Goal: Task Accomplishment & Management: Manage account settings

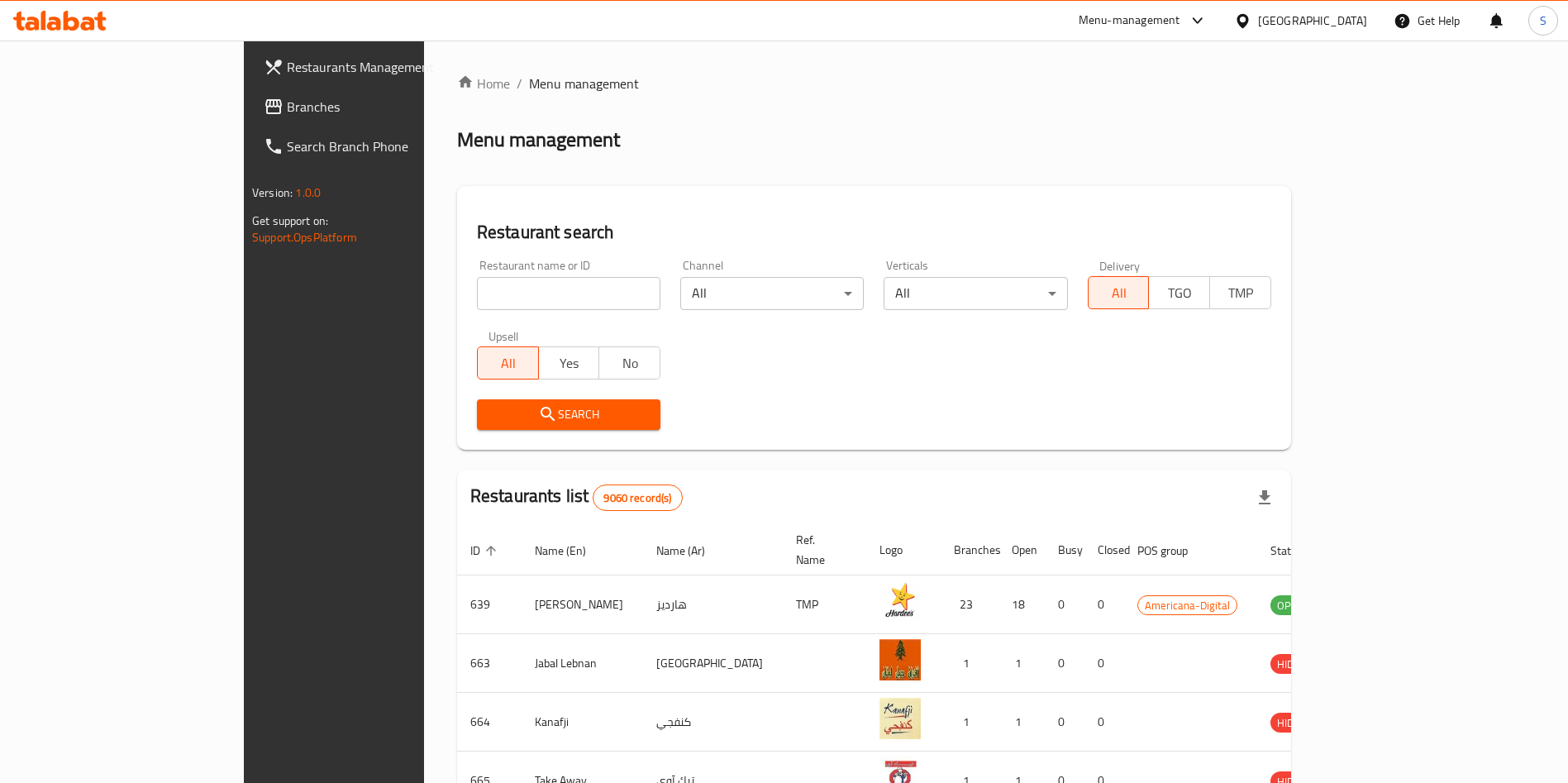
click at [505, 294] on input "search" at bounding box center [569, 294] width 184 height 33
type input "pizza hut"
click button "Search" at bounding box center [569, 414] width 184 height 31
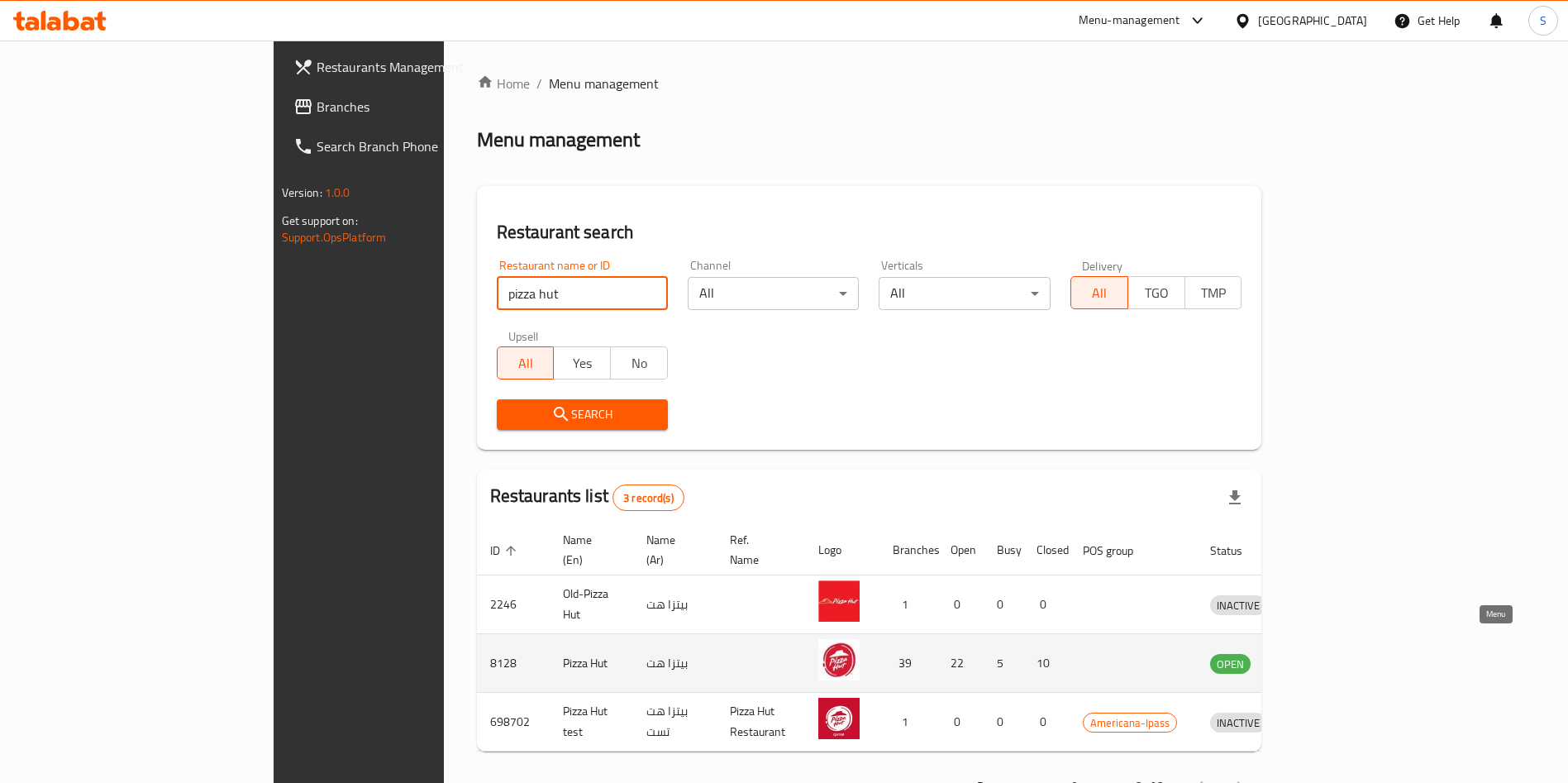
click at [1316, 660] on icon "enhanced table" at bounding box center [1313, 663] width 5 height 6
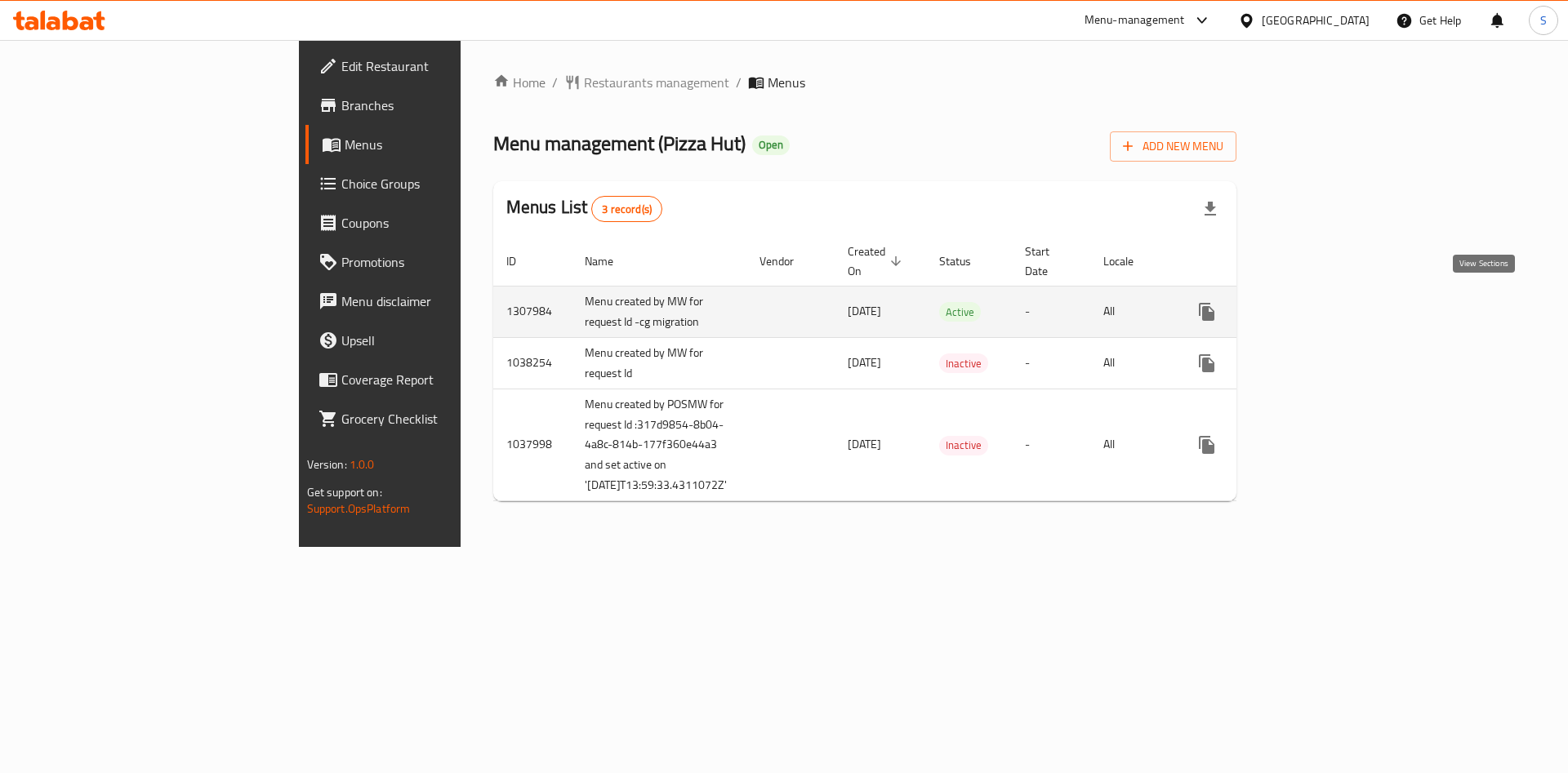
click at [1334, 313] on icon "enhanced table" at bounding box center [1324, 312] width 20 height 20
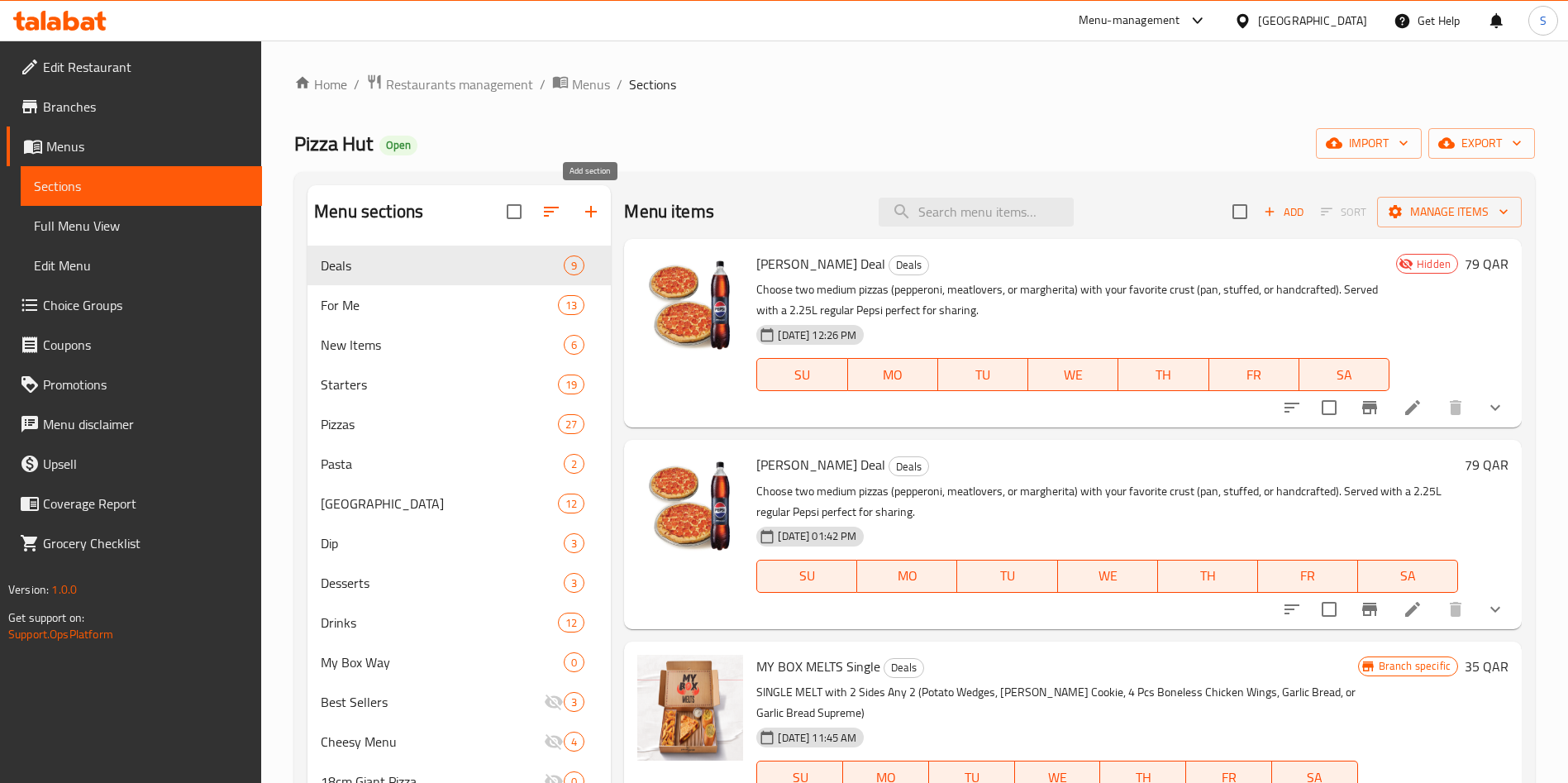
click at [590, 217] on icon "button" at bounding box center [591, 212] width 20 height 20
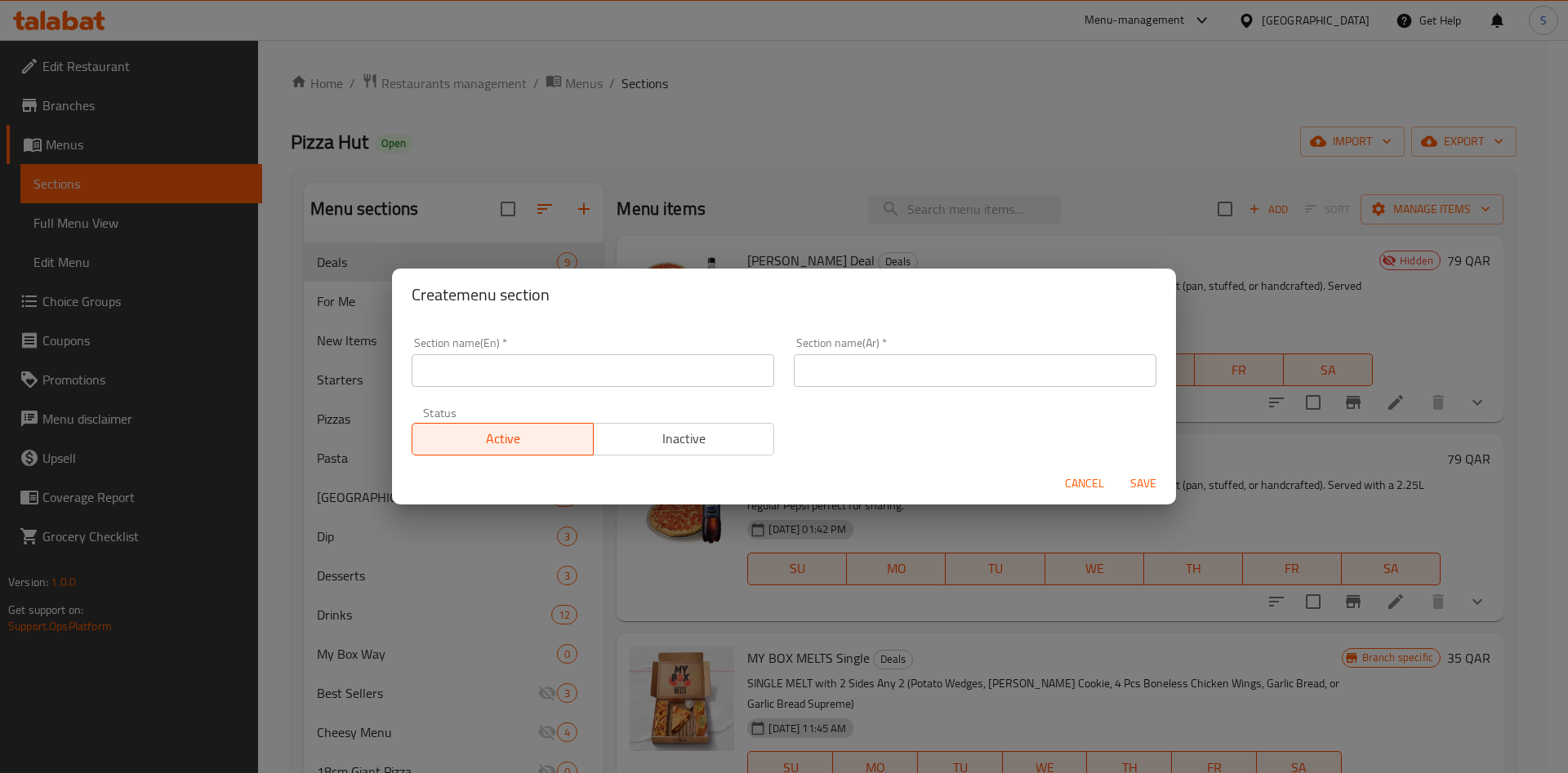
click at [511, 366] on input "text" at bounding box center [593, 370] width 363 height 33
type input "M41"
click at [880, 378] on input "text" at bounding box center [975, 370] width 363 height 33
type input "وجبة لشخص واحد"
click at [1140, 482] on span "Save" at bounding box center [1143, 483] width 39 height 20
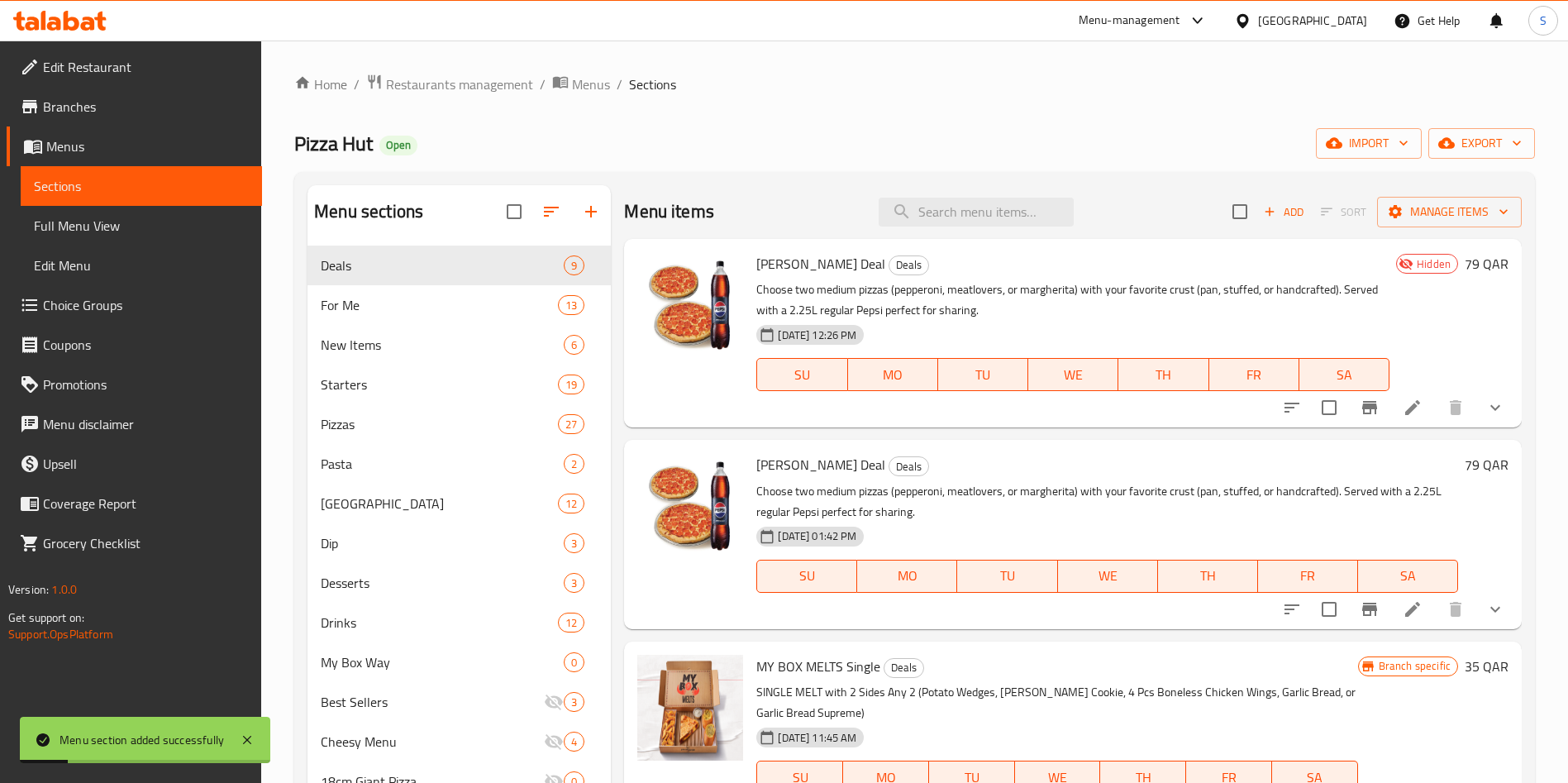
click at [773, 145] on div "Pizza Hut Open import export" at bounding box center [915, 143] width 1241 height 31
click at [441, 298] on span "M41" at bounding box center [419, 305] width 196 height 20
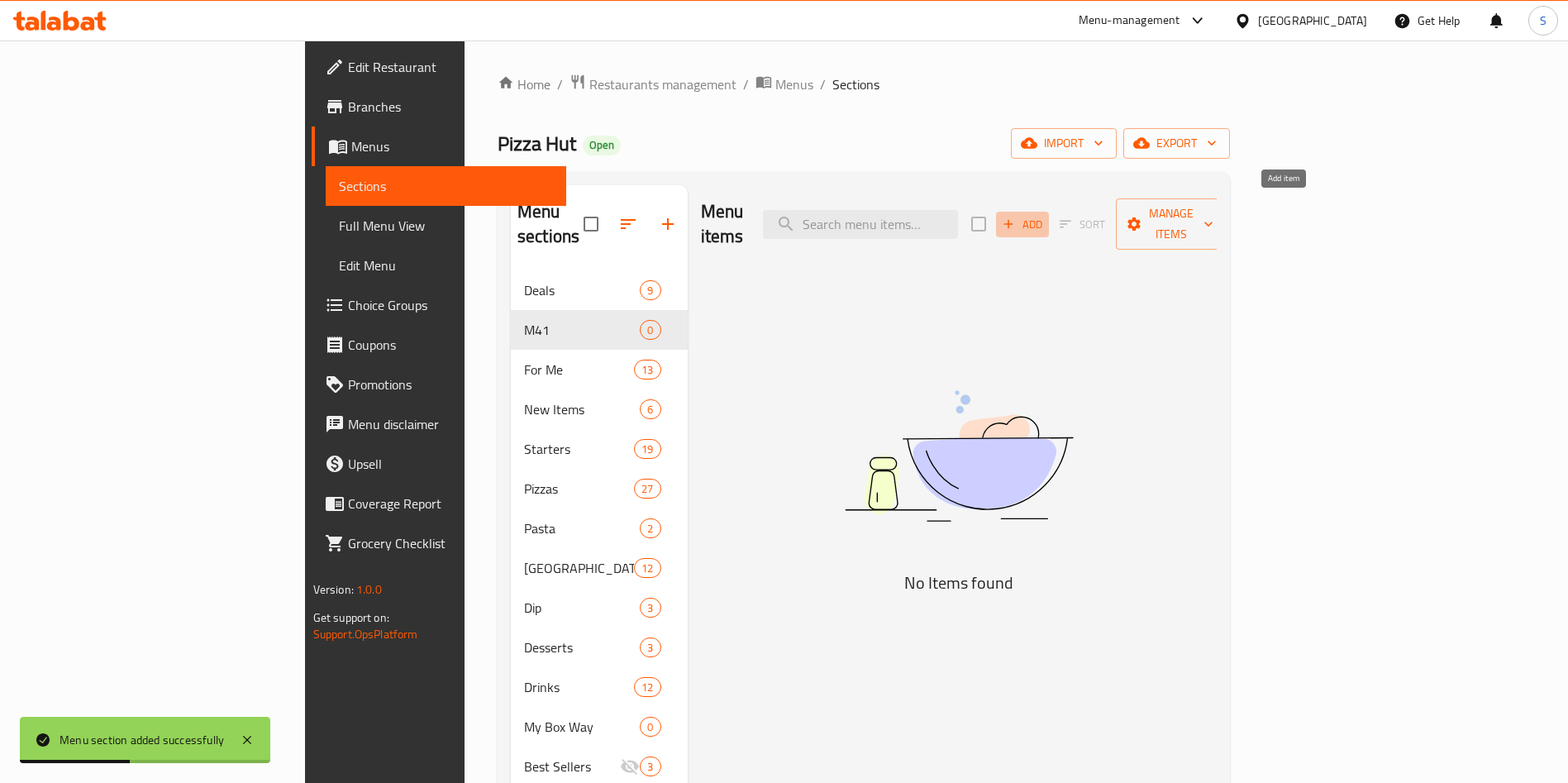
click at [1045, 216] on span "Add" at bounding box center [1023, 224] width 45 height 19
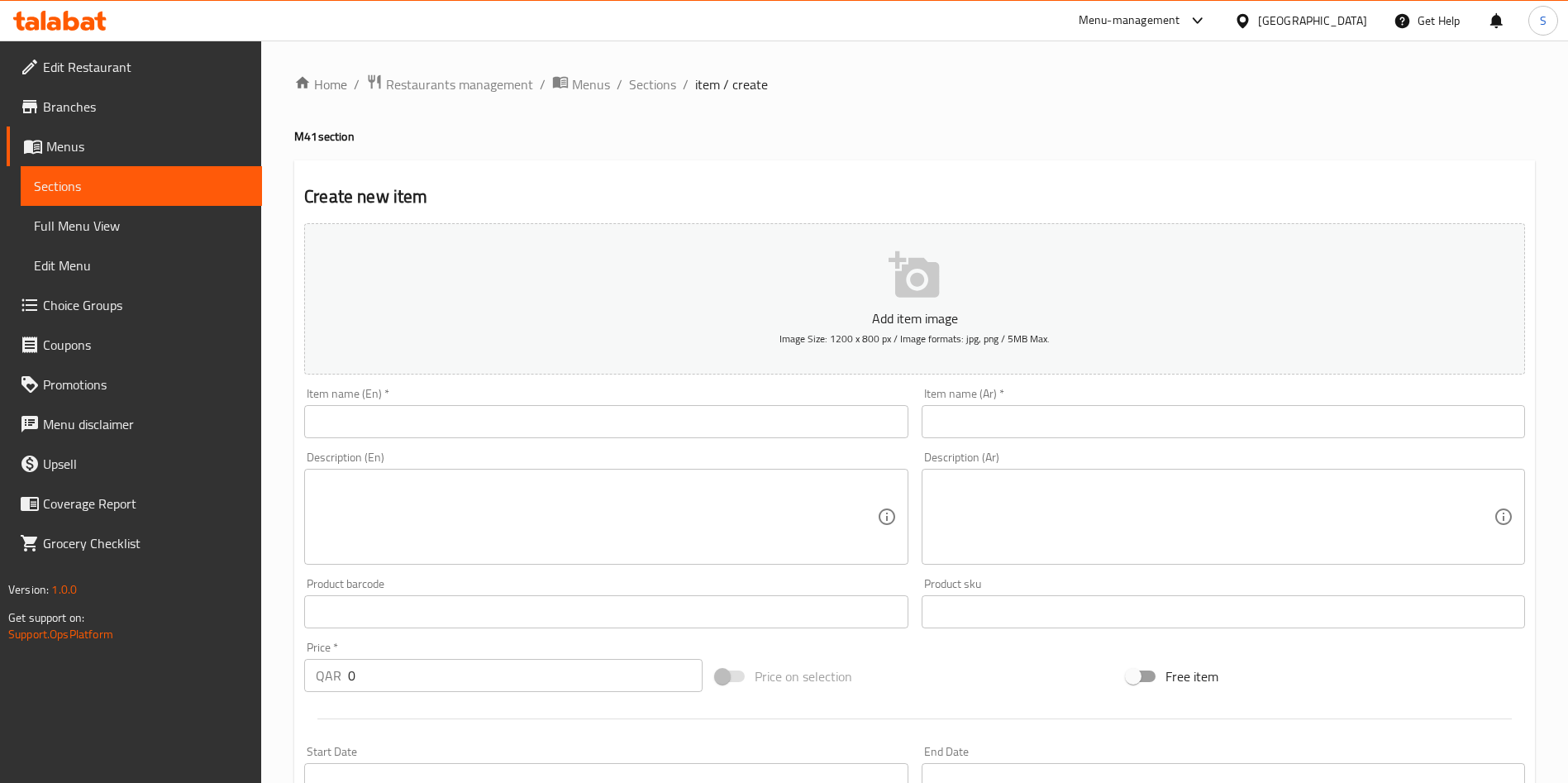
click at [457, 421] on input "text" at bounding box center [606, 422] width 603 height 33
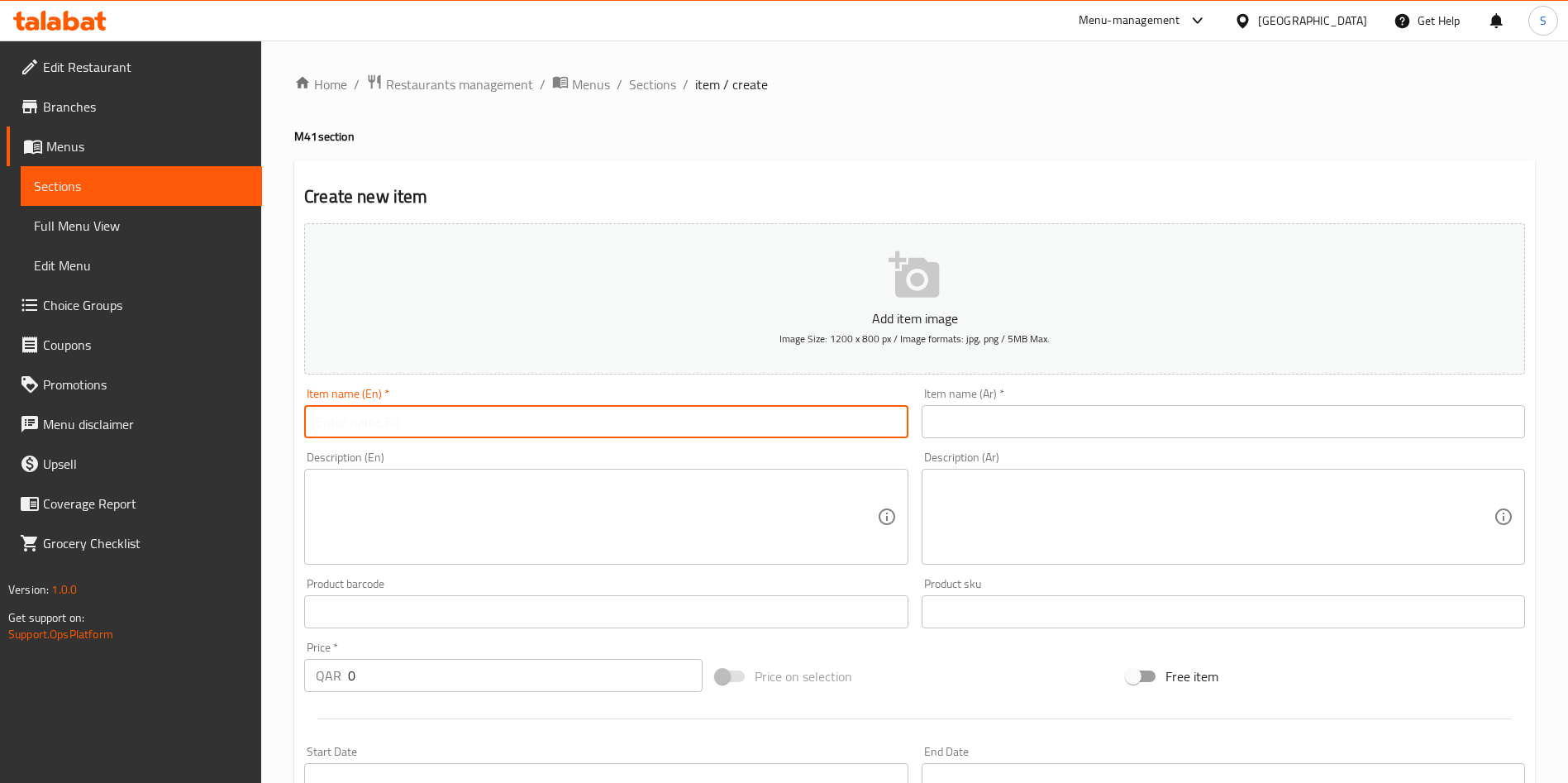
paste input "Meal for 1"
type input "Meal for 1"
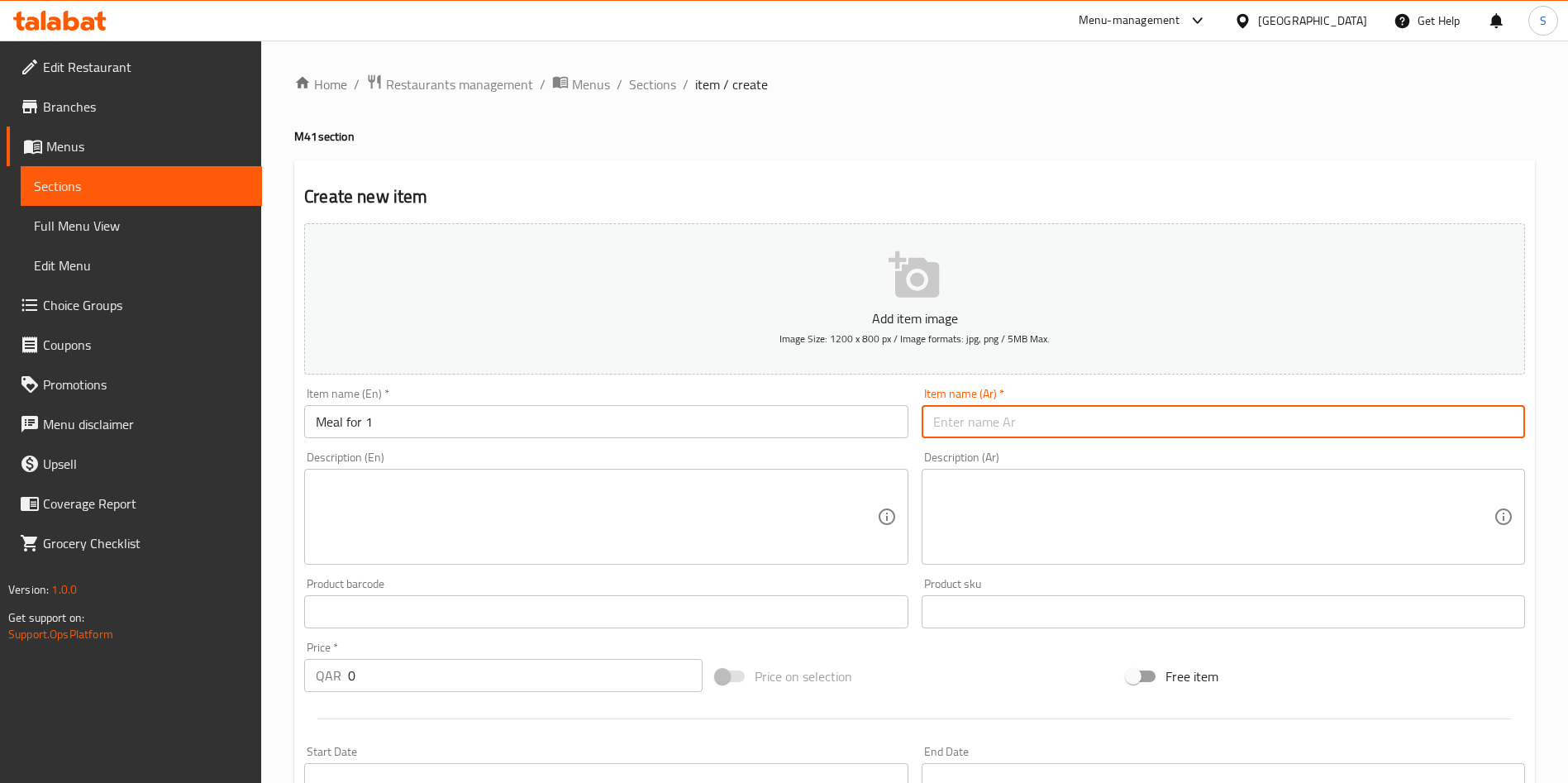
drag, startPoint x: 992, startPoint y: 424, endPoint x: 986, endPoint y: 404, distance: 20.9
click at [991, 420] on input "text" at bounding box center [1224, 422] width 603 height 33
paste input "وجبة لشخص واحد"
type input "وجبة لشخص واحد"
click at [683, 491] on textarea at bounding box center [596, 517] width 560 height 78
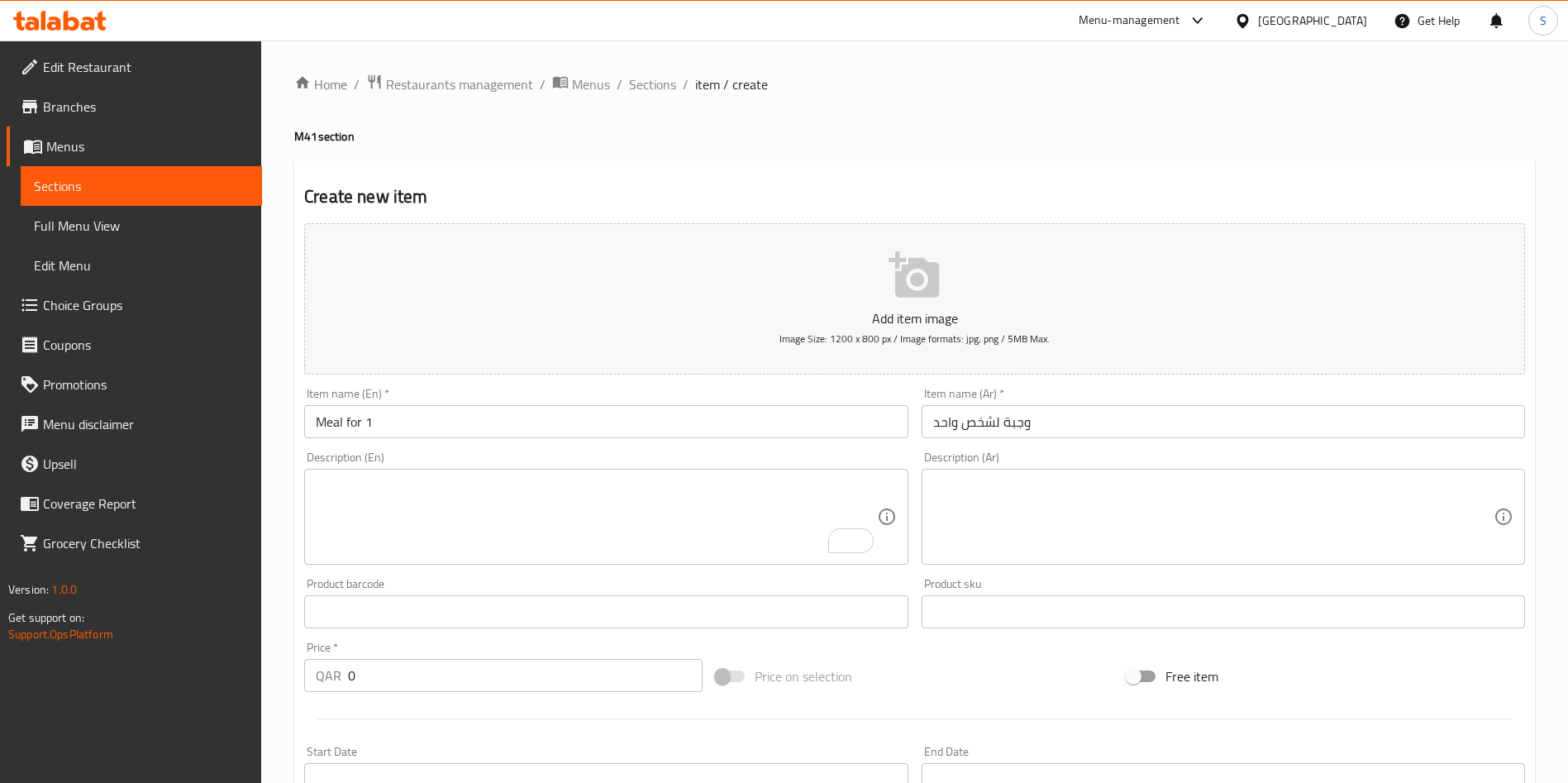
click at [554, 509] on textarea "To enrich screen reader interactions, please activate Accessibility in Grammarl…" at bounding box center [596, 517] width 560 height 78
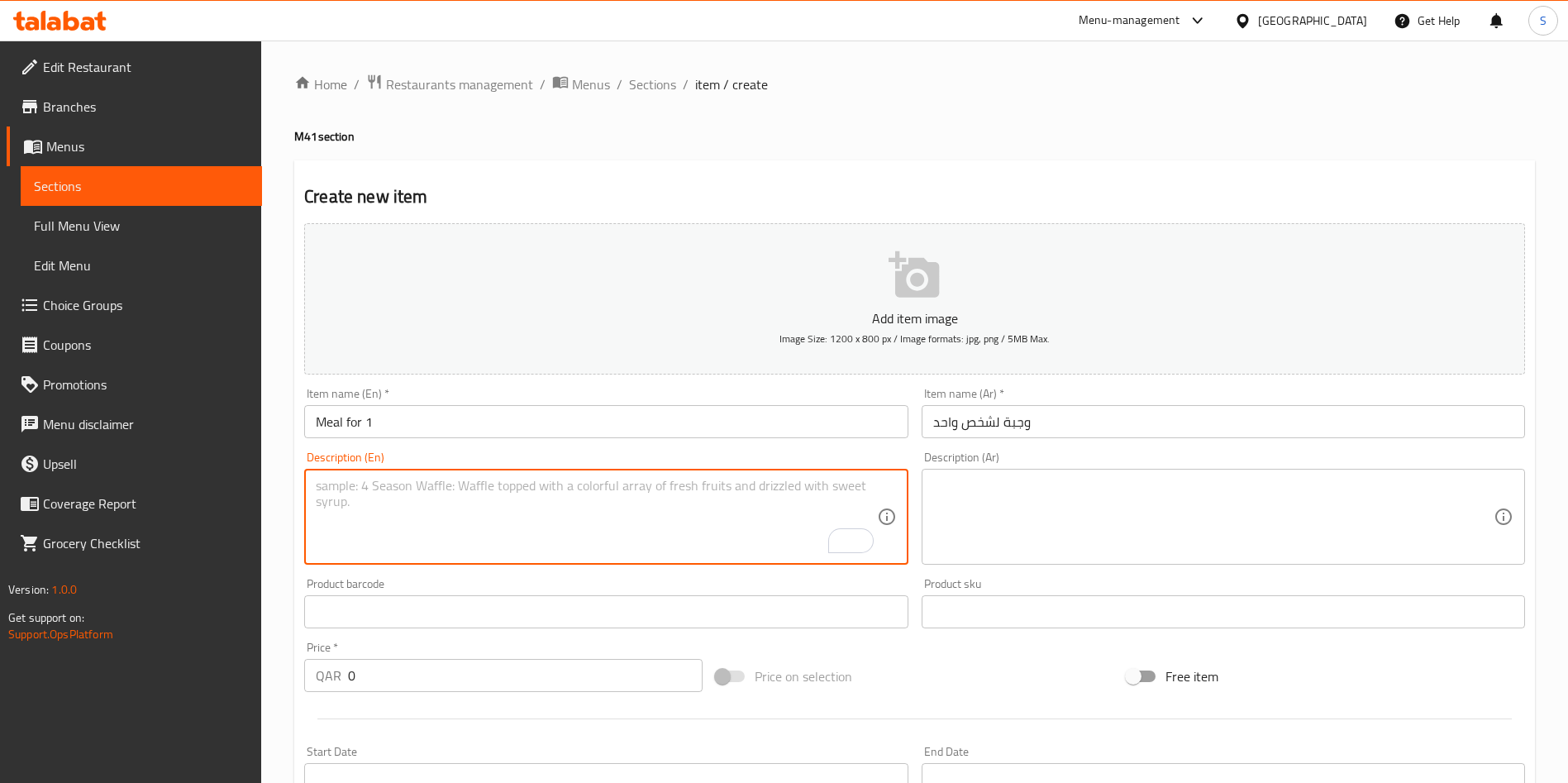
paste textarea ""Small Pizza + Pepsi (330 ml) Choose from: Hawaiian, Veggie, or Chicken Supreme…"
type textarea ""Small Pizza + Pepsi (330 ml) Choose from: Hawaiian, Veggie, or Chicken Supreme…"
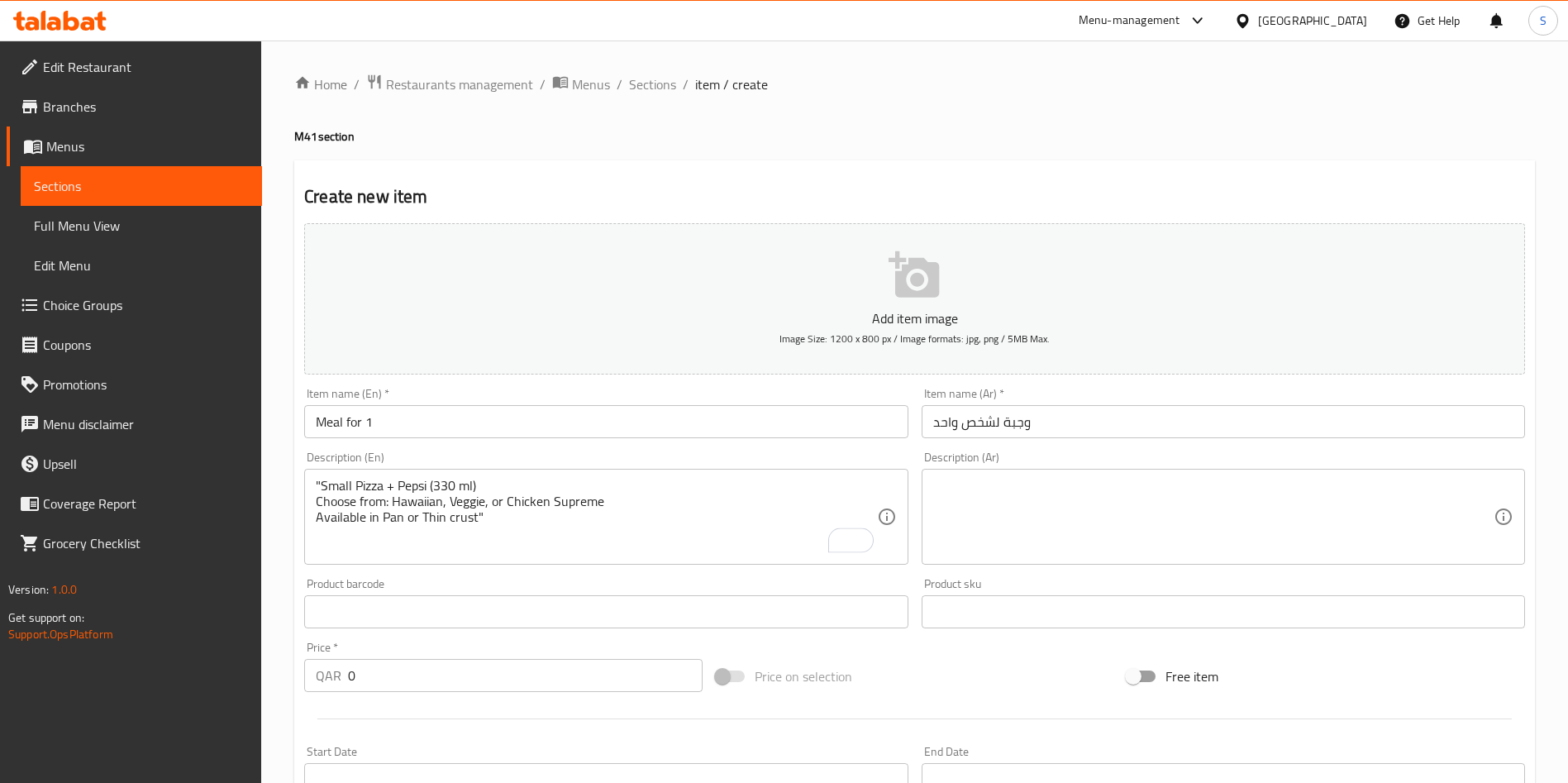
click at [1072, 484] on textarea at bounding box center [1213, 517] width 560 height 78
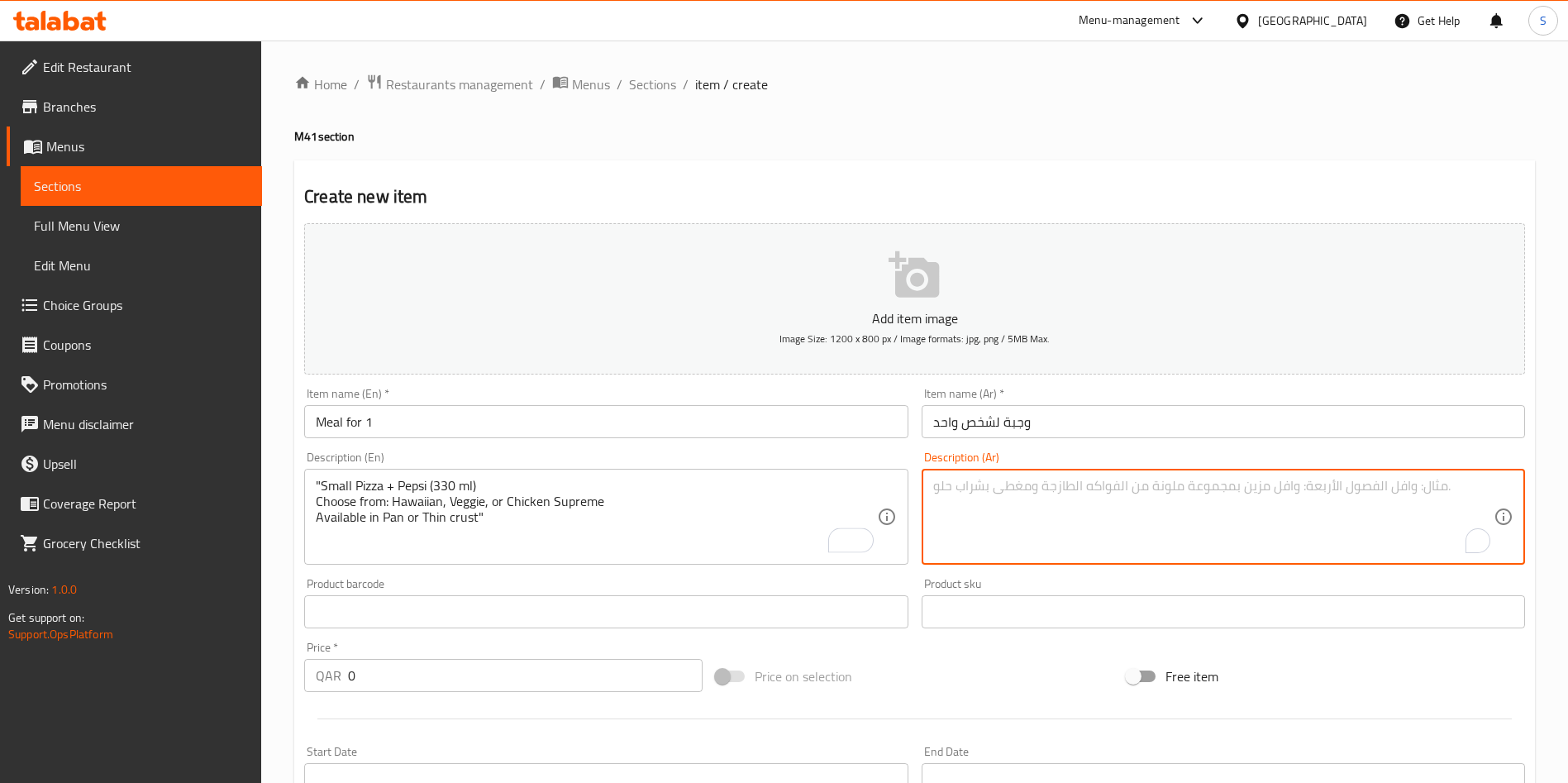
paste textarea ""بيتزا صغيرة + بيبسي (٣٣٠ مل) الاختيارات: هاواي، خضار، تشيكن سوبريم العجينة: با…"
type textarea ""بيتزا صغيرة + بيبسي (٣٣٠ مل) الاختيارات: هاواي، خضار، تشيكن سوبريم العجينة: با…"
click at [986, 706] on div at bounding box center [914, 719] width 1235 height 41
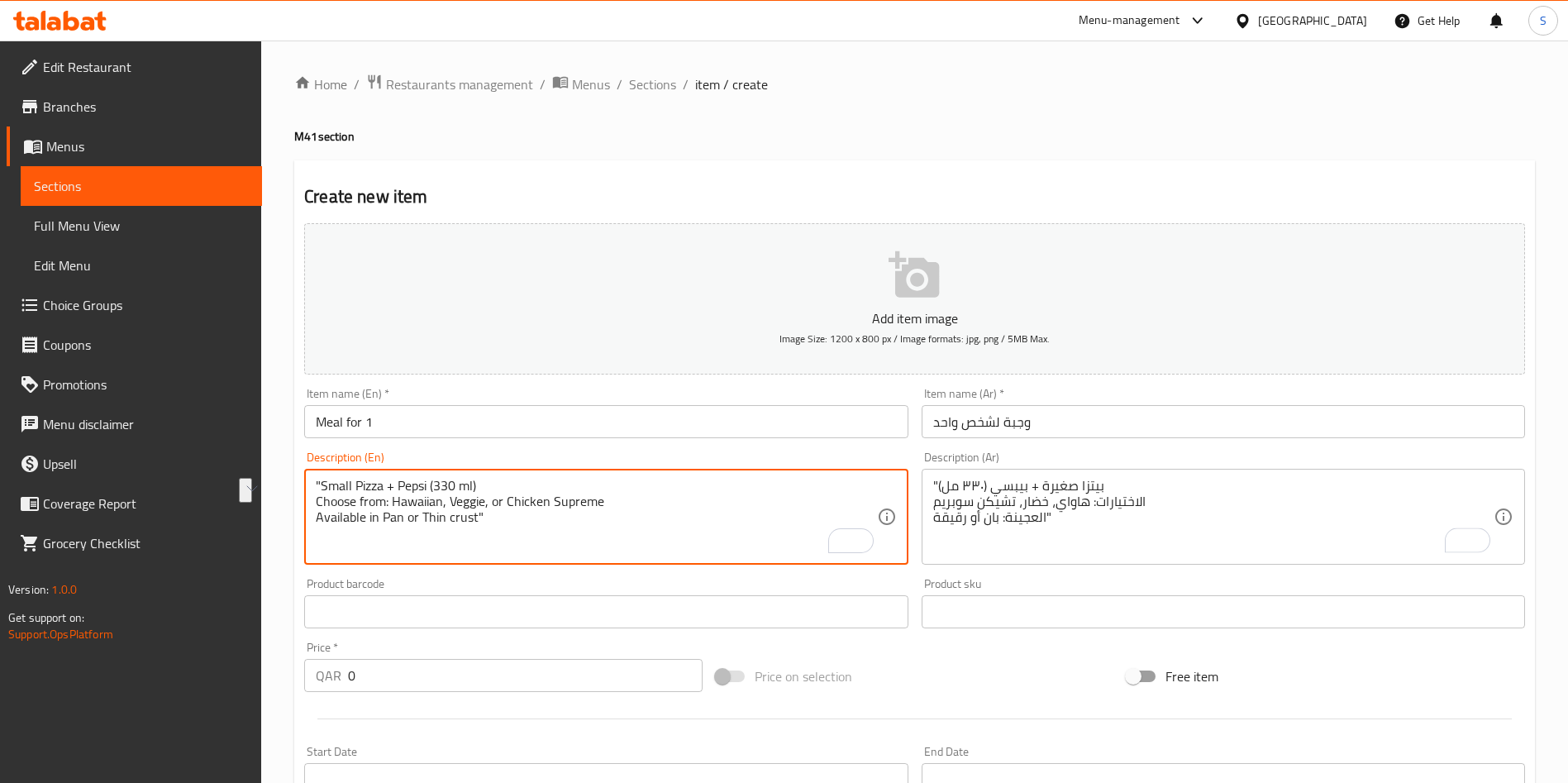
drag, startPoint x: 458, startPoint y: 518, endPoint x: 307, endPoint y: 514, distance: 151.1
type textarea ""Small Pizza + Pepsi (330 ml) Choose from: Hawaiian, Veggie, or Chicken Supreme"
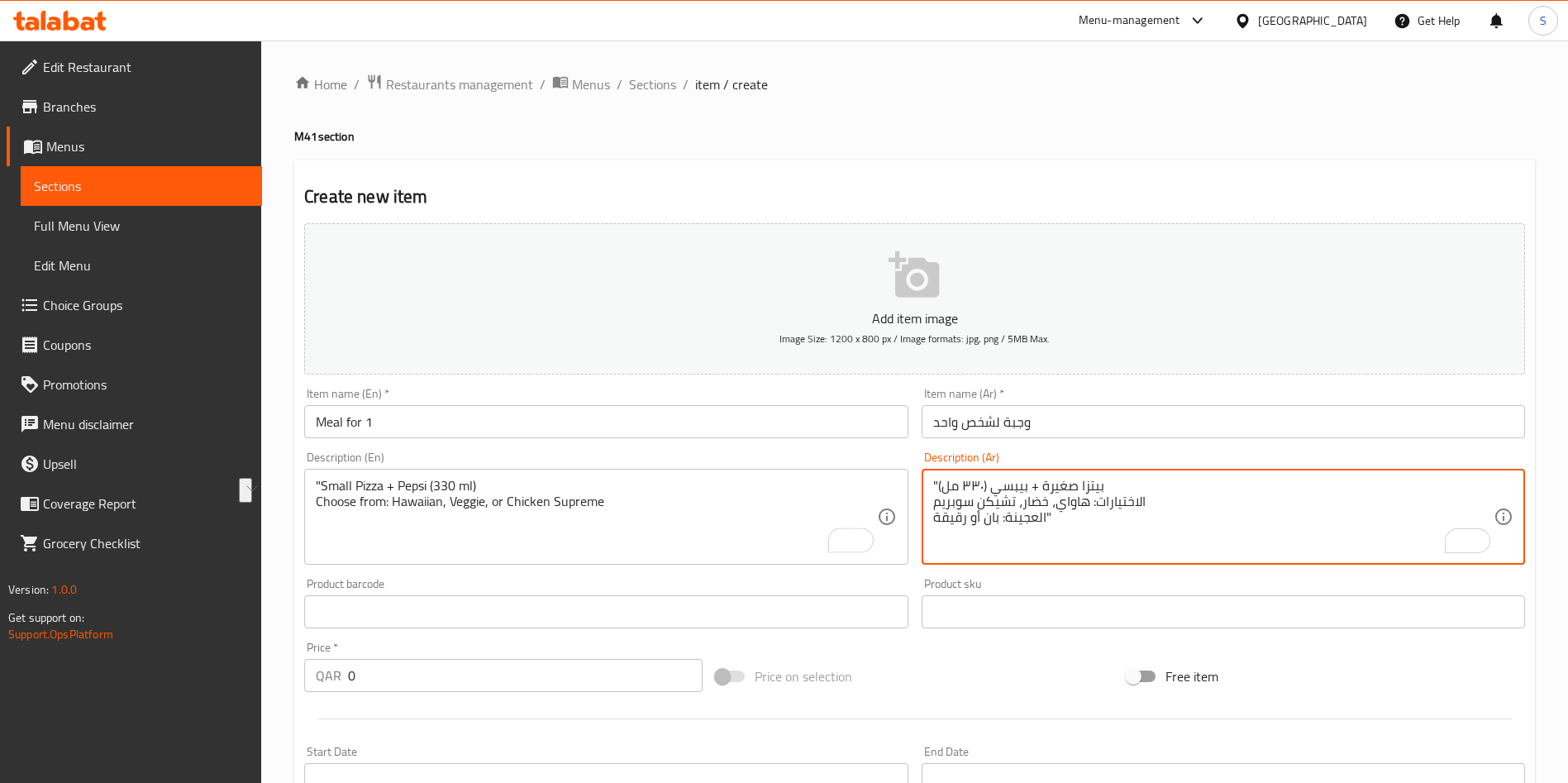
drag, startPoint x: 1072, startPoint y: 521, endPoint x: 907, endPoint y: 515, distance: 165.1
type textarea ""بيتزا صغيرة + بيبسي (٣٣٠ مل) الاختيارات: هاواي، خضار، تشيكن سوبريم"
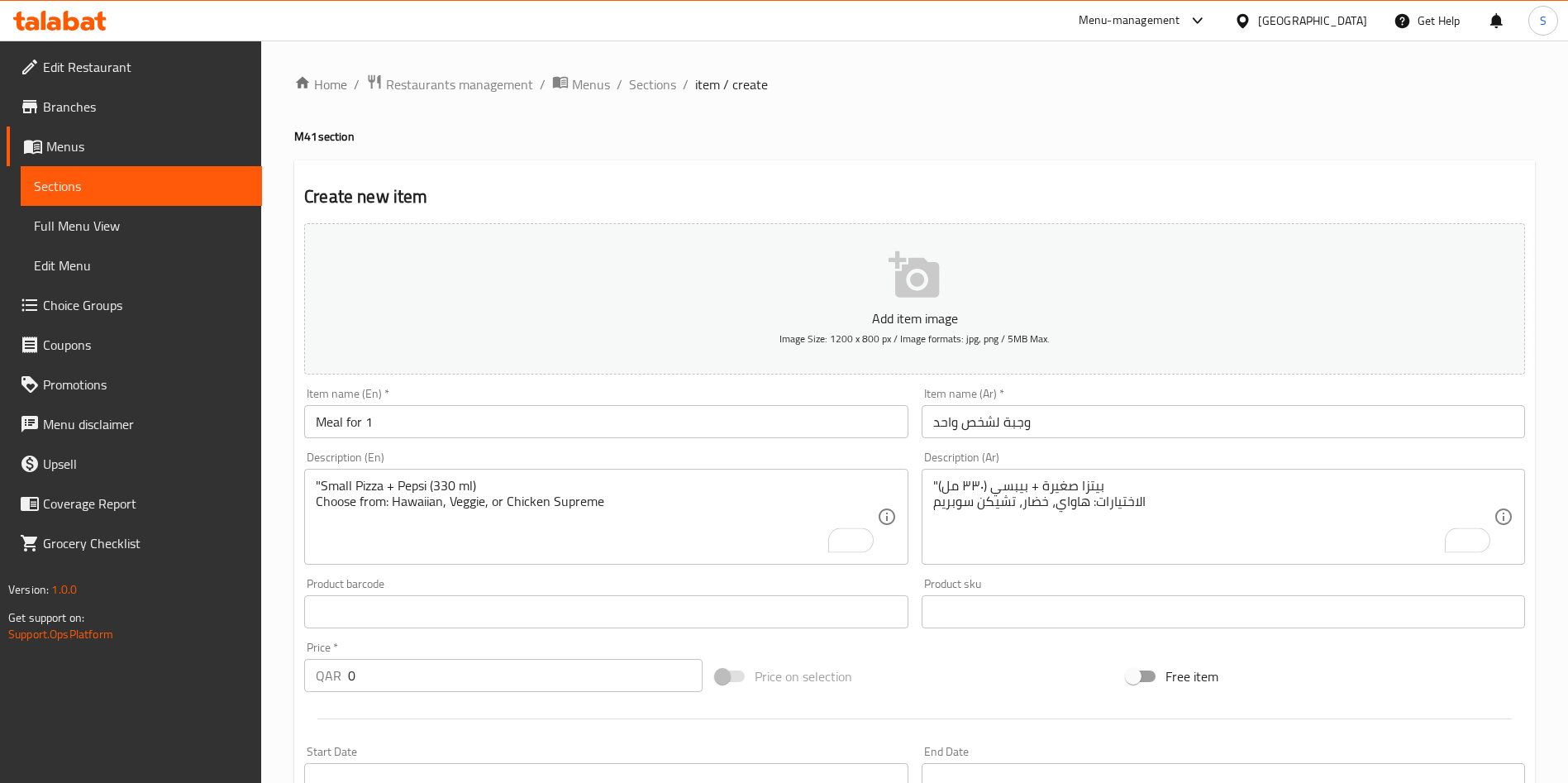
click at [942, 660] on div "Price on selection" at bounding box center [915, 677] width 412 height 45
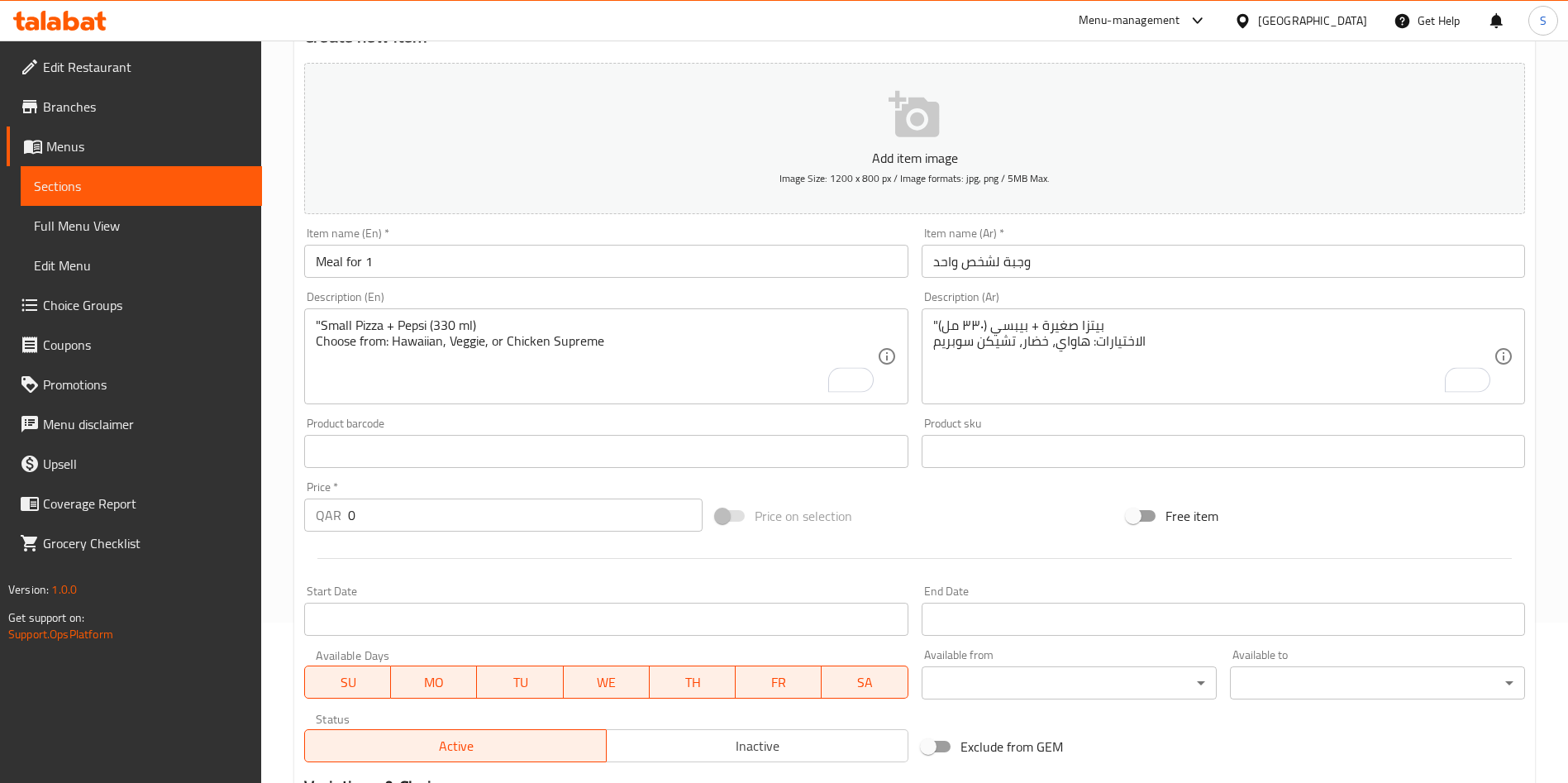
scroll to position [248, 0]
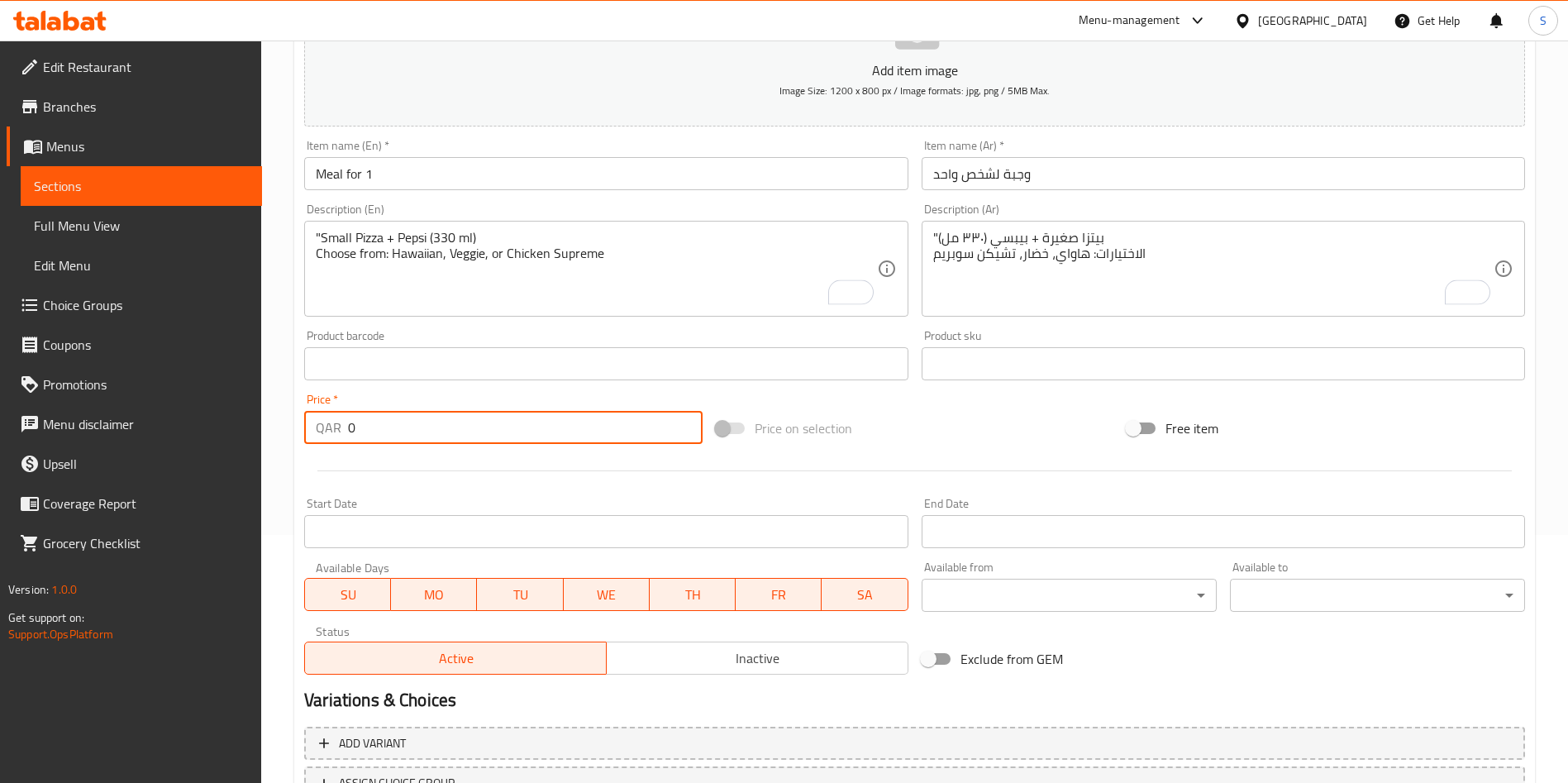
drag, startPoint x: 349, startPoint y: 438, endPoint x: 315, endPoint y: 435, distance: 34.1
click at [313, 435] on div "QAR 0 Price *" at bounding box center [503, 427] width 398 height 33
type input "25"
click at [539, 487] on div at bounding box center [914, 470] width 1235 height 41
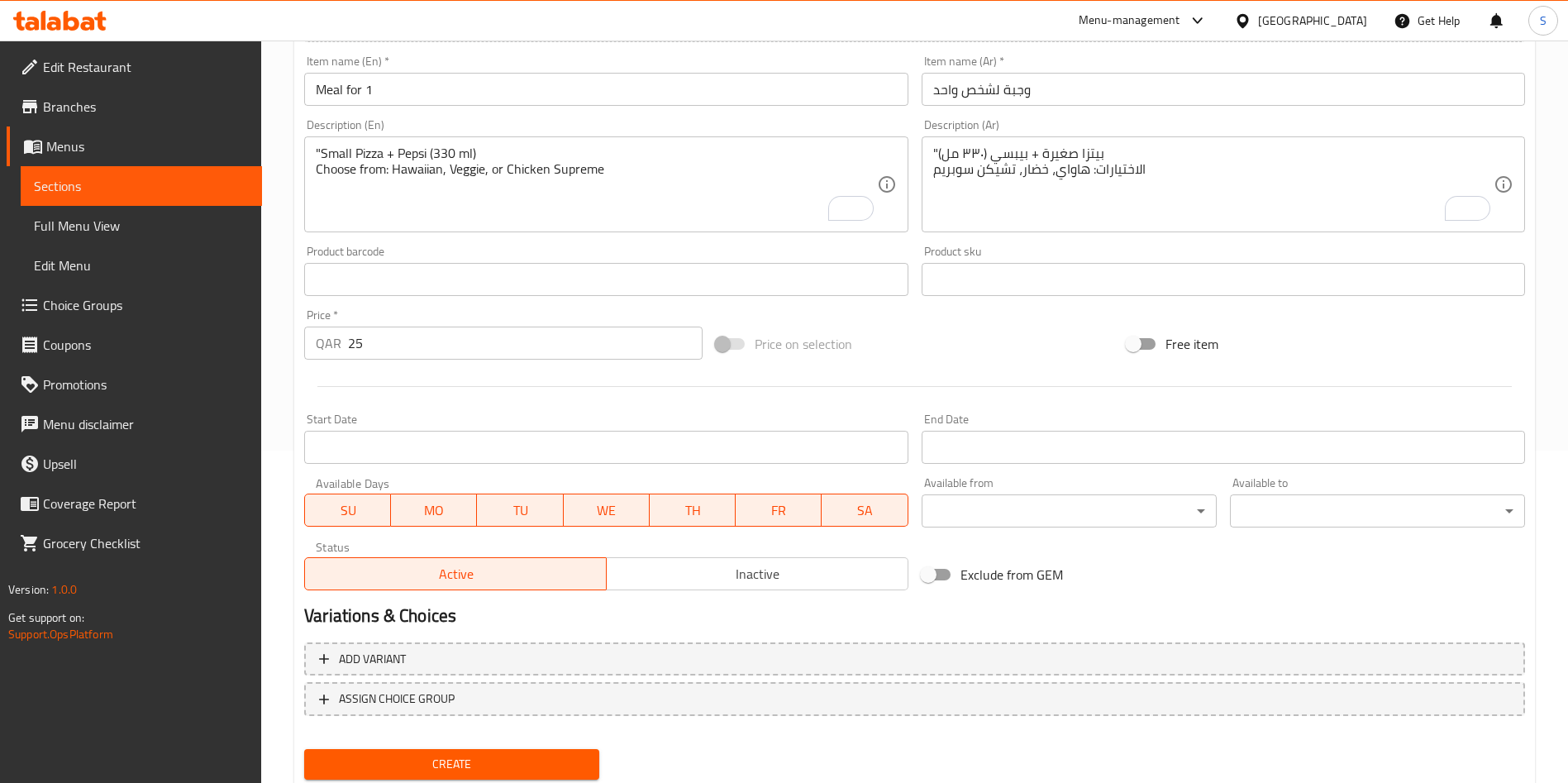
scroll to position [386, 0]
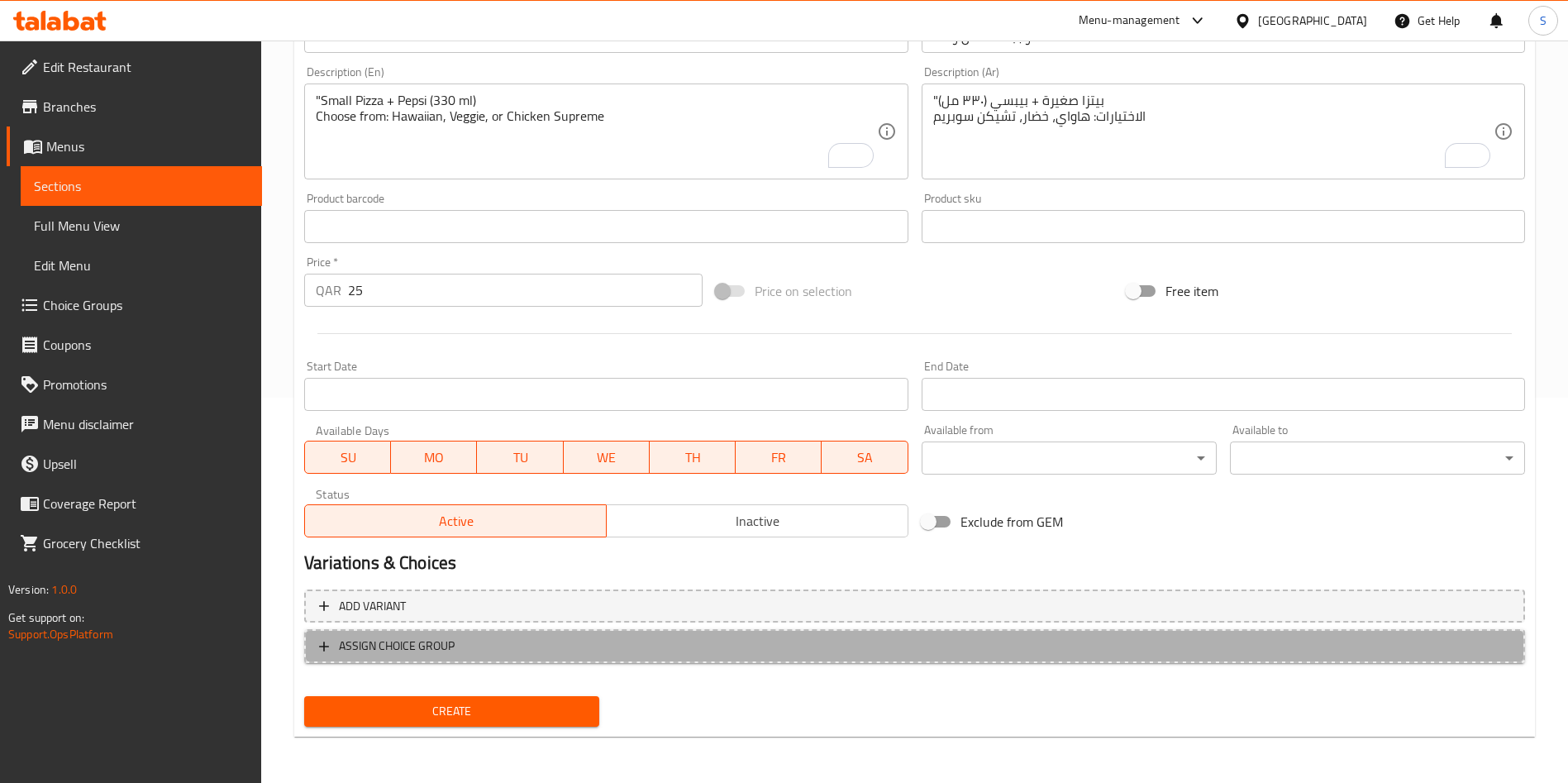
click at [549, 648] on span "ASSIGN CHOICE GROUP" at bounding box center [914, 646] width 1192 height 21
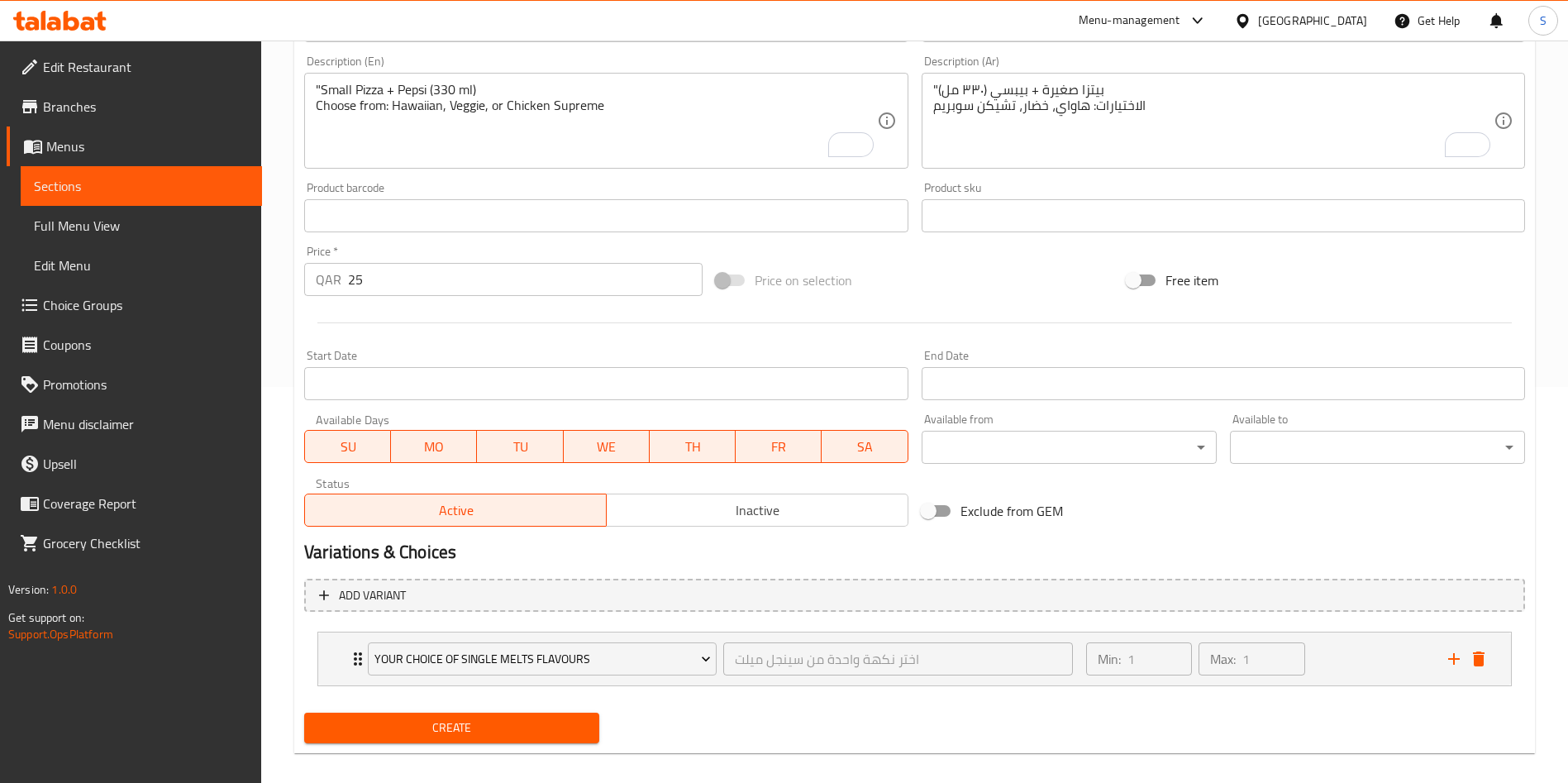
scroll to position [413, 0]
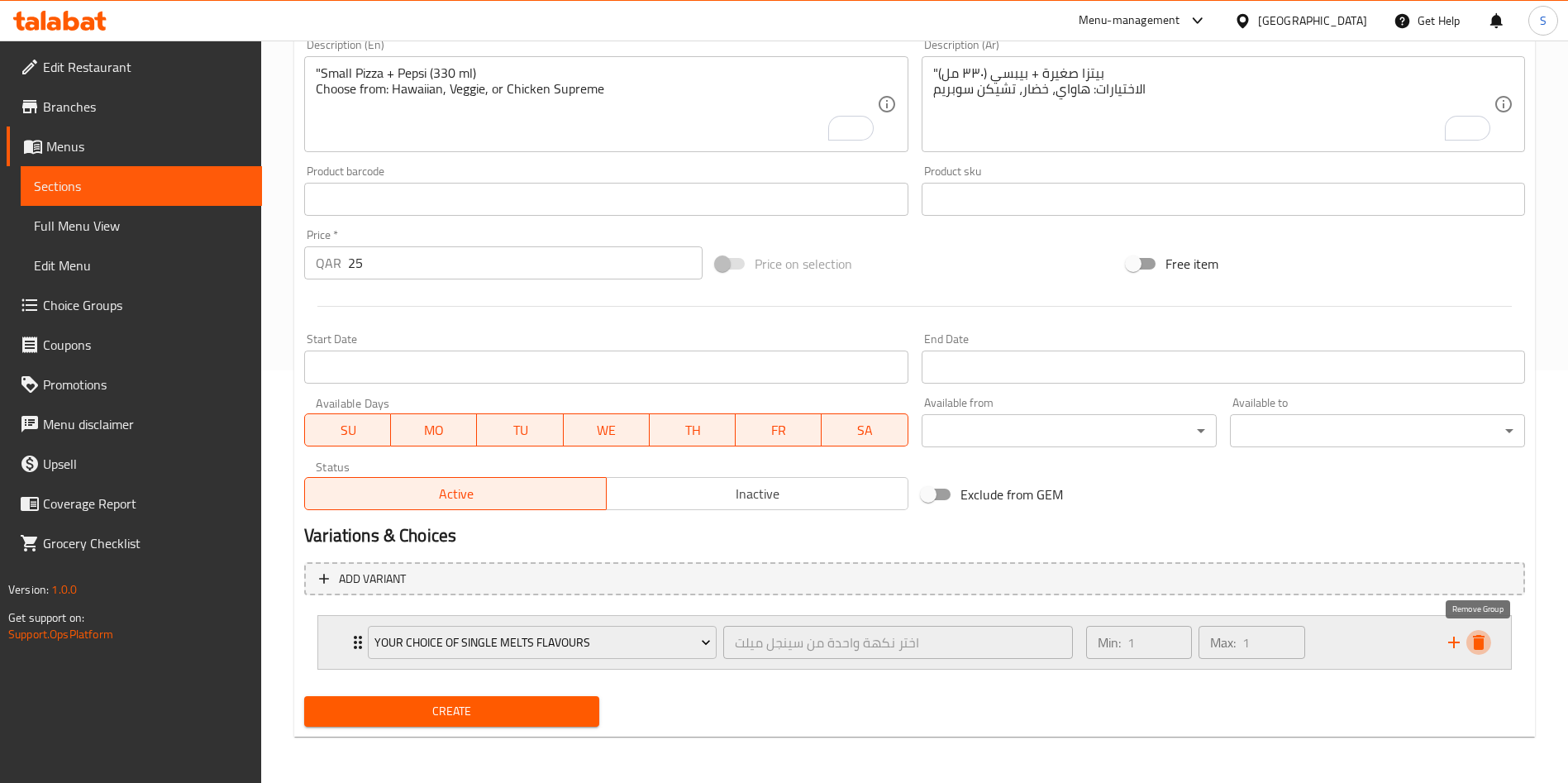
click at [1487, 639] on icon "delete" at bounding box center [1479, 642] width 20 height 20
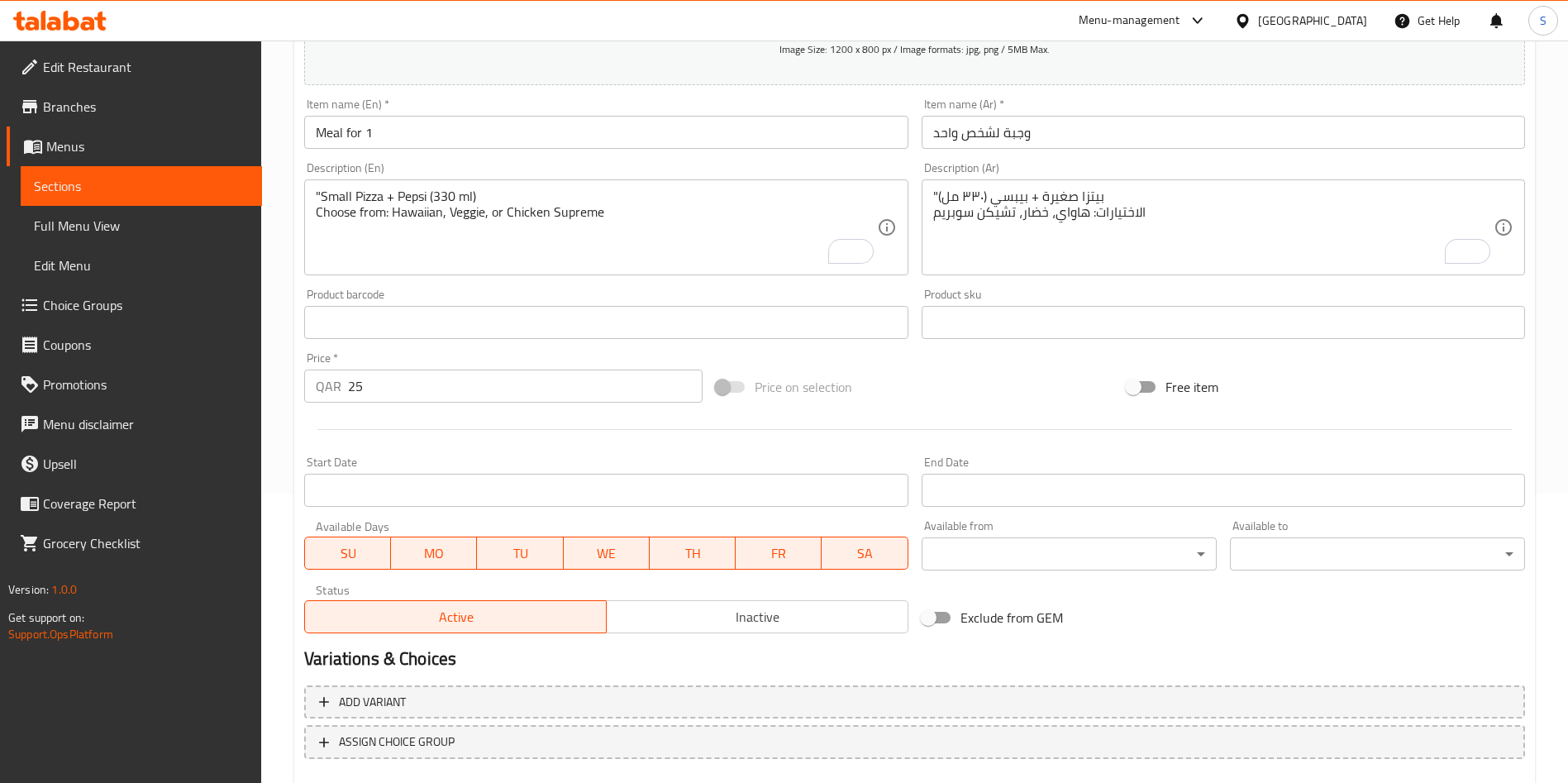
scroll to position [386, 0]
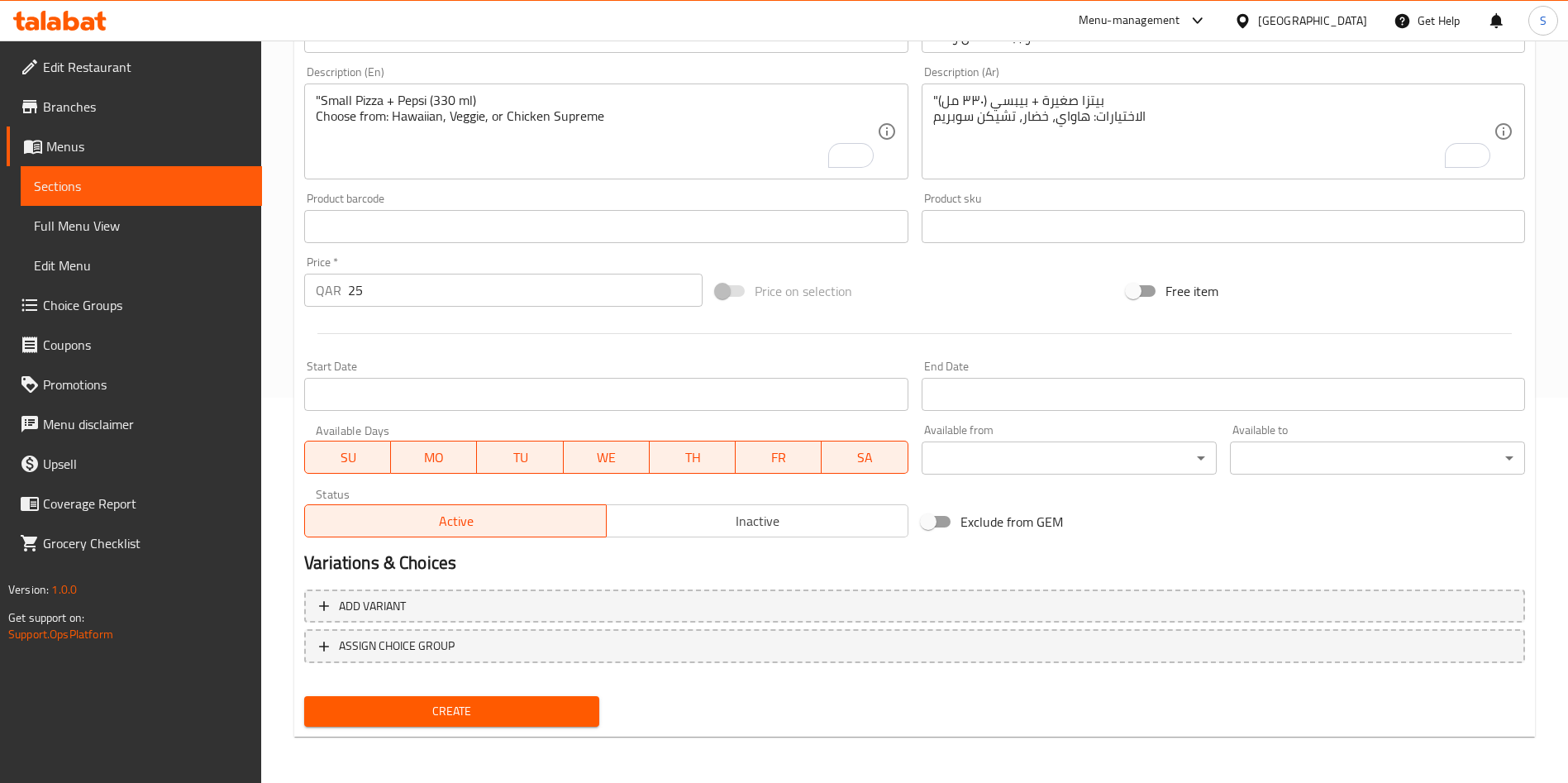
click at [445, 701] on span "Create" at bounding box center [452, 711] width 268 height 21
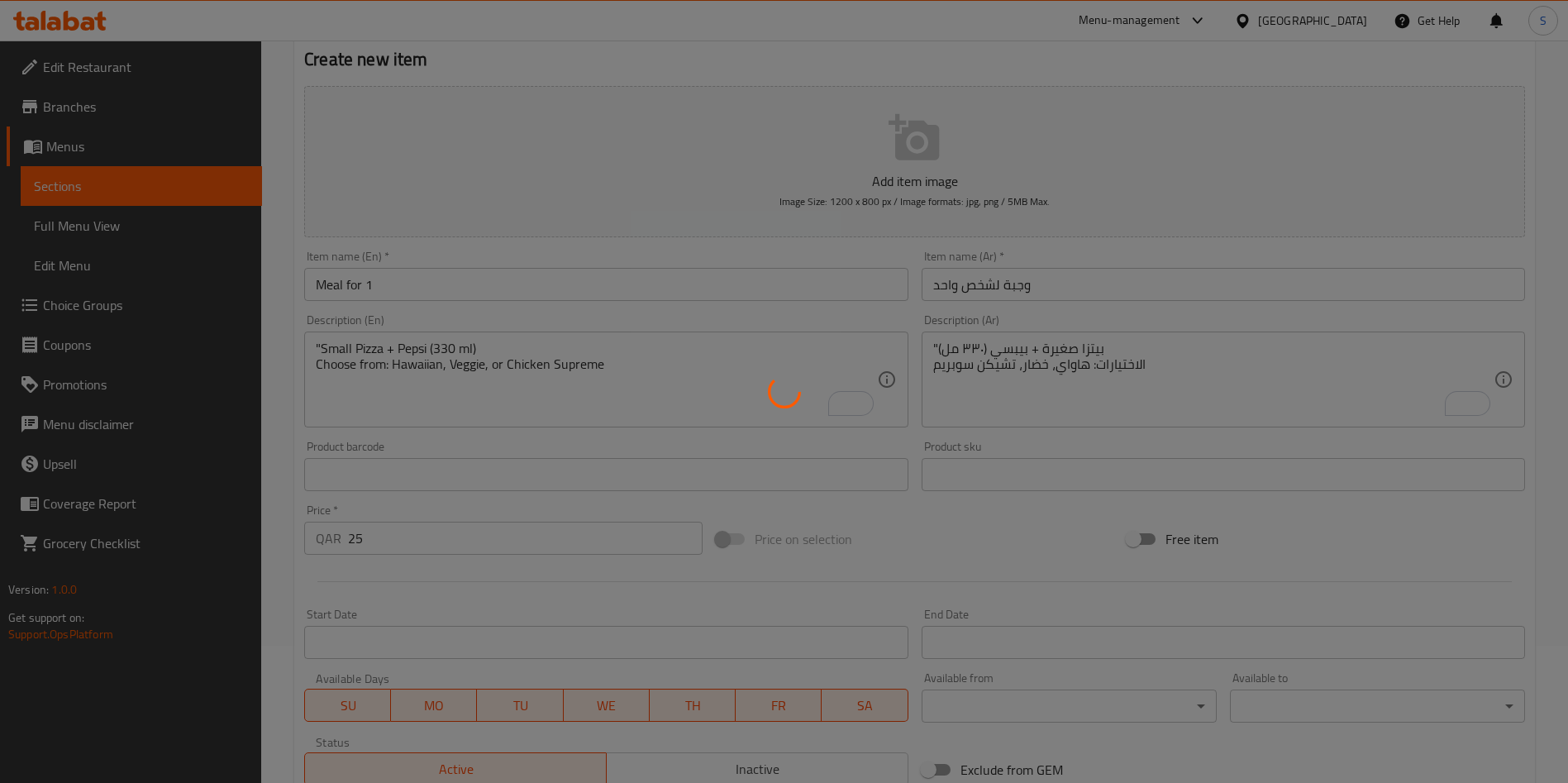
type input "0"
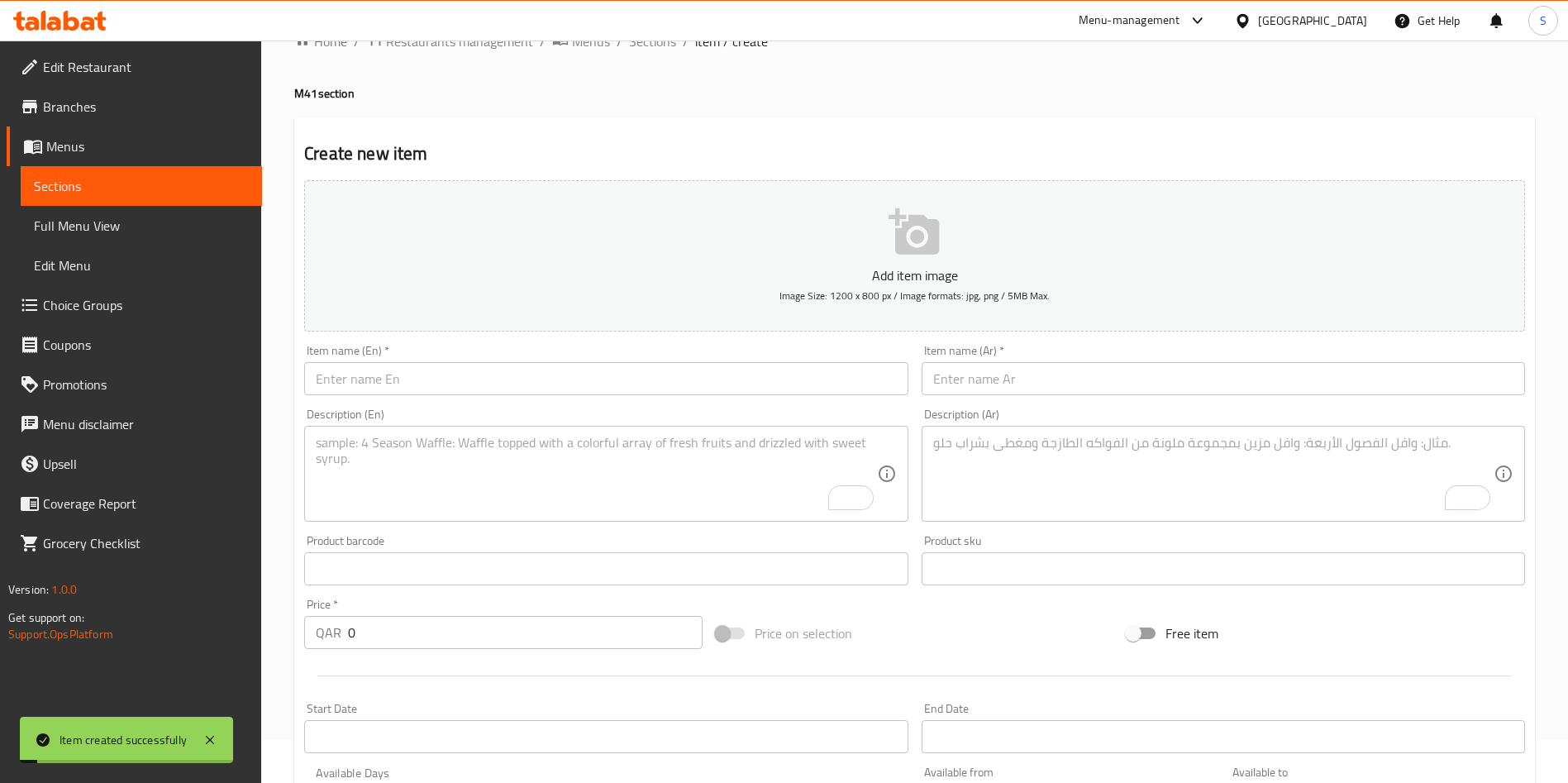
scroll to position [0, 0]
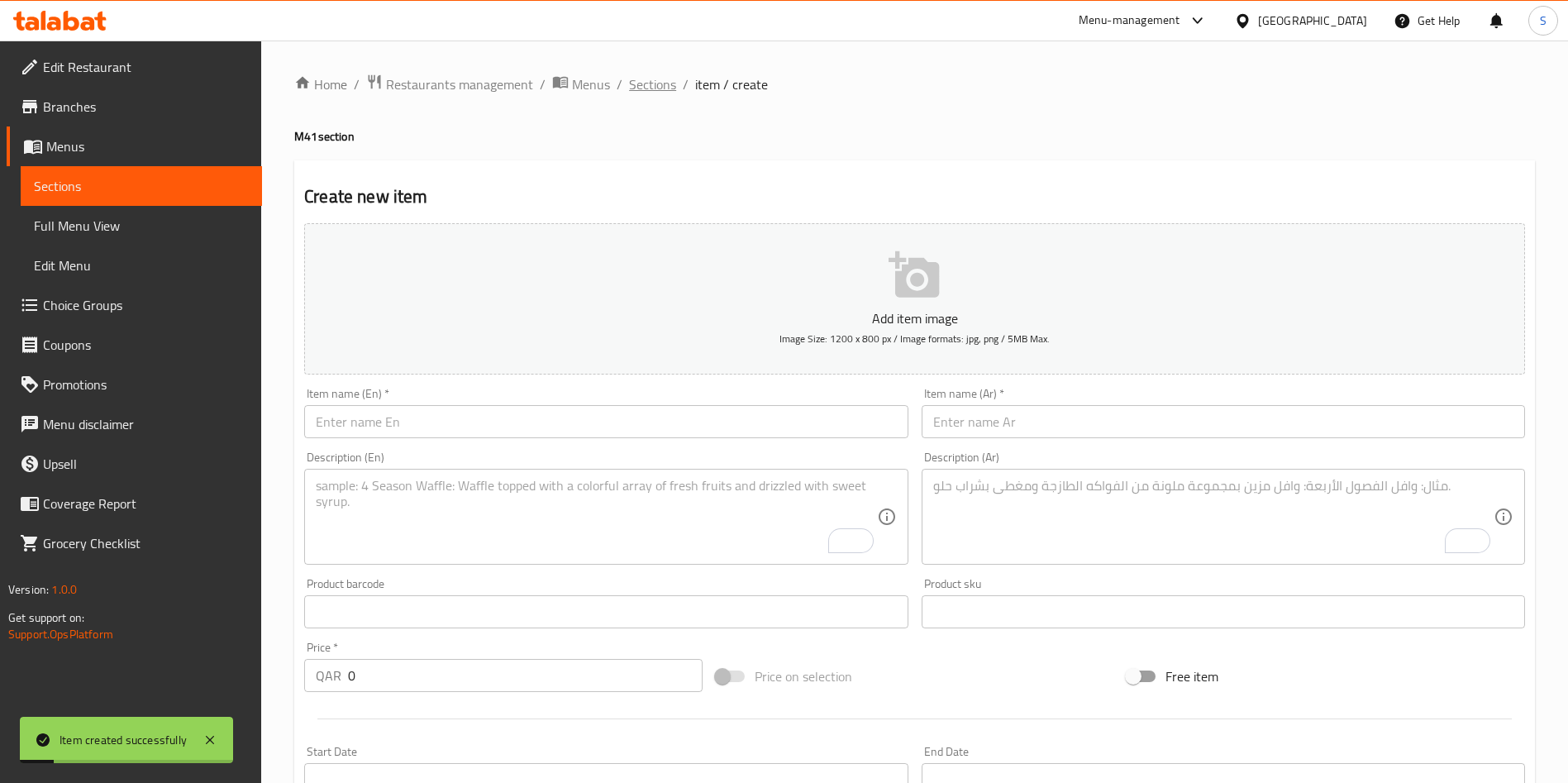
click at [642, 89] on span "Sections" at bounding box center [653, 85] width 47 height 20
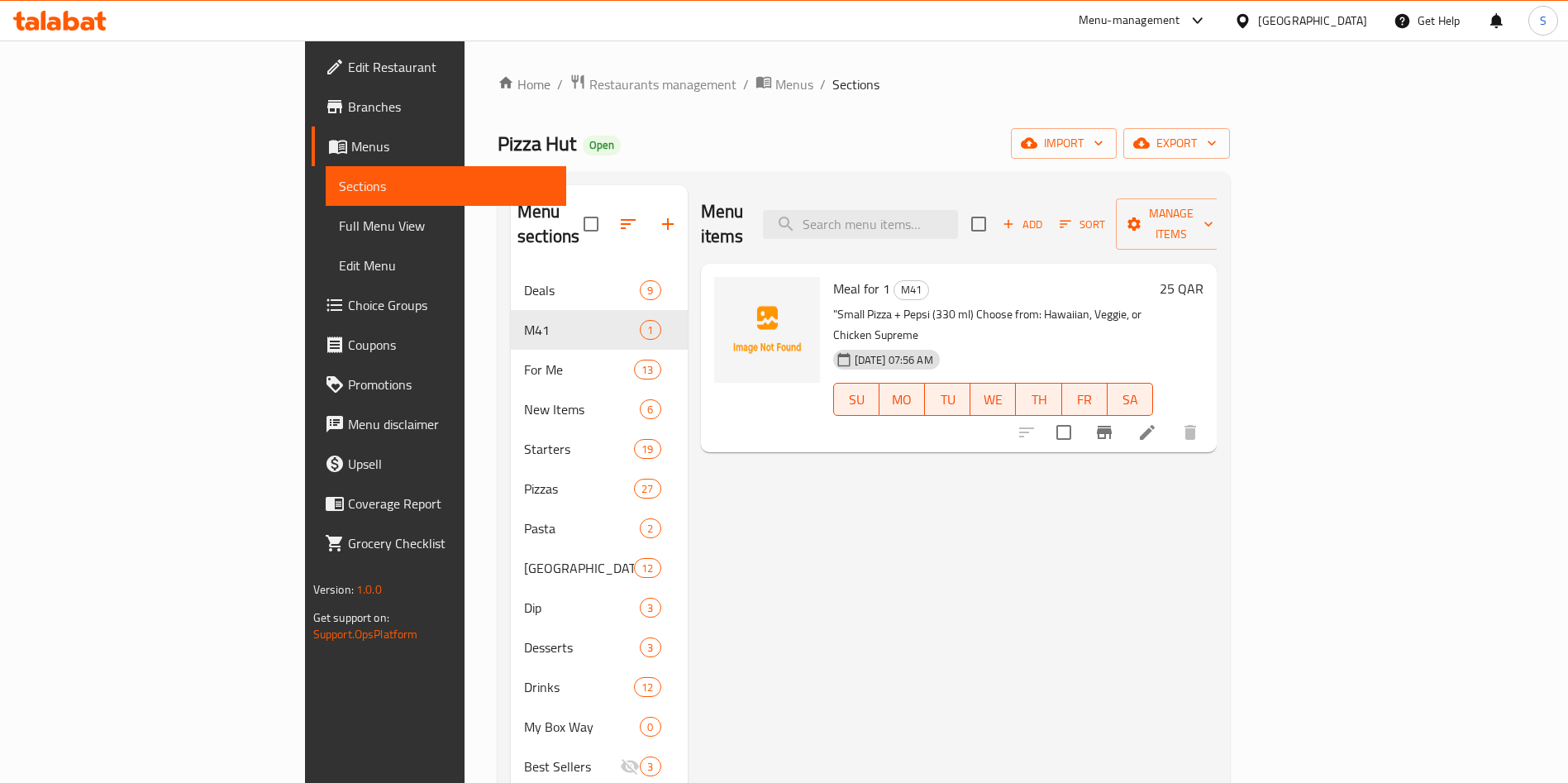
click at [348, 314] on span "Choice Groups" at bounding box center [450, 305] width 206 height 20
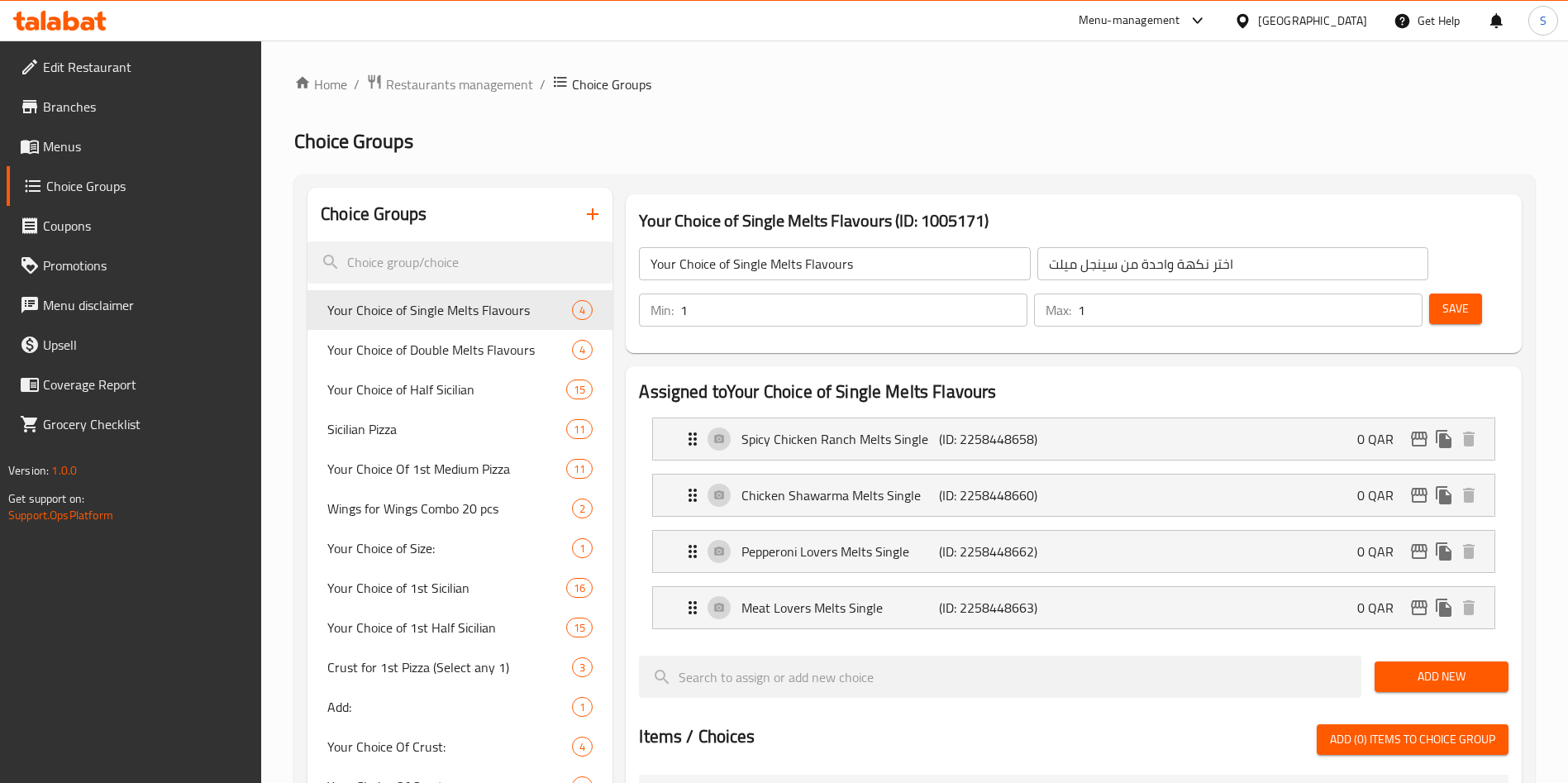
click at [598, 213] on icon "button" at bounding box center [593, 214] width 20 height 20
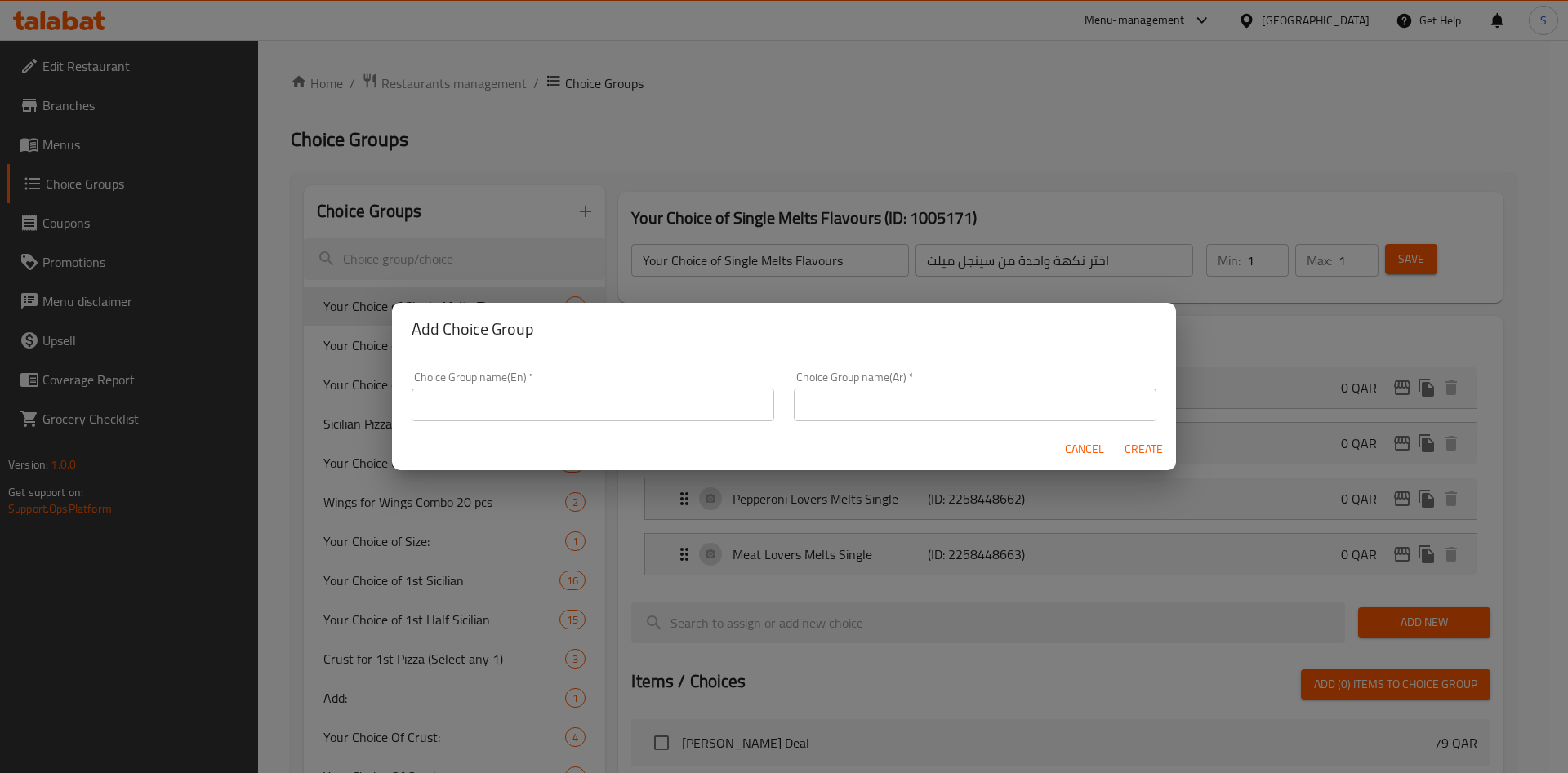
click at [626, 401] on input "text" at bounding box center [593, 405] width 363 height 33
drag, startPoint x: 541, startPoint y: 403, endPoint x: 144, endPoint y: 359, distance: 399.4
click at [150, 364] on div "Add Choice Group Choice Group name(En)   * choose your pizza Choice Group name(…" at bounding box center [784, 386] width 1568 height 773
type input "choose your pizza"
drag, startPoint x: 858, startPoint y: 366, endPoint x: 860, endPoint y: 399, distance: 33.1
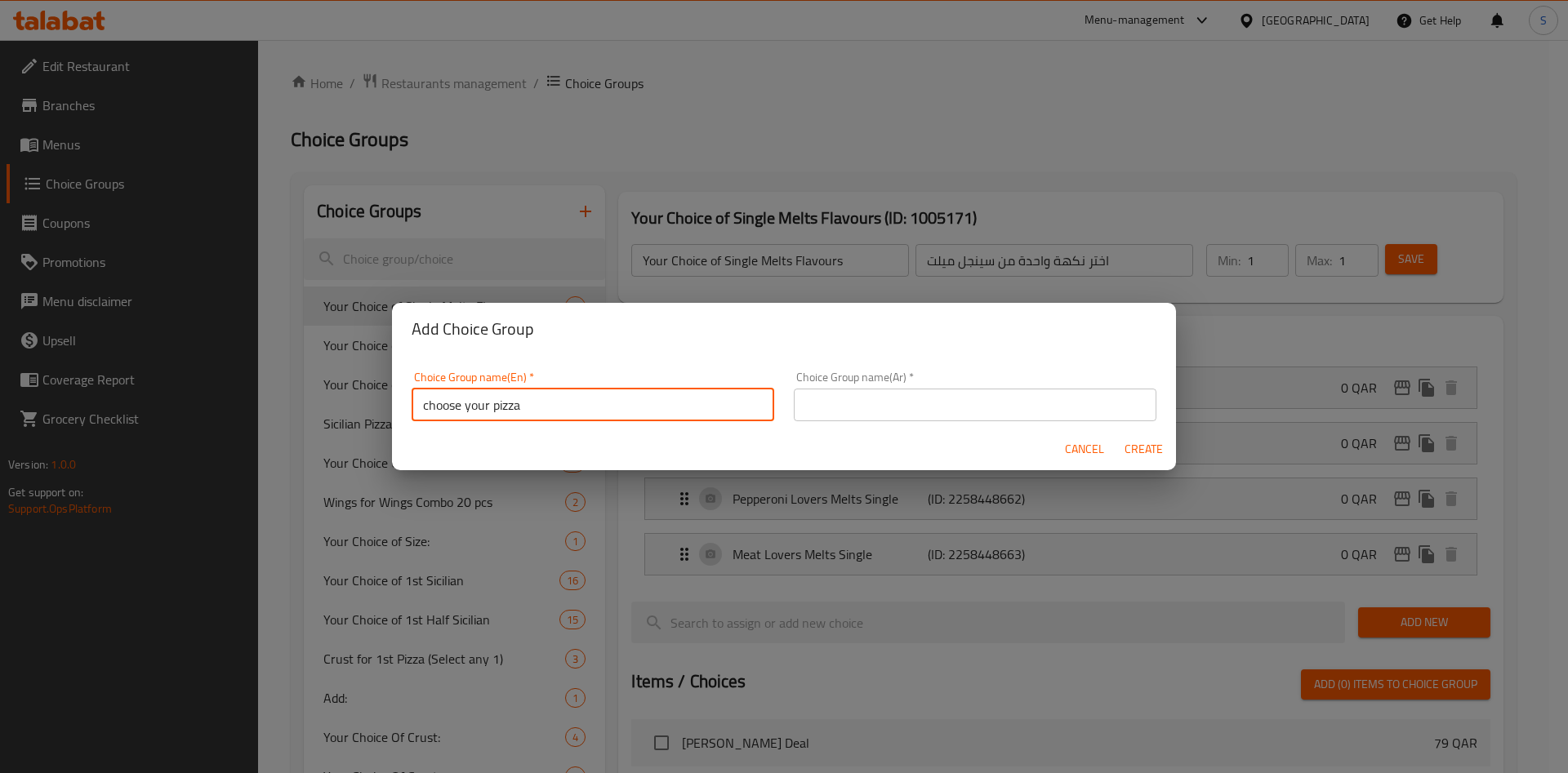
click at [857, 381] on div "Choice Group name(Ar)   * Choice Group name(Ar) *" at bounding box center [975, 397] width 382 height 69
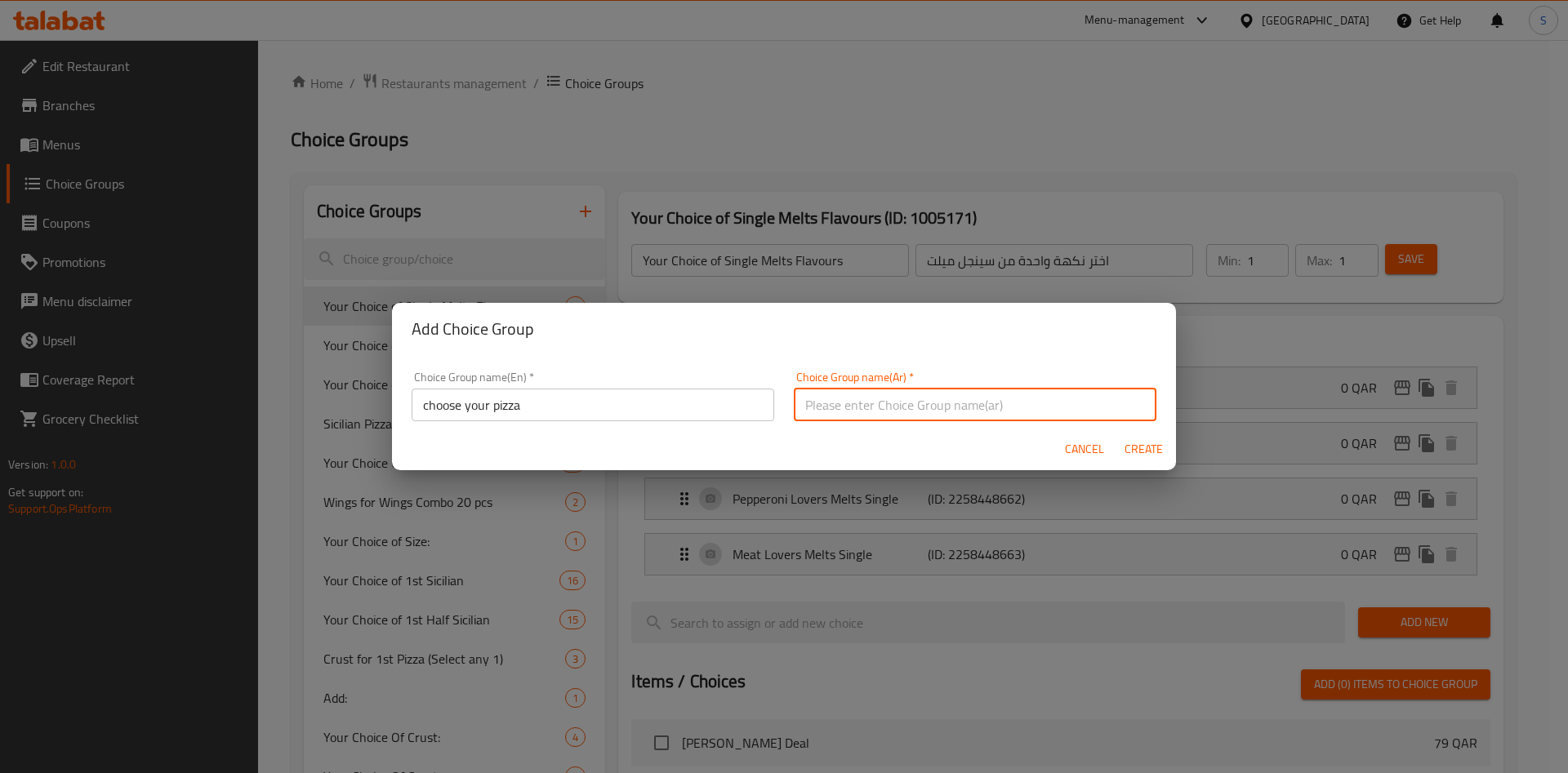
click at [860, 399] on input "text" at bounding box center [975, 405] width 363 height 33
paste input "choose your pizza"
type input "choose your pizza"
drag, startPoint x: 1151, startPoint y: 451, endPoint x: 1117, endPoint y: 455, distance: 34.2
click at [1151, 451] on span "Create" at bounding box center [1143, 449] width 39 height 20
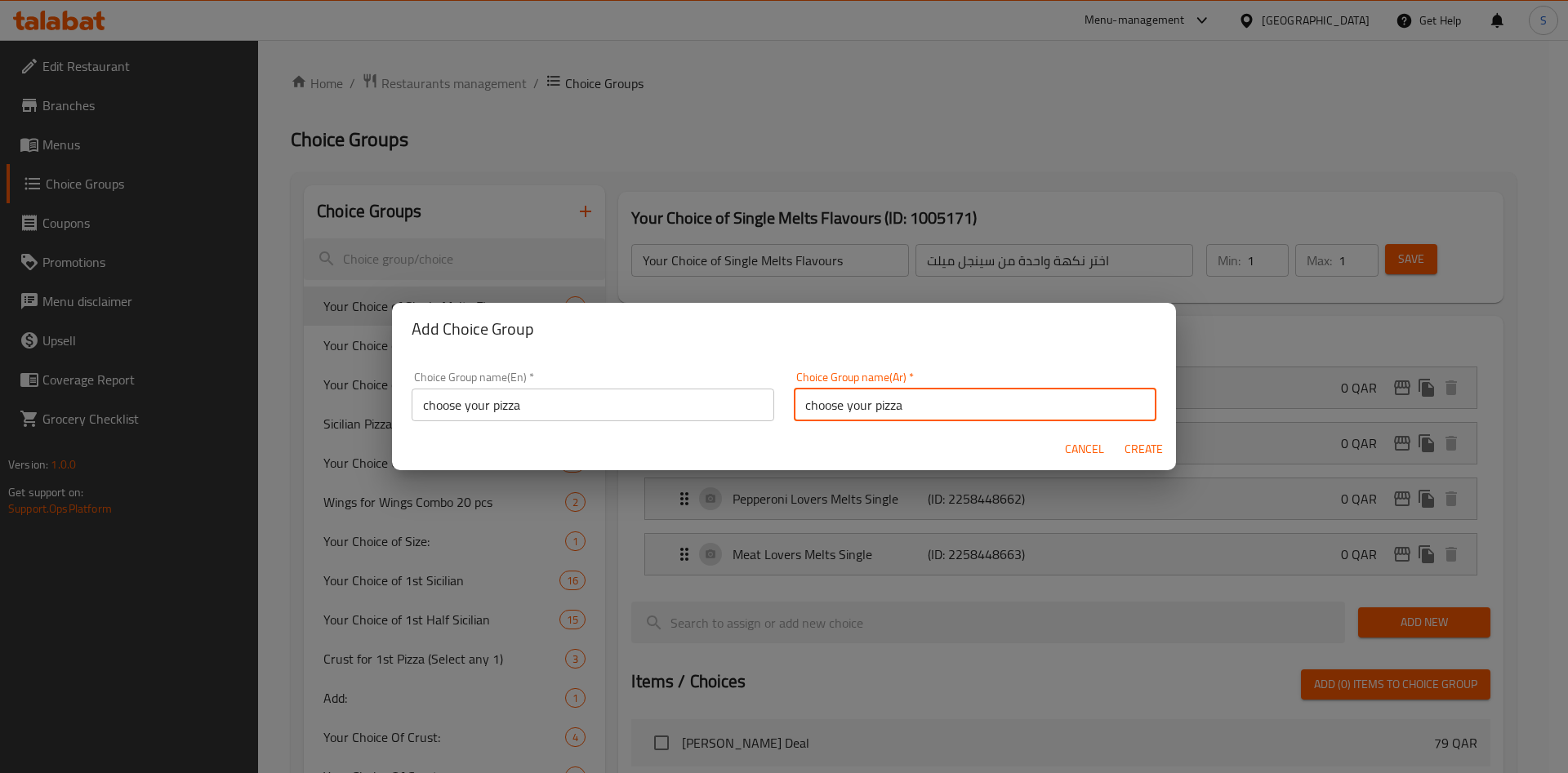
type input "choose your pizza"
type input "0"
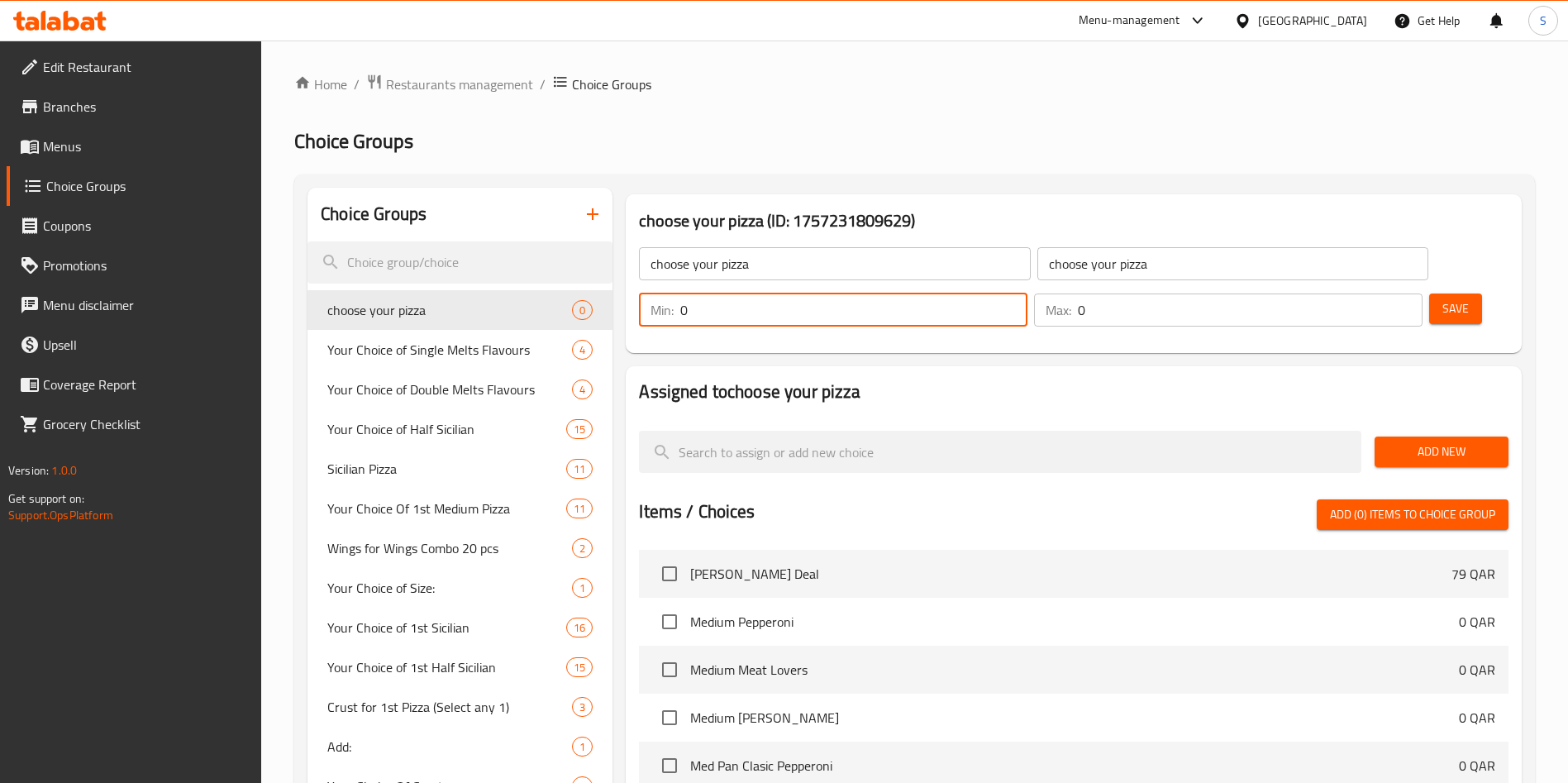
drag, startPoint x: 1283, startPoint y: 268, endPoint x: 1228, endPoint y: 259, distance: 55.7
click at [1028, 294] on input "0" at bounding box center [854, 310] width 348 height 33
type input "1"
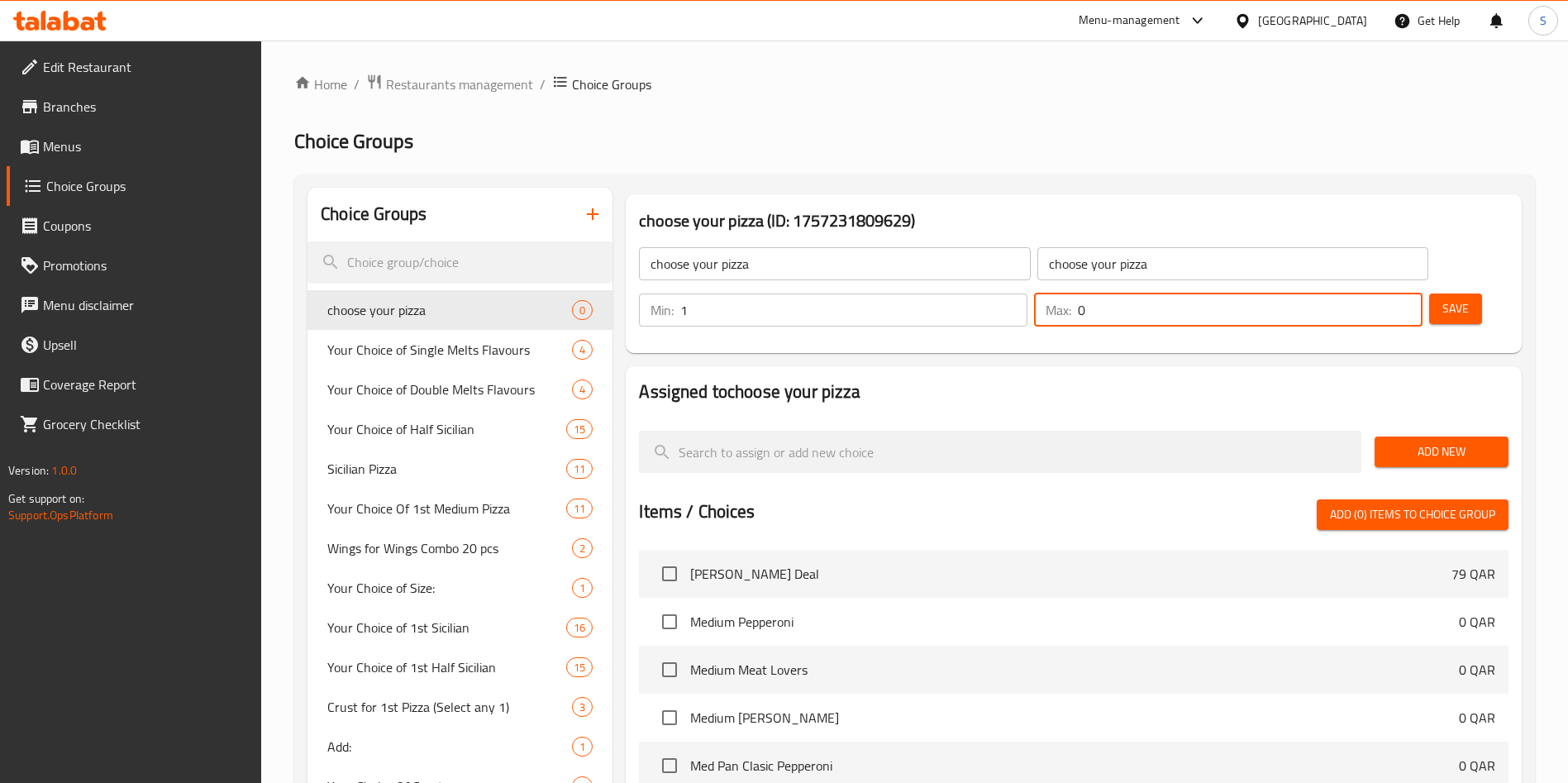
drag, startPoint x: 1369, startPoint y: 265, endPoint x: 1343, endPoint y: 262, distance: 26.2
click at [1346, 294] on div "Max: 0 ​" at bounding box center [1228, 310] width 388 height 33
type input "1"
click at [1427, 442] on span "Add New" at bounding box center [1441, 451] width 107 height 21
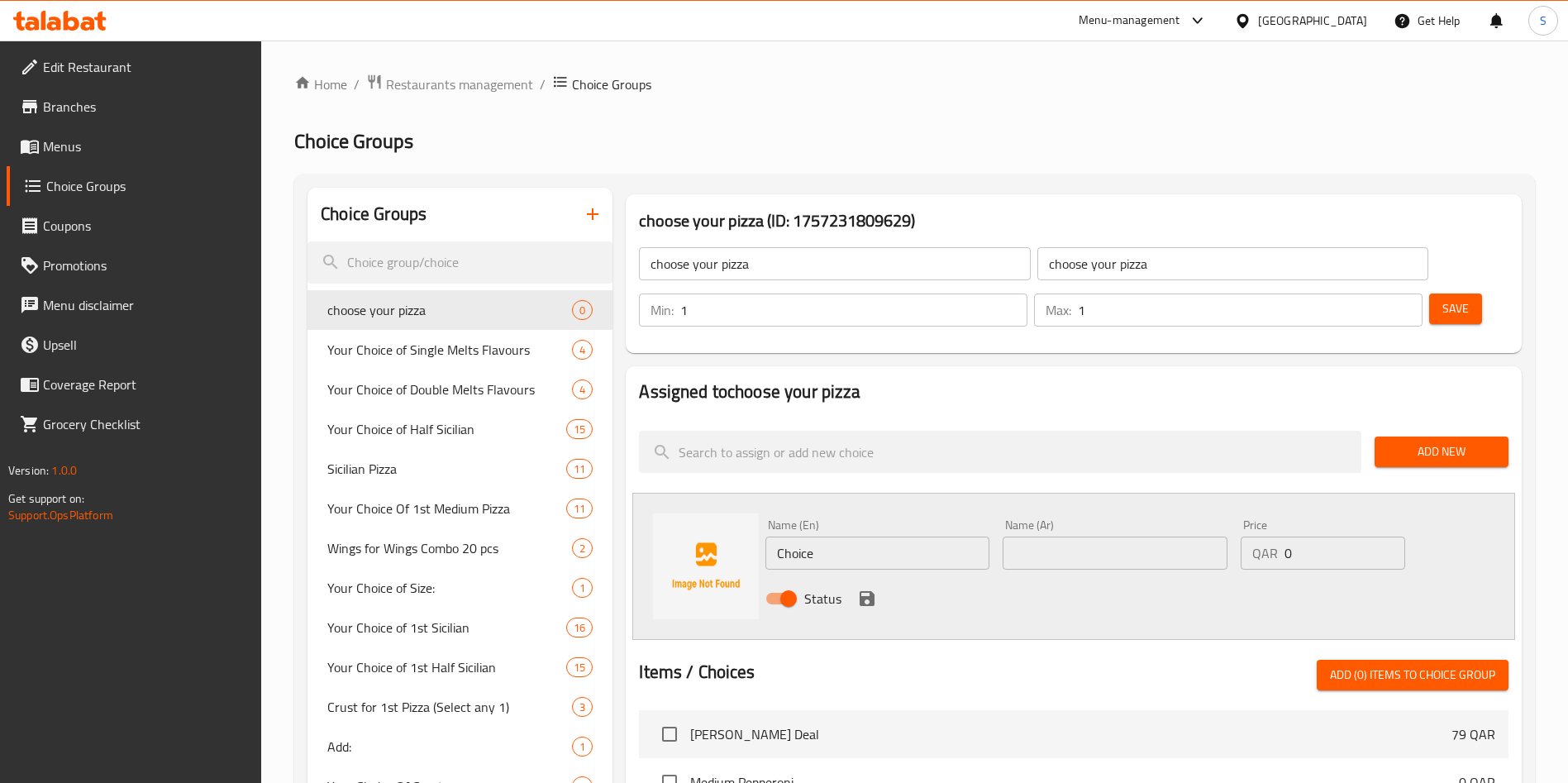
click at [734, 493] on div "Name (En) Choice Name (En) Name (Ar) Name (Ar) Price QAR 0 Price Status" at bounding box center [1074, 566] width 883 height 147
paste input "Sml Thin Aloh Trop Haw-Tb"
type input "Sml Thin Aloh Trop Haw-Tb"
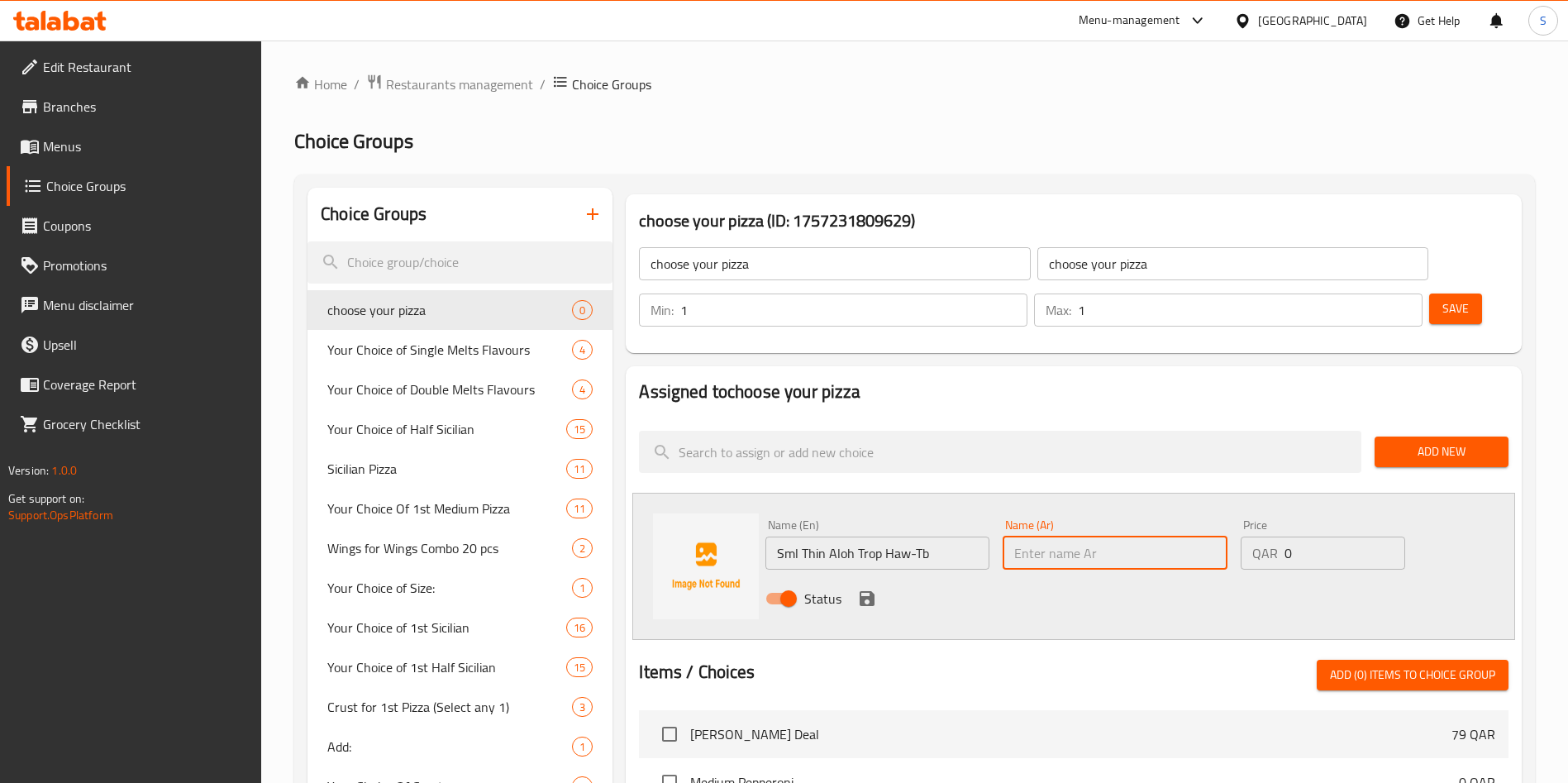
drag, startPoint x: 1101, startPoint y: 511, endPoint x: 1088, endPoint y: 496, distance: 19.8
click at [1102, 537] on input "text" at bounding box center [1114, 553] width 224 height 33
paste input "Sml Thin Aloh Trop Haw-Tb"
type input "Sml Thin Aloh Trop Haw-Tb"
click at [862, 591] on icon "save" at bounding box center [867, 598] width 15 height 15
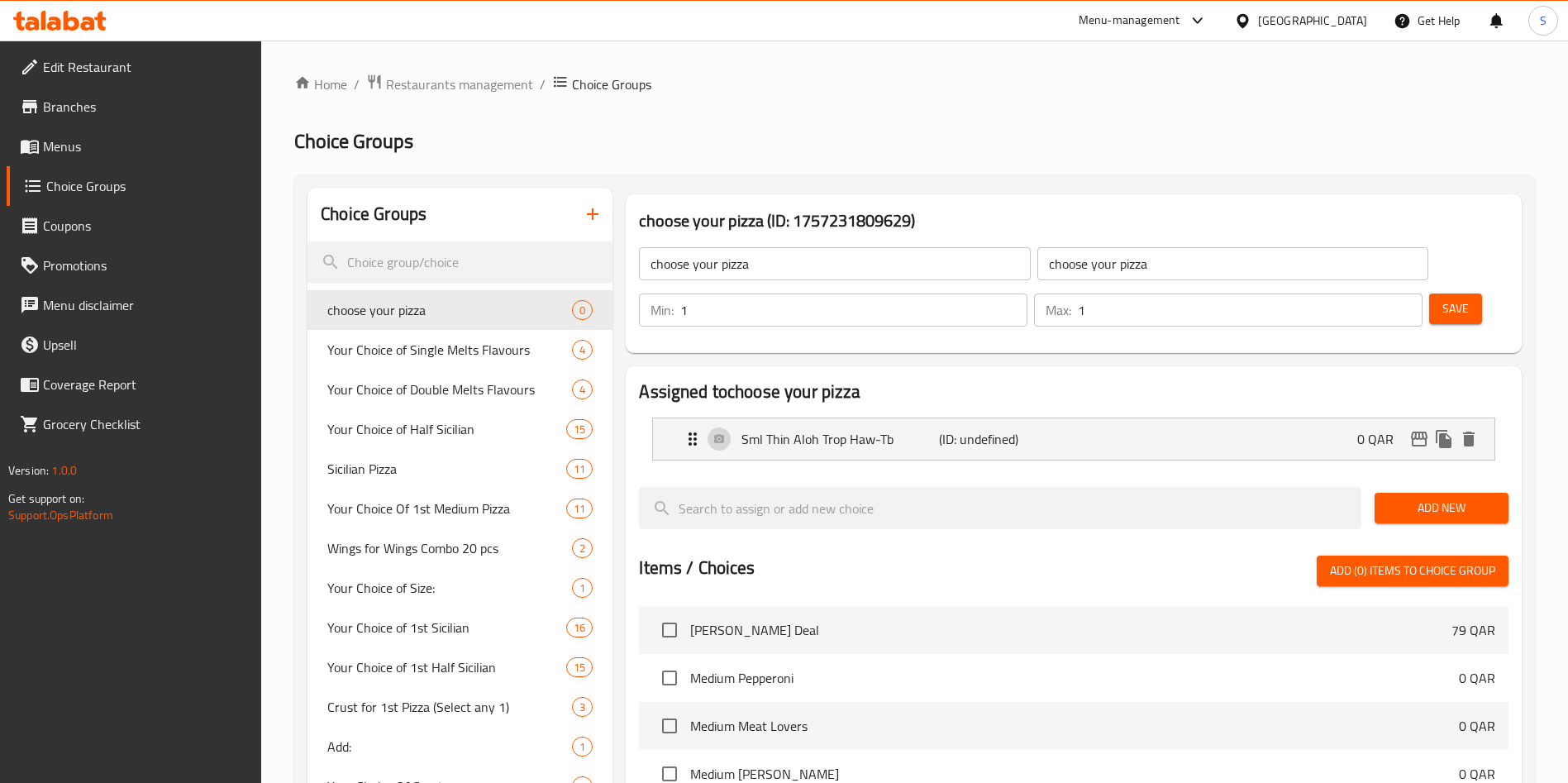
drag, startPoint x: 1416, startPoint y: 481, endPoint x: 1416, endPoint y: 464, distance: 17.0
click at [1416, 480] on div "Add New" at bounding box center [1441, 508] width 147 height 56
drag, startPoint x: 1416, startPoint y: 462, endPoint x: 1408, endPoint y: 458, distance: 8.9
click at [1416, 498] on span "Add New" at bounding box center [1441, 508] width 107 height 21
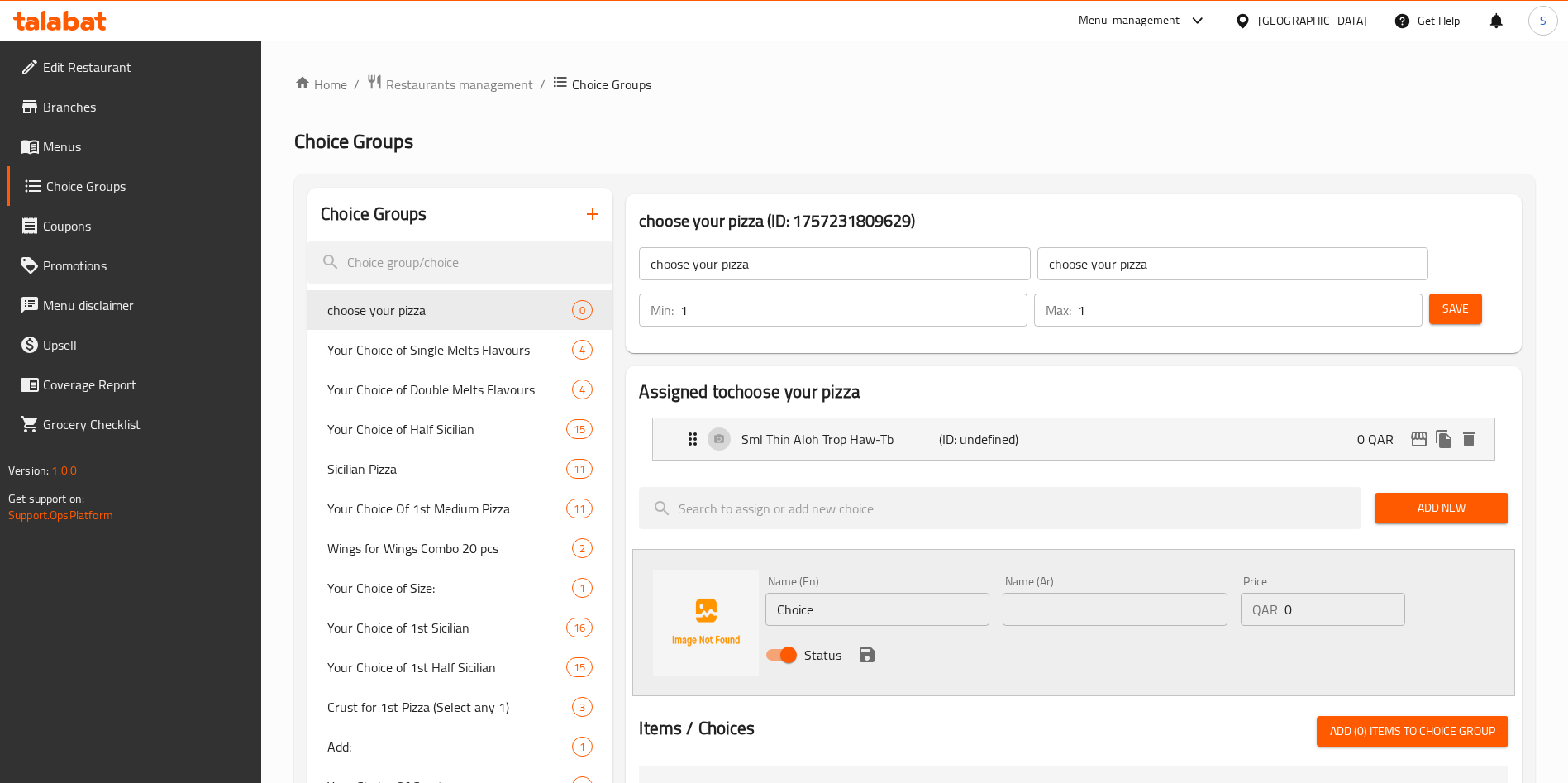
drag, startPoint x: 852, startPoint y: 567, endPoint x: 649, endPoint y: 527, distance: 206.9
click at [649, 550] on div "Name (En) Choice Name (En) Name (Ar) Name (Ar) Price QAR 0 Price Status" at bounding box center [1074, 623] width 883 height 147
paste input "Sml Thin Very Veg-Tb"
type input "Sml Thin Very Veg-Tb"
drag, startPoint x: 1110, startPoint y: 579, endPoint x: 1107, endPoint y: 567, distance: 12.4
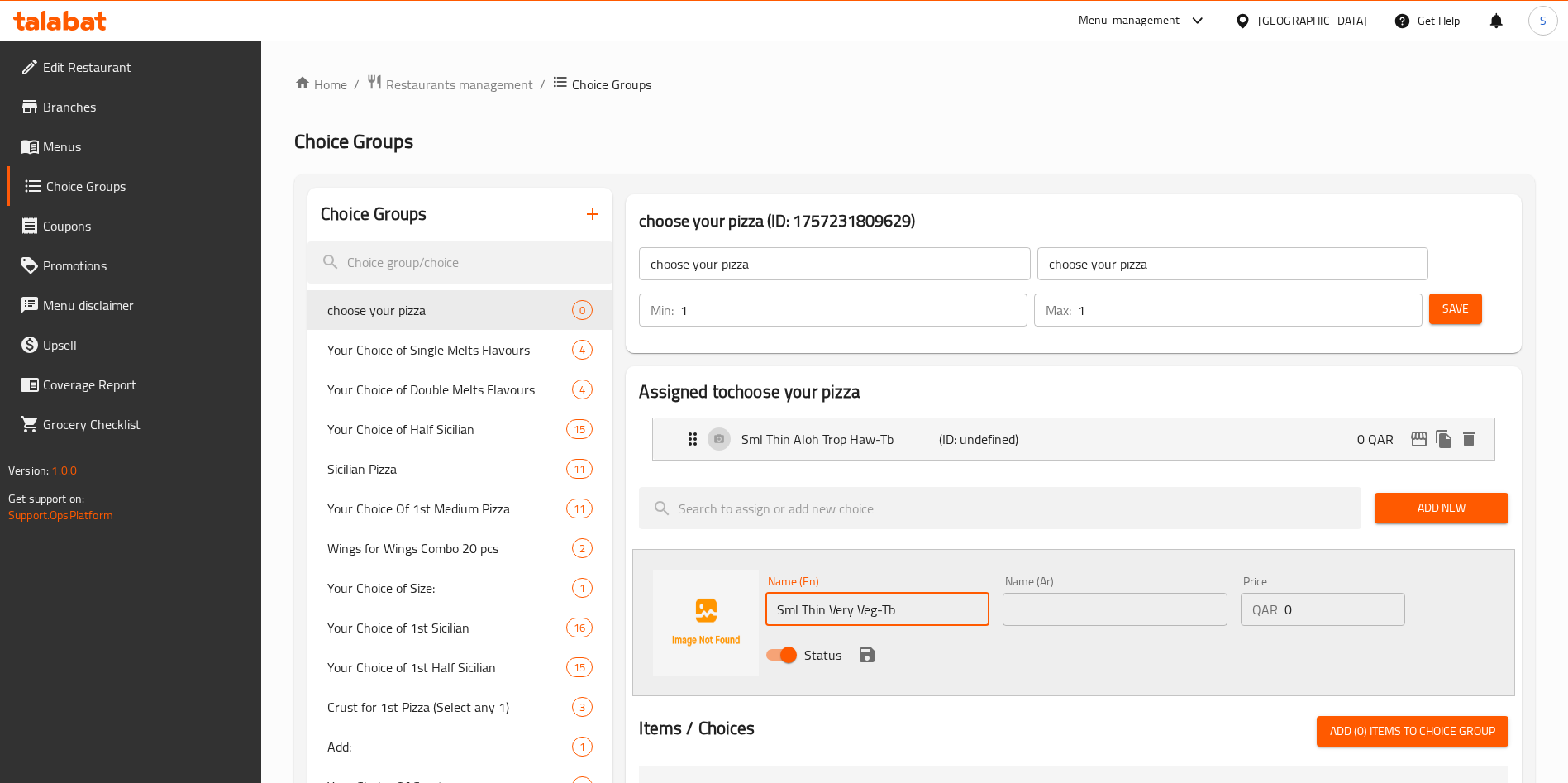
click at [1109, 569] on div "Name (Ar) Name (Ar)" at bounding box center [1114, 601] width 237 height 64
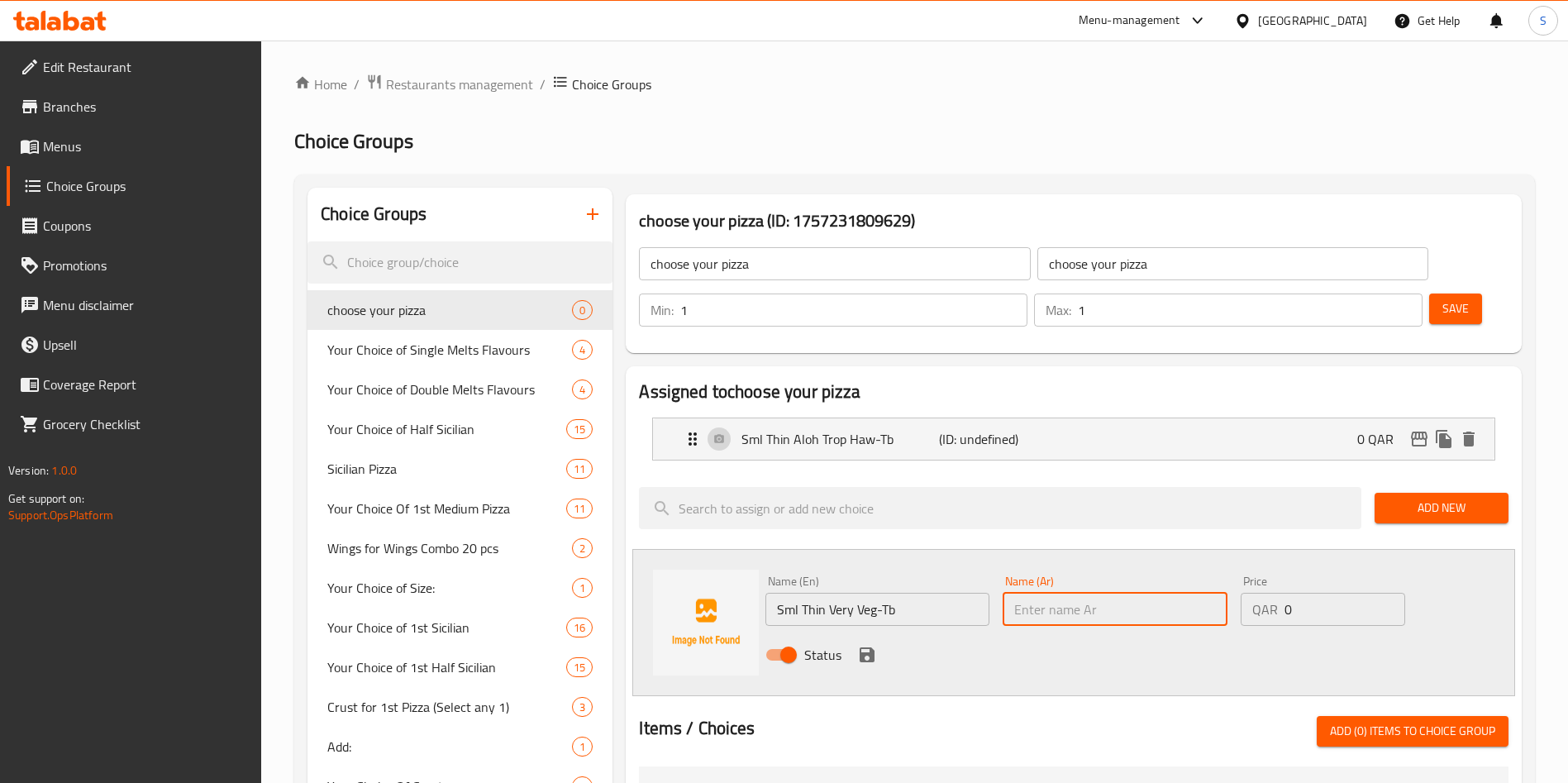
paste input "Sml Thin Very Veg-Tb"
type input "Sml Thin Very Veg-Tb"
click at [867, 648] on icon "save" at bounding box center [867, 655] width 15 height 15
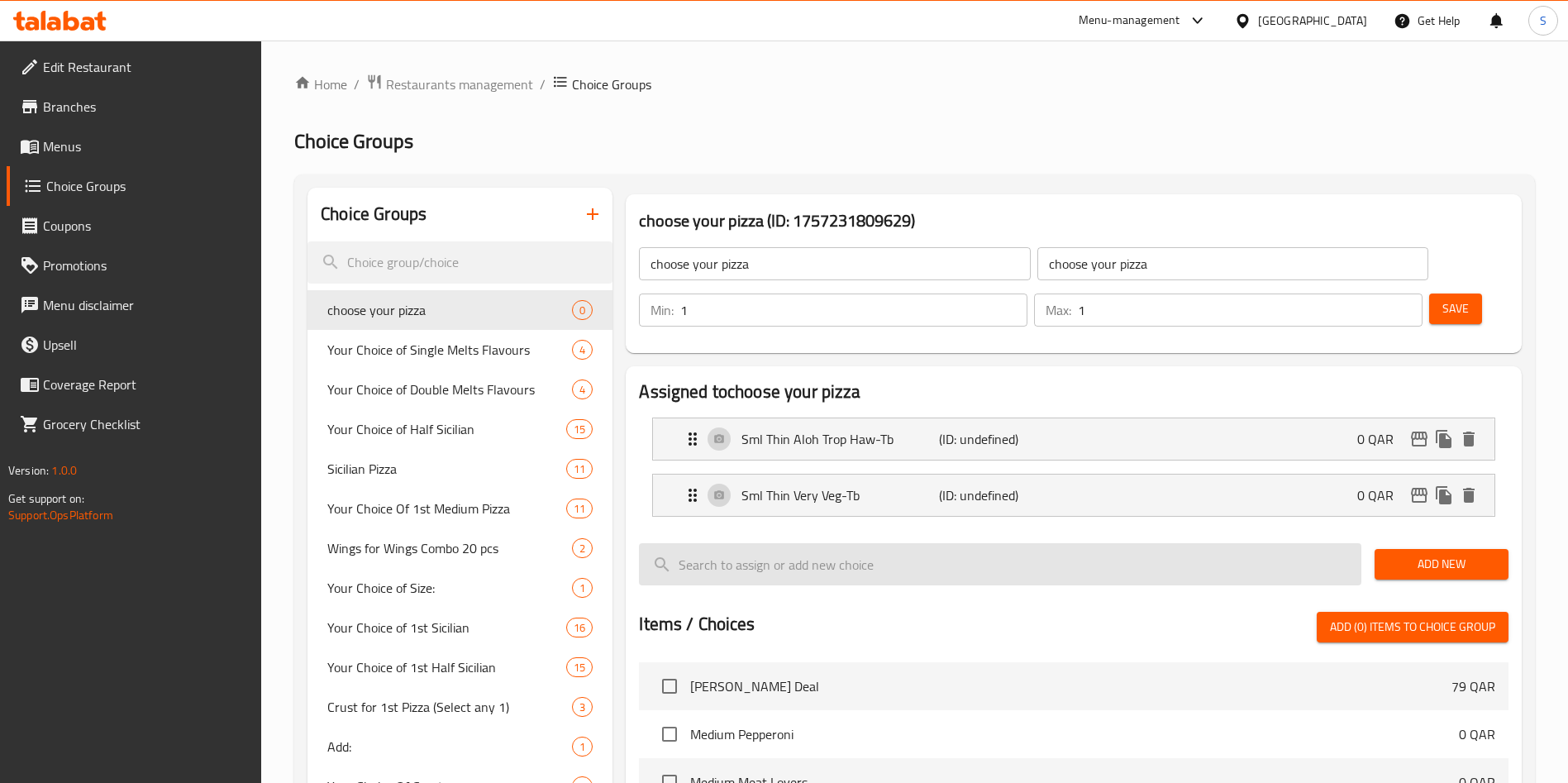
click at [1411, 554] on span "Add New" at bounding box center [1441, 564] width 107 height 21
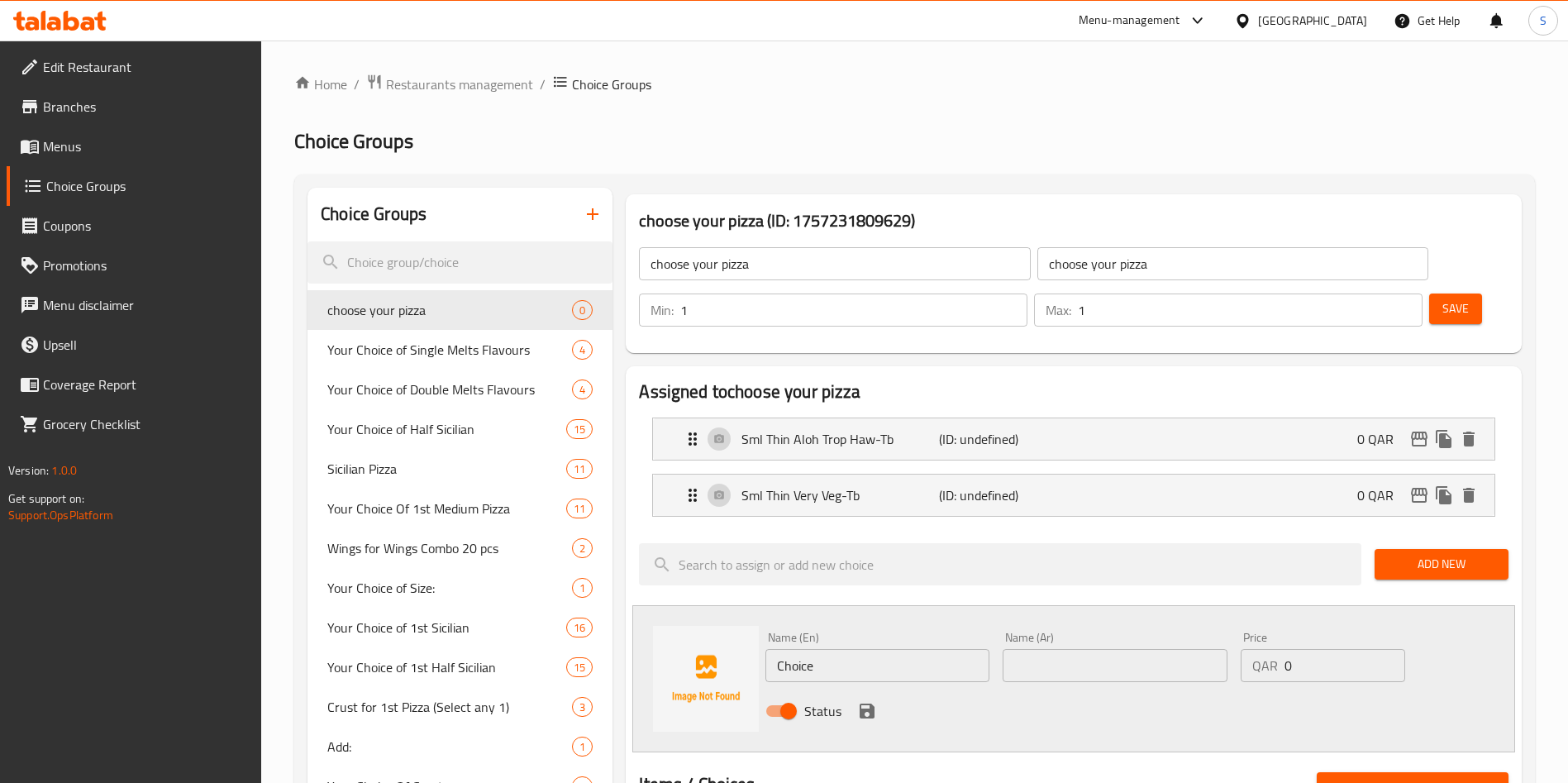
click at [677, 605] on div "Name (En) Choice Name (En) Name (Ar) Name (Ar) Price QAR 0 Price Status" at bounding box center [1074, 678] width 883 height 147
paste input "Sml Thin Chicke Supre-Tb"
type input "Sml Thin Chicke Supre-Tb"
click at [1100, 650] on input "text" at bounding box center [1114, 666] width 224 height 33
paste input "Sml Thin Chicke Supre-Tb"
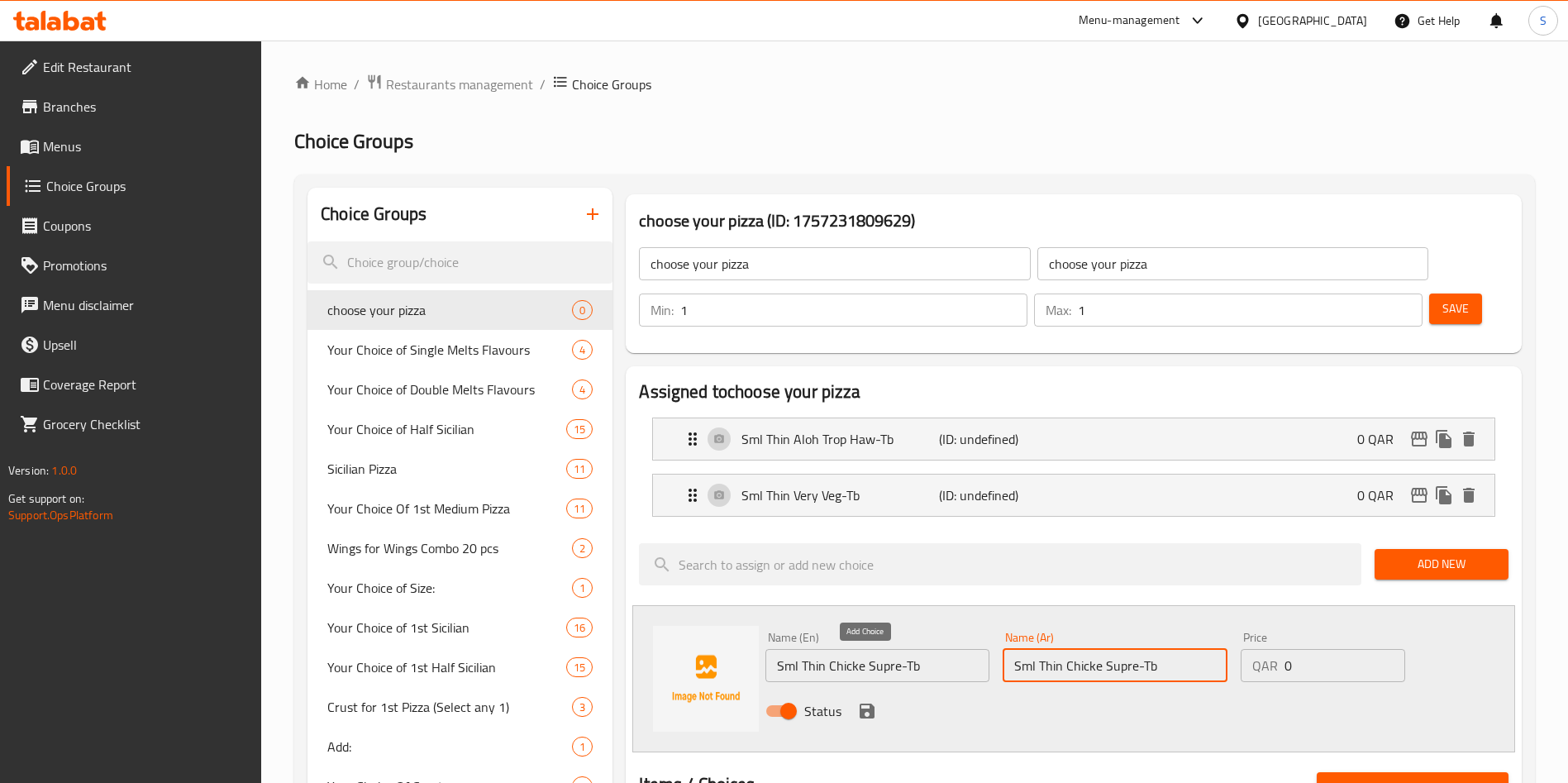
type input "Sml Thin Chicke Supre-Tb"
drag, startPoint x: 860, startPoint y: 660, endPoint x: 865, endPoint y: 651, distance: 10.3
click at [861, 704] on icon "save" at bounding box center [867, 711] width 15 height 15
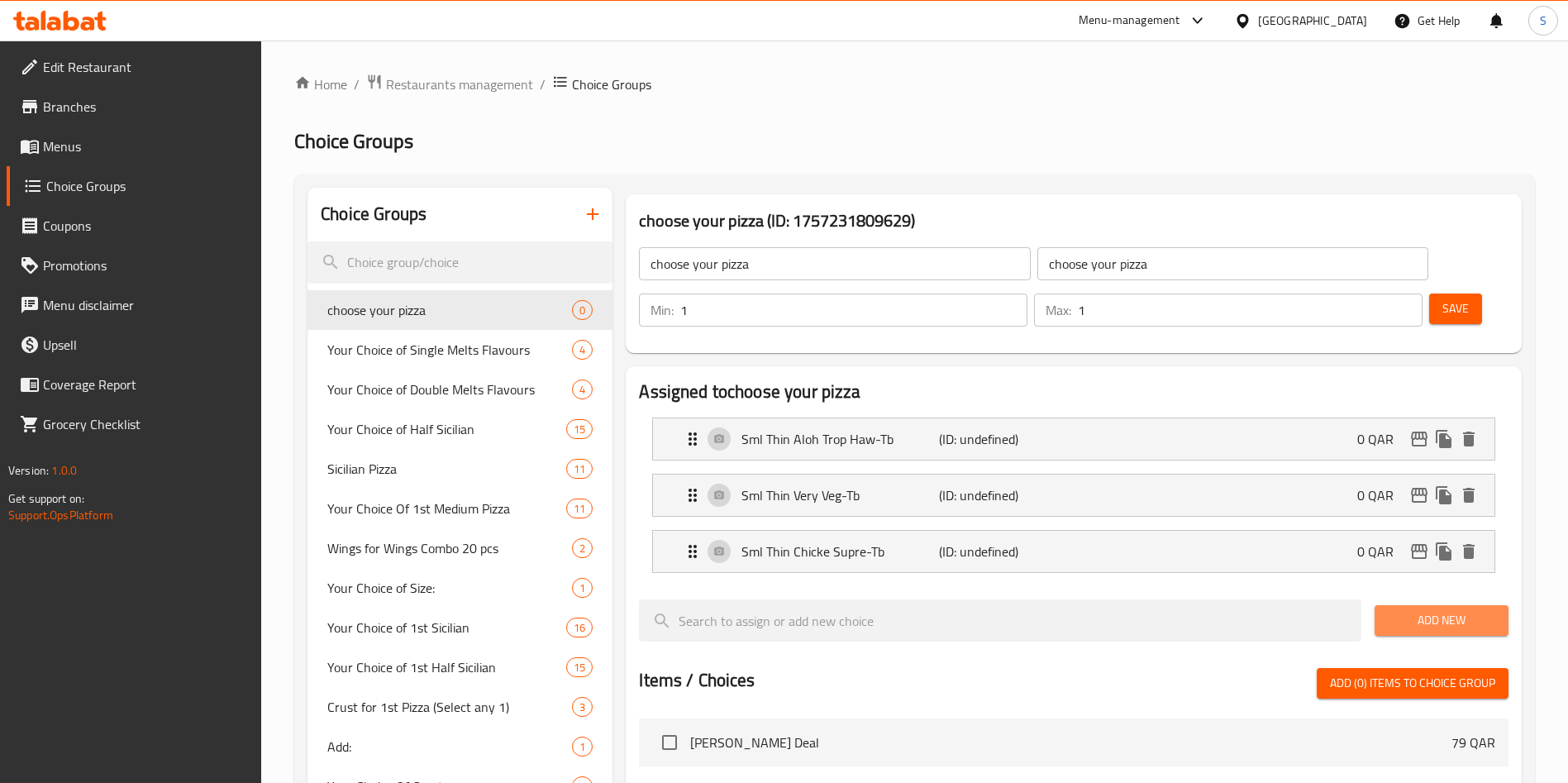
drag, startPoint x: 1418, startPoint y: 583, endPoint x: 1229, endPoint y: 540, distance: 193.8
click at [1418, 610] on span "Add New" at bounding box center [1441, 620] width 107 height 21
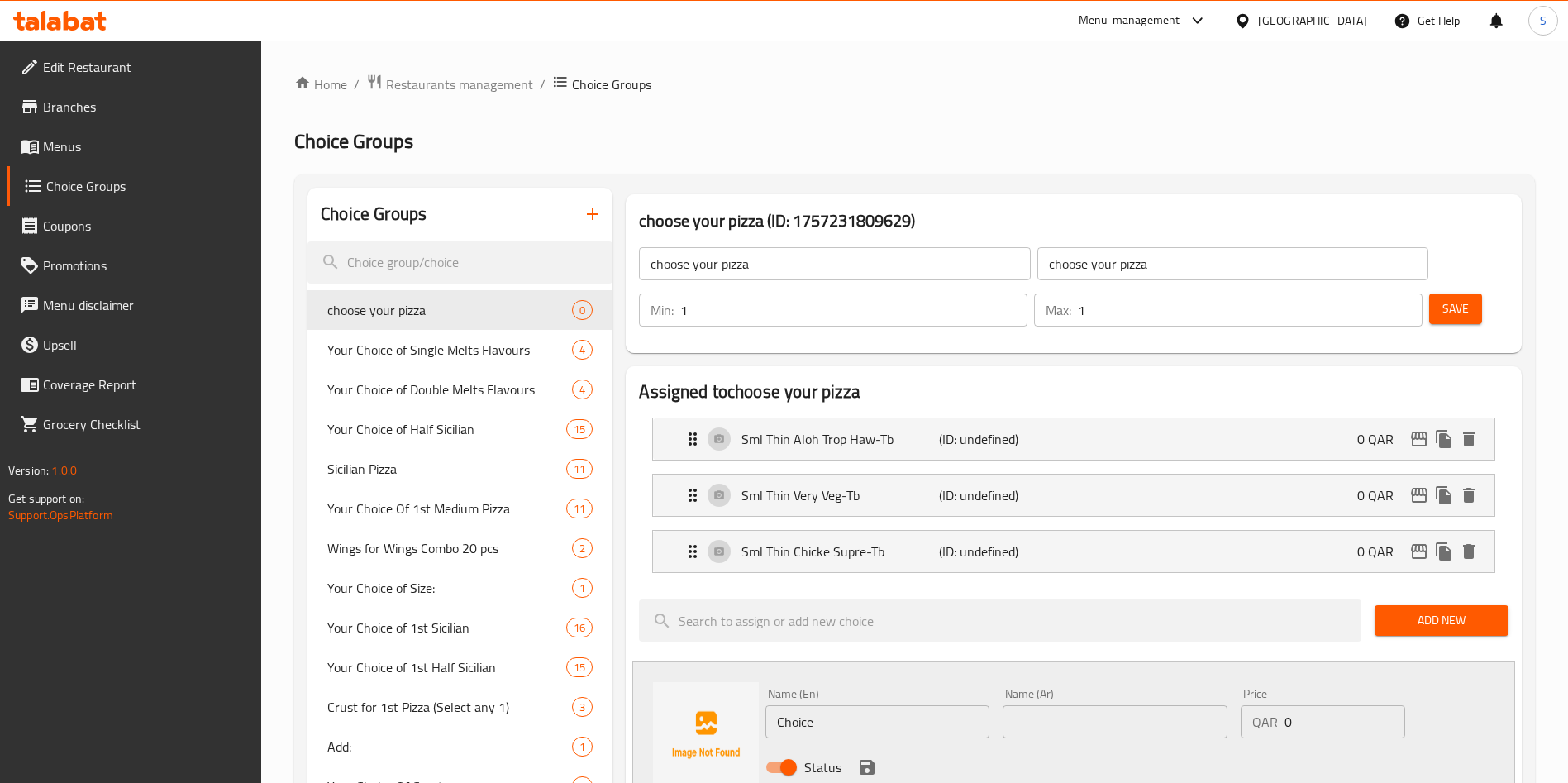
drag, startPoint x: 828, startPoint y: 674, endPoint x: 736, endPoint y: 671, distance: 92.0
click at [737, 671] on div "Name (En) Choice Name (En) Name (Ar) Name (Ar) Price QAR 0 Price Status" at bounding box center [1074, 734] width 883 height 147
paste input "Sml Pan Very Veg-Tb"
type input "Sml Pan Very Veg-Tb"
drag, startPoint x: 1098, startPoint y: 691, endPoint x: 1093, endPoint y: 679, distance: 13.0
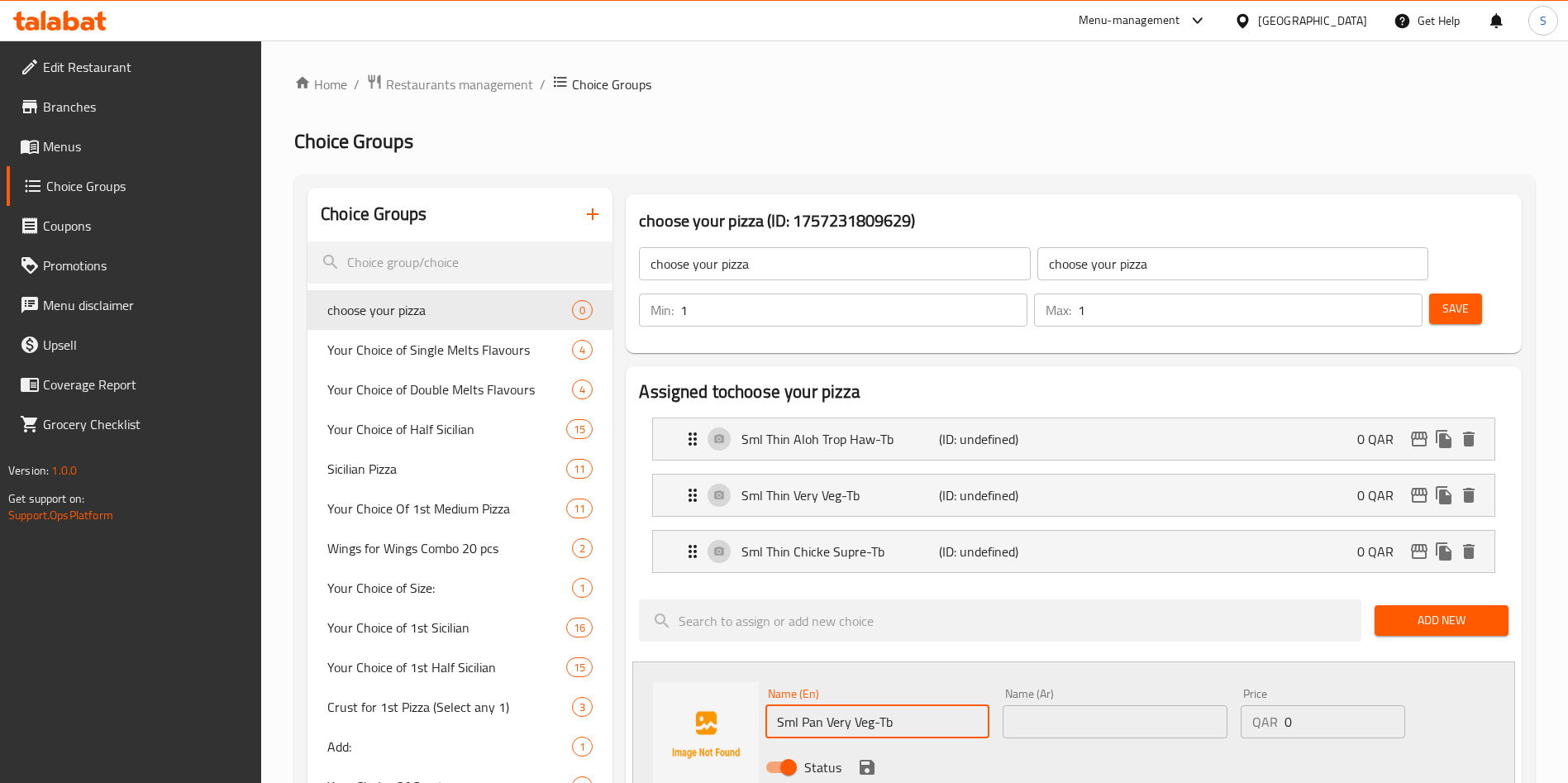
click at [1094, 681] on div "Name (Ar) Name (Ar)" at bounding box center [1114, 713] width 237 height 64
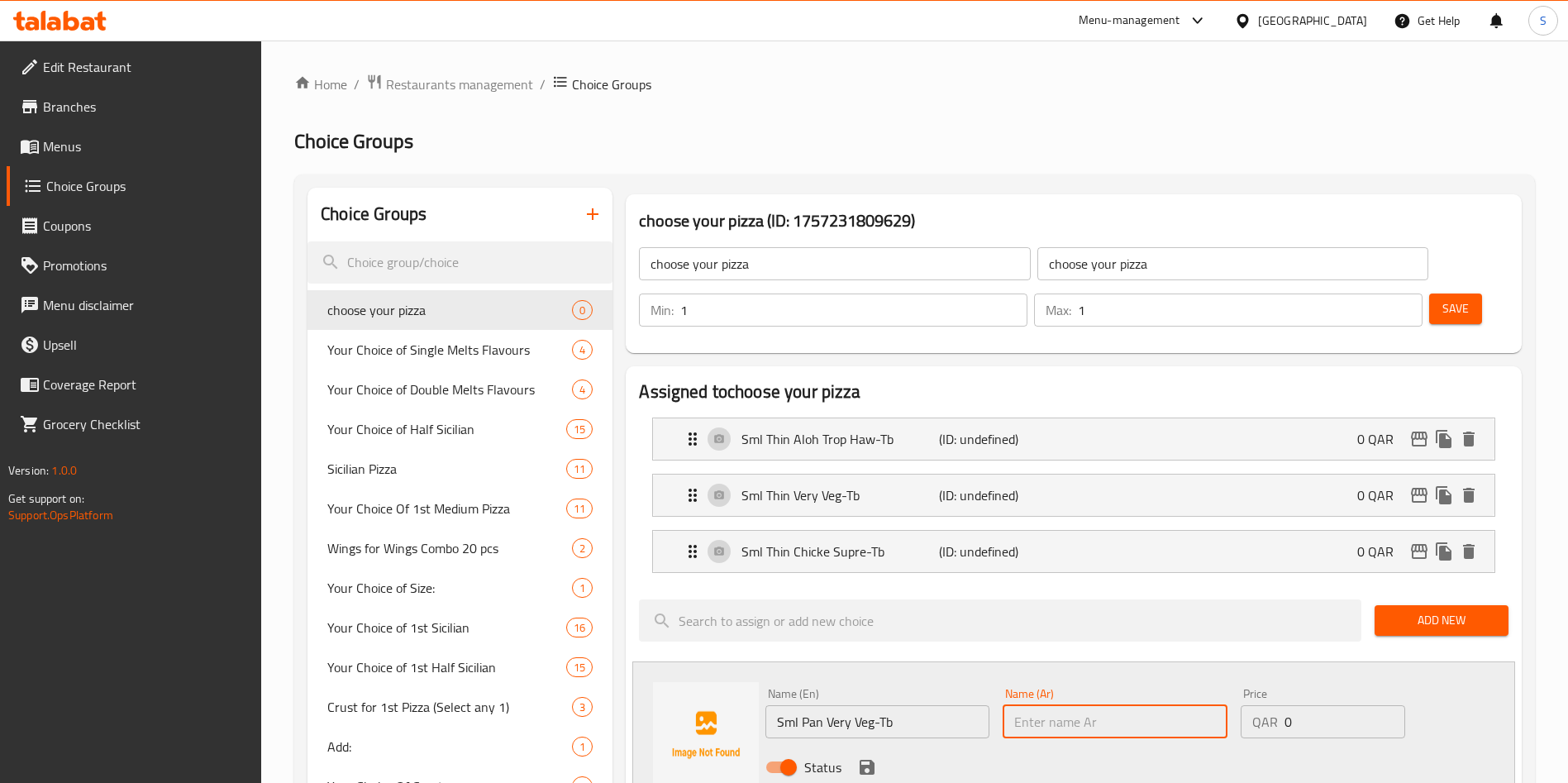
click at [1077, 706] on input "text" at bounding box center [1114, 722] width 224 height 33
click at [1108, 706] on input "text" at bounding box center [1114, 722] width 224 height 33
click at [1118, 706] on input "text" at bounding box center [1114, 722] width 224 height 33
click at [1119, 745] on div "Status" at bounding box center [1115, 768] width 711 height 45
click at [1089, 706] on input "text" at bounding box center [1114, 722] width 224 height 33
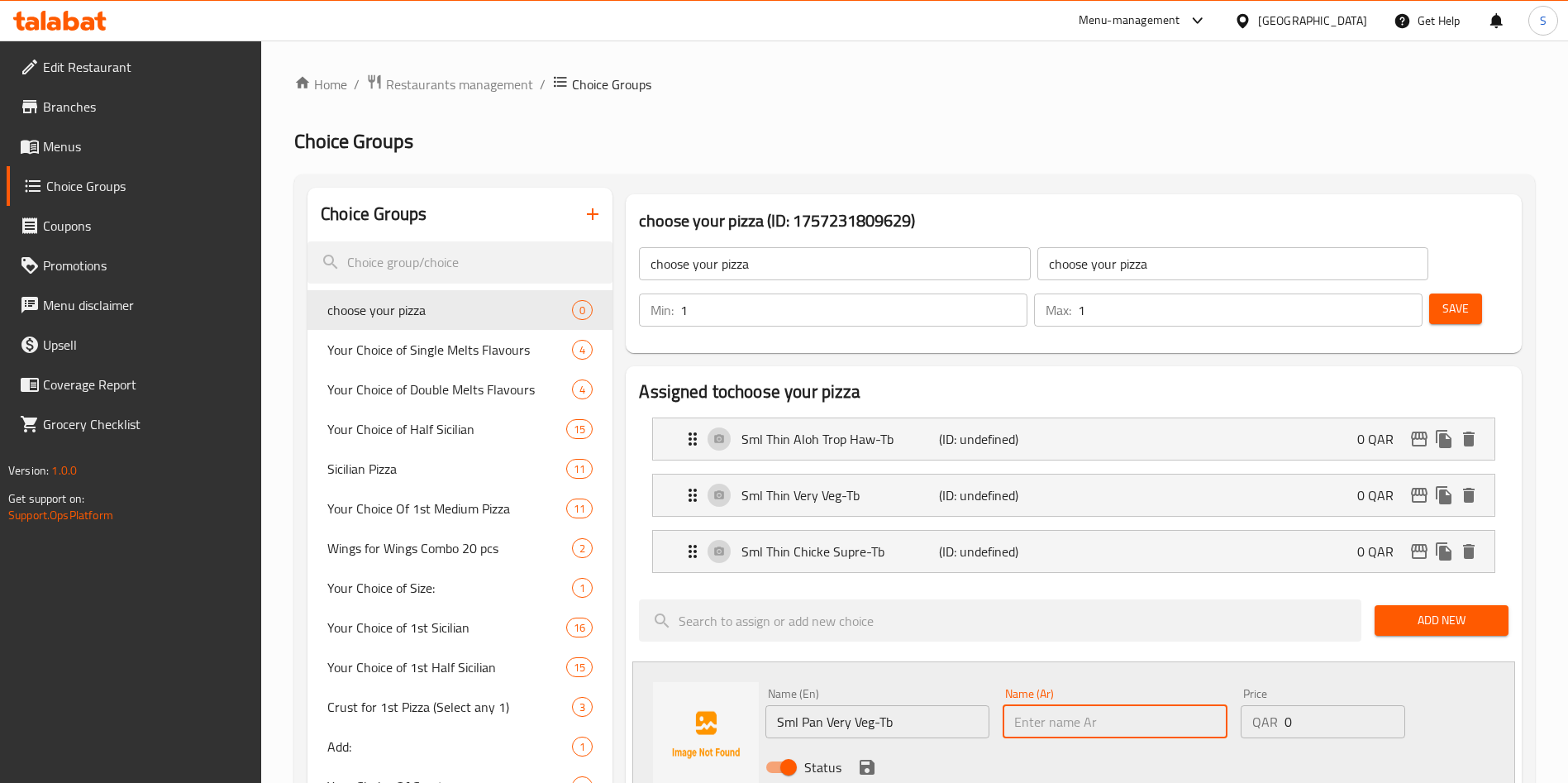
paste input "Sml Pan Very Veg-Tb"
type input "Sml Pan Very Veg-Tb"
click at [1046, 745] on div "Status" at bounding box center [1115, 768] width 711 height 45
click at [872, 760] on icon "save" at bounding box center [867, 768] width 15 height 15
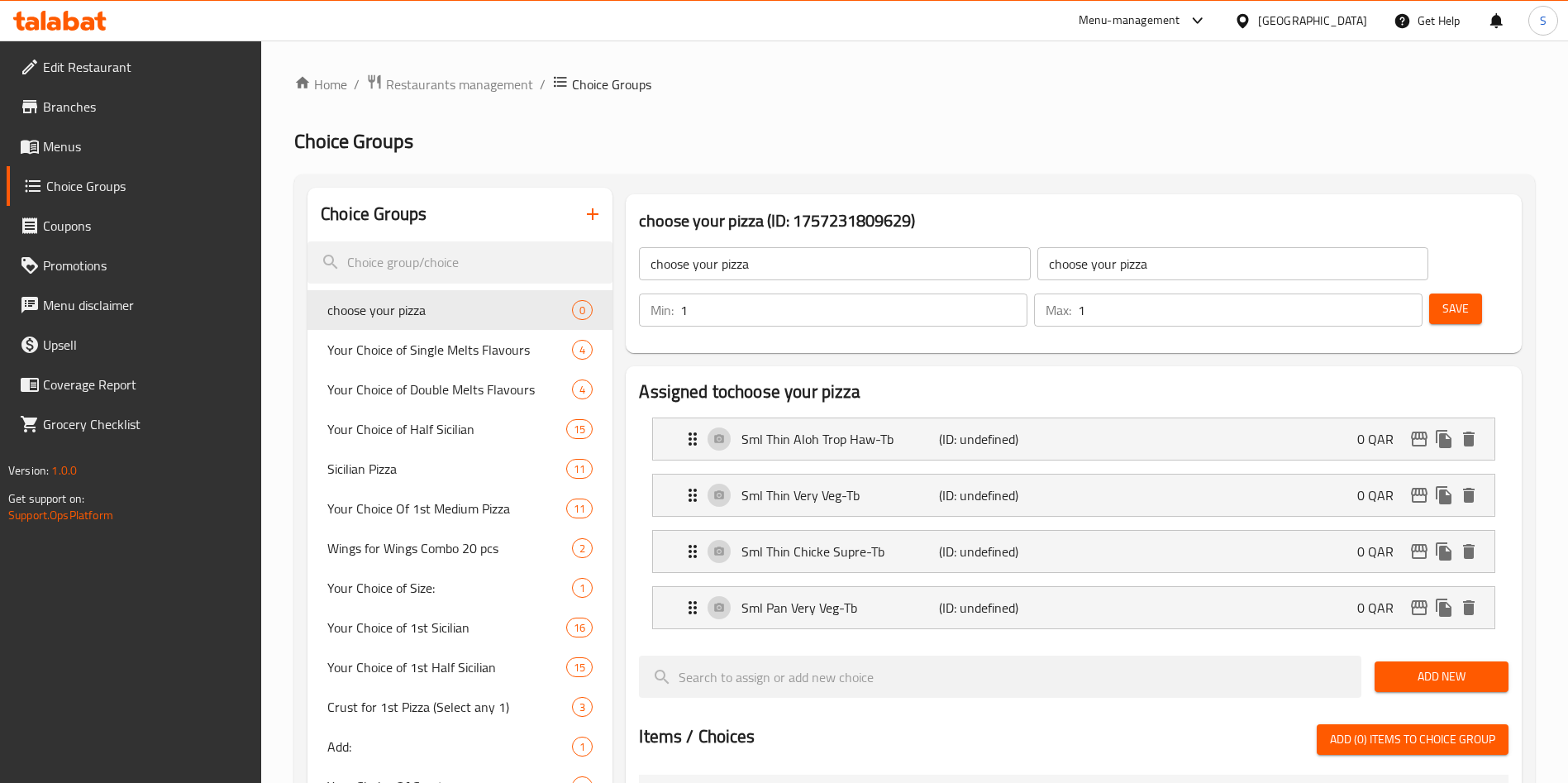
click at [1404, 667] on span "Add New" at bounding box center [1441, 677] width 107 height 21
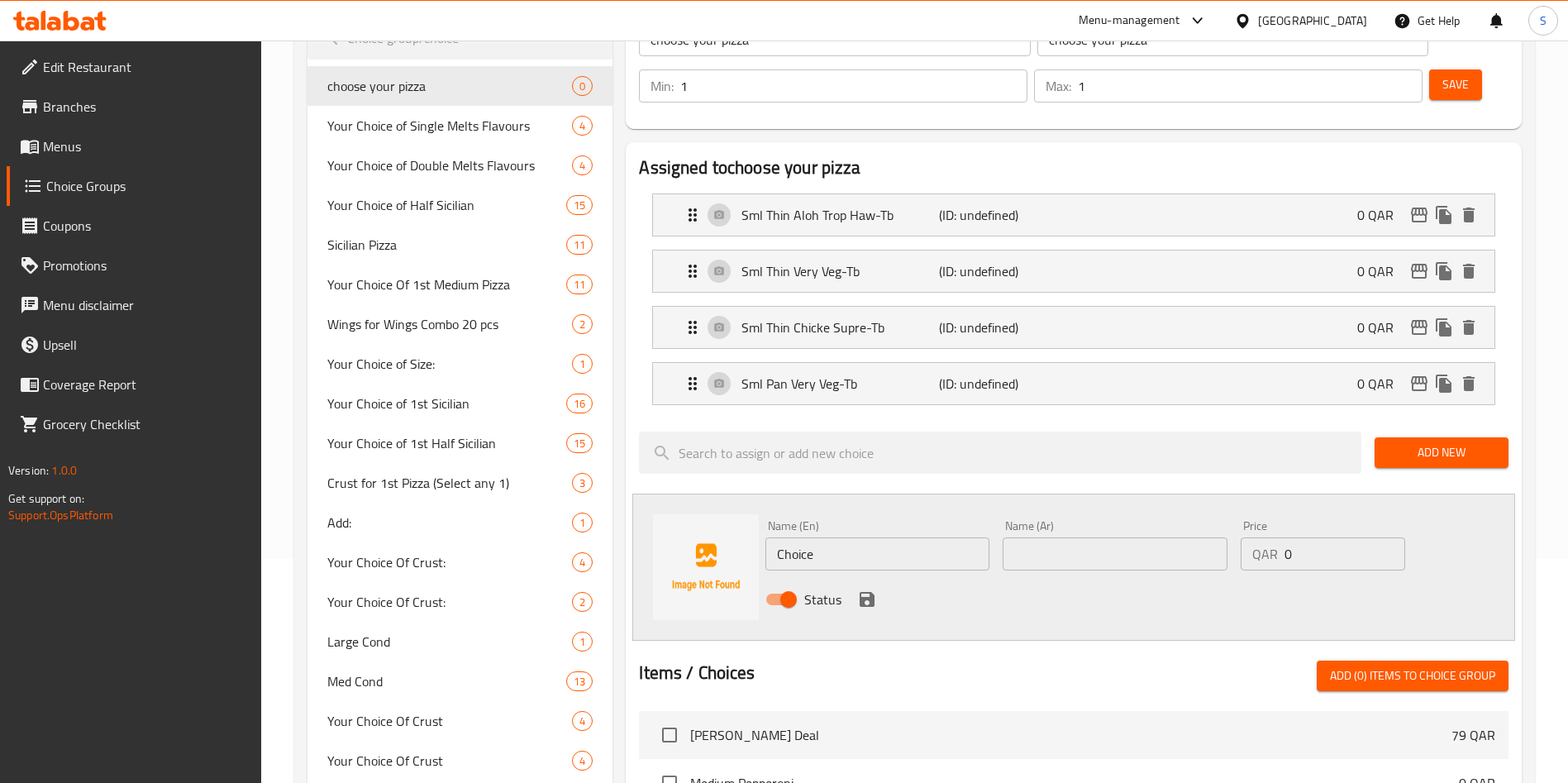
scroll to position [372, 0]
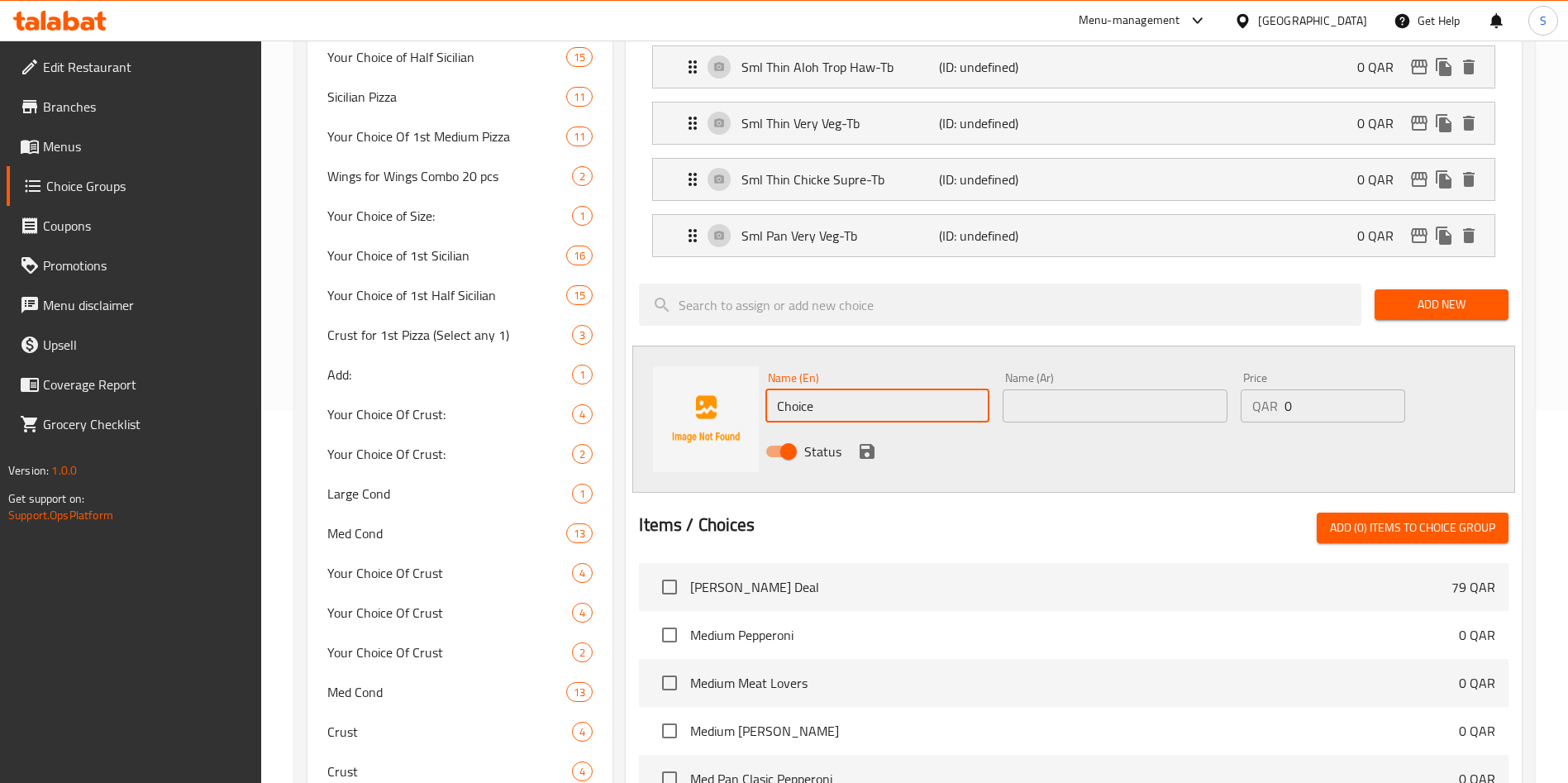
drag, startPoint x: 896, startPoint y: 351, endPoint x: 792, endPoint y: 347, distance: 104.1
click at [792, 389] on input "Choice" at bounding box center [877, 405] width 224 height 33
paste input "Sml Pan Aloh Trop Haw-Tb"
drag, startPoint x: 945, startPoint y: 357, endPoint x: 729, endPoint y: 341, distance: 216.6
click at [720, 346] on div "Name (En) ChSml Pan Aloh Trop Haw-Tb Name (En) Name (Ar) Name (Ar) Price QAR 0 …" at bounding box center [1074, 419] width 883 height 147
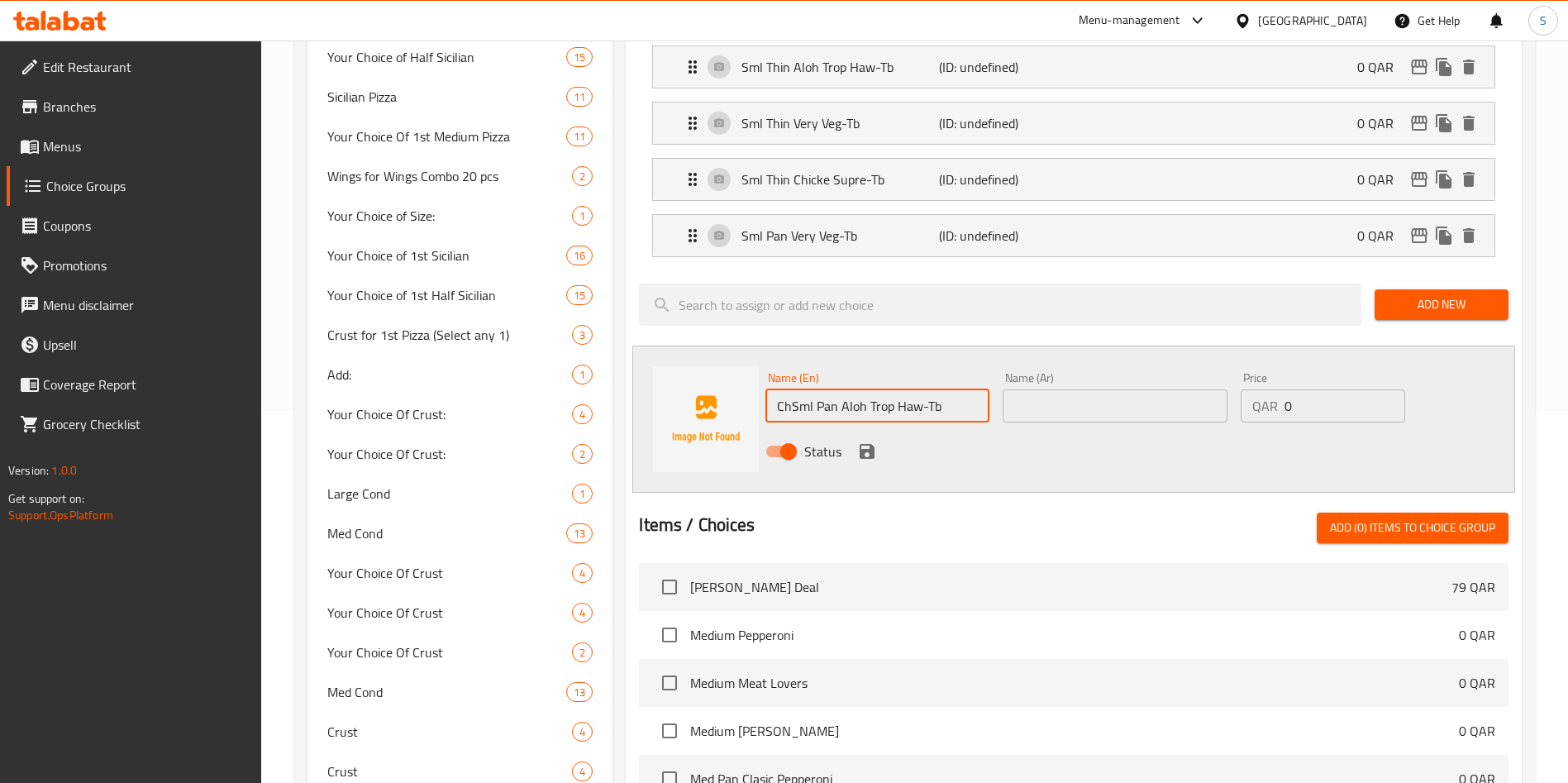
paste input "text"
type input "Sml Pan Aloh Trop Haw-Tb"
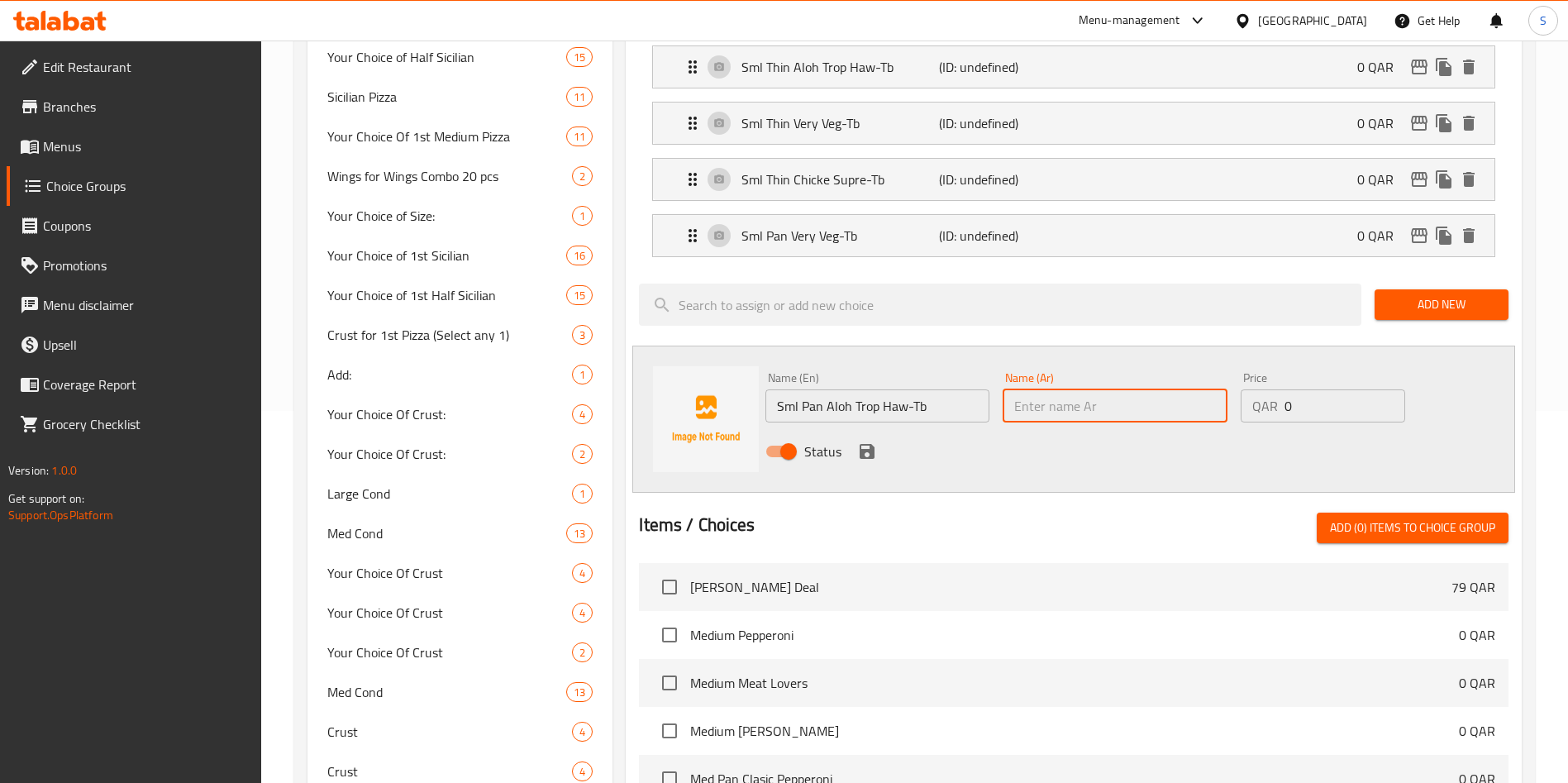
drag, startPoint x: 1121, startPoint y: 365, endPoint x: 1110, endPoint y: 360, distance: 12.1
click at [1121, 389] on input "text" at bounding box center [1114, 405] width 224 height 33
paste input "Sml Pan Aloh Trop Haw-Tb"
type input "Sml Pan Aloh Trop Haw-Tb"
click at [862, 442] on icon "save" at bounding box center [867, 451] width 20 height 20
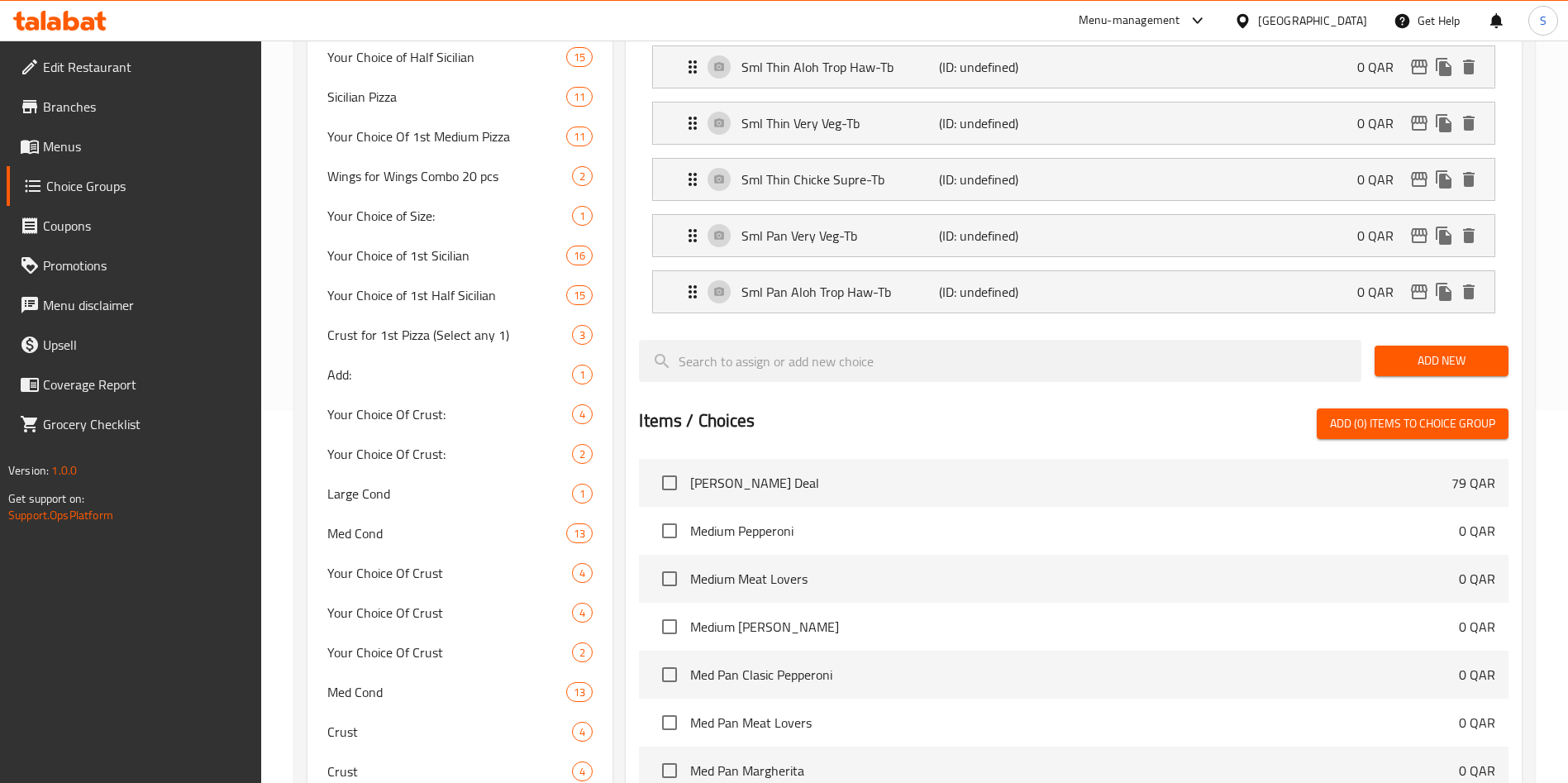
click at [1431, 346] on button "Add New" at bounding box center [1442, 361] width 134 height 31
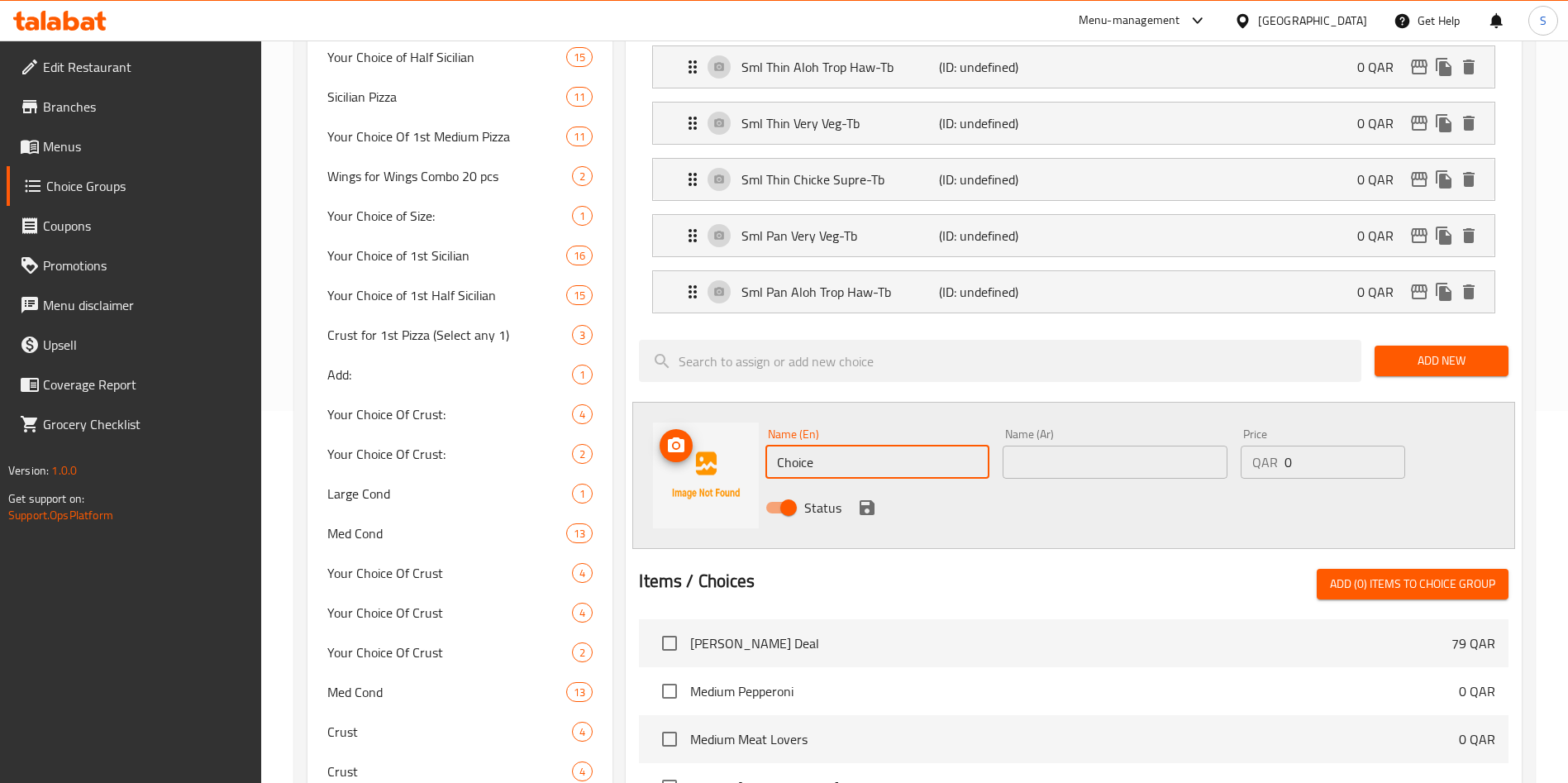
drag, startPoint x: 833, startPoint y: 421, endPoint x: 741, endPoint y: 408, distance: 92.9
click at [730, 408] on div "Name (En) Choice Name (En) Name (Ar) Name (Ar) Price QAR 0 Price Status" at bounding box center [1074, 475] width 883 height 147
paste input "Sml Pan Chicke Supre-Tb"
type input "Sml Pan Chicke Supre-Tb"
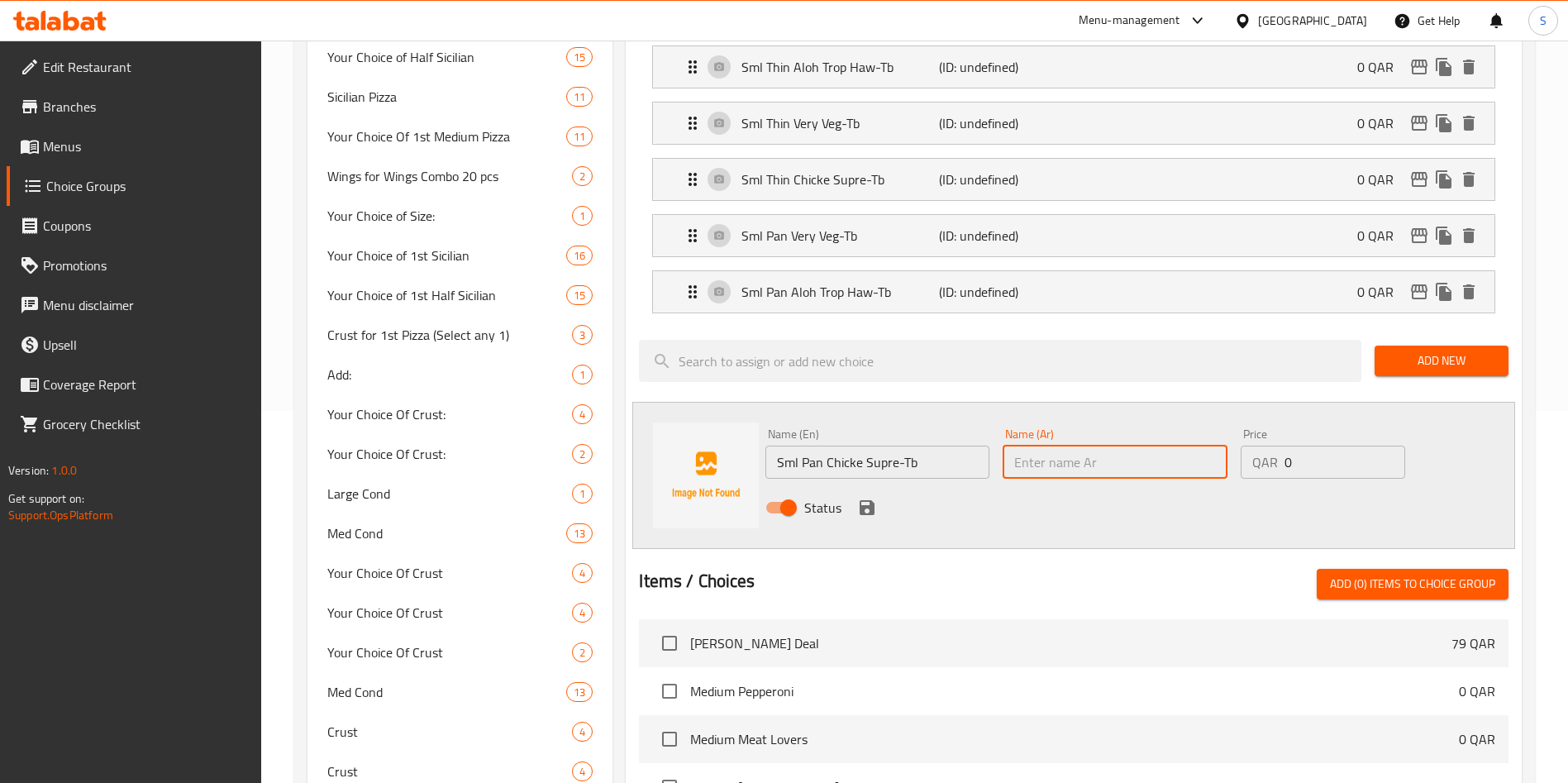
click at [1084, 446] on input "text" at bounding box center [1114, 462] width 224 height 33
paste input "Sml Pan Chicke Supre-Tb"
type input "Sml Pan Chicke Supre-Tb"
click at [864, 500] on icon "save" at bounding box center [867, 507] width 15 height 15
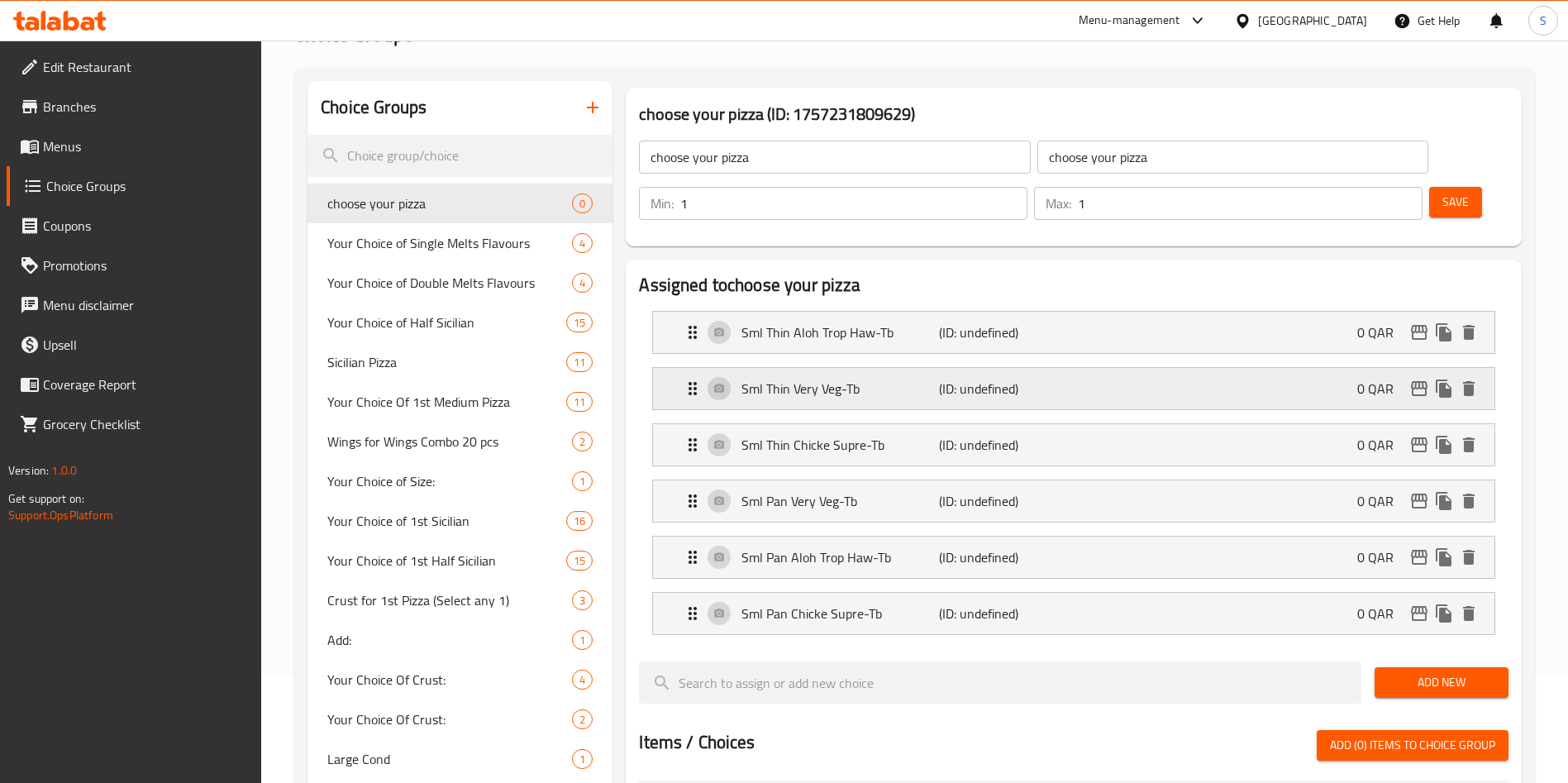
scroll to position [0, 0]
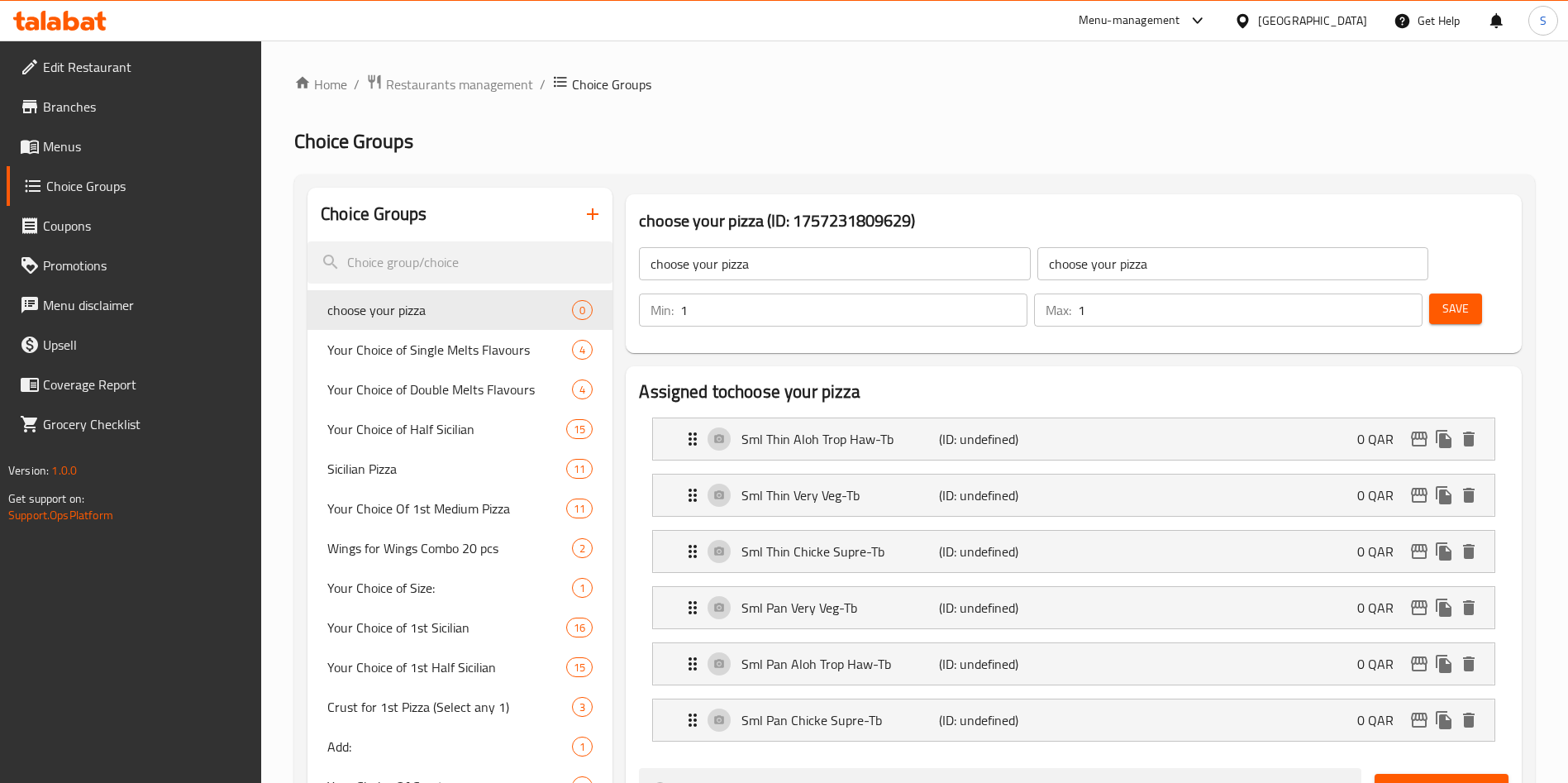
click at [1427, 290] on div "Save" at bounding box center [1463, 310] width 73 height 40
click at [1429, 294] on button "Save" at bounding box center [1455, 309] width 53 height 31
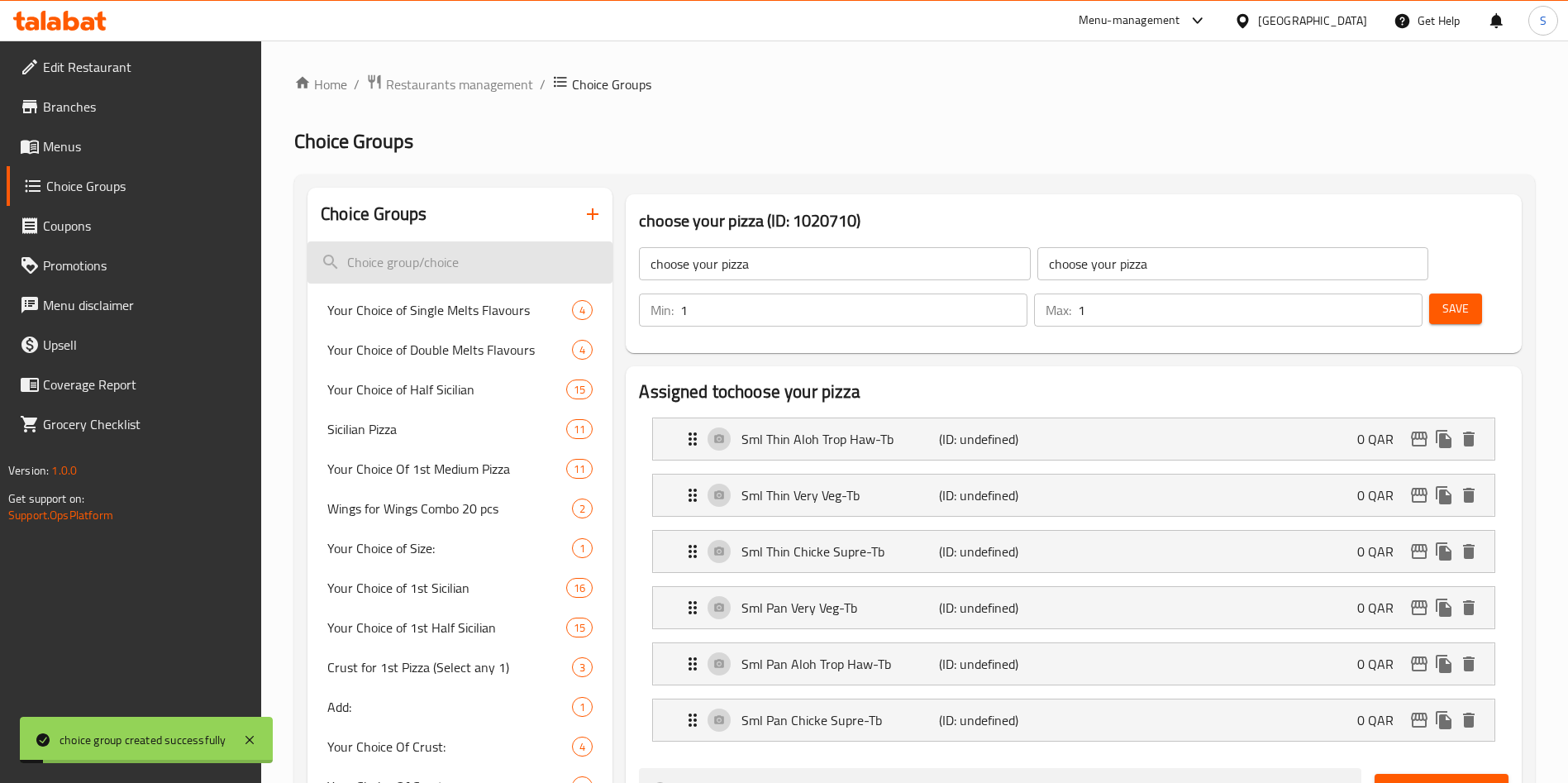
drag, startPoint x: 776, startPoint y: 262, endPoint x: 591, endPoint y: 242, distance: 186.1
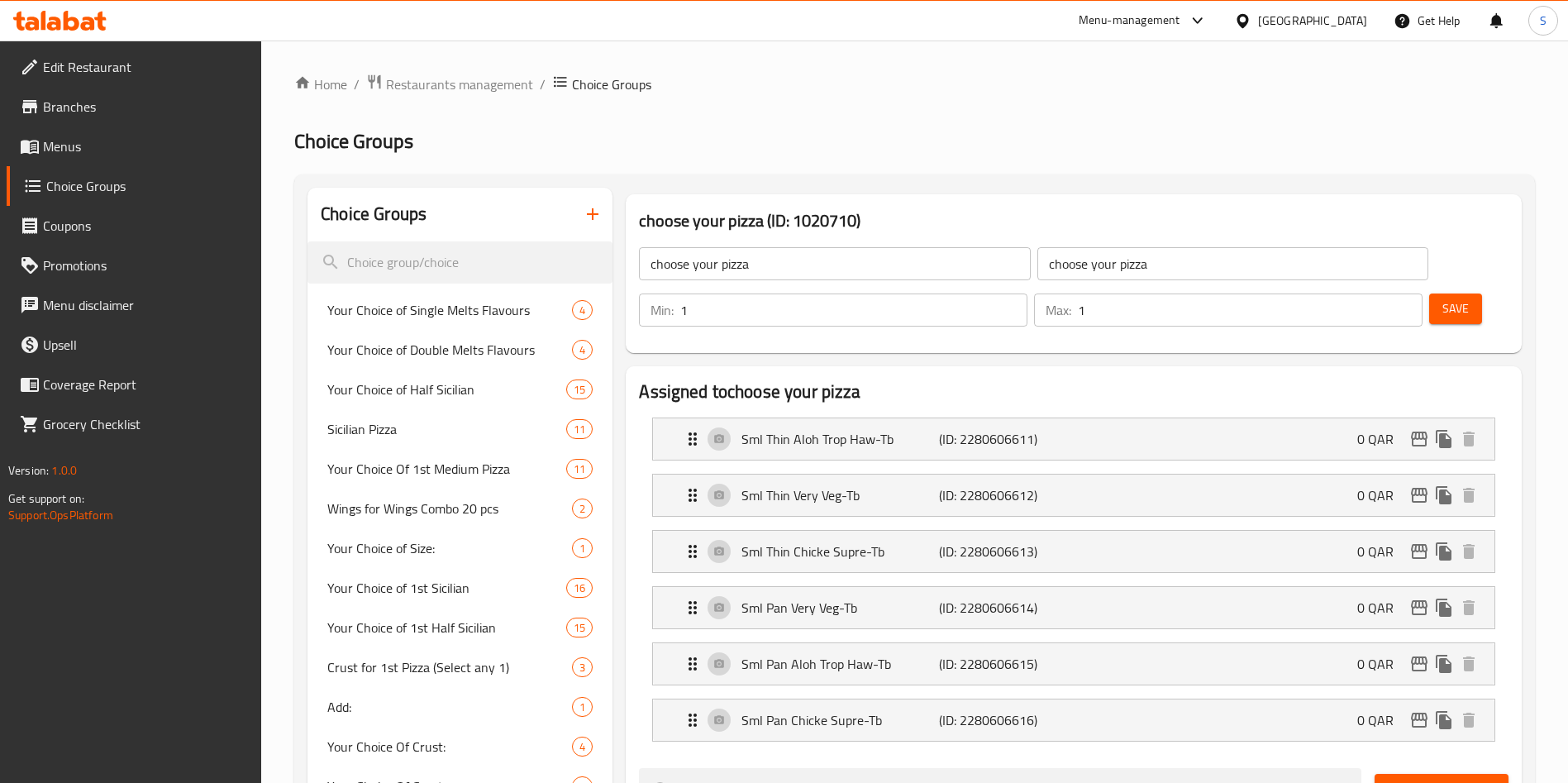
click at [91, 151] on span "Menus" at bounding box center [146, 146] width 206 height 20
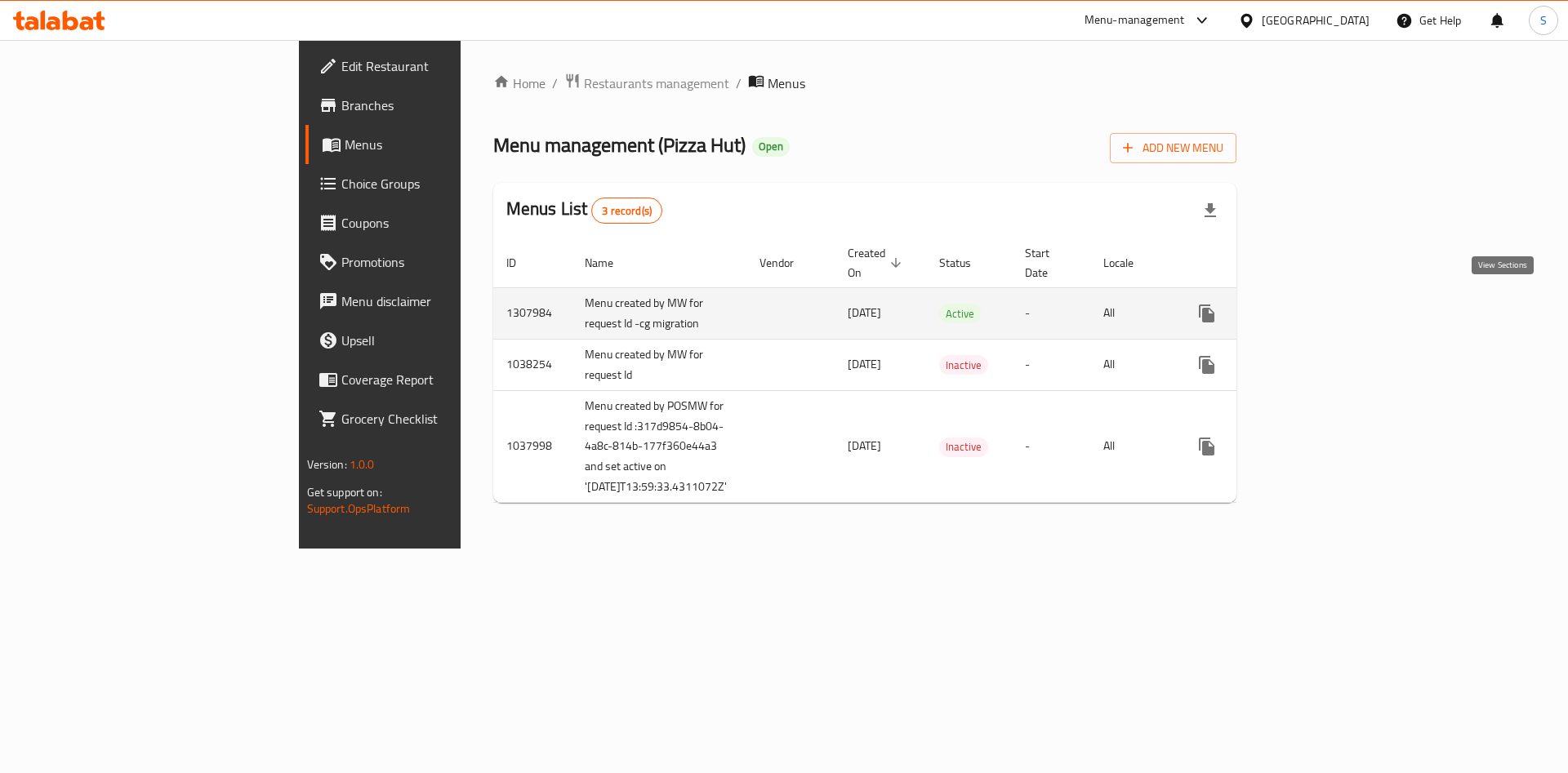
click at [1344, 311] on link "enhanced table" at bounding box center [1324, 313] width 39 height 39
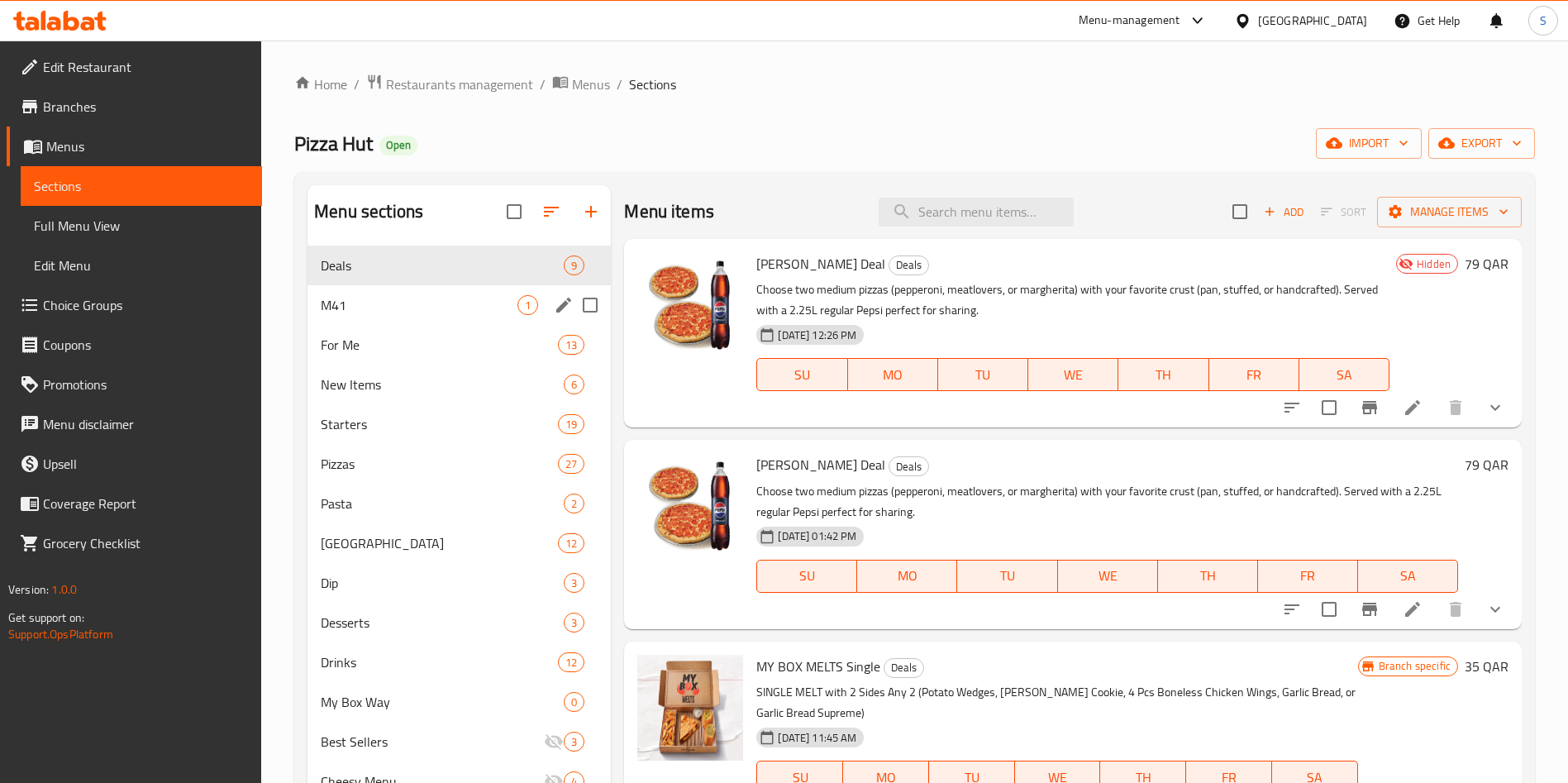
click at [431, 289] on div "M41 1" at bounding box center [458, 305] width 304 height 40
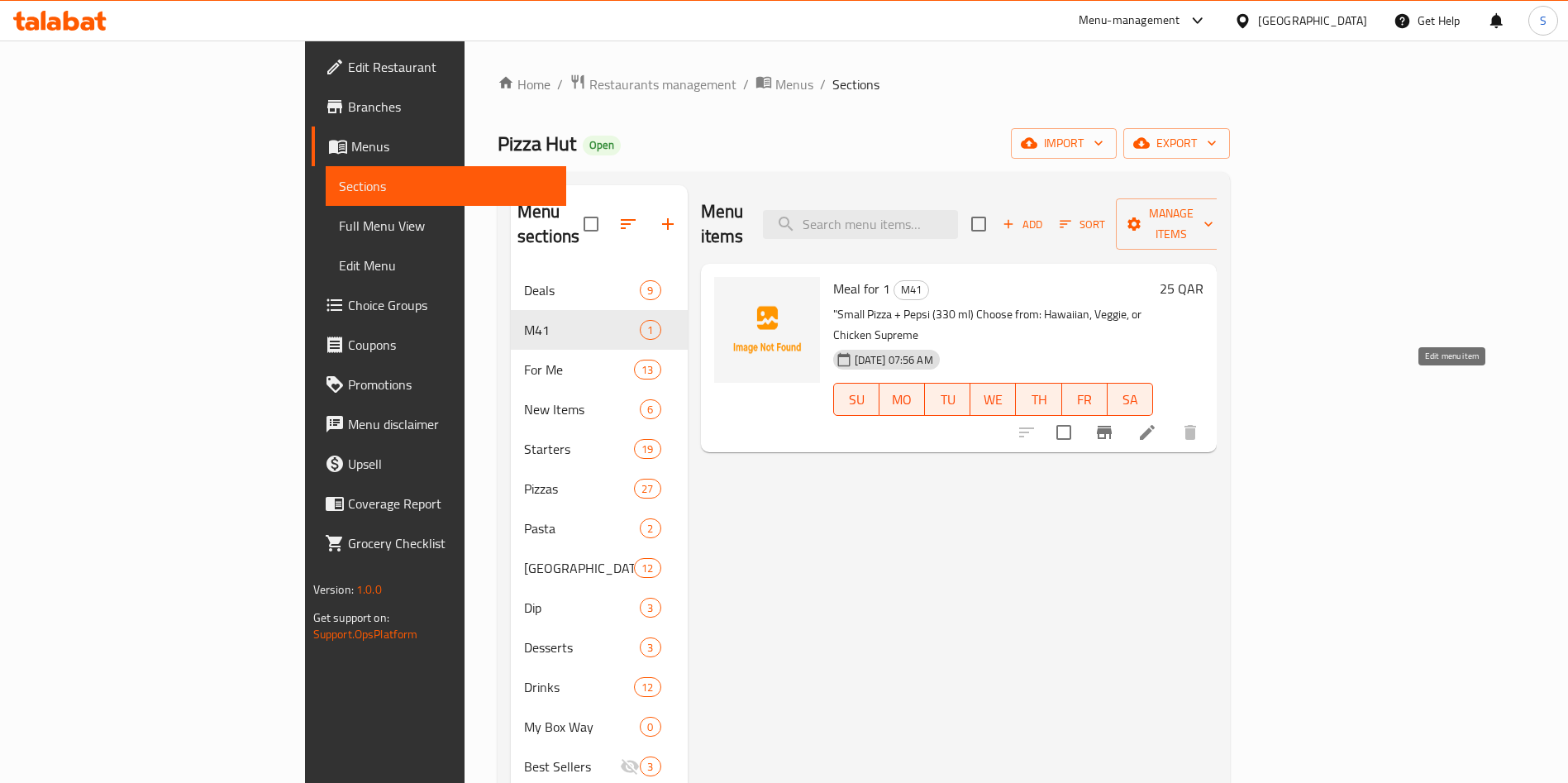
click at [1157, 423] on icon at bounding box center [1147, 432] width 20 height 20
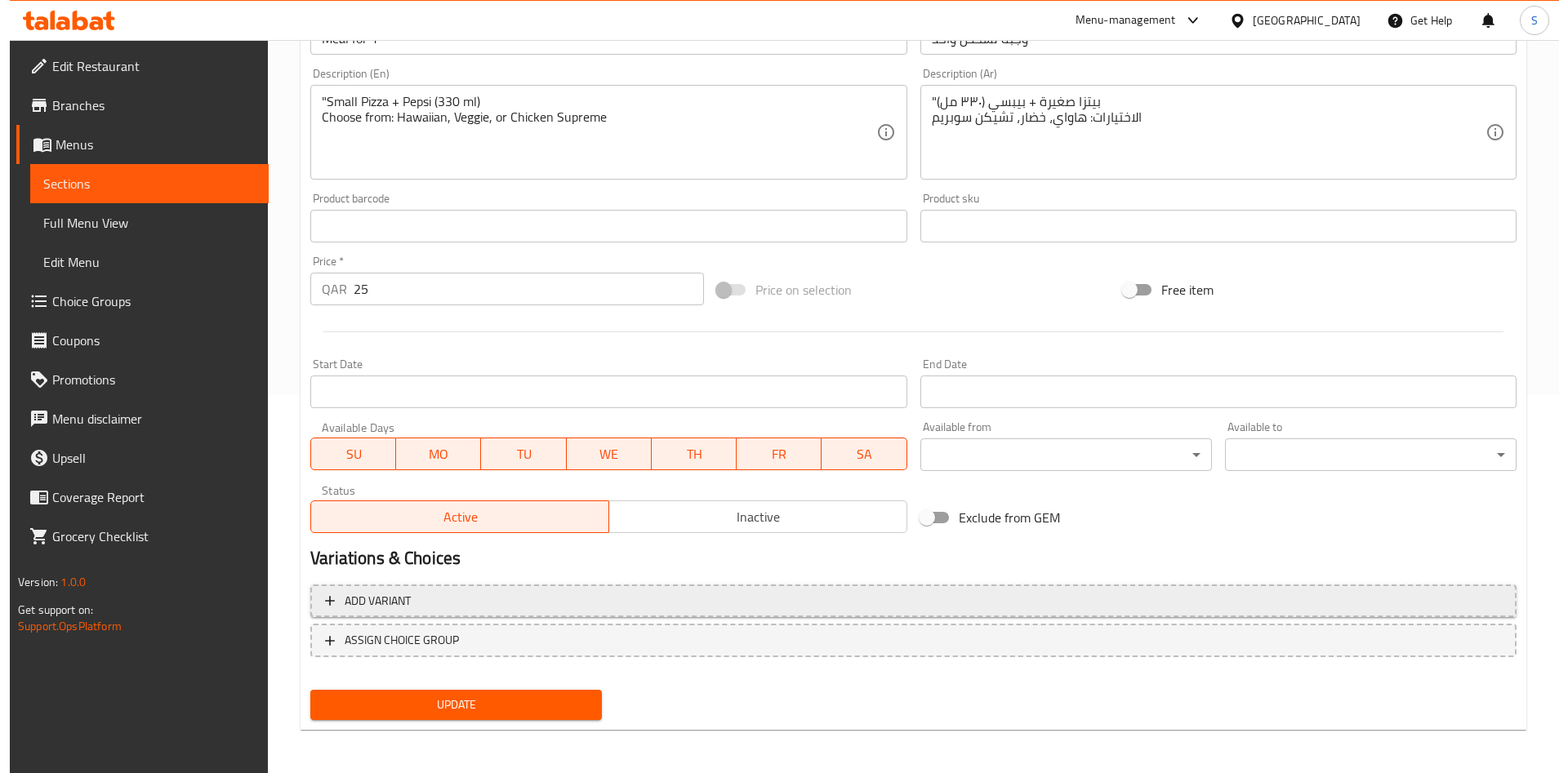
scroll to position [381, 0]
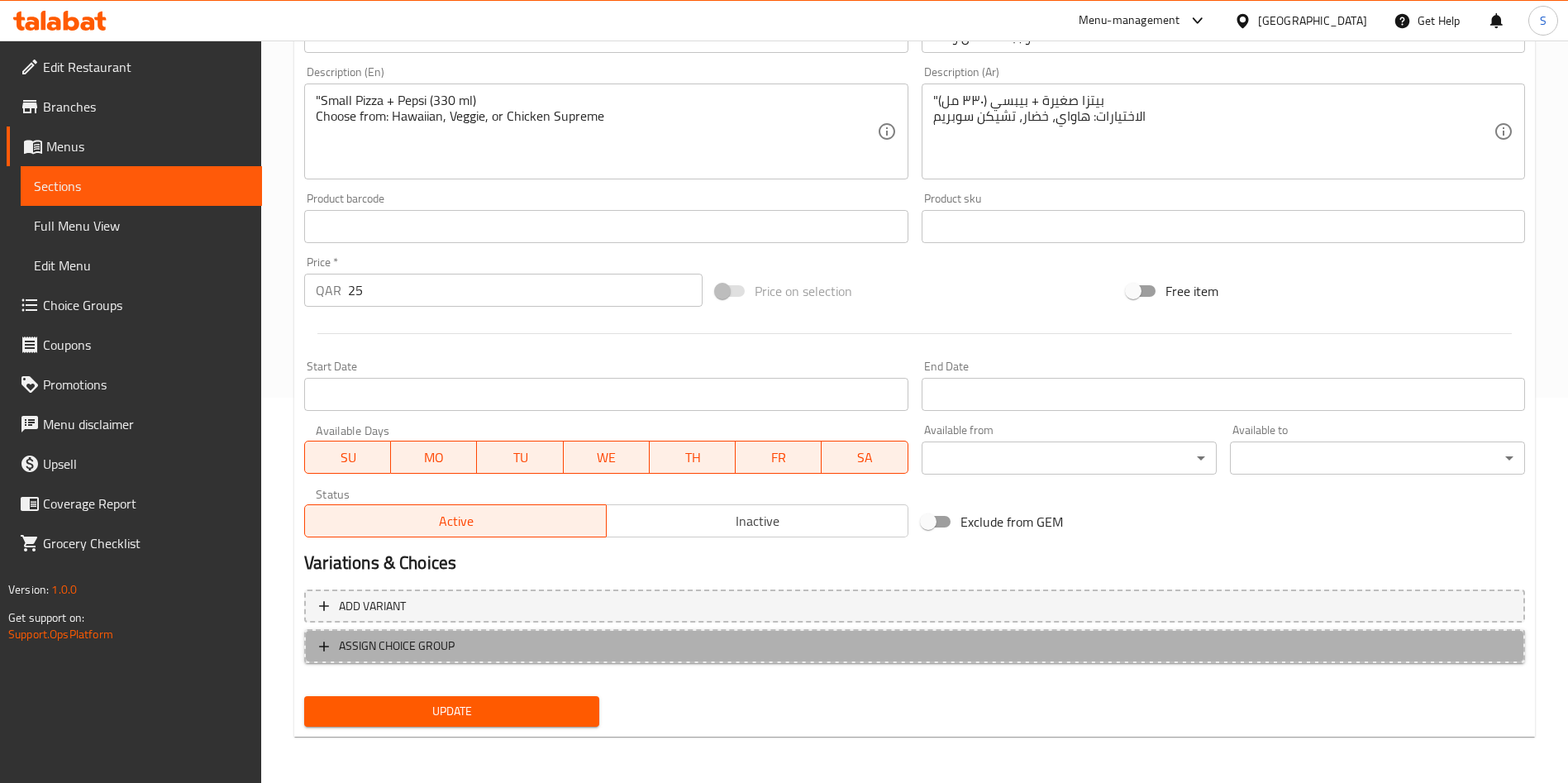
click at [592, 636] on span "ASSIGN CHOICE GROUP" at bounding box center [914, 646] width 1192 height 21
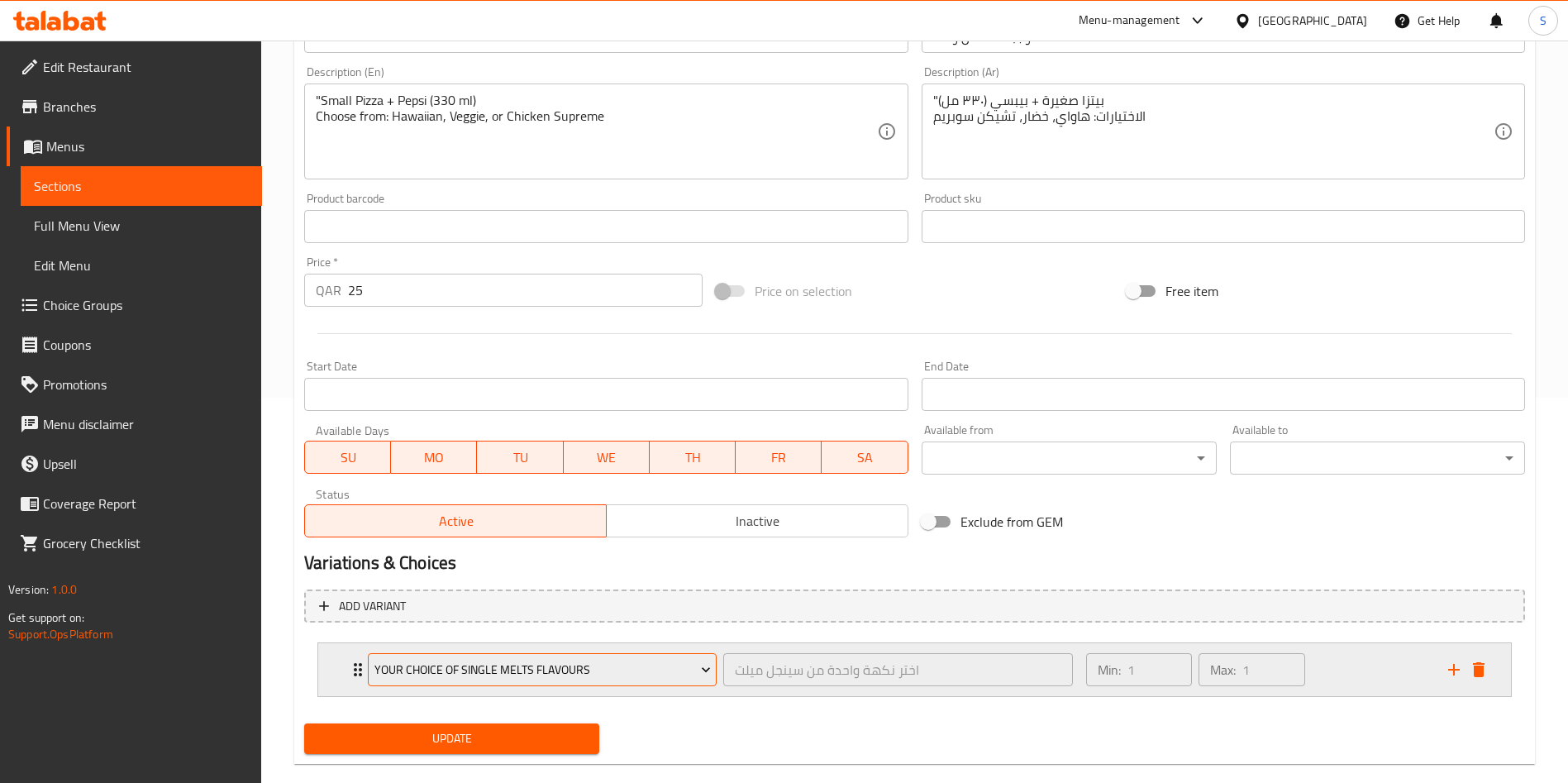
click at [641, 664] on span "Your Choice of Single Melts Flavours" at bounding box center [543, 670] width 337 height 21
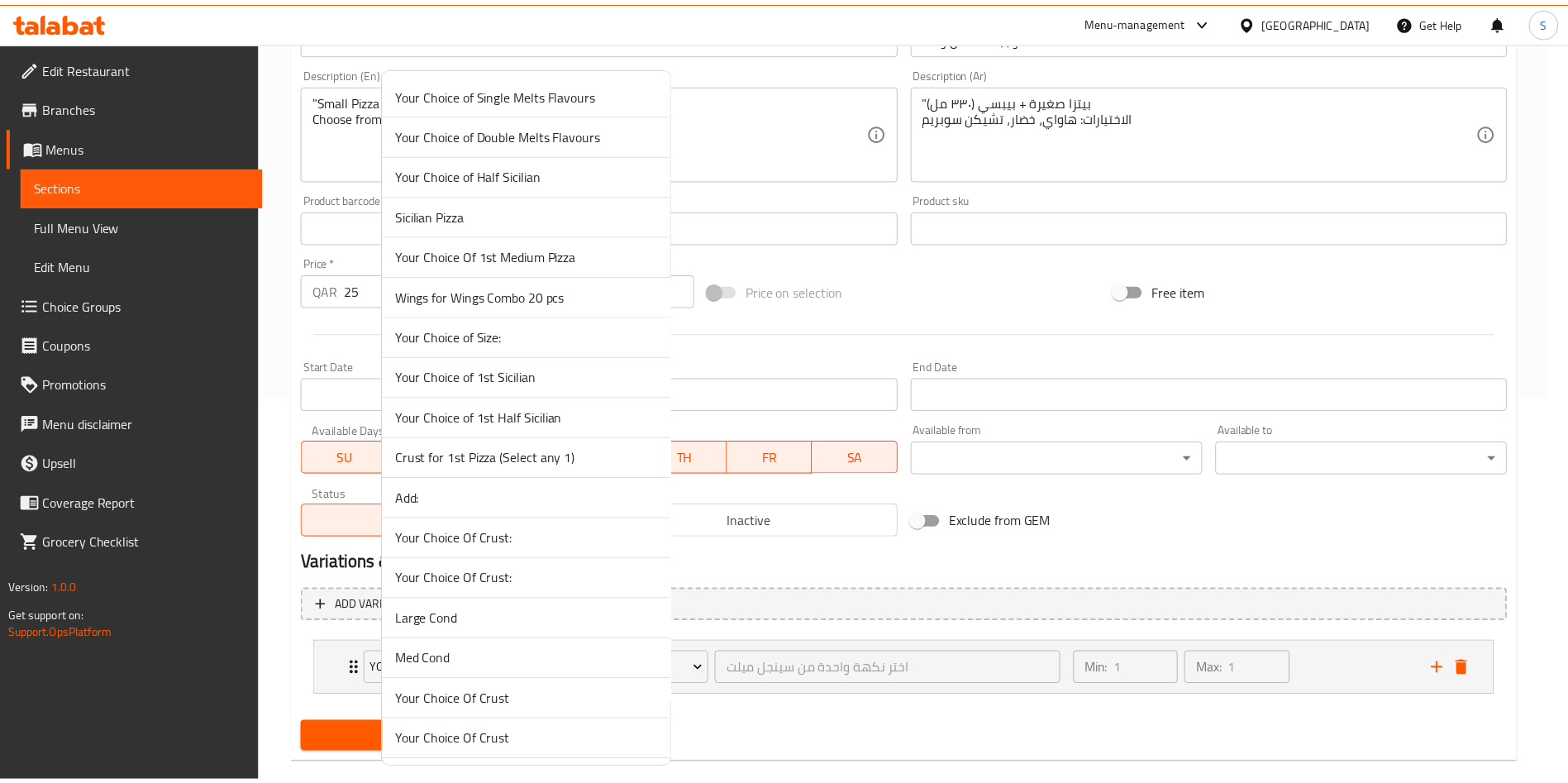
scroll to position [973, 0]
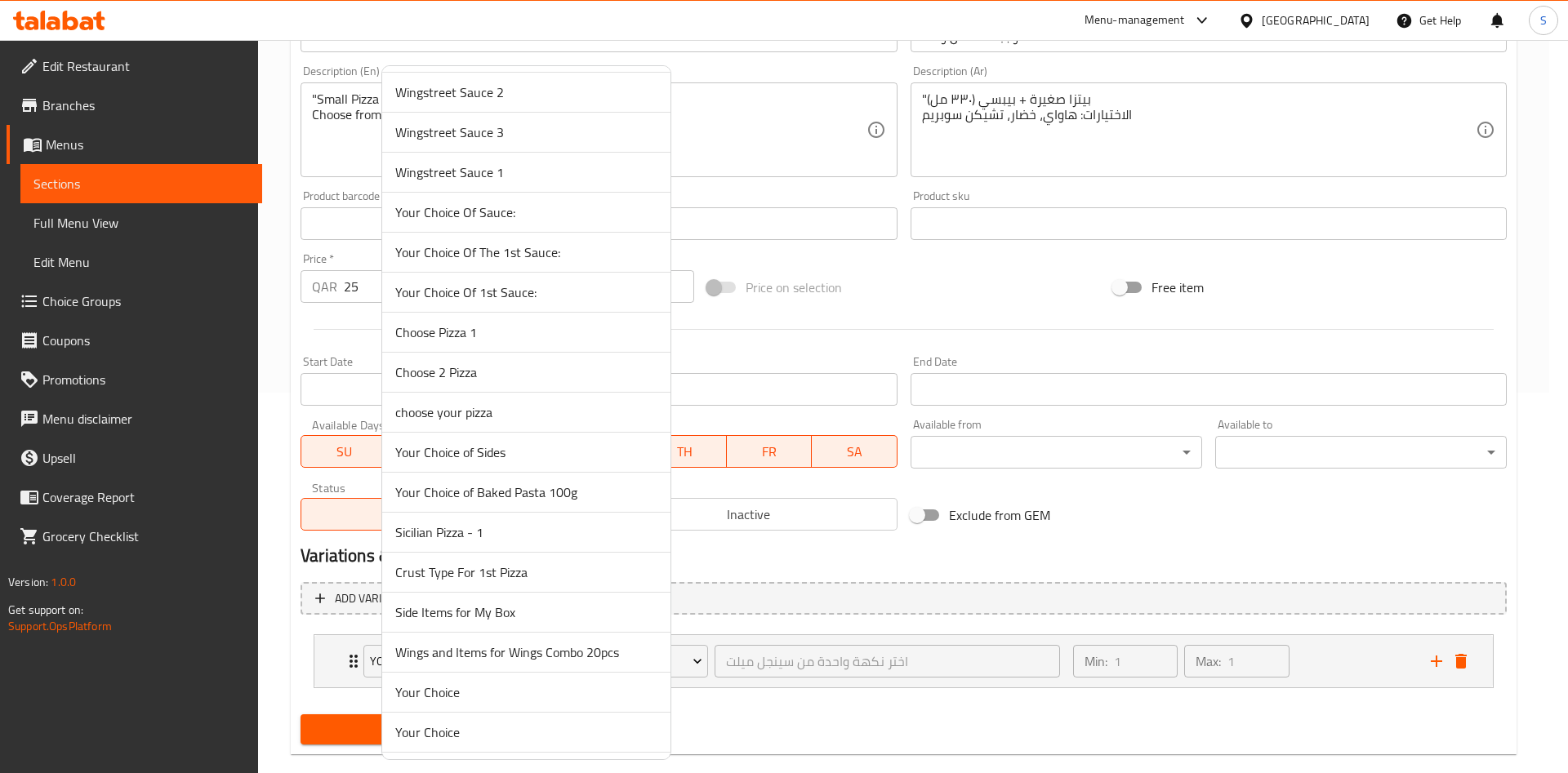
click at [512, 419] on span "choose your pizza" at bounding box center [526, 413] width 262 height 20
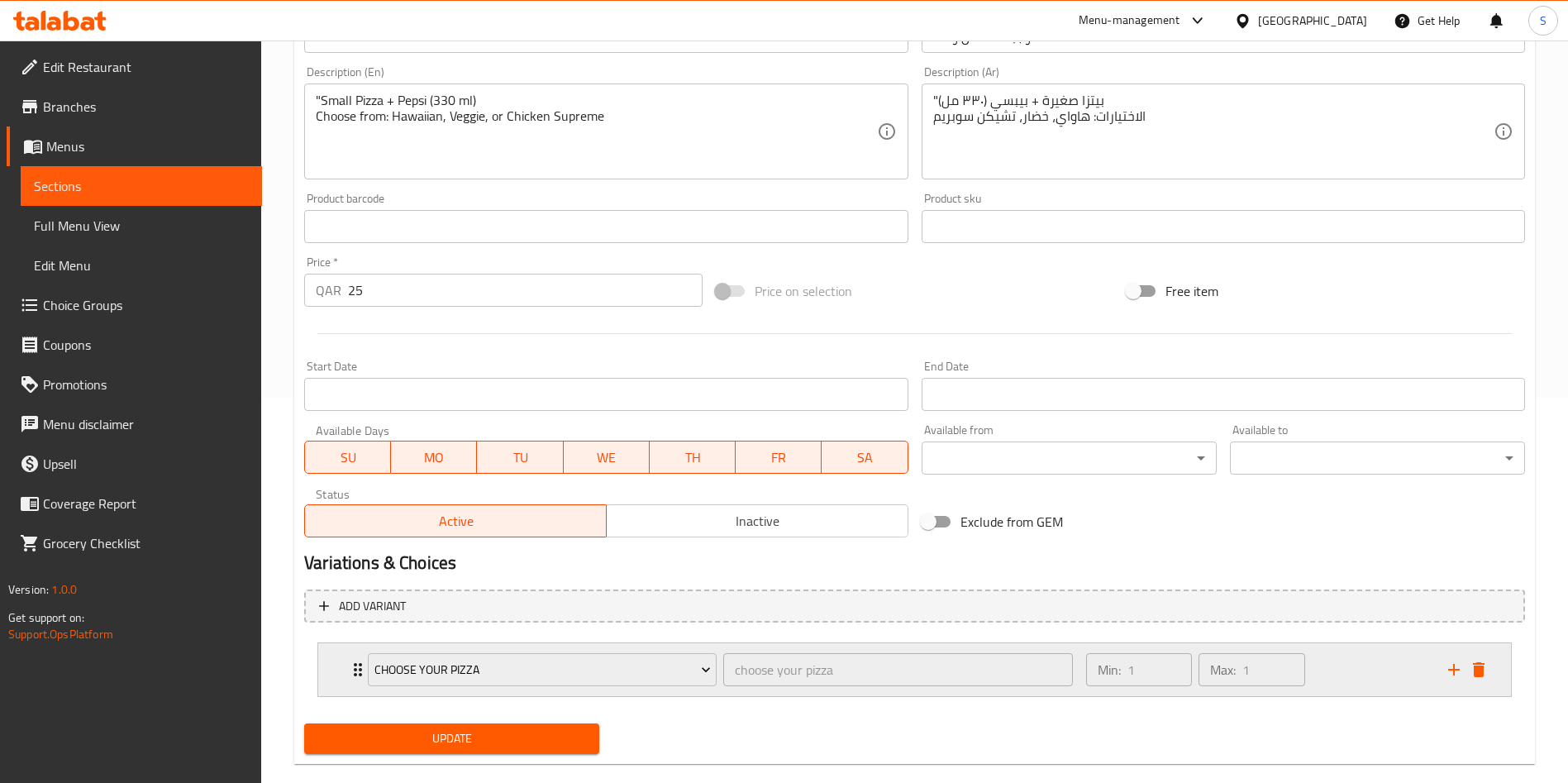
click at [1329, 686] on div "Min: 1 ​ Max: 1 ​" at bounding box center [1257, 669] width 362 height 53
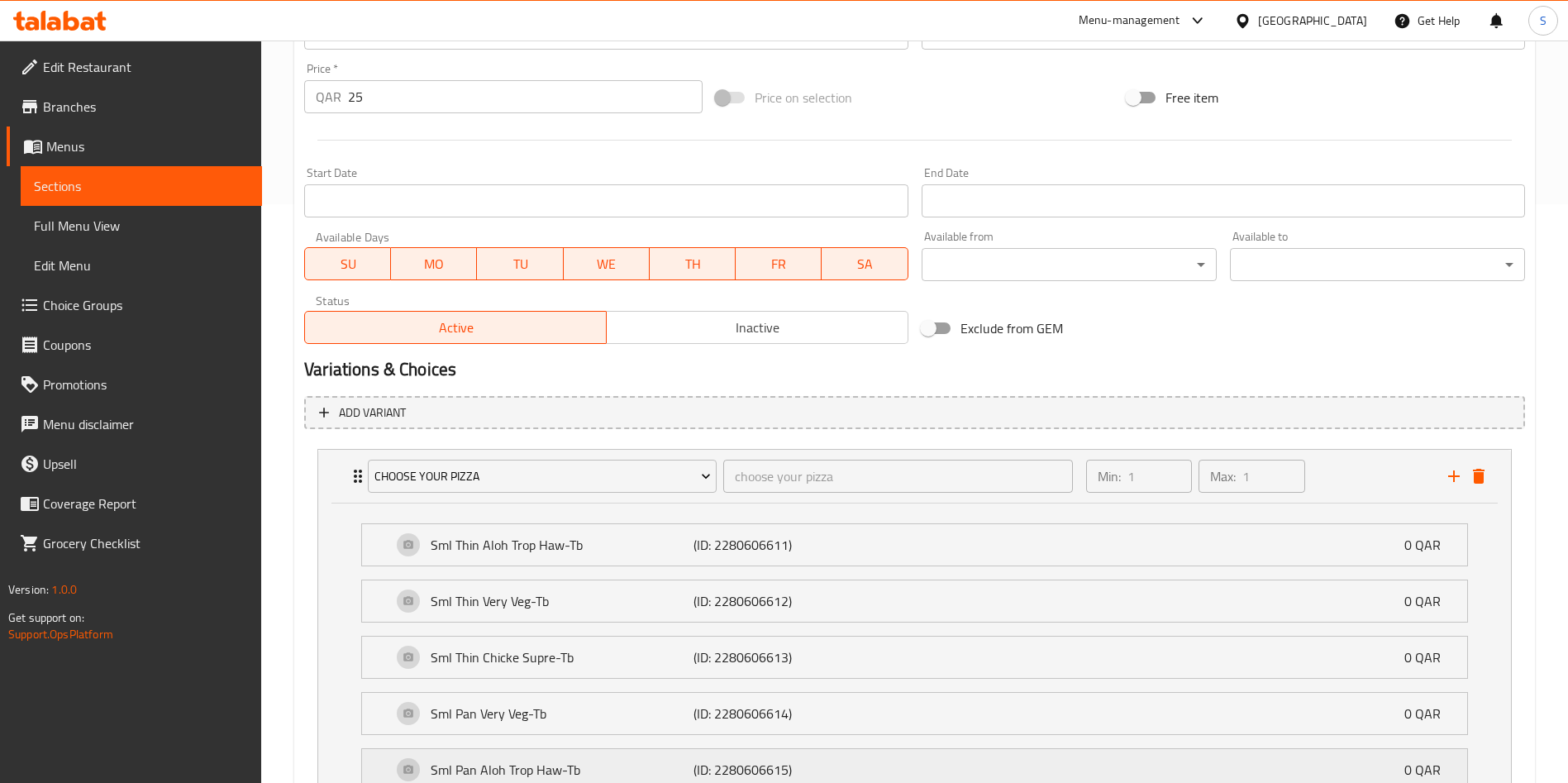
scroll to position [784, 0]
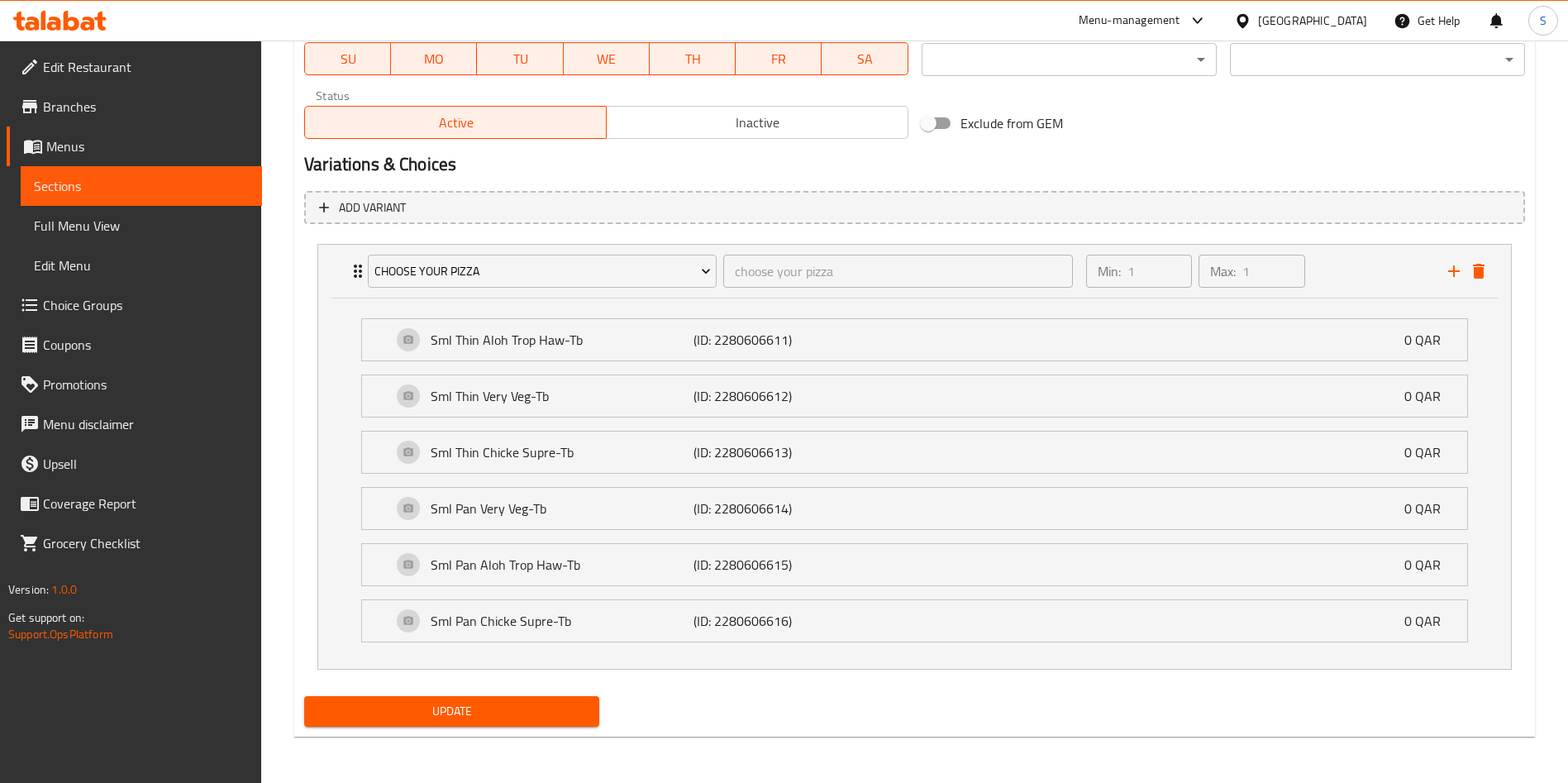
drag, startPoint x: 504, startPoint y: 713, endPoint x: 585, endPoint y: 697, distance: 82.6
click at [509, 715] on span "Update" at bounding box center [452, 711] width 268 height 21
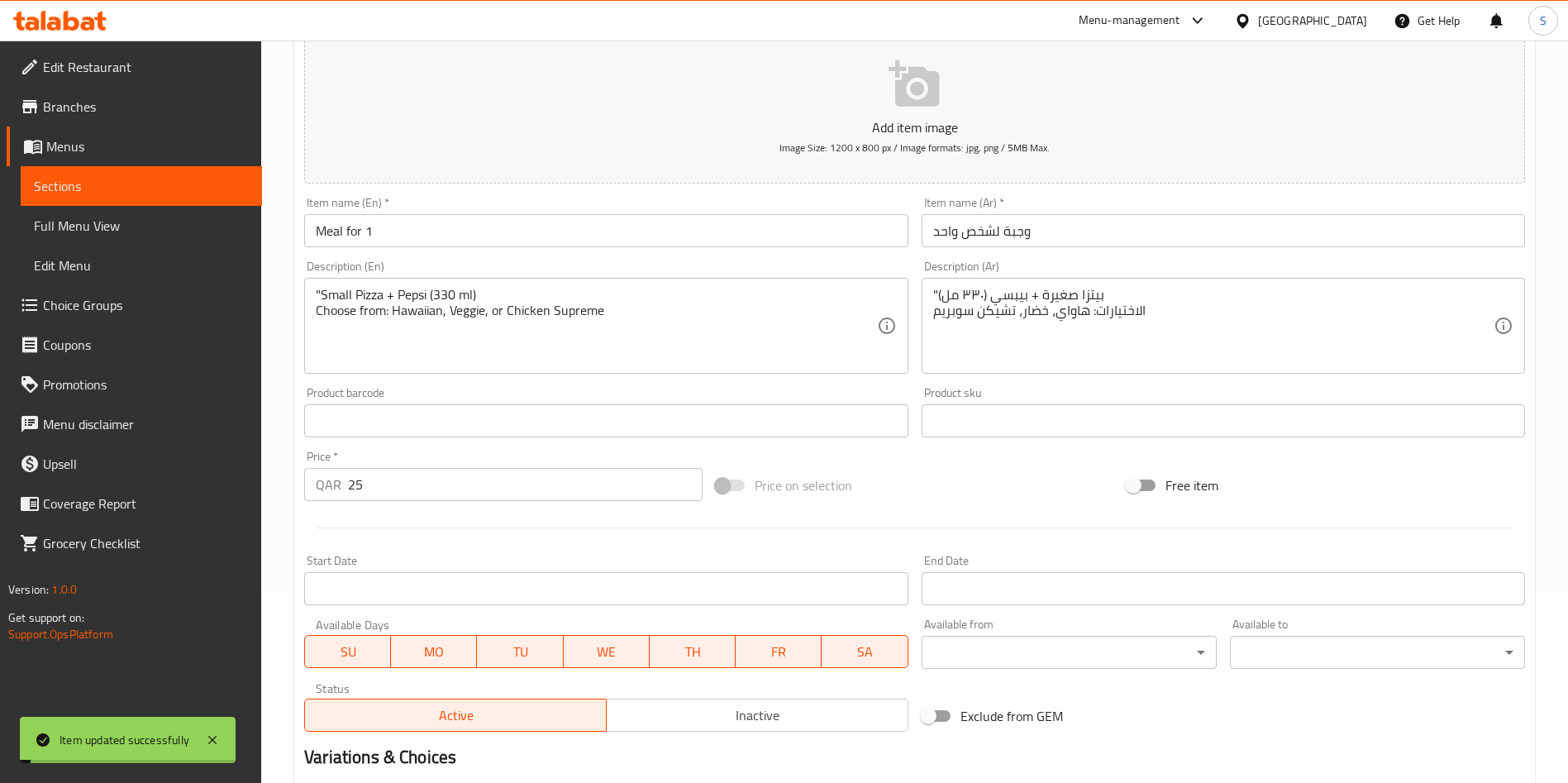
scroll to position [0, 0]
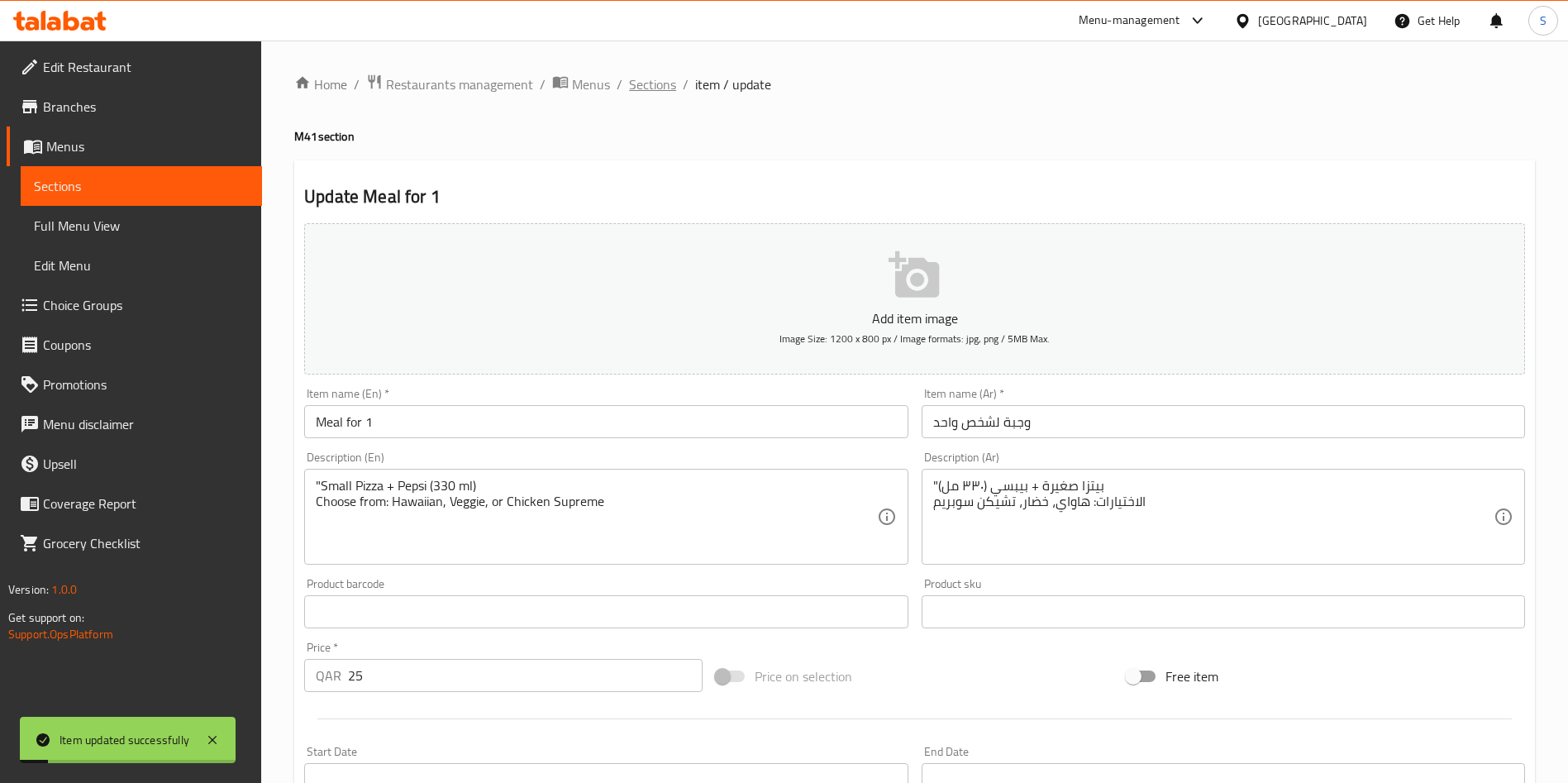
click at [653, 84] on span "Sections" at bounding box center [653, 85] width 47 height 20
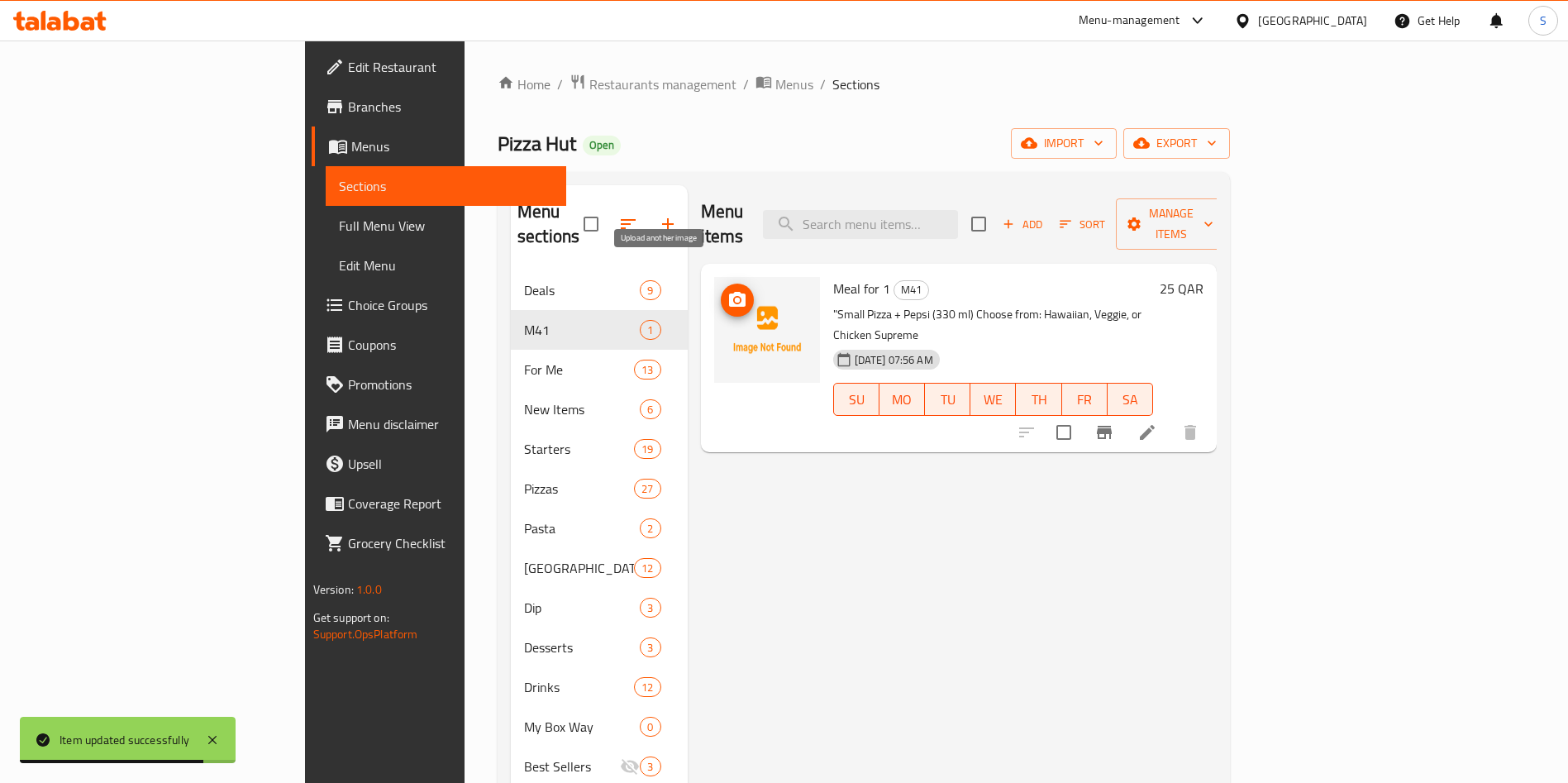
click at [730, 292] on icon "upload picture" at bounding box center [738, 299] width 16 height 15
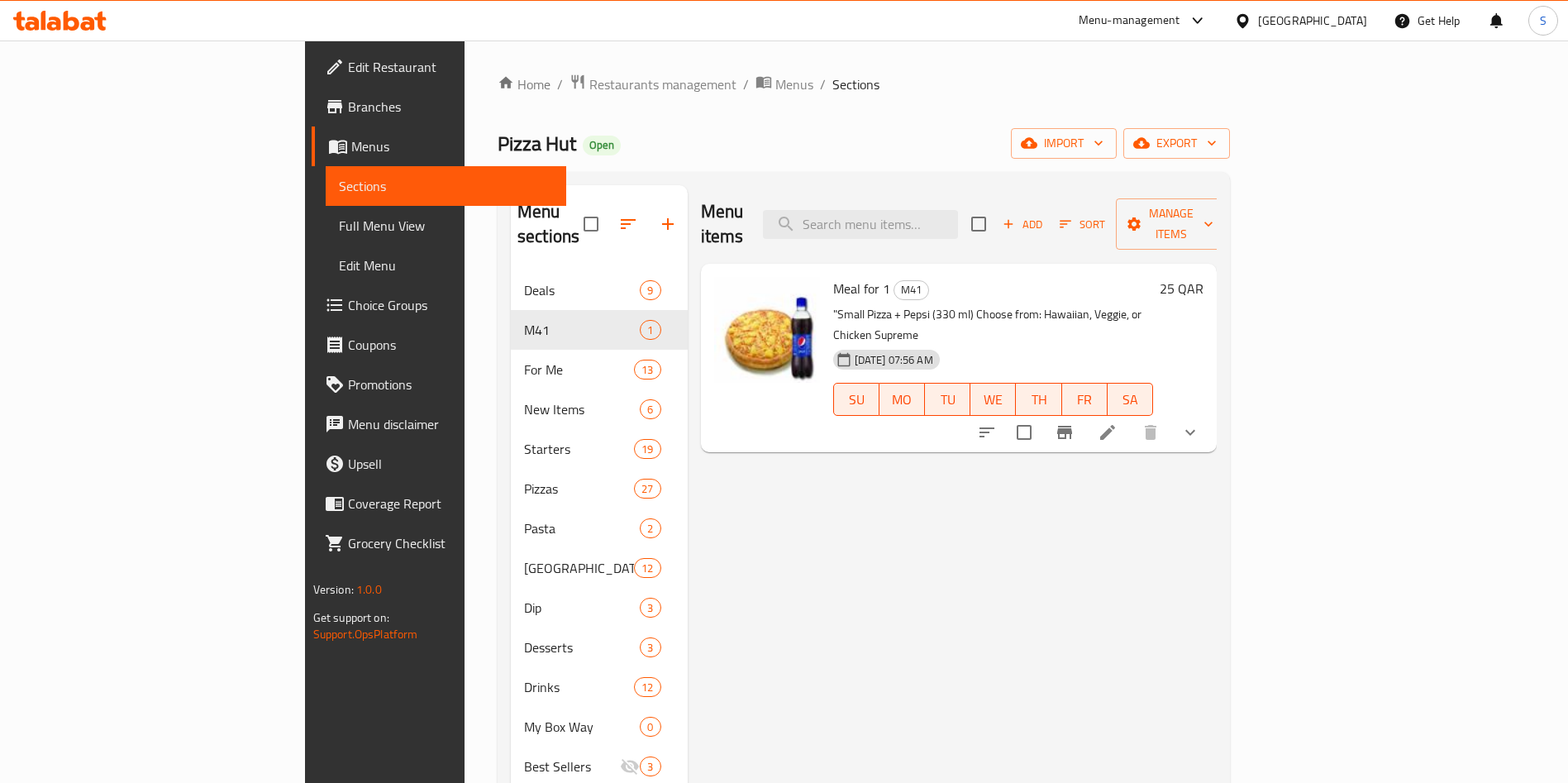
click at [772, 130] on div "Pizza Hut Open import export" at bounding box center [864, 143] width 732 height 31
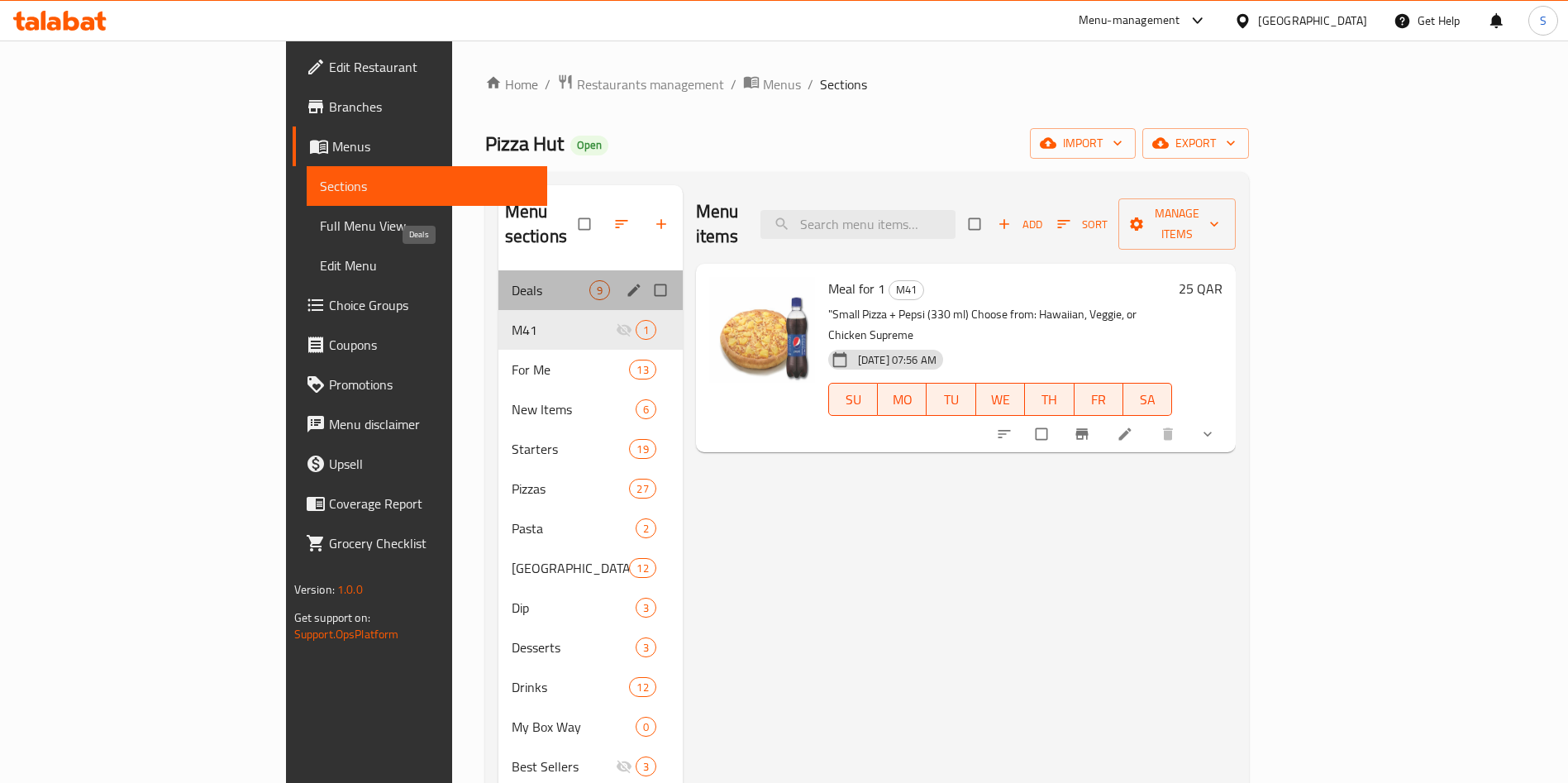
click at [512, 280] on span "Deals" at bounding box center [550, 290] width 77 height 20
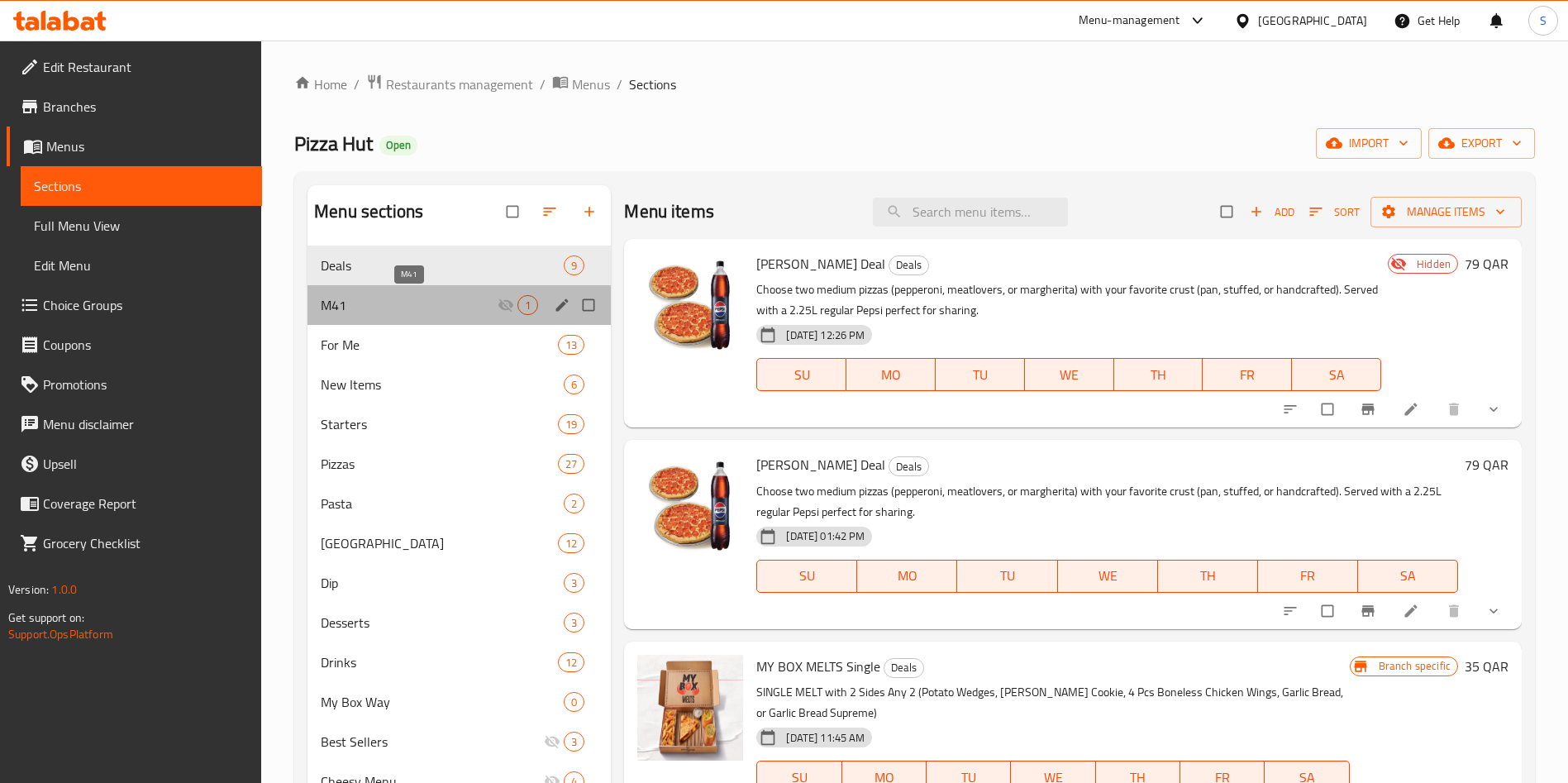
click at [402, 309] on span "M41" at bounding box center [409, 305] width 177 height 20
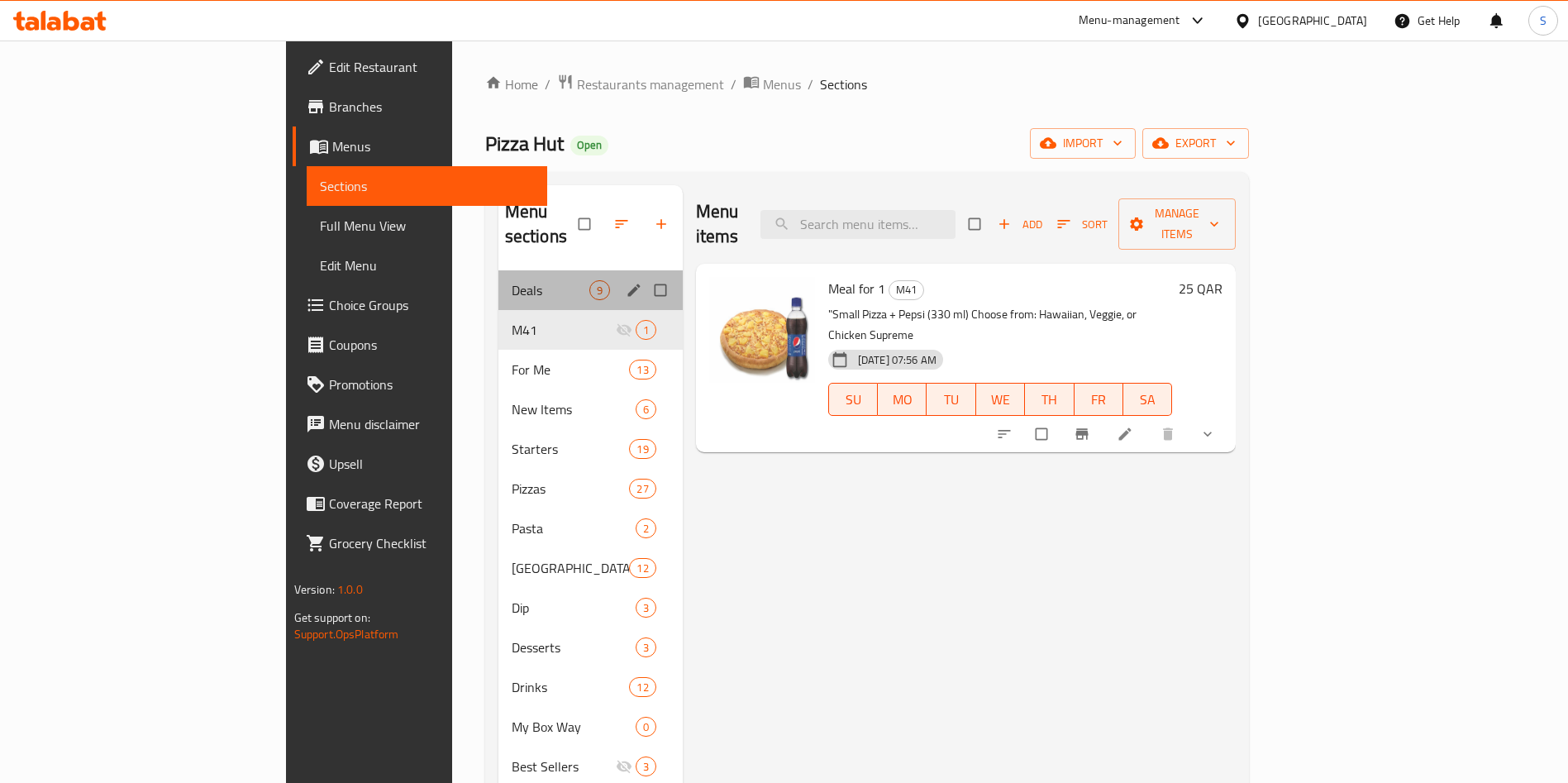
click at [499, 283] on div "Deals 9" at bounding box center [591, 290] width 185 height 40
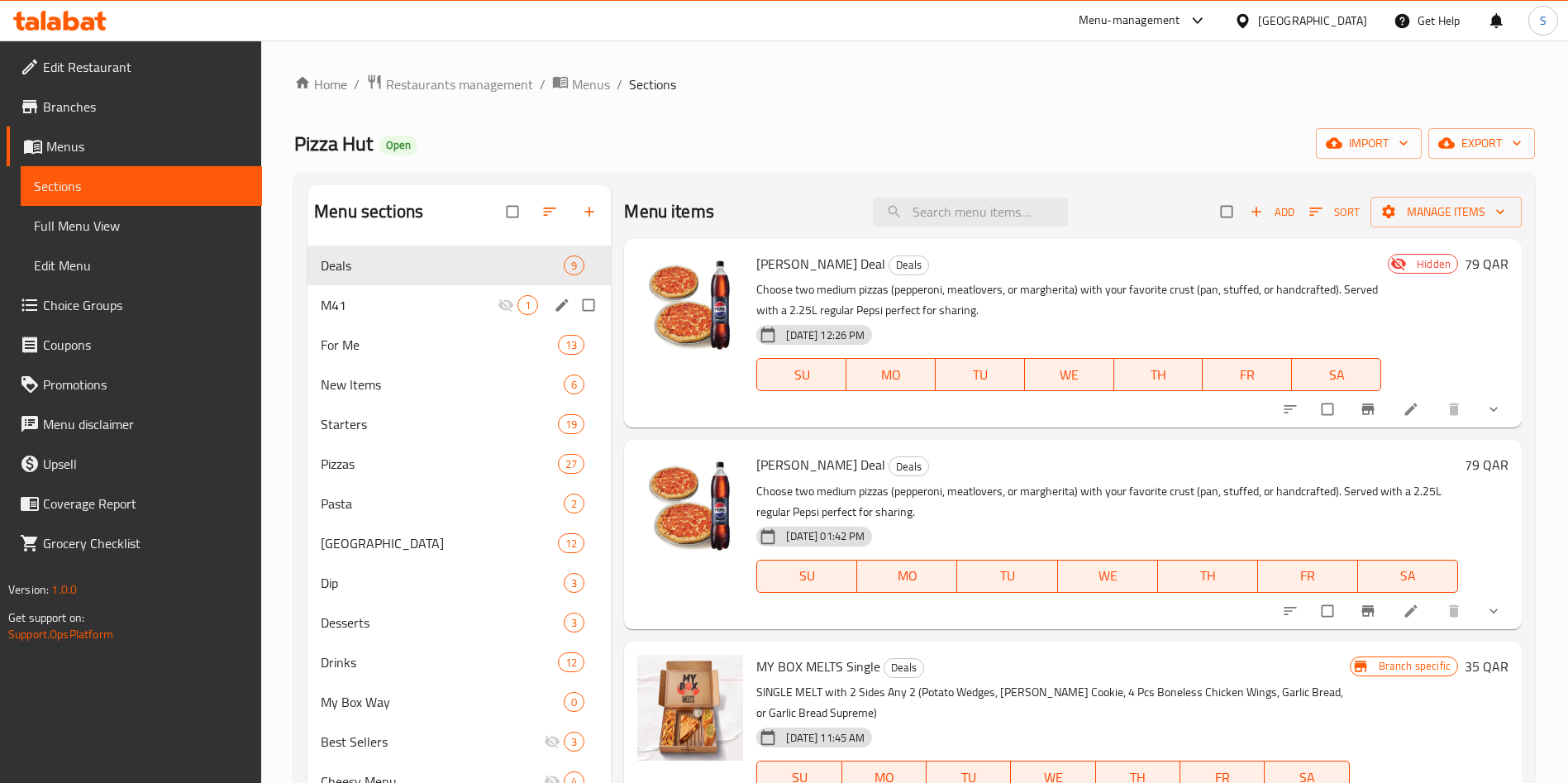
click at [431, 297] on span "M41" at bounding box center [409, 305] width 177 height 20
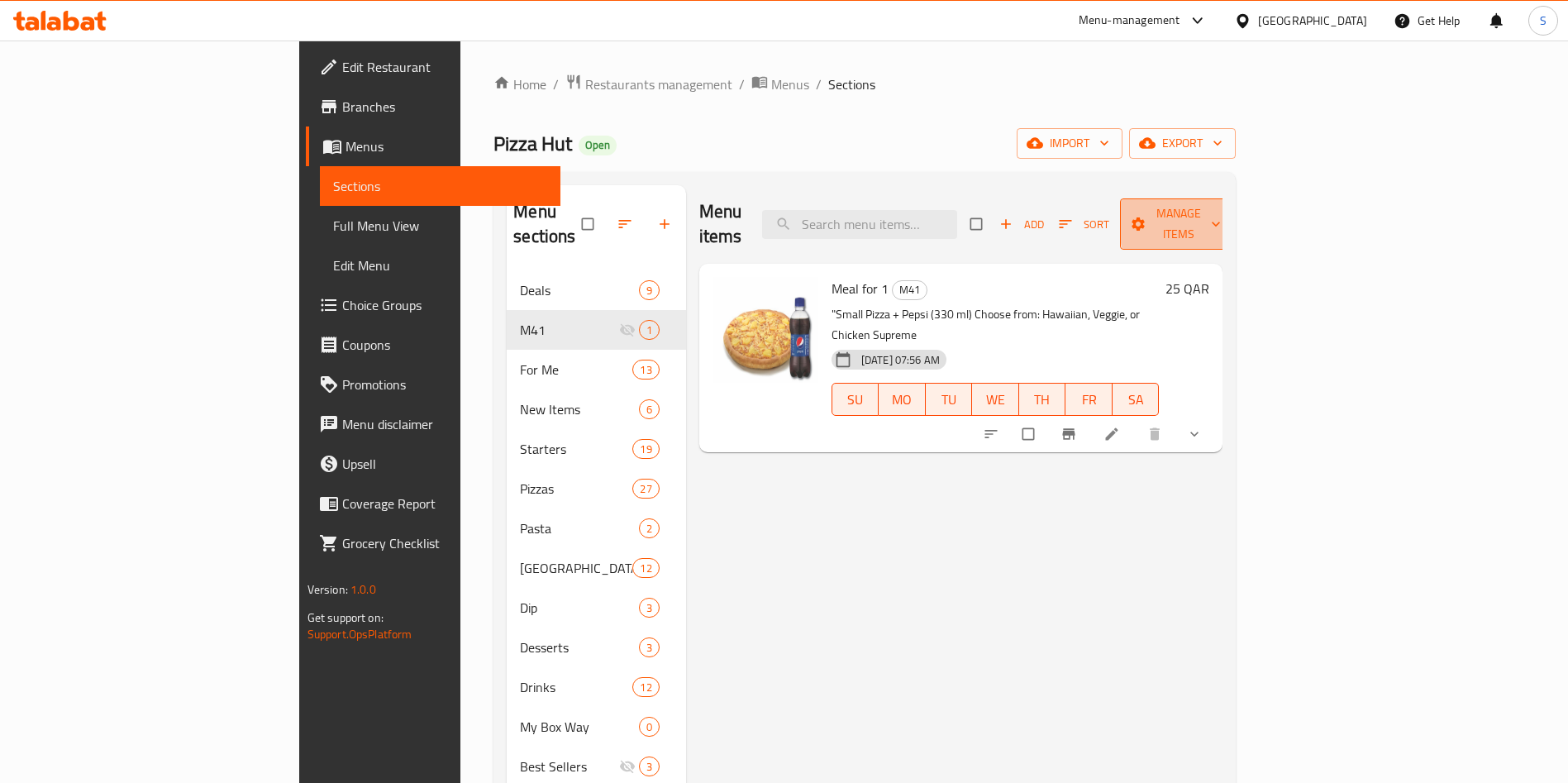
click at [1225, 216] on icon "button" at bounding box center [1216, 224] width 16 height 16
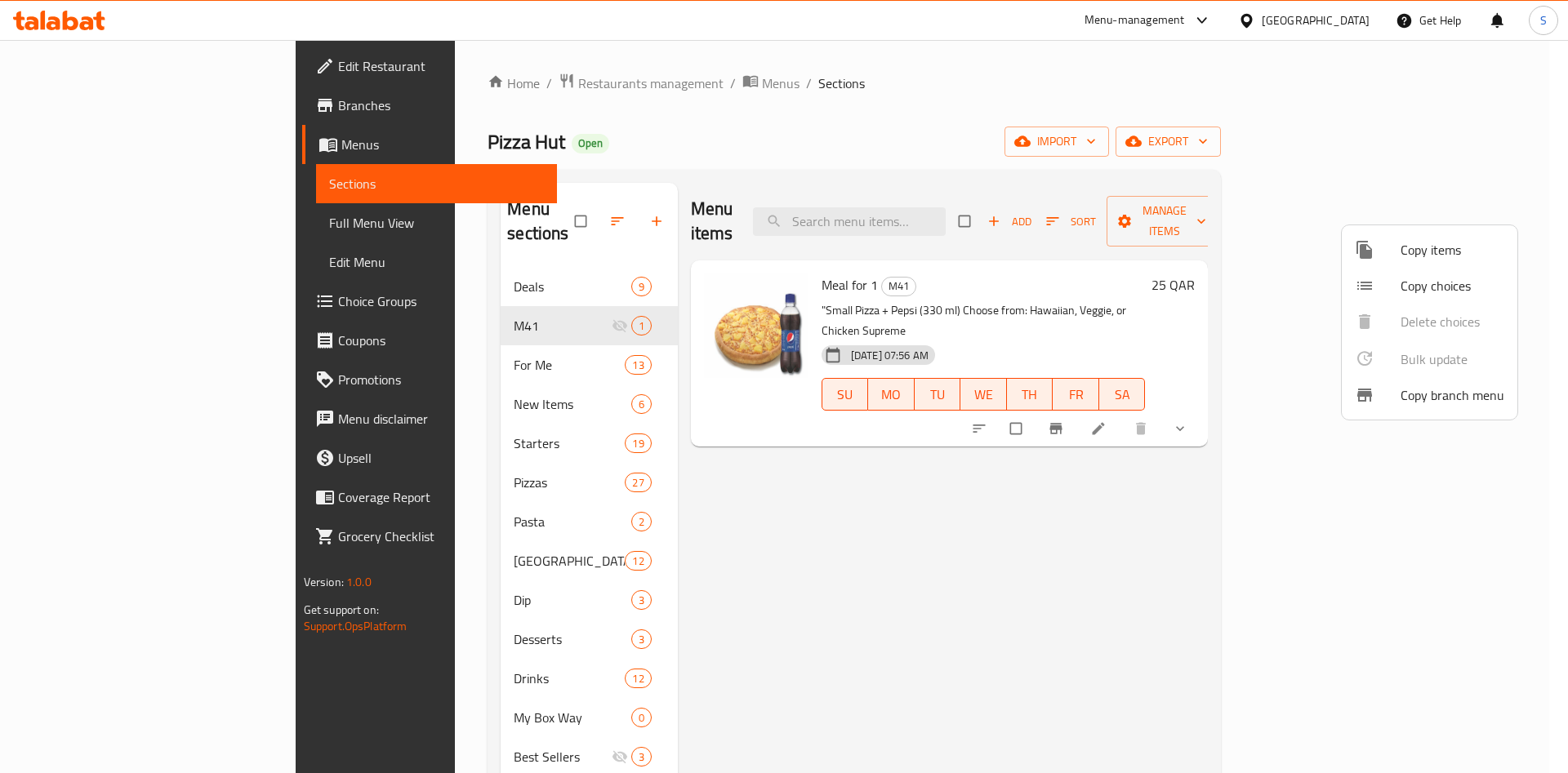
click at [1427, 253] on span "Copy items" at bounding box center [1451, 250] width 104 height 20
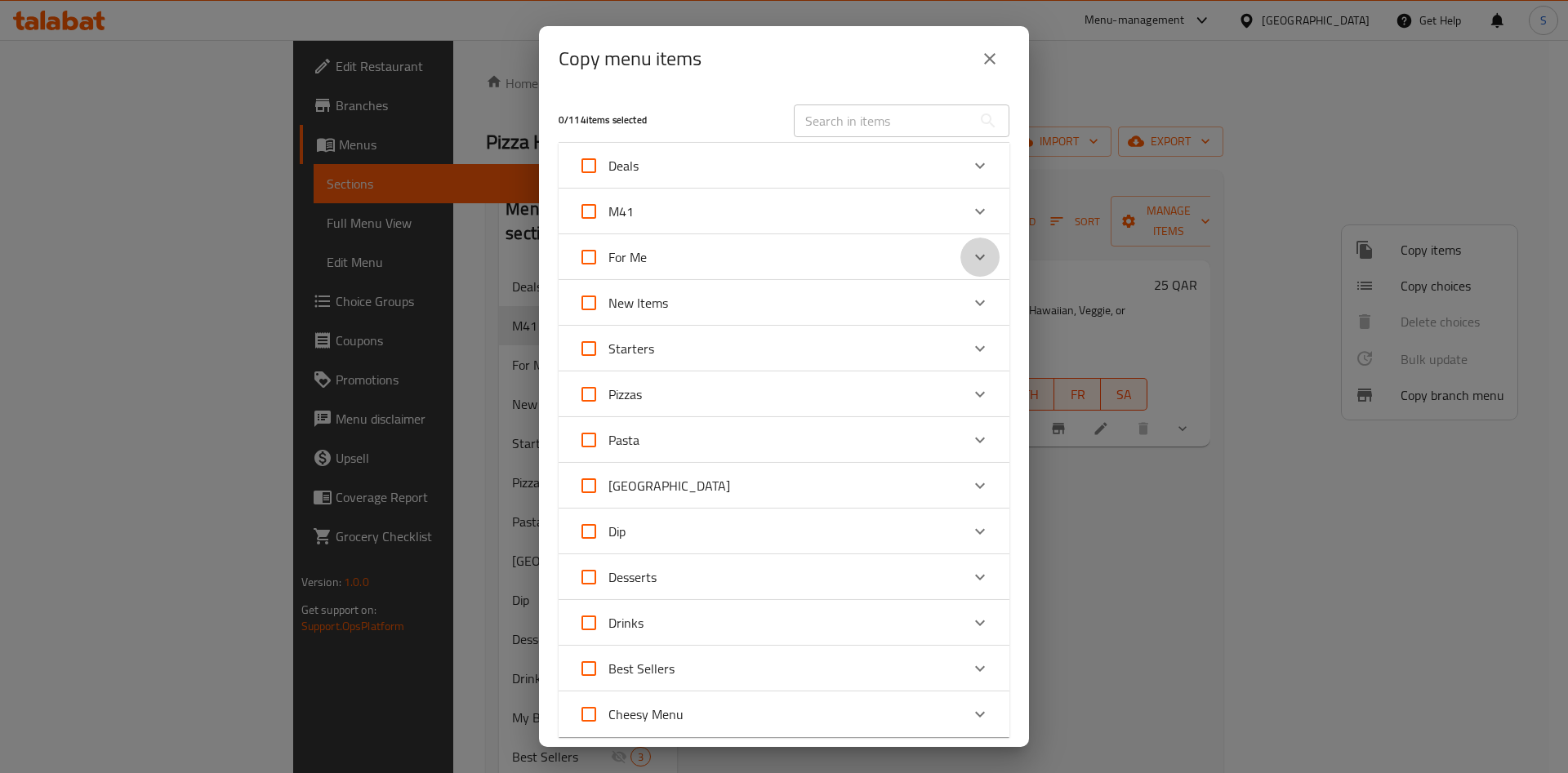
click at [970, 258] on icon "Expand" at bounding box center [980, 257] width 20 height 20
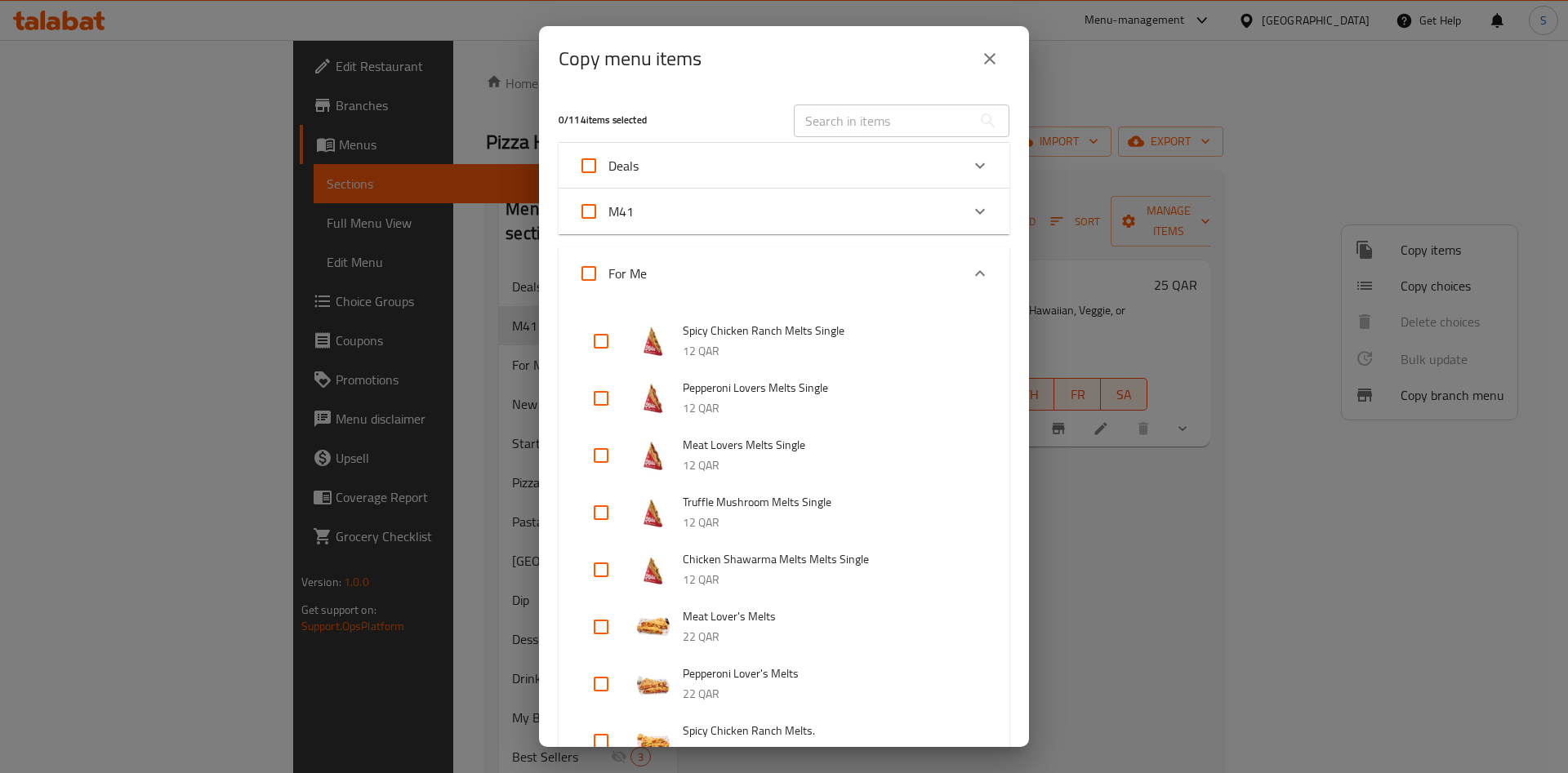
click at [957, 244] on div "0 / 114 items selected ​ Deals Vini Jr. Deal 79 QAR Vini Jr. Deal 79 QAR MY BOX…" at bounding box center [784, 419] width 490 height 656
click at [970, 272] on icon "Expand" at bounding box center [980, 274] width 20 height 20
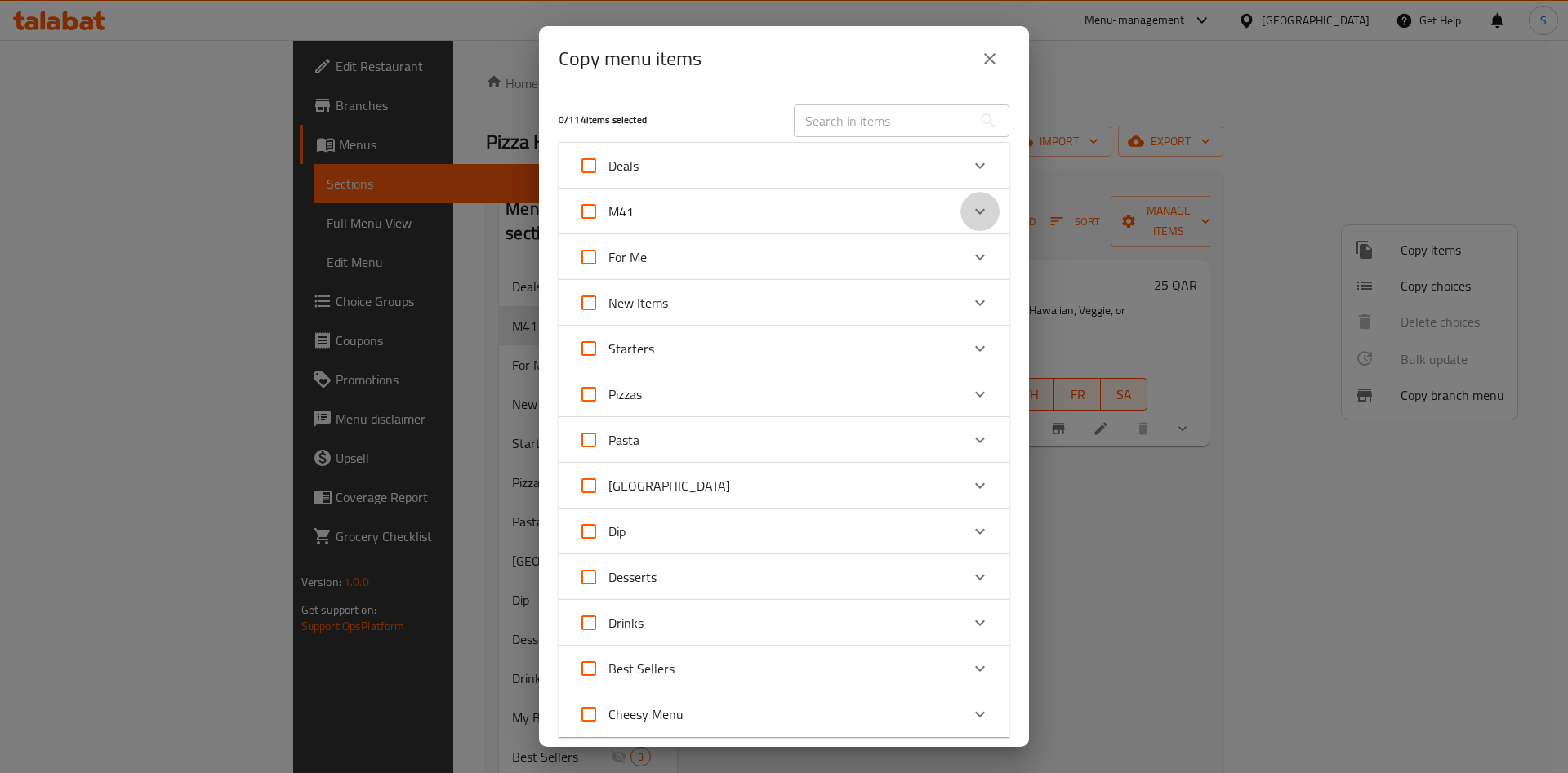
click at [970, 222] on div "Expand" at bounding box center [980, 212] width 39 height 39
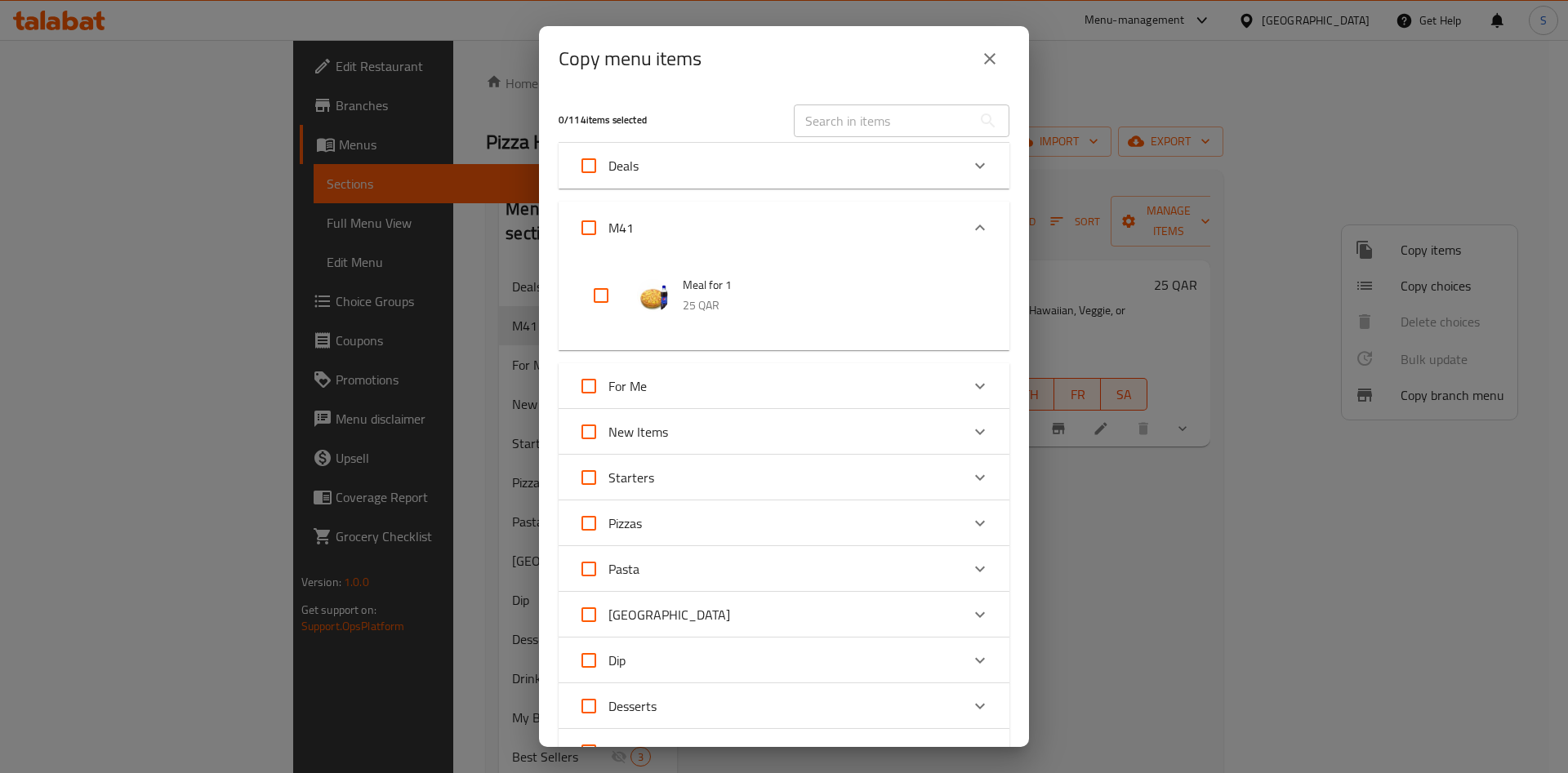
click at [597, 289] on input "checkbox" at bounding box center [601, 295] width 39 height 39
checkbox input "true"
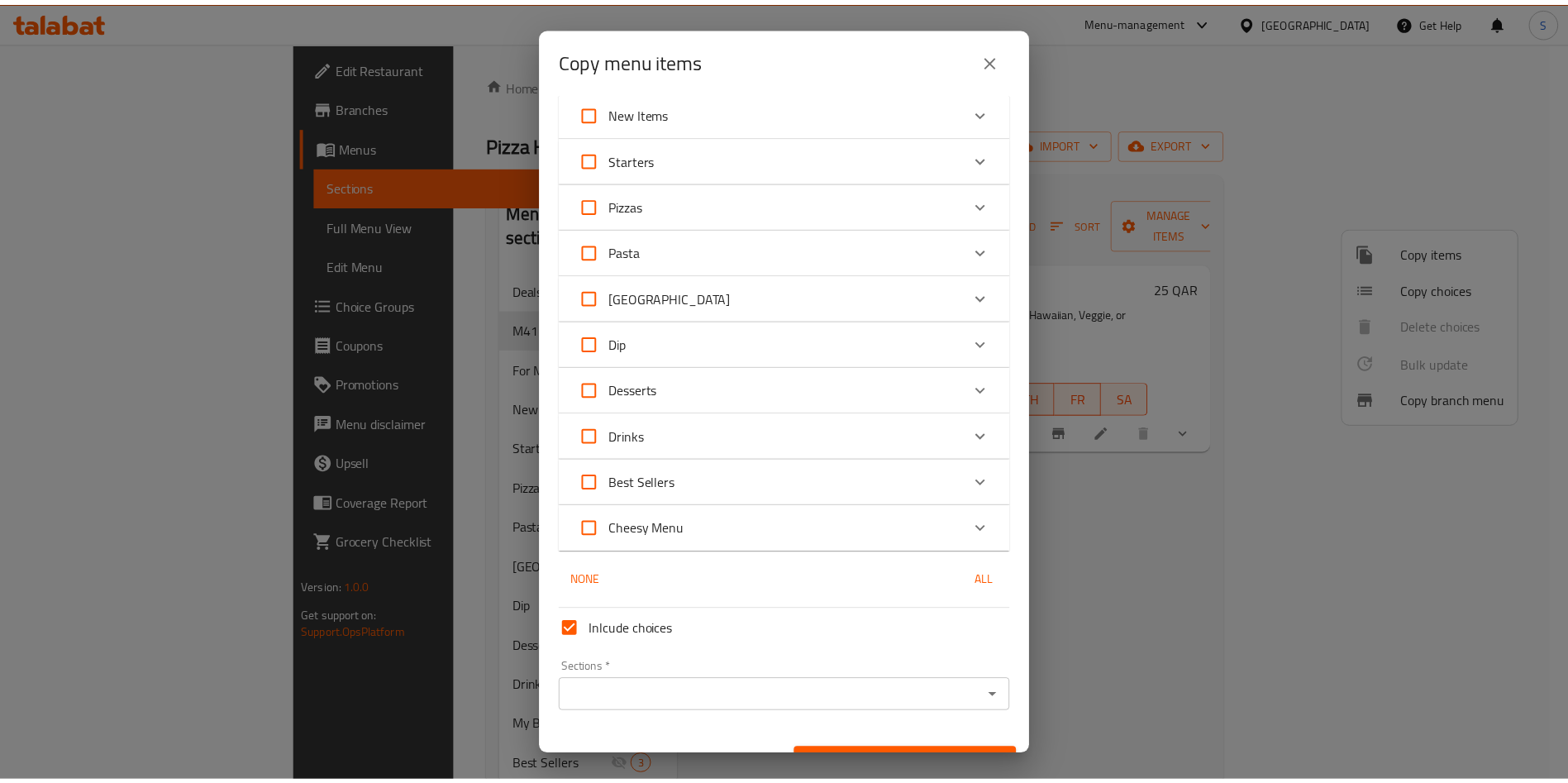
scroll to position [359, 0]
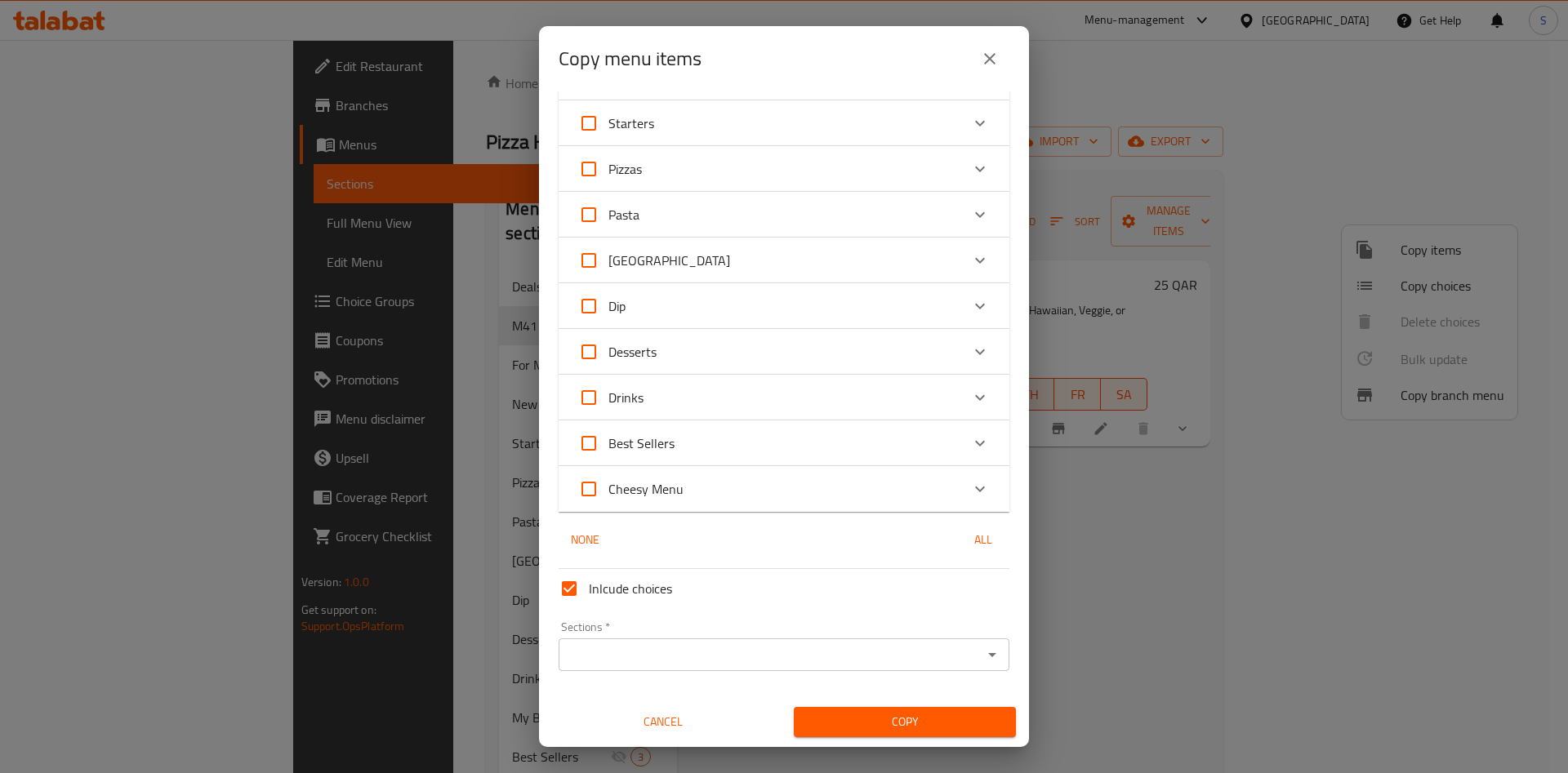
click at [760, 646] on input "Sections   *" at bounding box center [769, 655] width 414 height 23
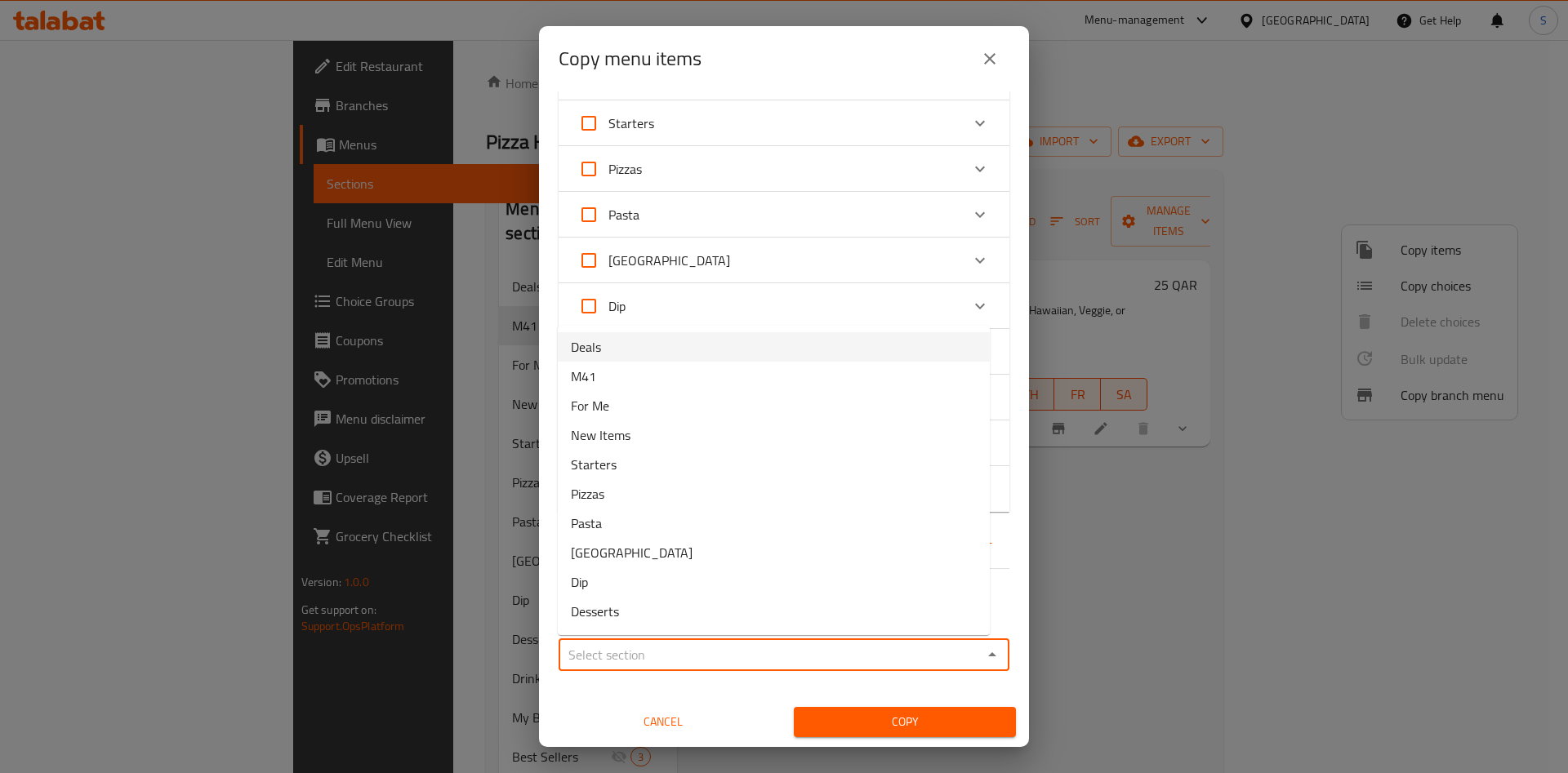
click at [685, 353] on li "Deals" at bounding box center [774, 347] width 432 height 29
type input "Deals"
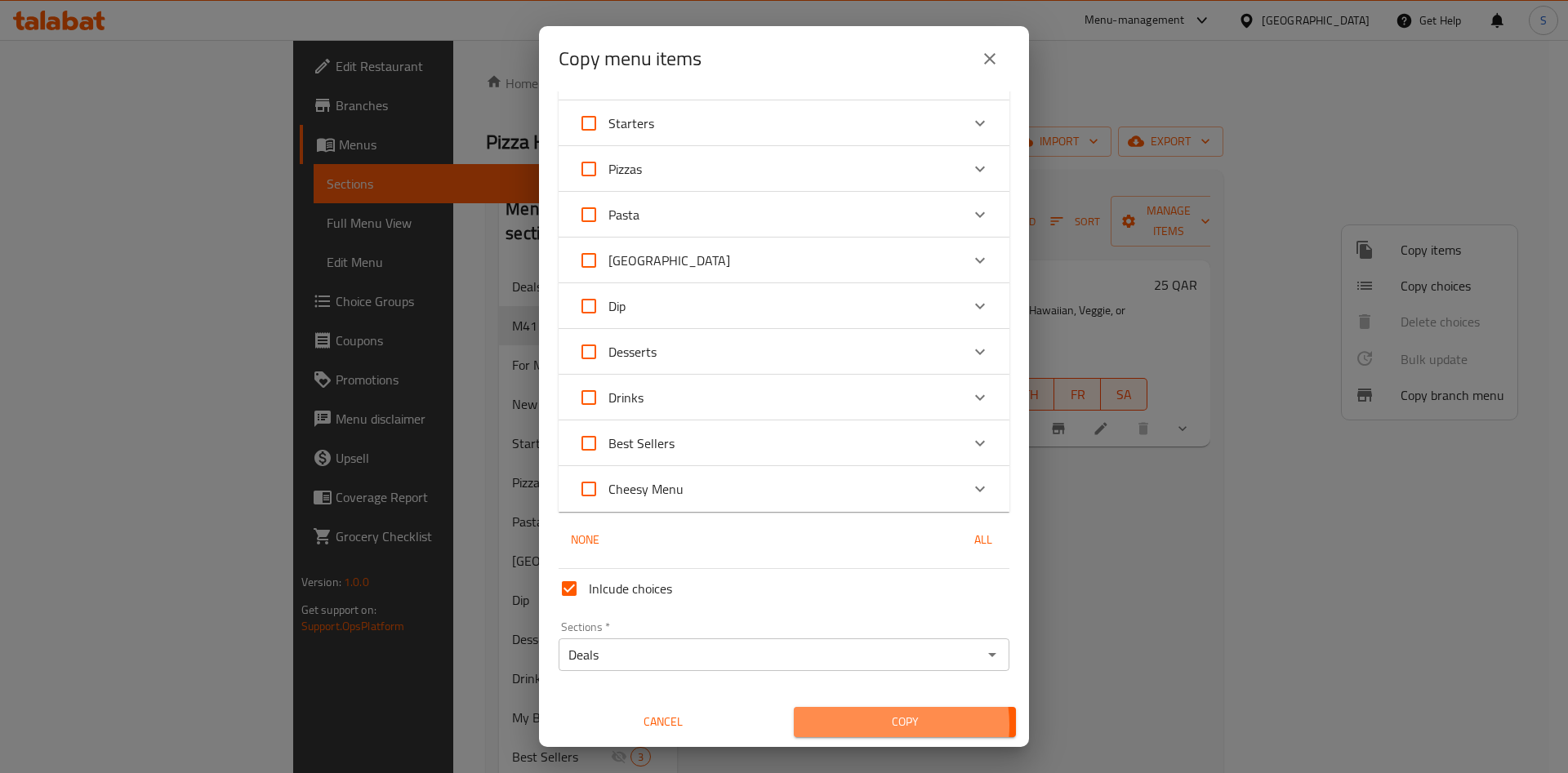
click at [856, 725] on span "Copy" at bounding box center [905, 721] width 196 height 20
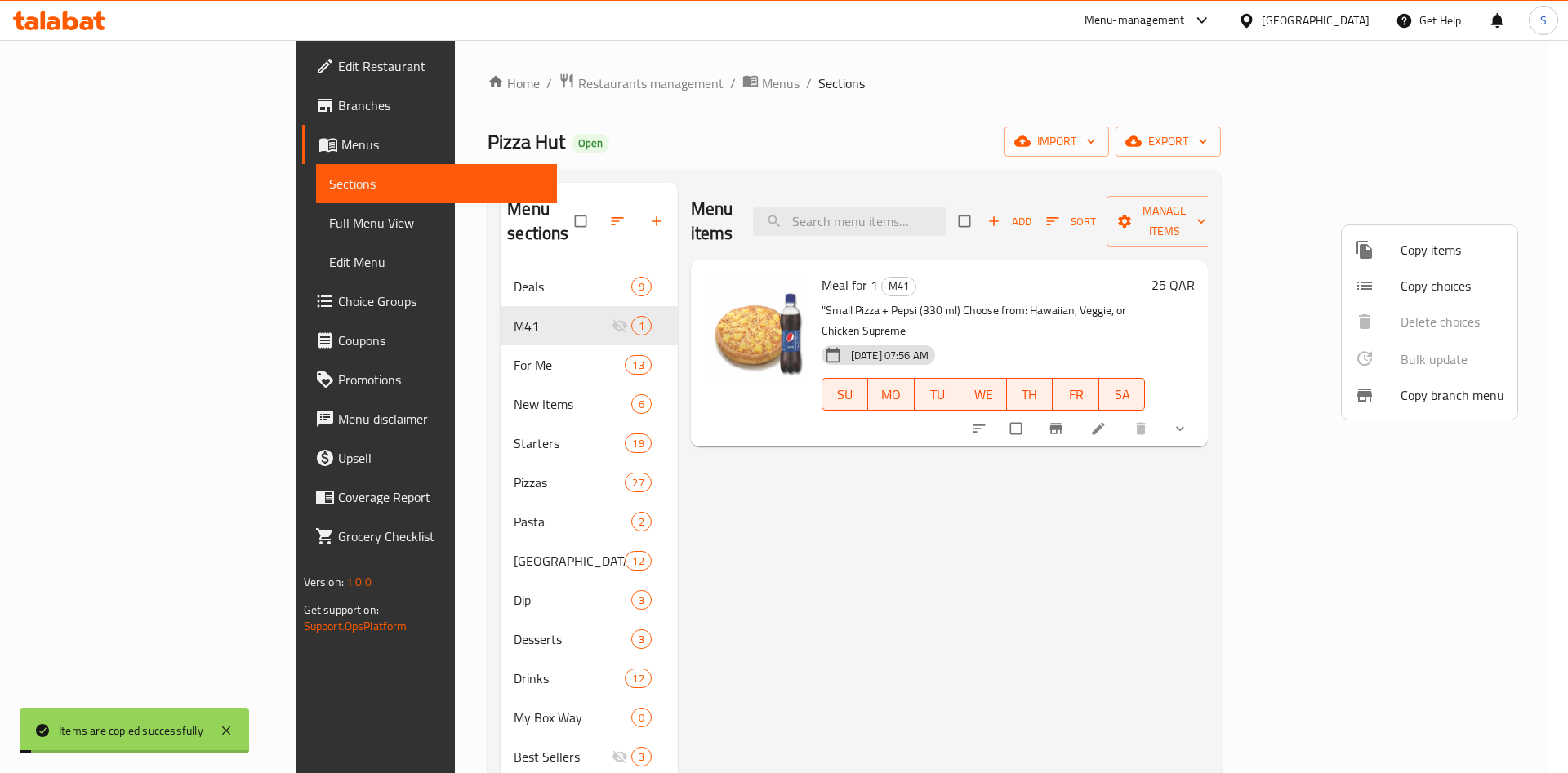
click at [1066, 572] on div at bounding box center [784, 386] width 1568 height 773
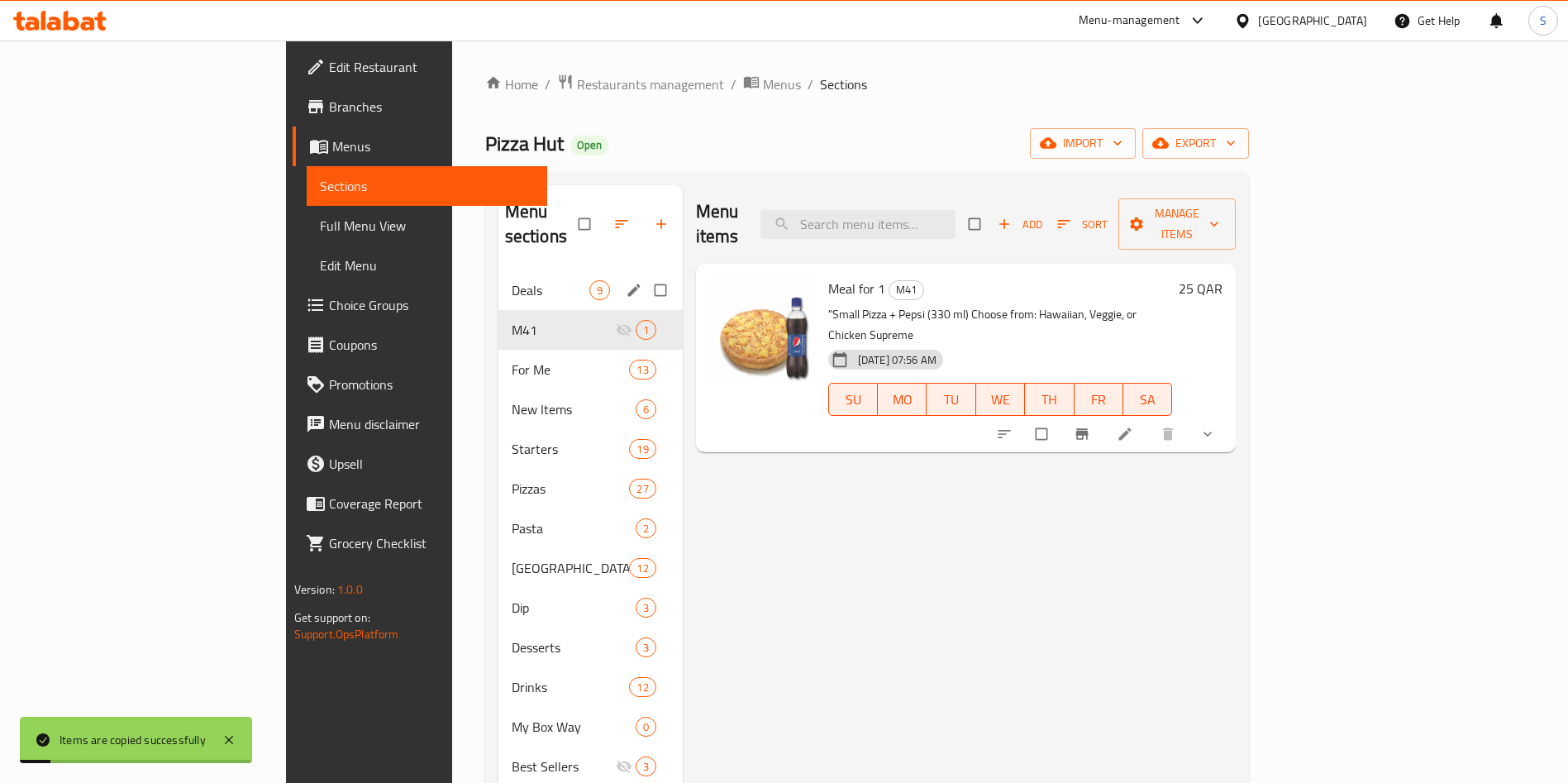
click at [512, 280] on span "Deals" at bounding box center [550, 290] width 77 height 20
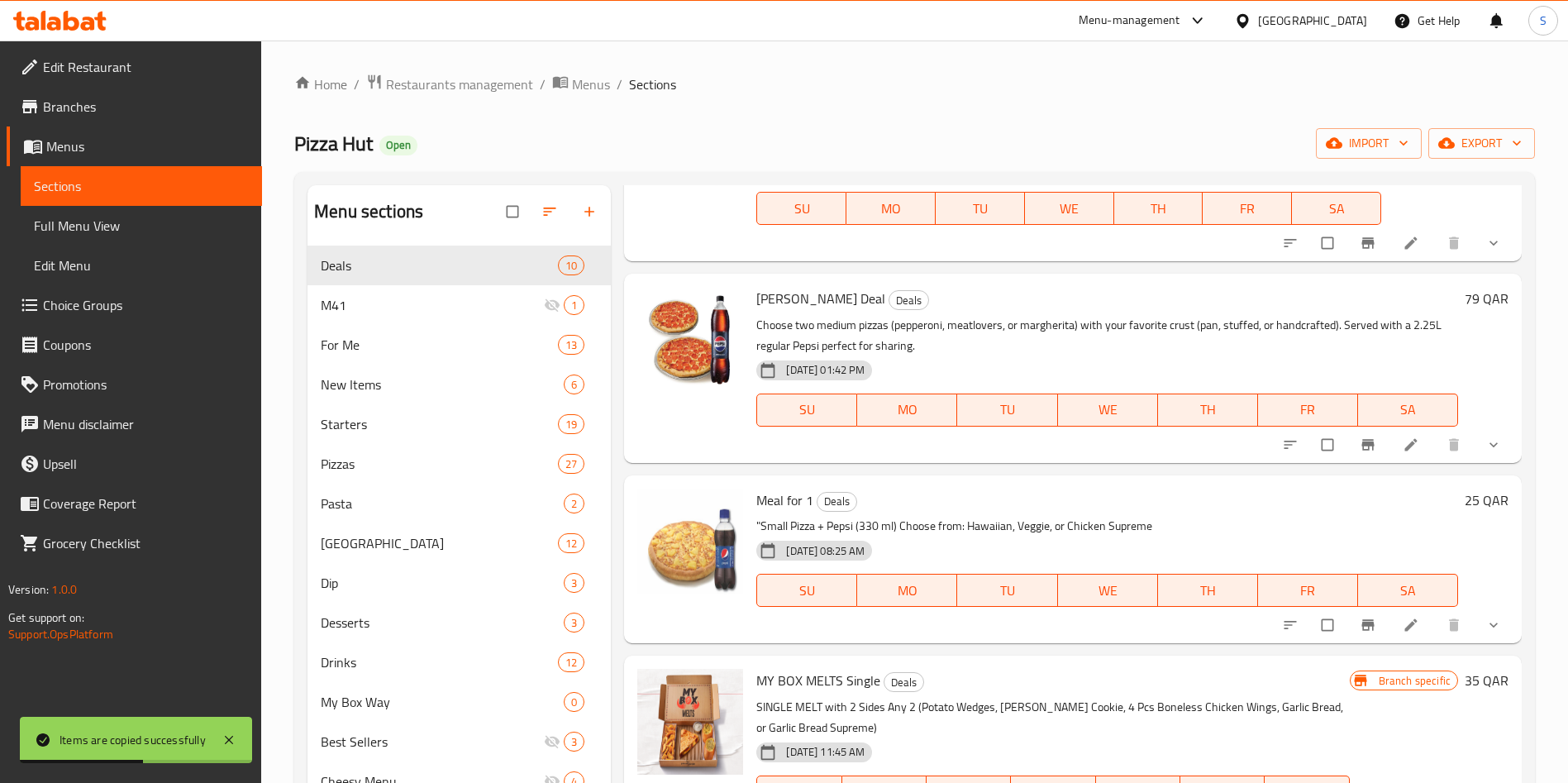
scroll to position [248, 0]
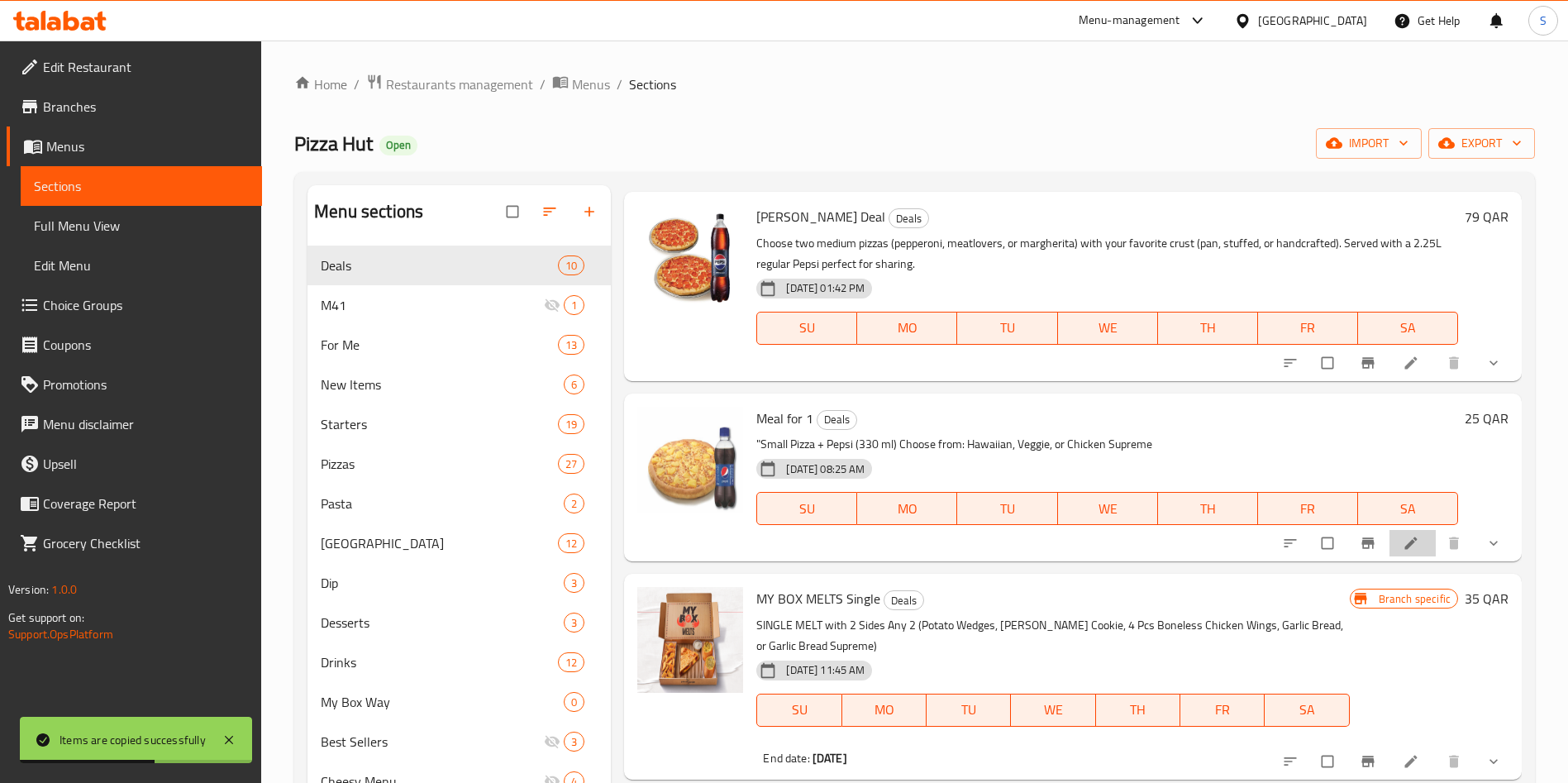
click at [1405, 546] on icon at bounding box center [1411, 544] width 13 height 13
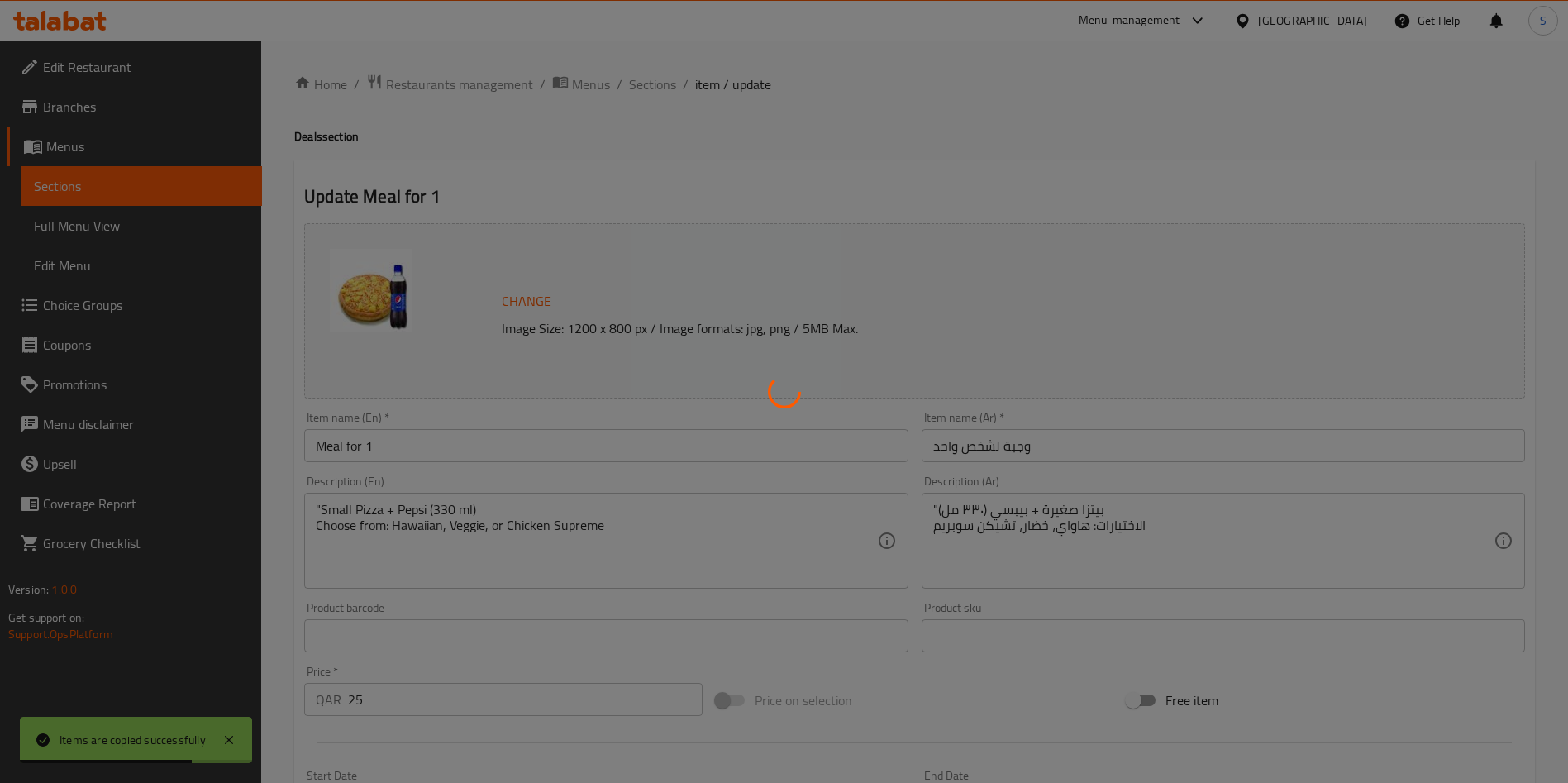
type input "choose your pizza"
type input "1"
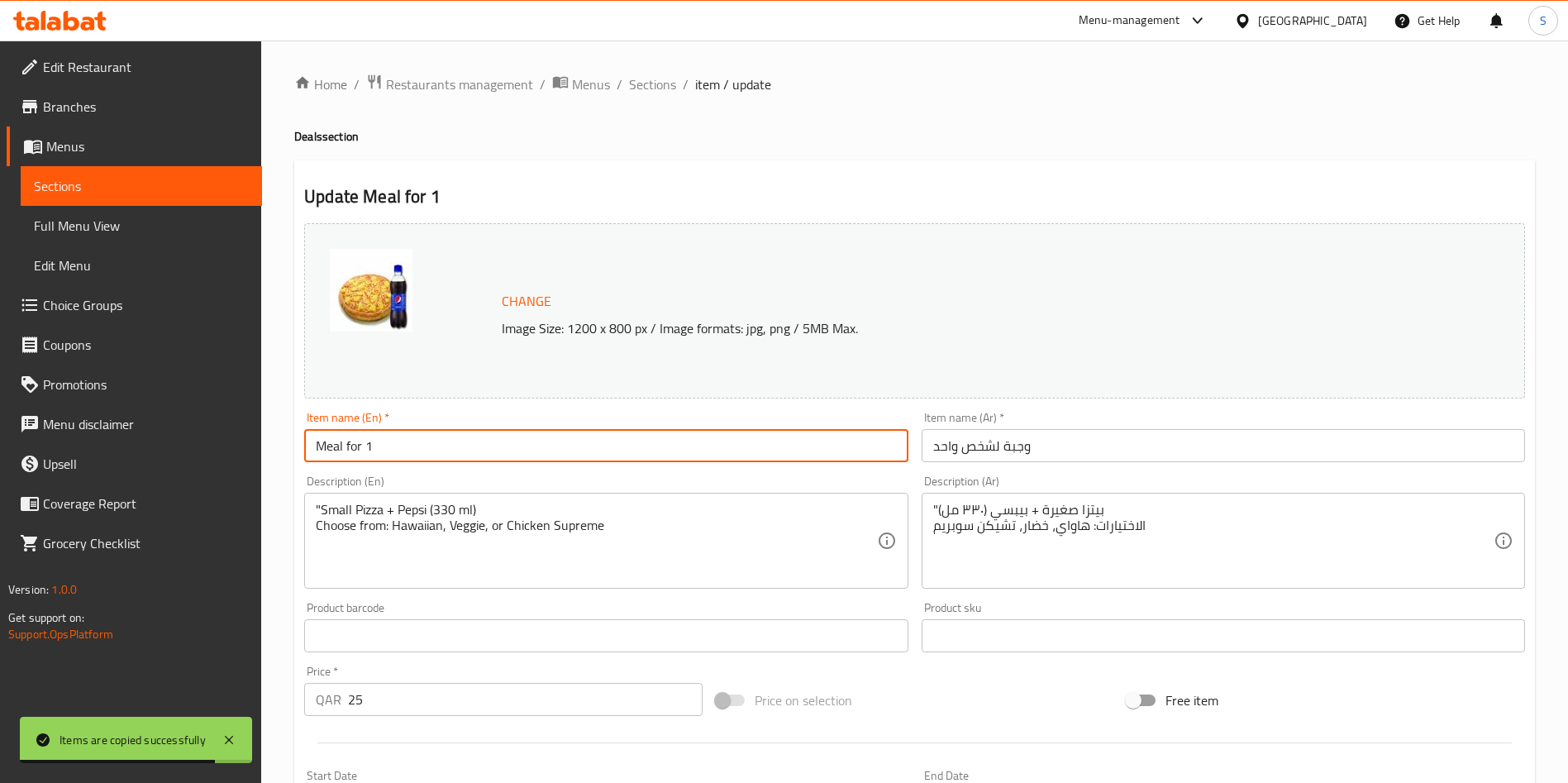
click at [377, 440] on input "Meal for 1" at bounding box center [606, 445] width 603 height 33
type input "Meal for one"
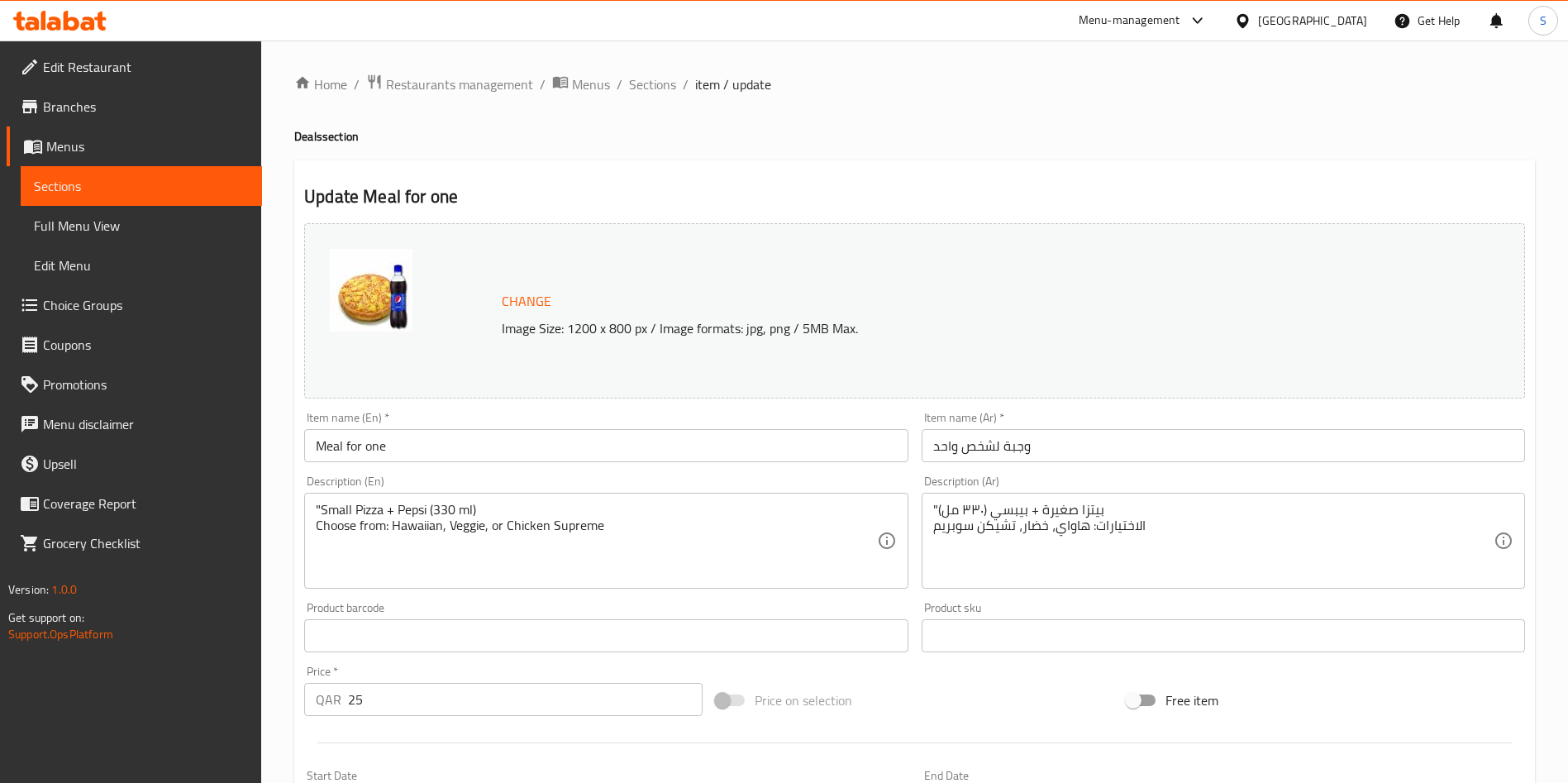
click at [986, 699] on div "Price on selection" at bounding box center [915, 701] width 412 height 45
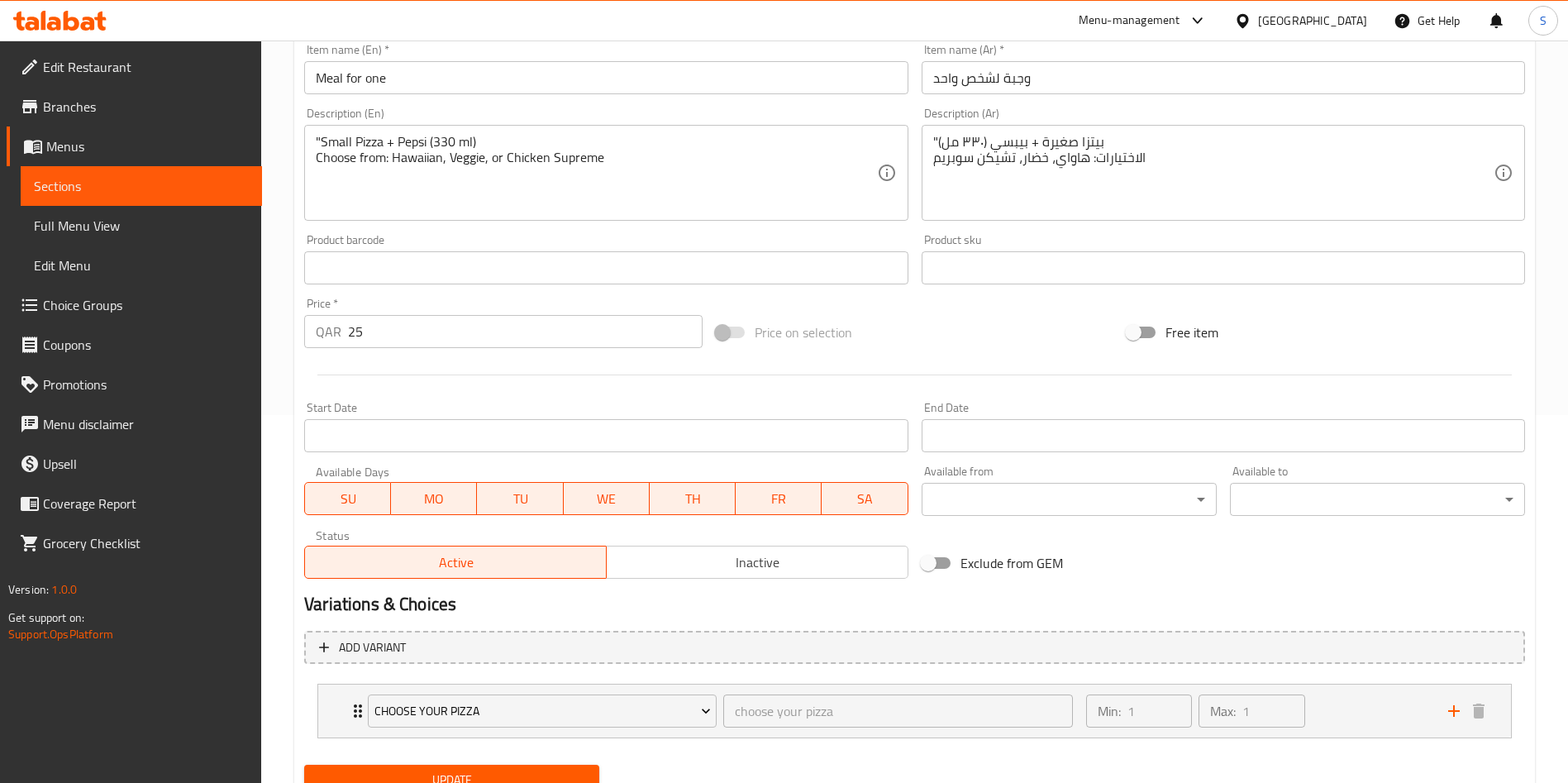
scroll to position [437, 0]
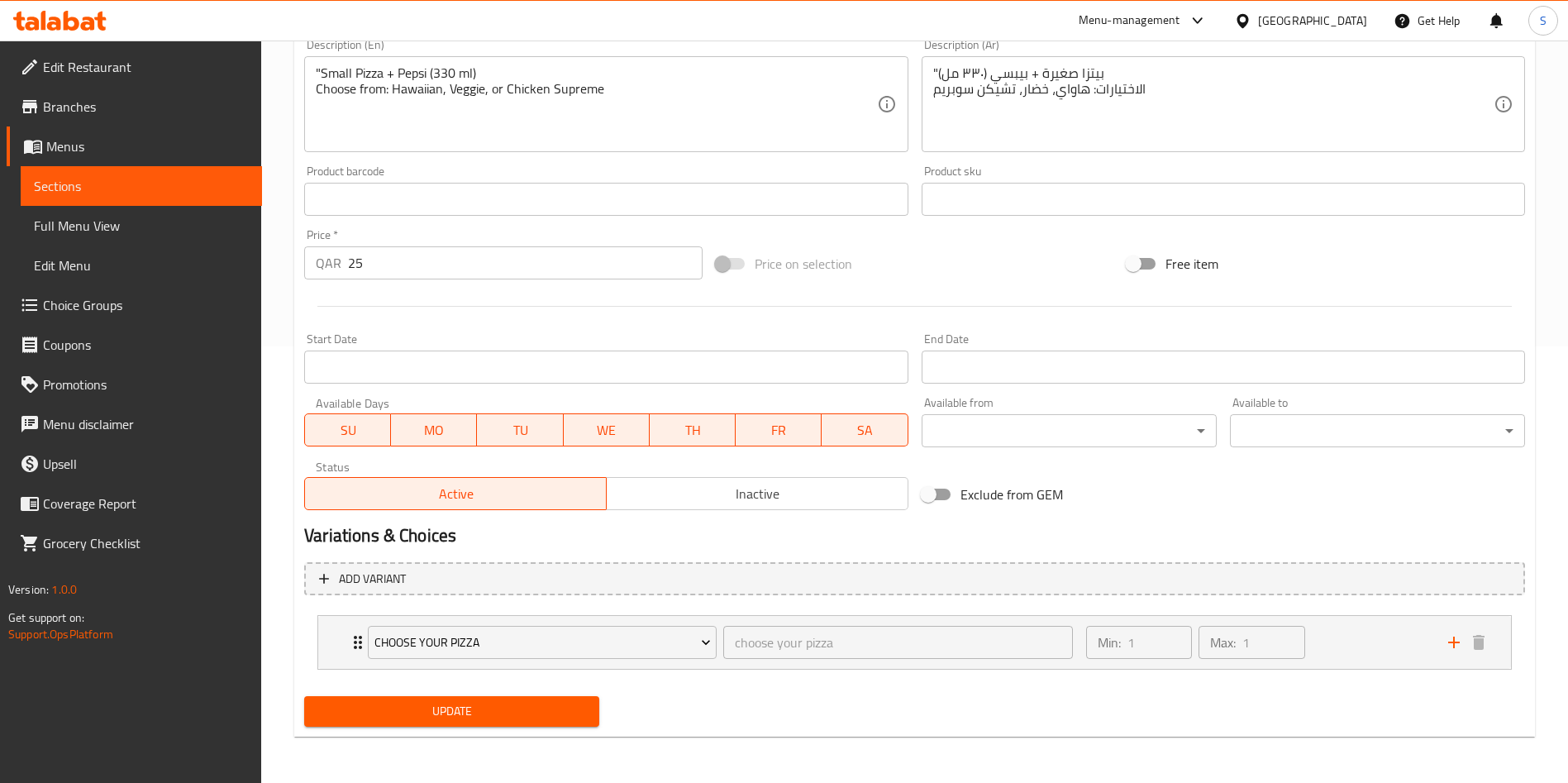
click at [476, 715] on span "Update" at bounding box center [452, 711] width 268 height 21
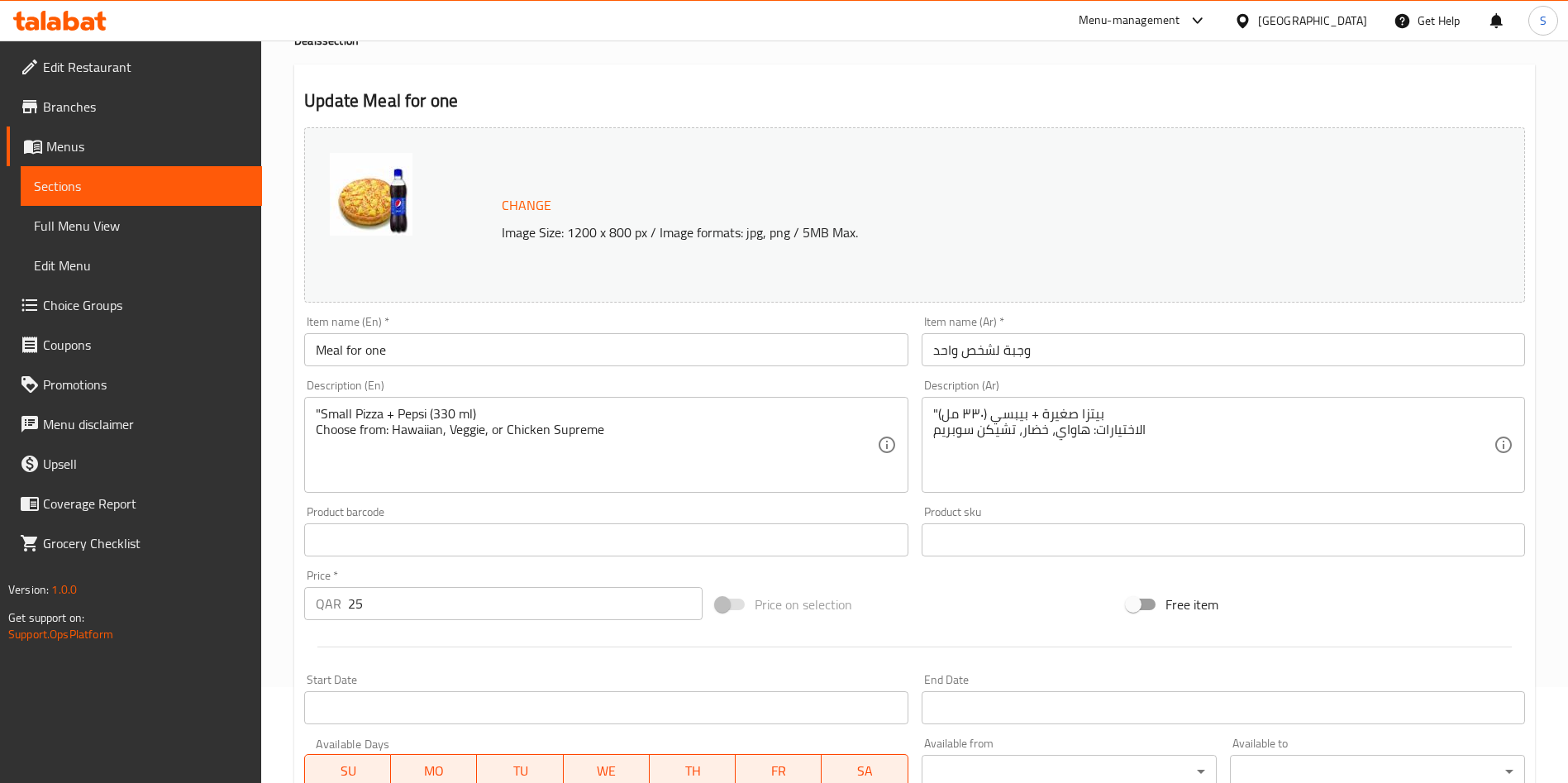
scroll to position [0, 0]
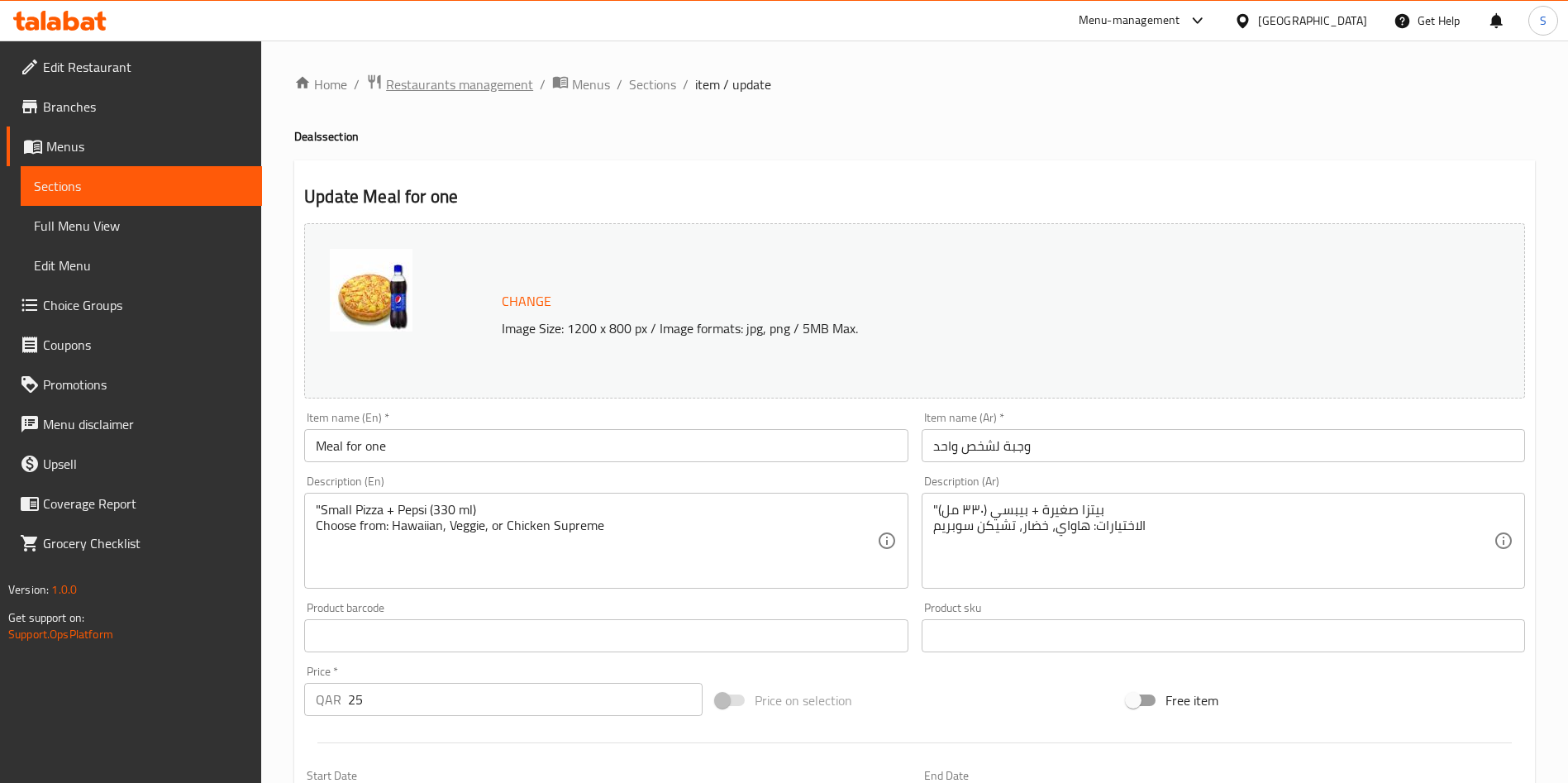
click at [447, 94] on span "Restaurants management" at bounding box center [459, 85] width 147 height 20
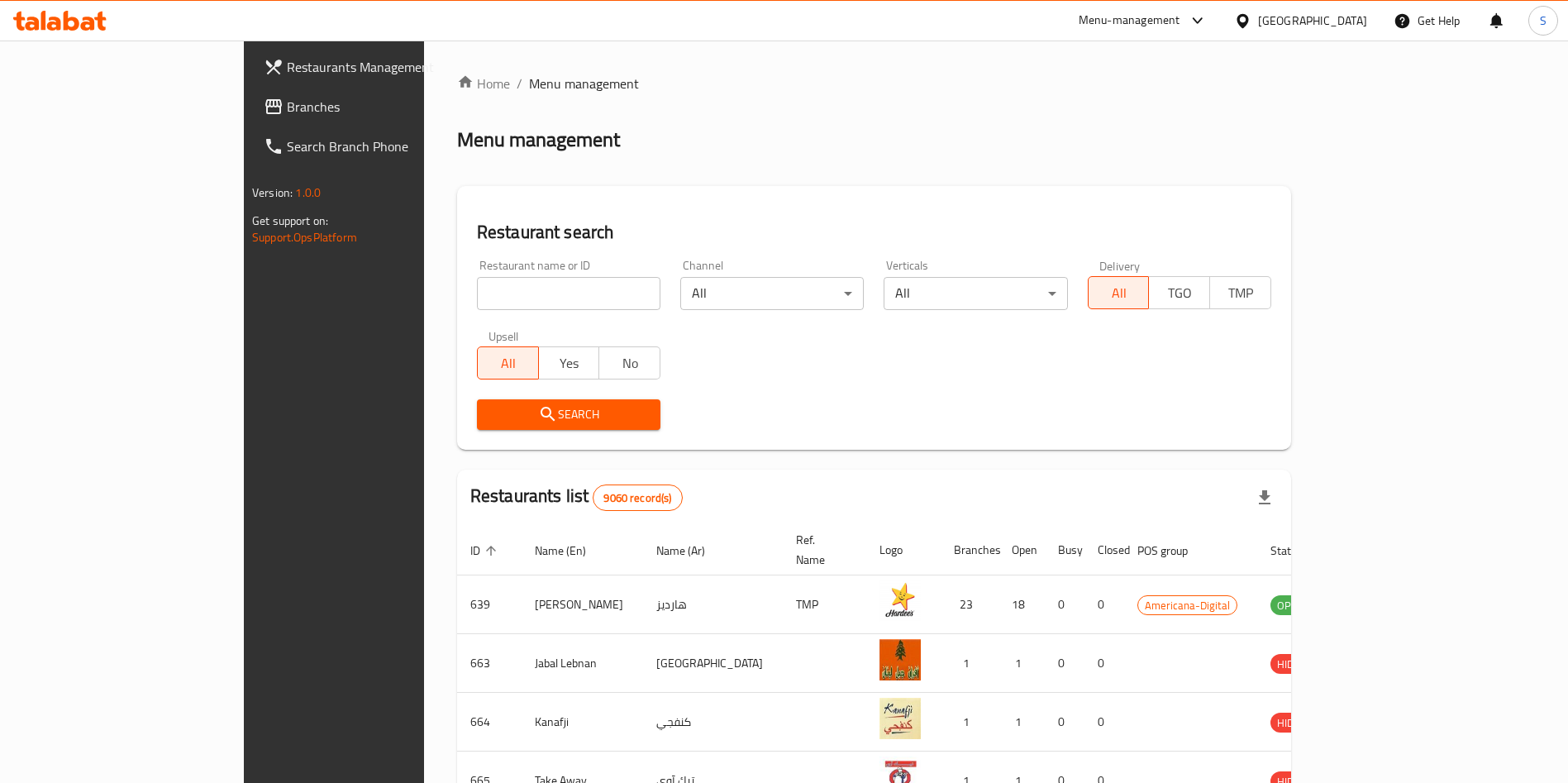
click at [531, 288] on input "search" at bounding box center [569, 294] width 184 height 33
type input "p"
type input "pizza h"
click button "Search" at bounding box center [569, 414] width 184 height 31
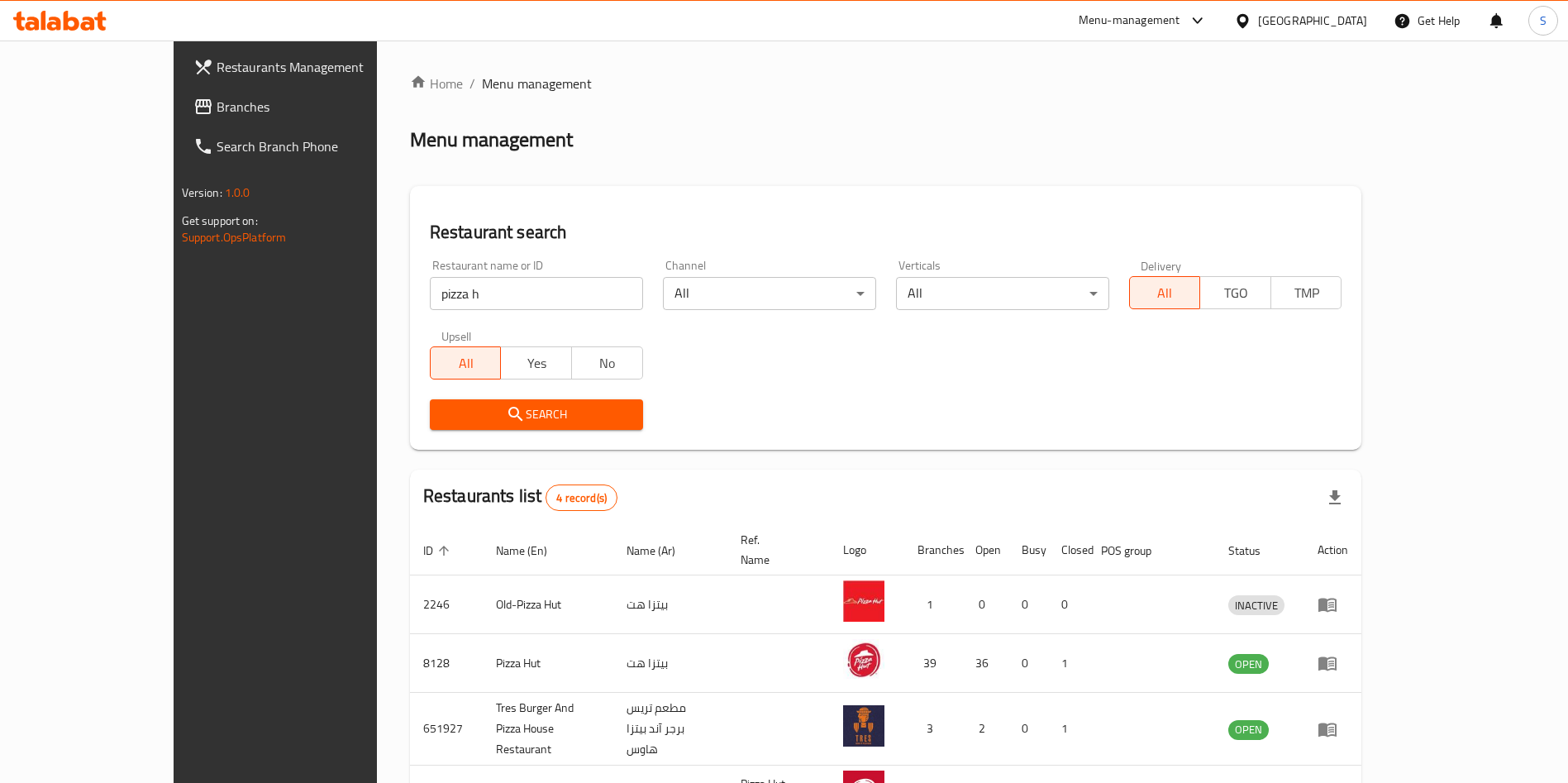
click at [893, 168] on div "Home / Menu management Menu management Restaurant search Restaurant name or ID …" at bounding box center [886, 478] width 953 height 807
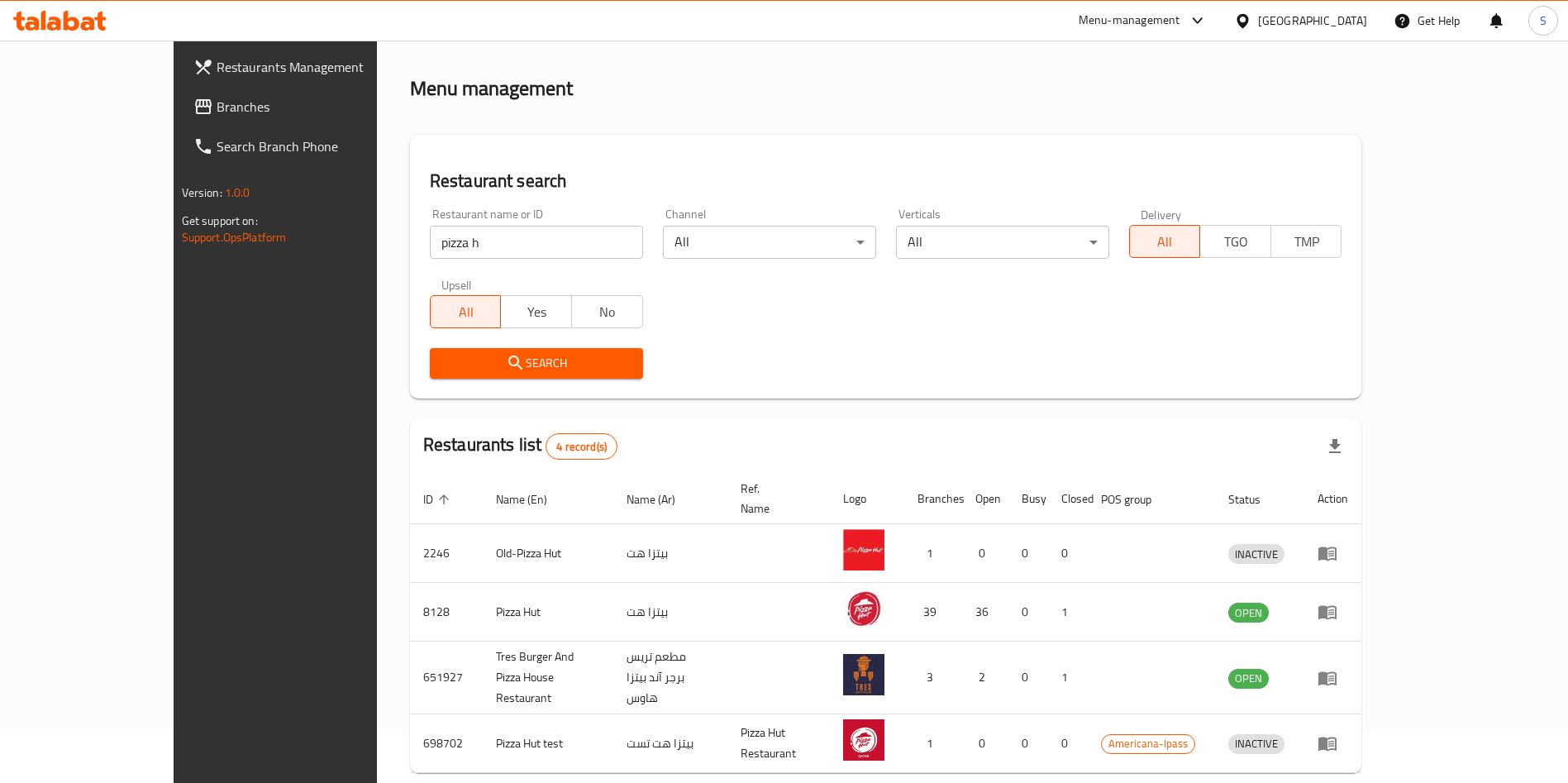
scroll to position [98, 0]
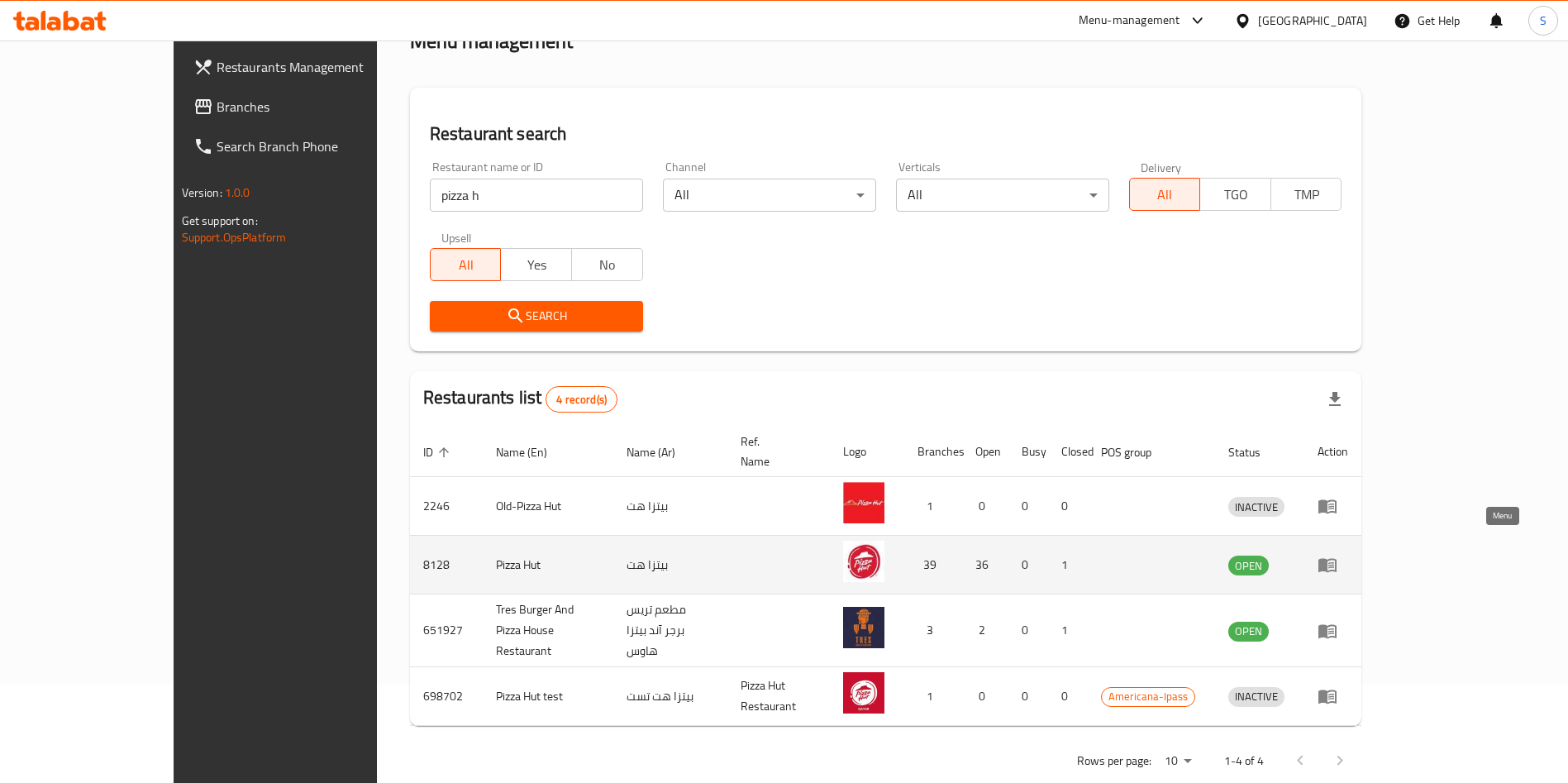
click at [1337, 555] on icon "enhanced table" at bounding box center [1328, 565] width 20 height 20
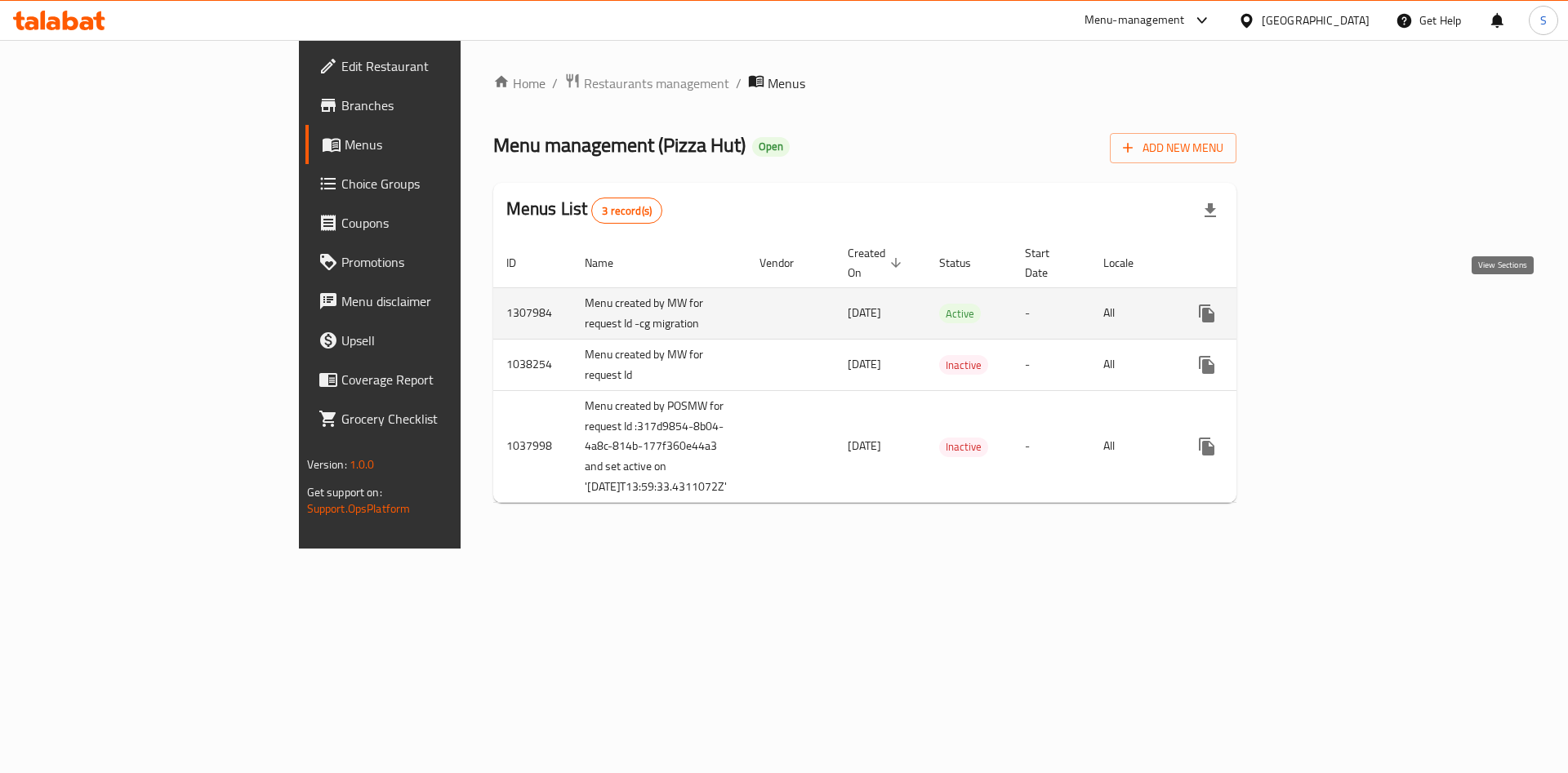
click at [1331, 309] on icon "enhanced table" at bounding box center [1324, 313] width 15 height 15
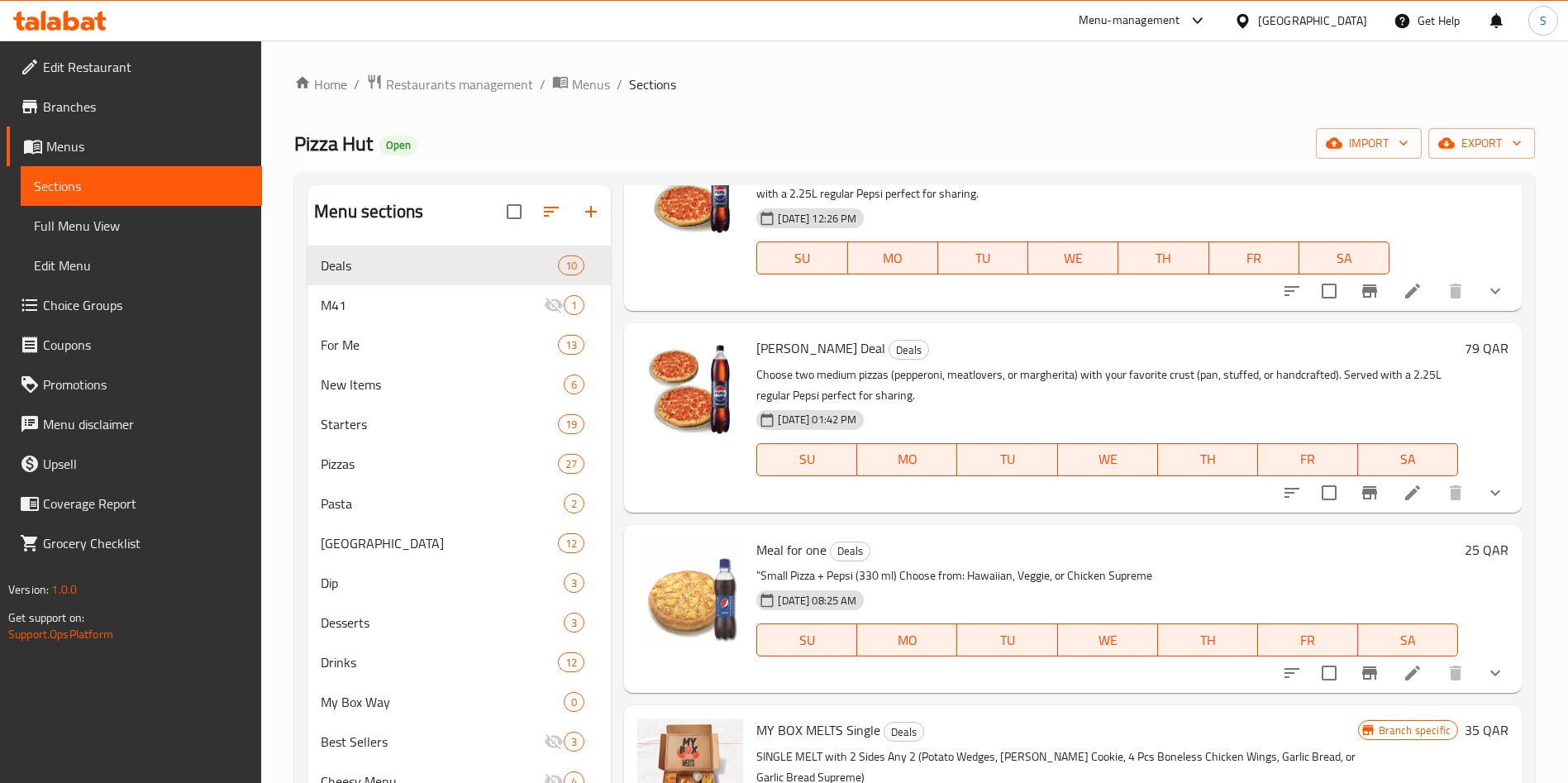
scroll to position [248, 0]
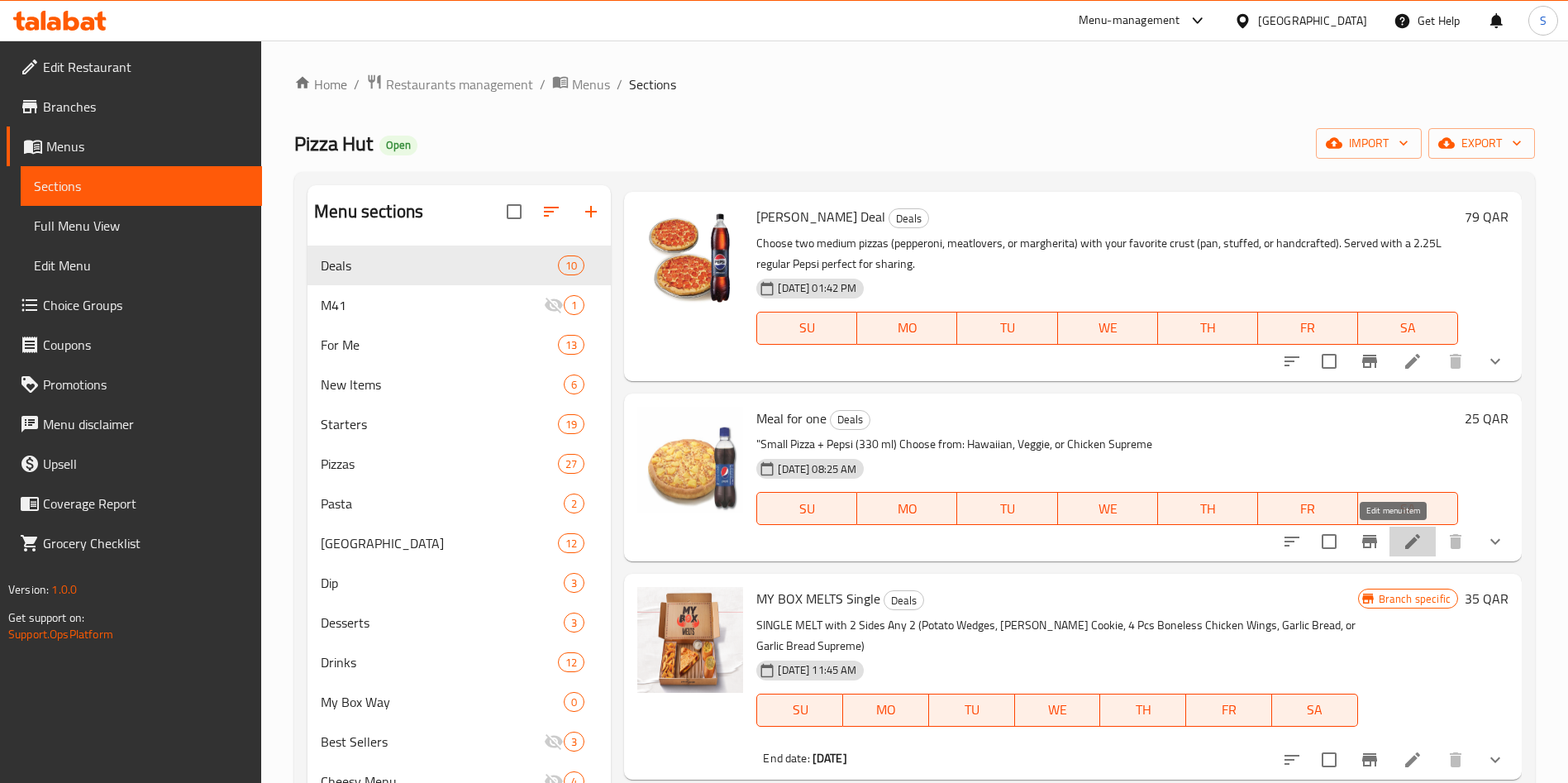
click at [1406, 545] on icon at bounding box center [1413, 542] width 15 height 15
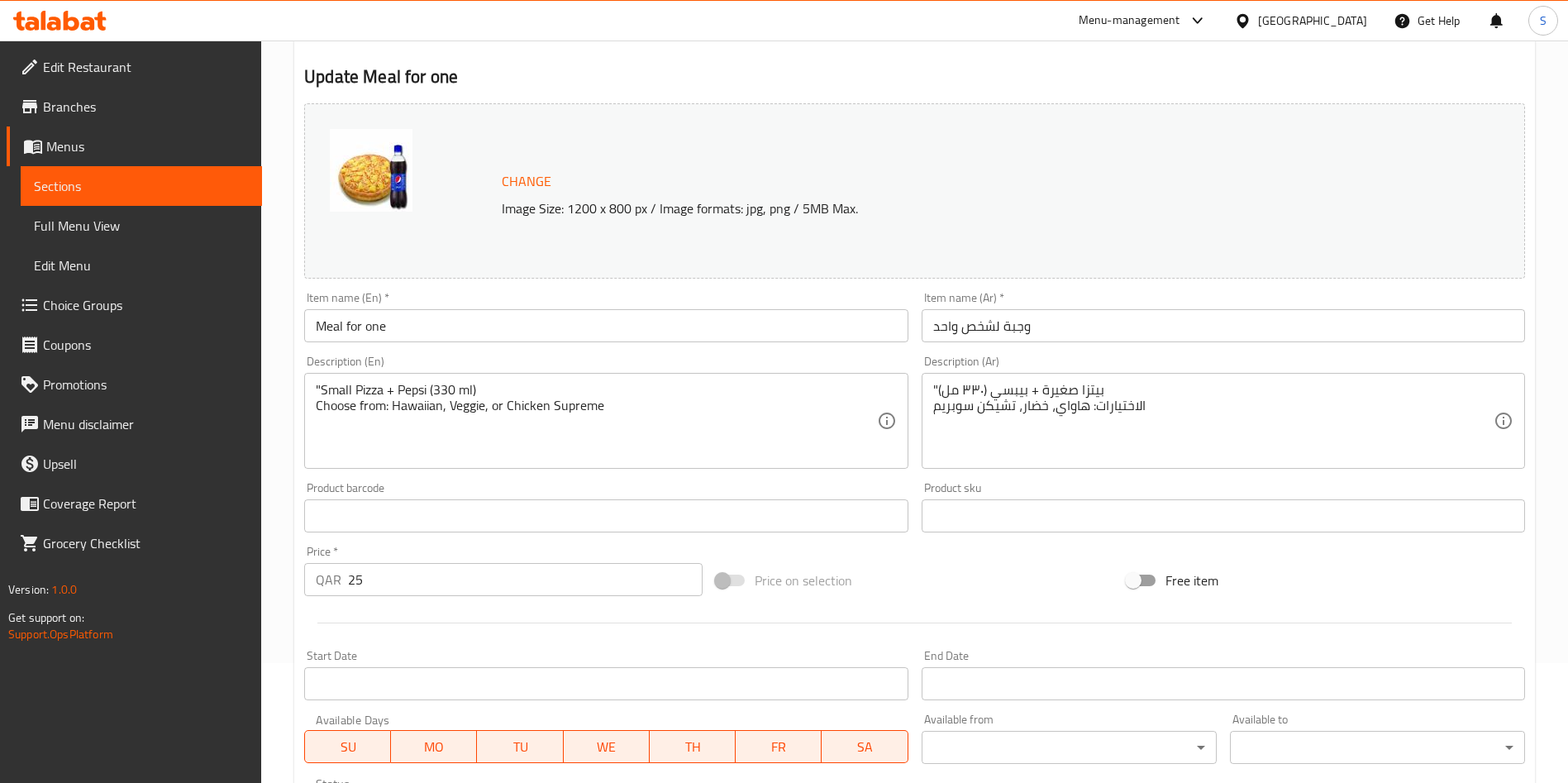
scroll to position [124, 0]
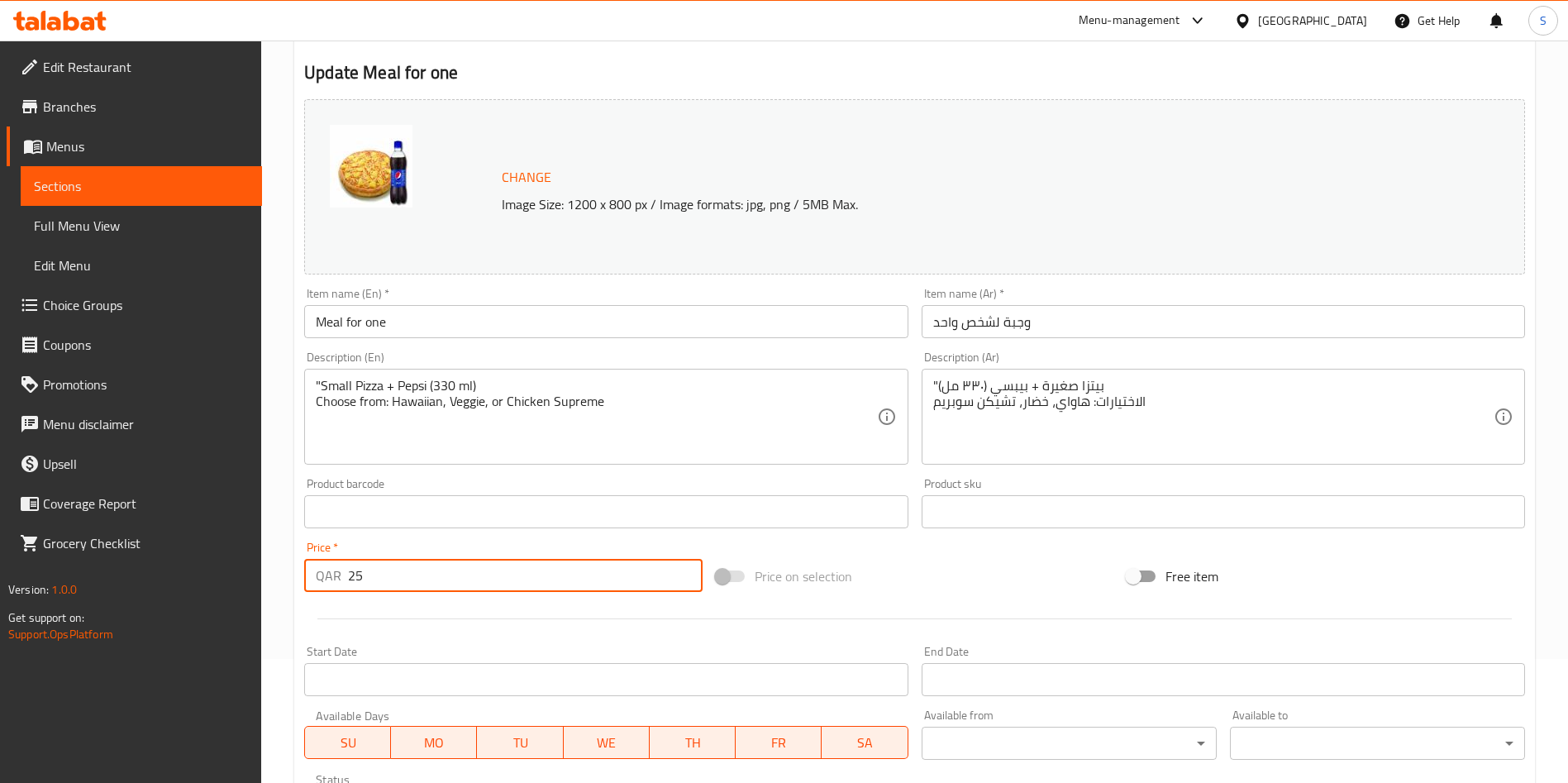
click at [304, 570] on div "QAR 25 Price *" at bounding box center [503, 576] width 398 height 33
drag, startPoint x: 428, startPoint y: 581, endPoint x: 418, endPoint y: 571, distance: 14.1
click at [427, 580] on input "25" at bounding box center [525, 576] width 355 height 33
click at [415, 583] on input "25" at bounding box center [525, 576] width 355 height 33
type input "34"
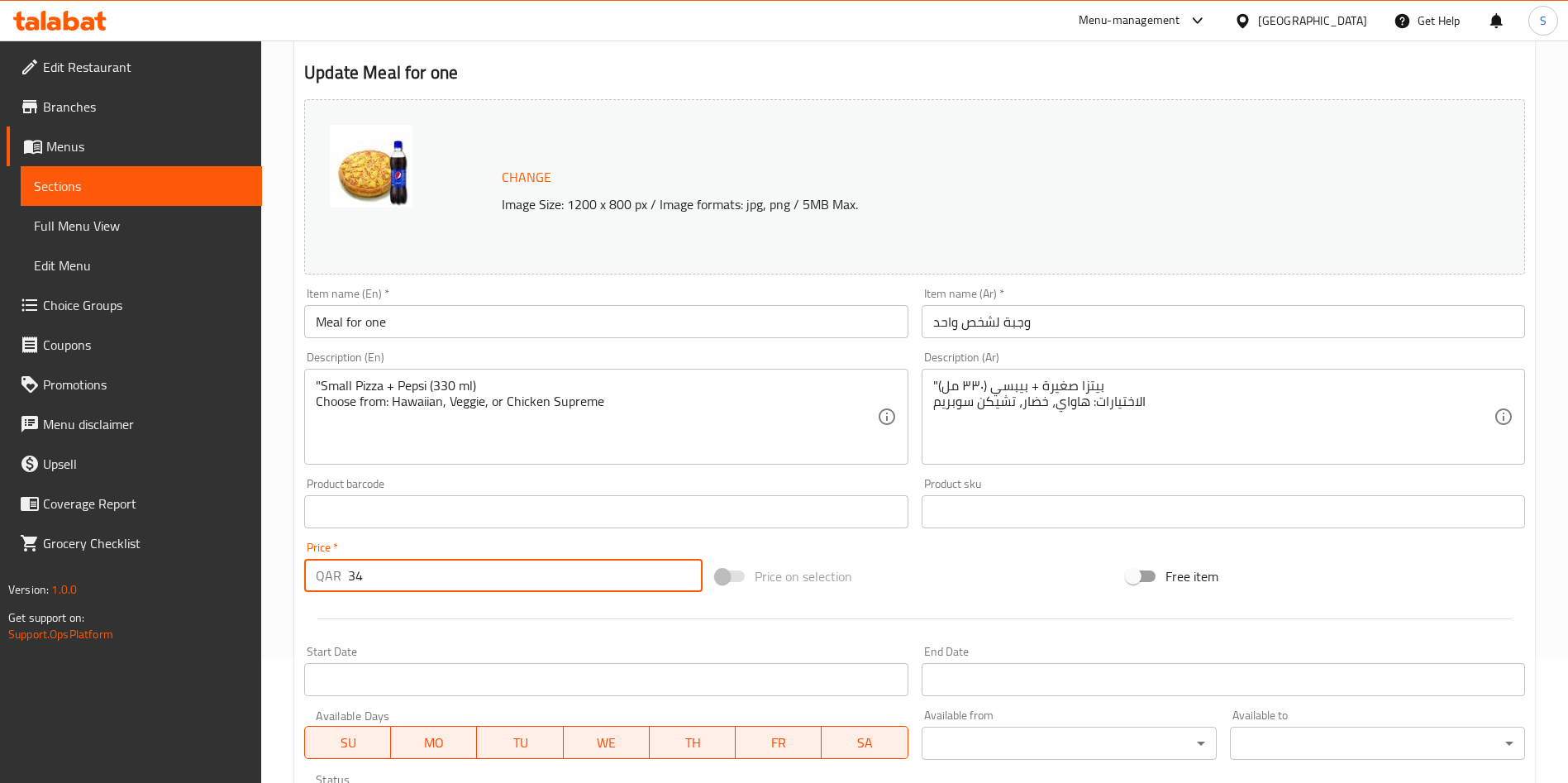
click at [455, 615] on div at bounding box center [914, 619] width 1235 height 41
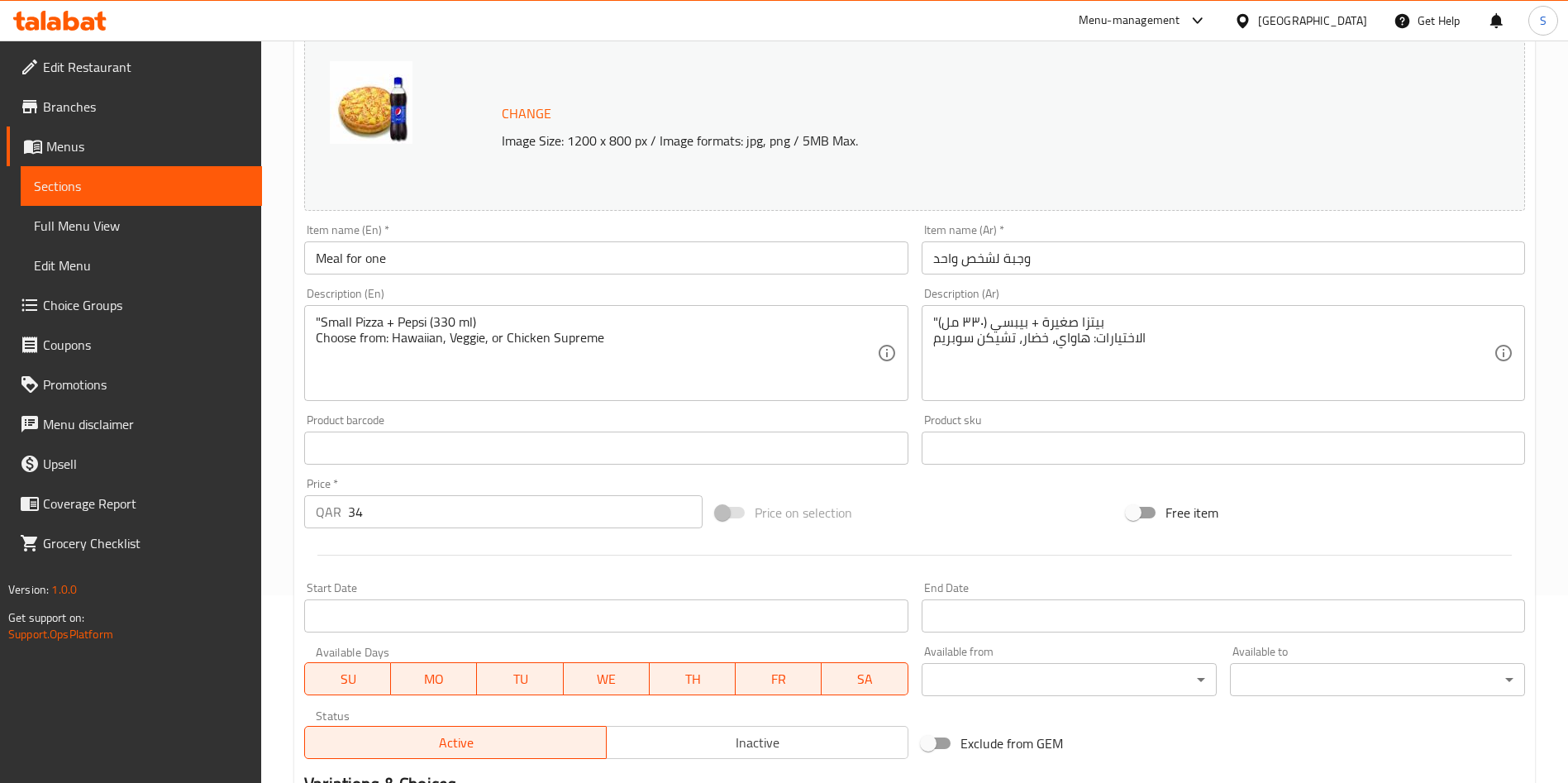
scroll to position [437, 0]
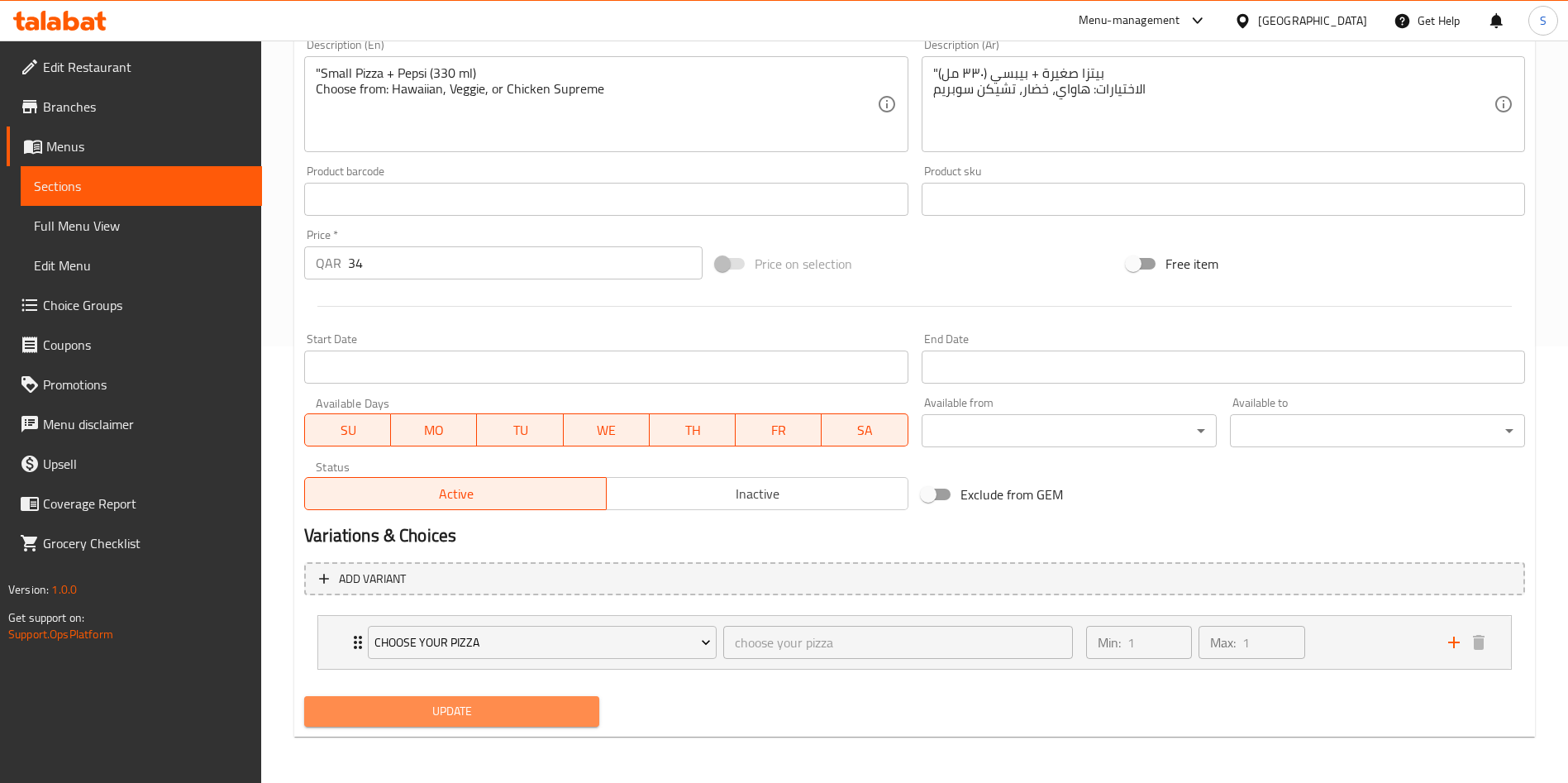
click at [486, 718] on span "Update" at bounding box center [452, 711] width 268 height 21
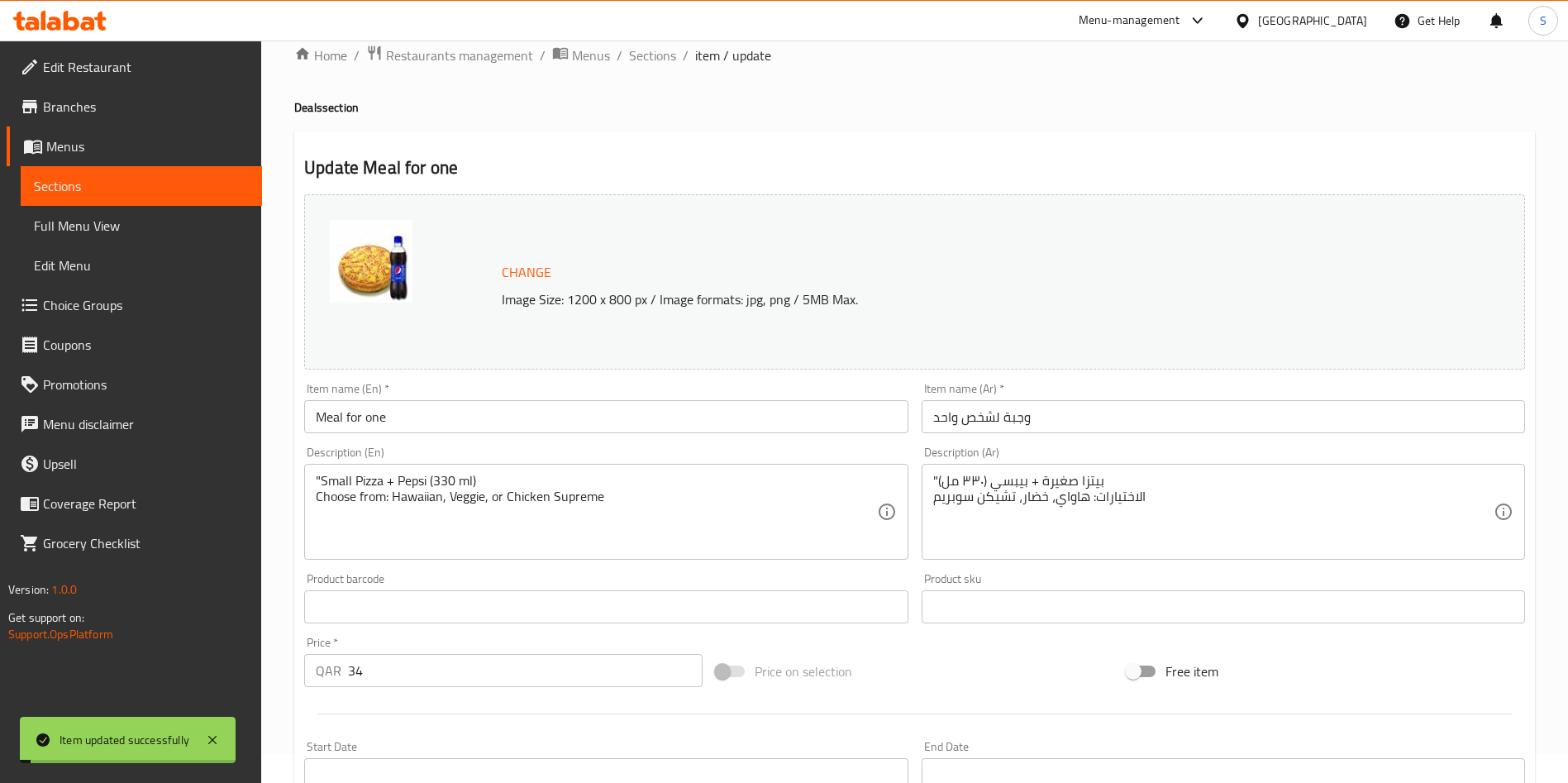
scroll to position [0, 0]
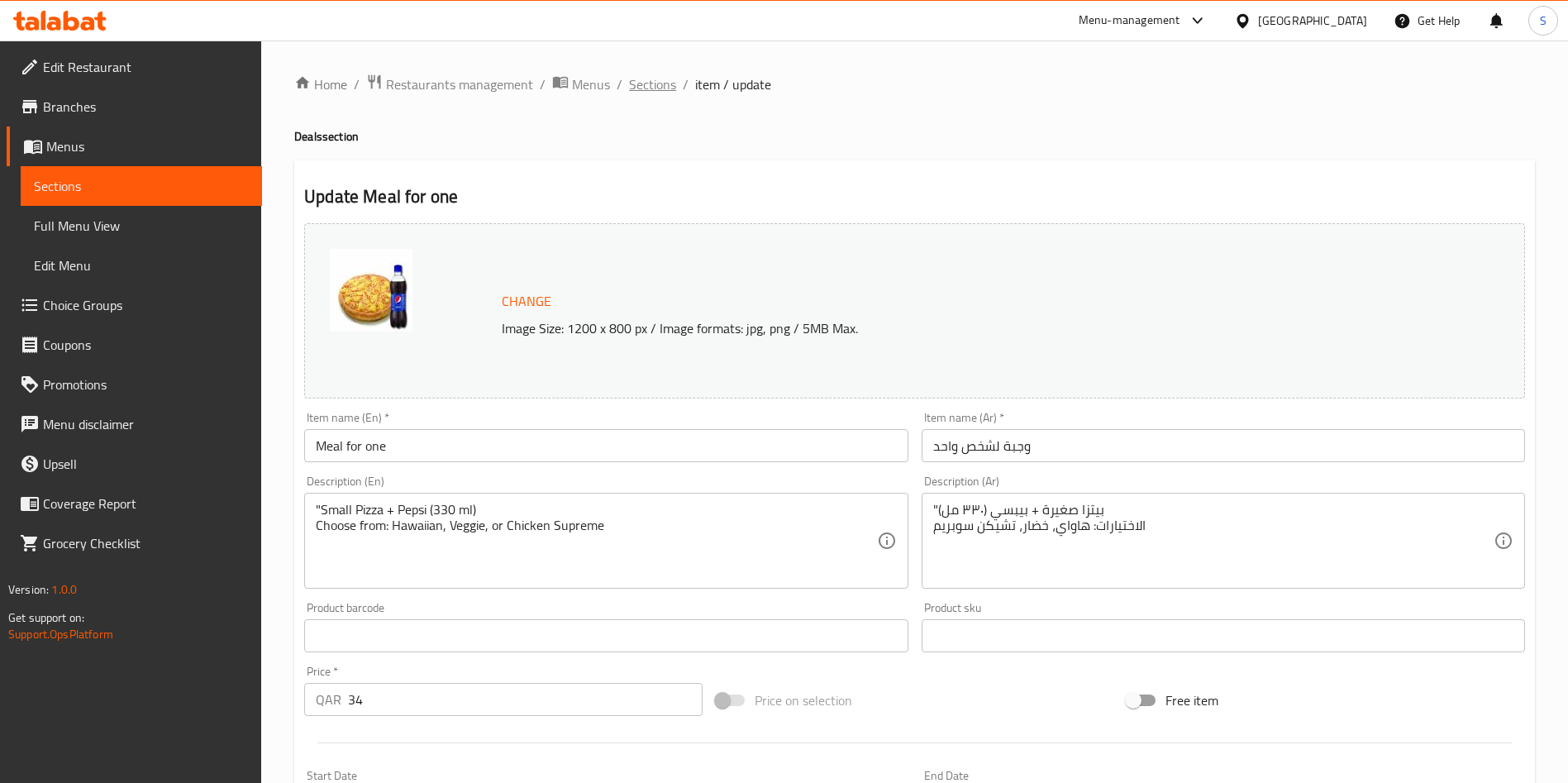
click at [658, 80] on span "Sections" at bounding box center [653, 85] width 47 height 20
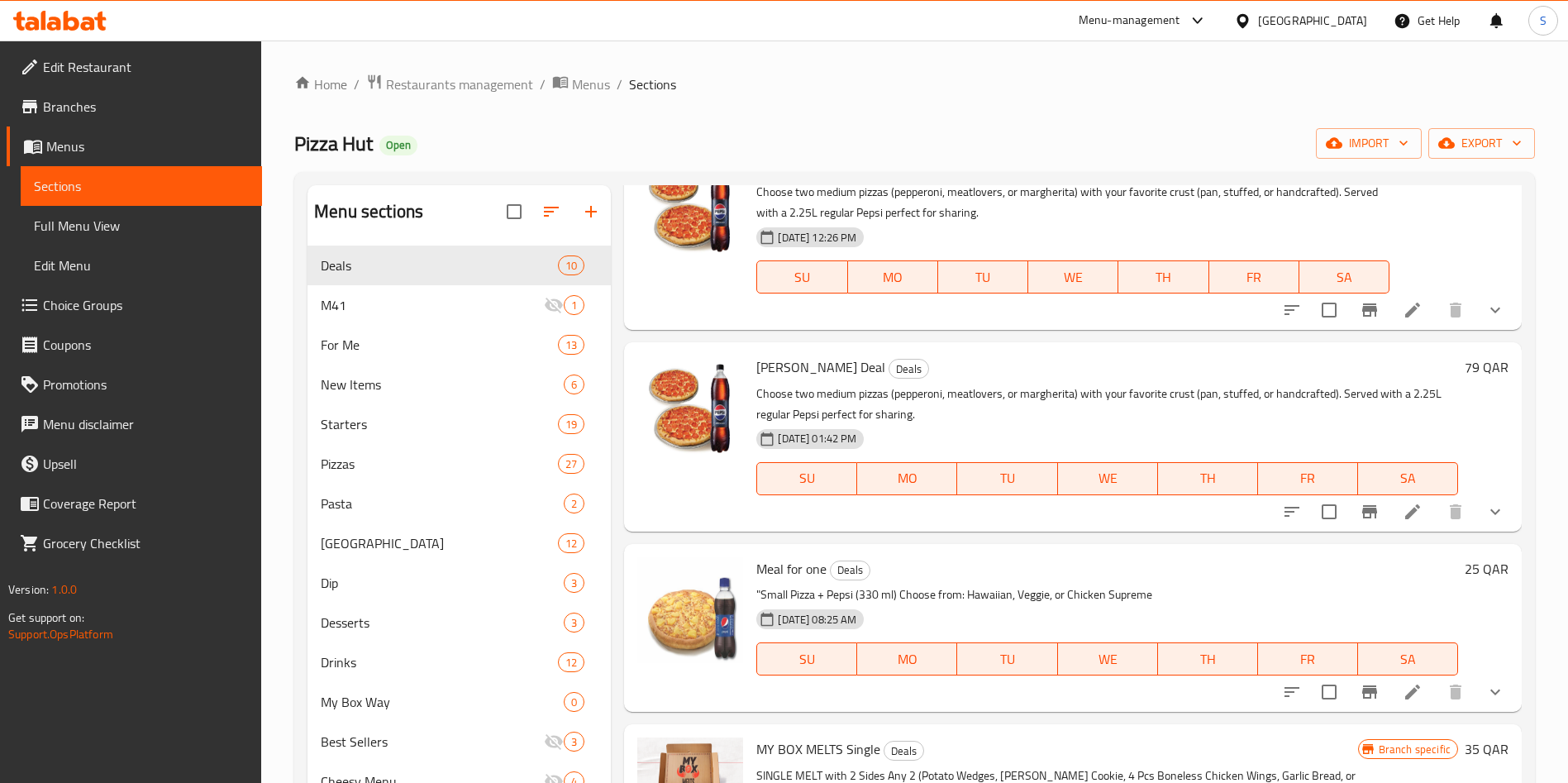
scroll to position [372, 0]
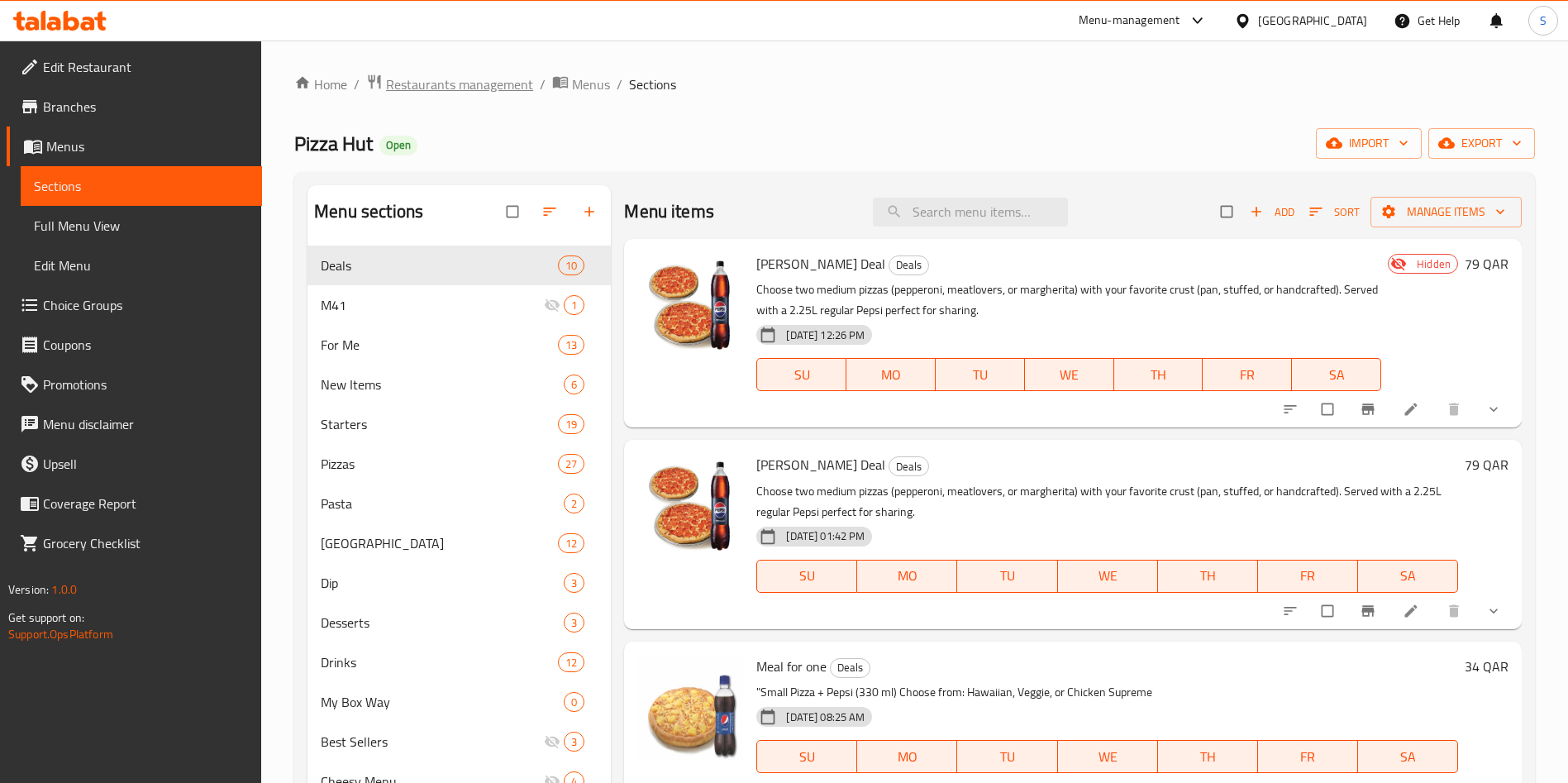
click at [492, 80] on span "Restaurants management" at bounding box center [459, 85] width 147 height 20
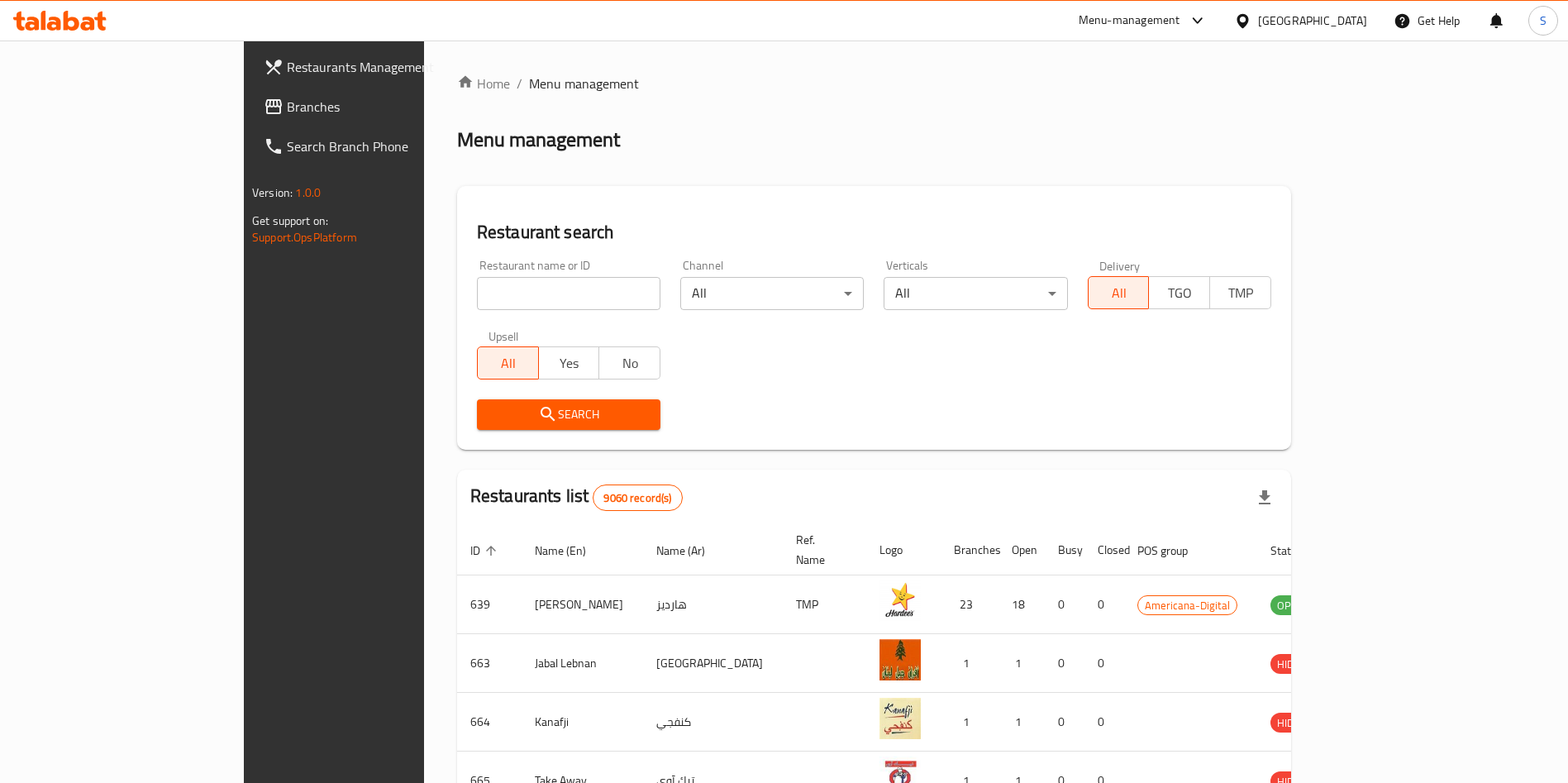
drag, startPoint x: 503, startPoint y: 324, endPoint x: 521, endPoint y: 287, distance: 41.1
click at [503, 323] on div "Upsell All Yes No" at bounding box center [569, 354] width 204 height 69
click at [515, 285] on input "search" at bounding box center [569, 294] width 184 height 33
type input "S"
type input "d"
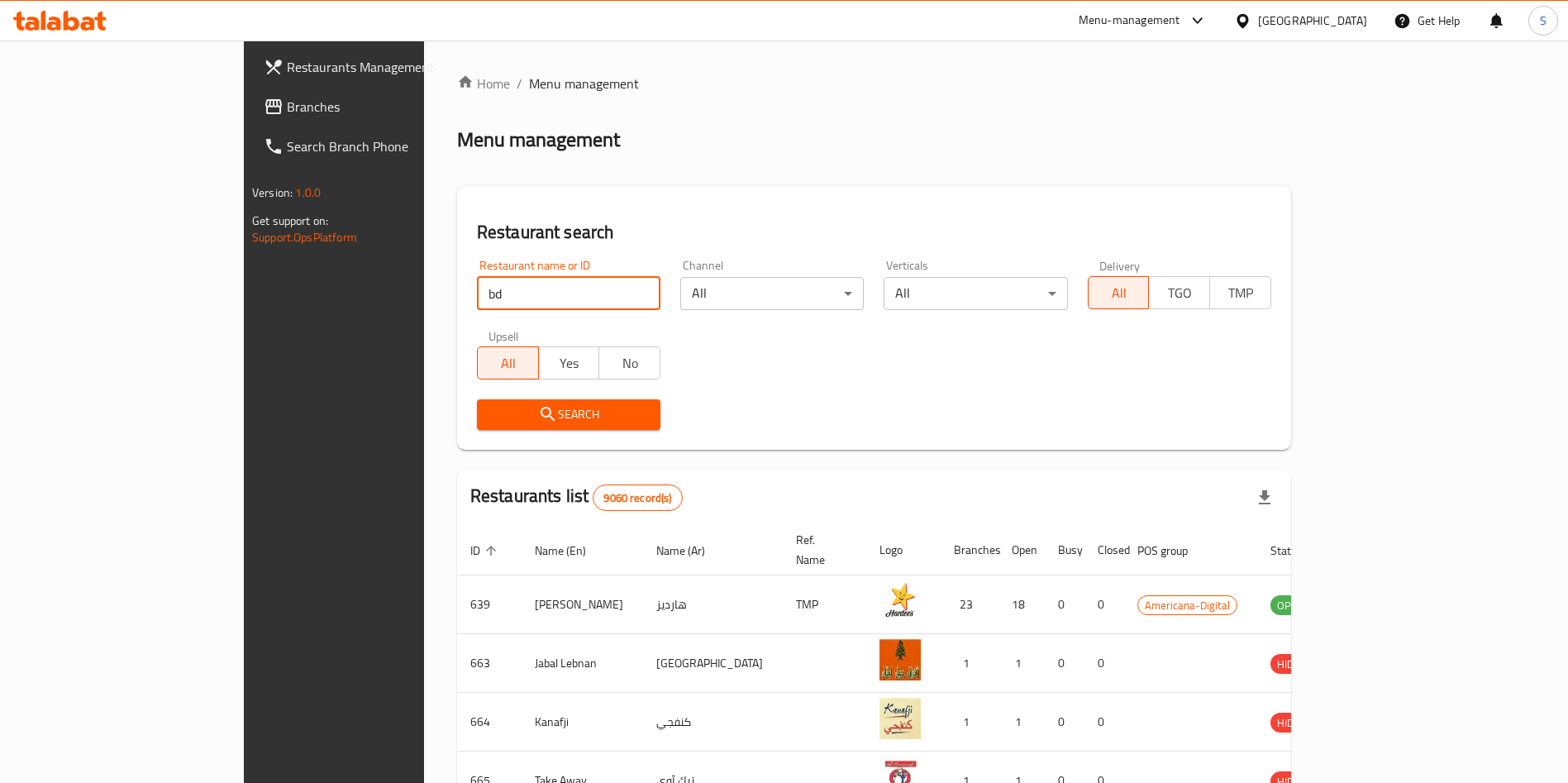
type input "b"
type input "d"
type input "s"
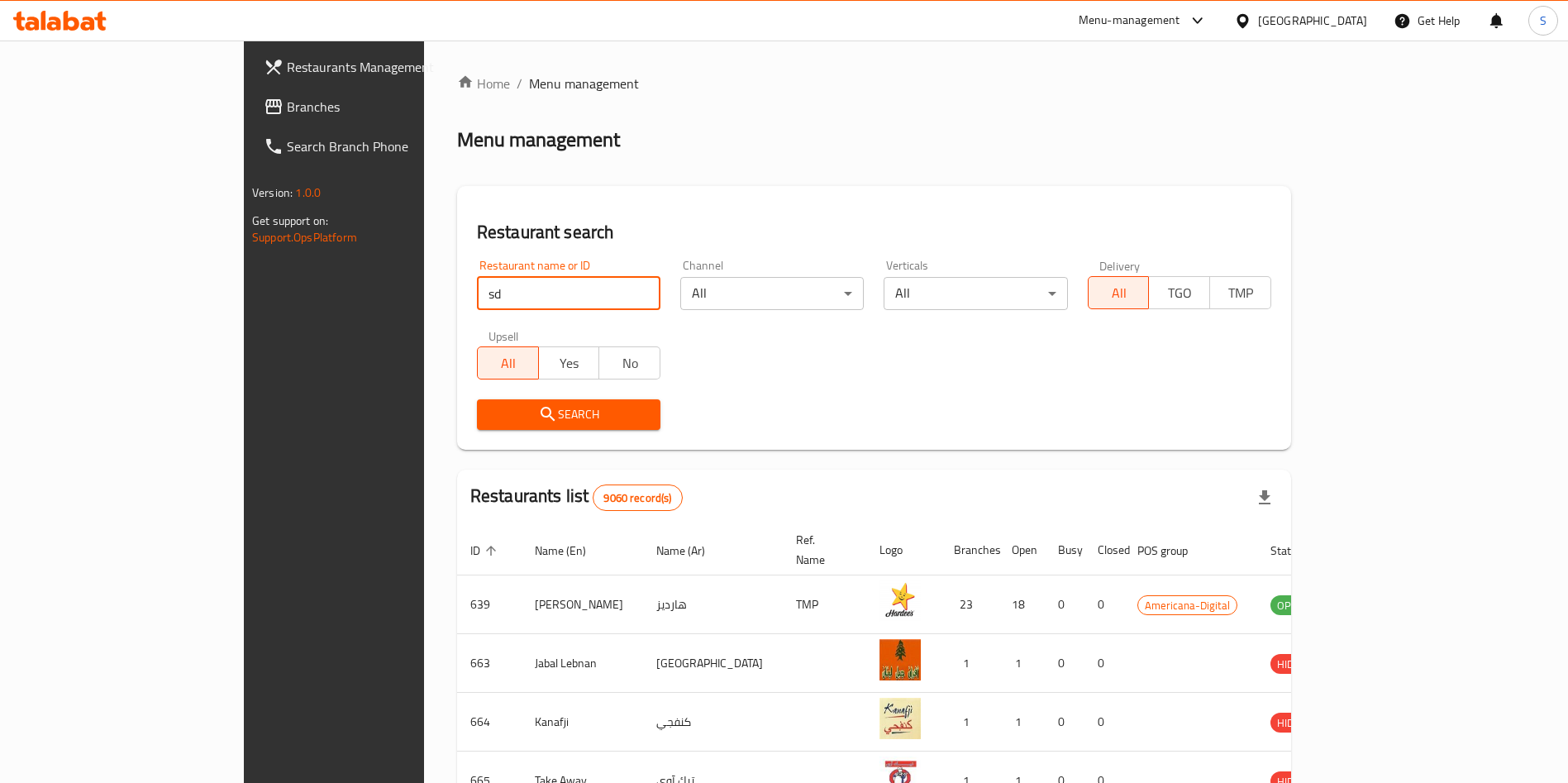
type input "s"
type input "dairy"
click button "Search" at bounding box center [569, 414] width 184 height 31
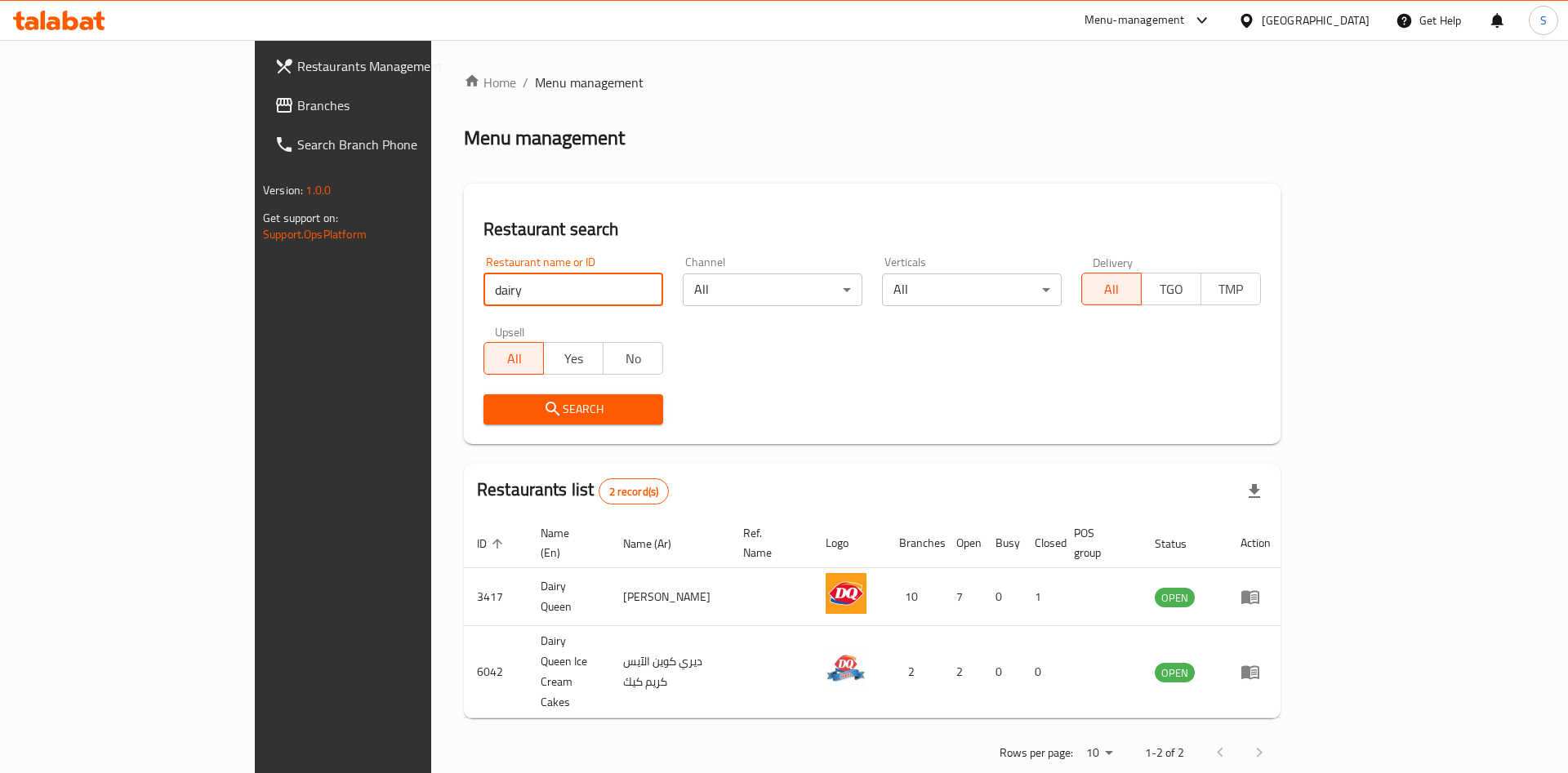
click at [800, 199] on div "Restaurant search Restaurant name or ID dairy Restaurant name or ID Channel All…" at bounding box center [872, 314] width 816 height 261
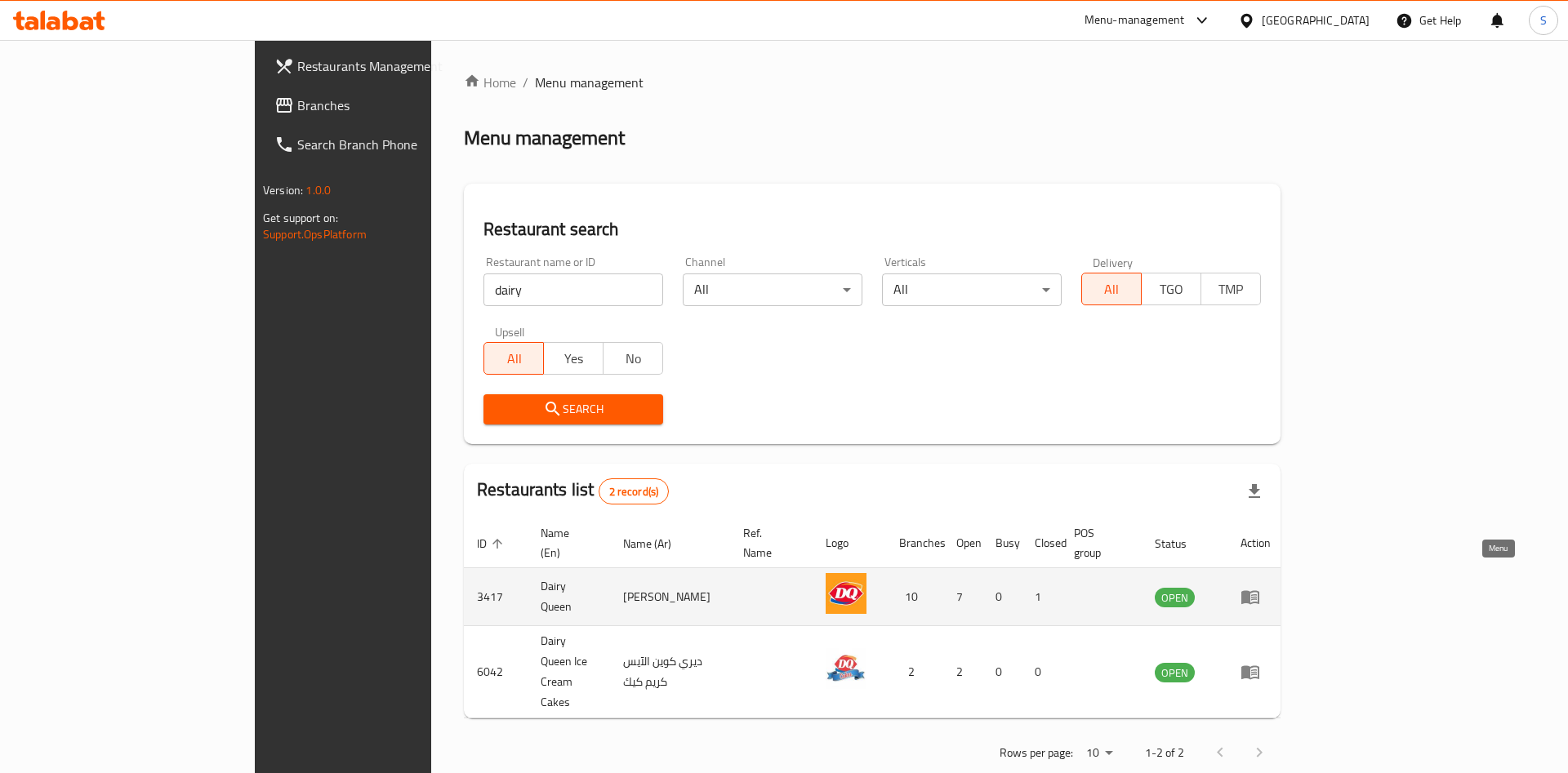
click at [1259, 587] on icon "enhanced table" at bounding box center [1250, 597] width 20 height 20
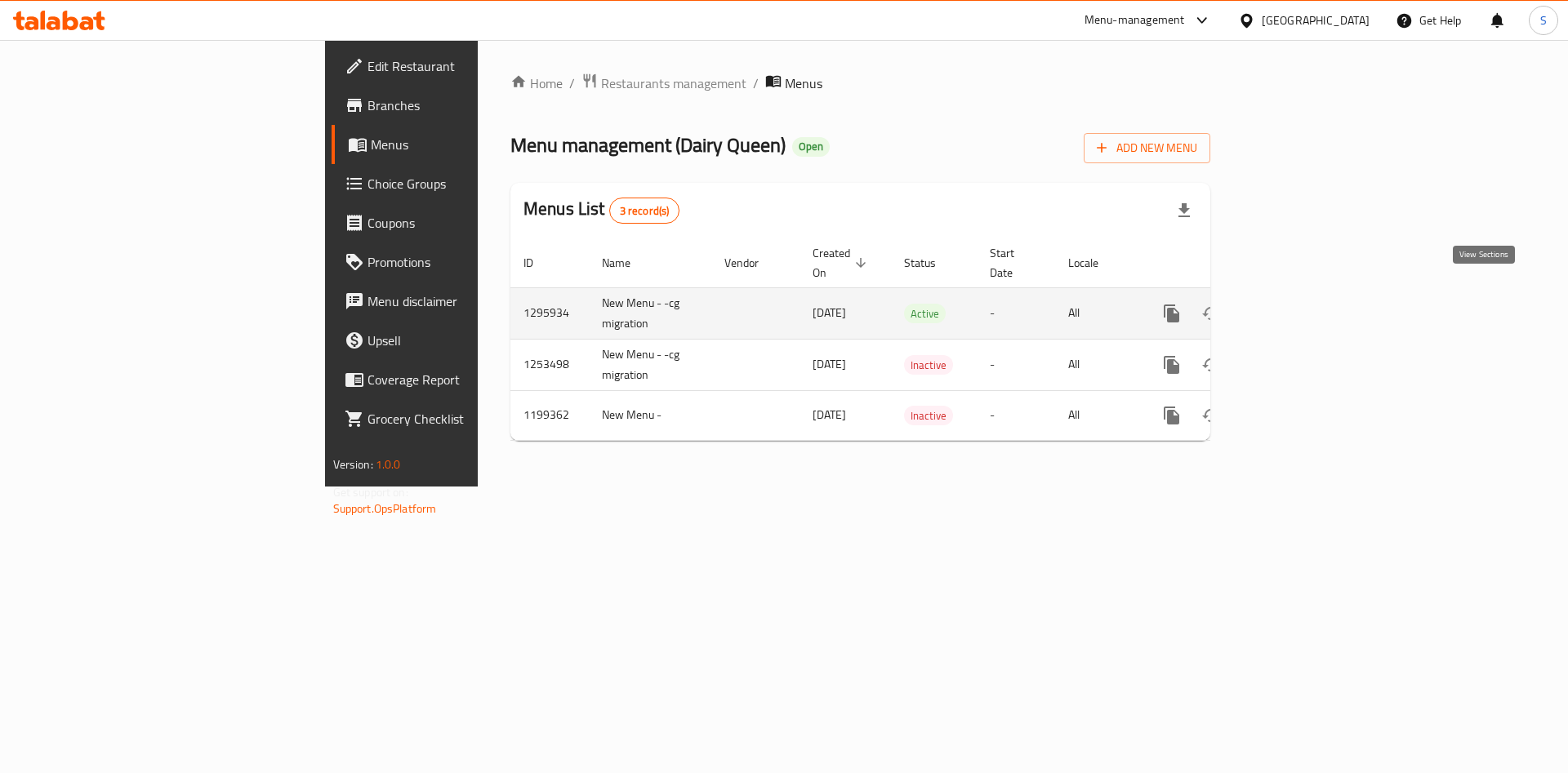
click at [1299, 303] on icon "enhanced table" at bounding box center [1289, 313] width 20 height 20
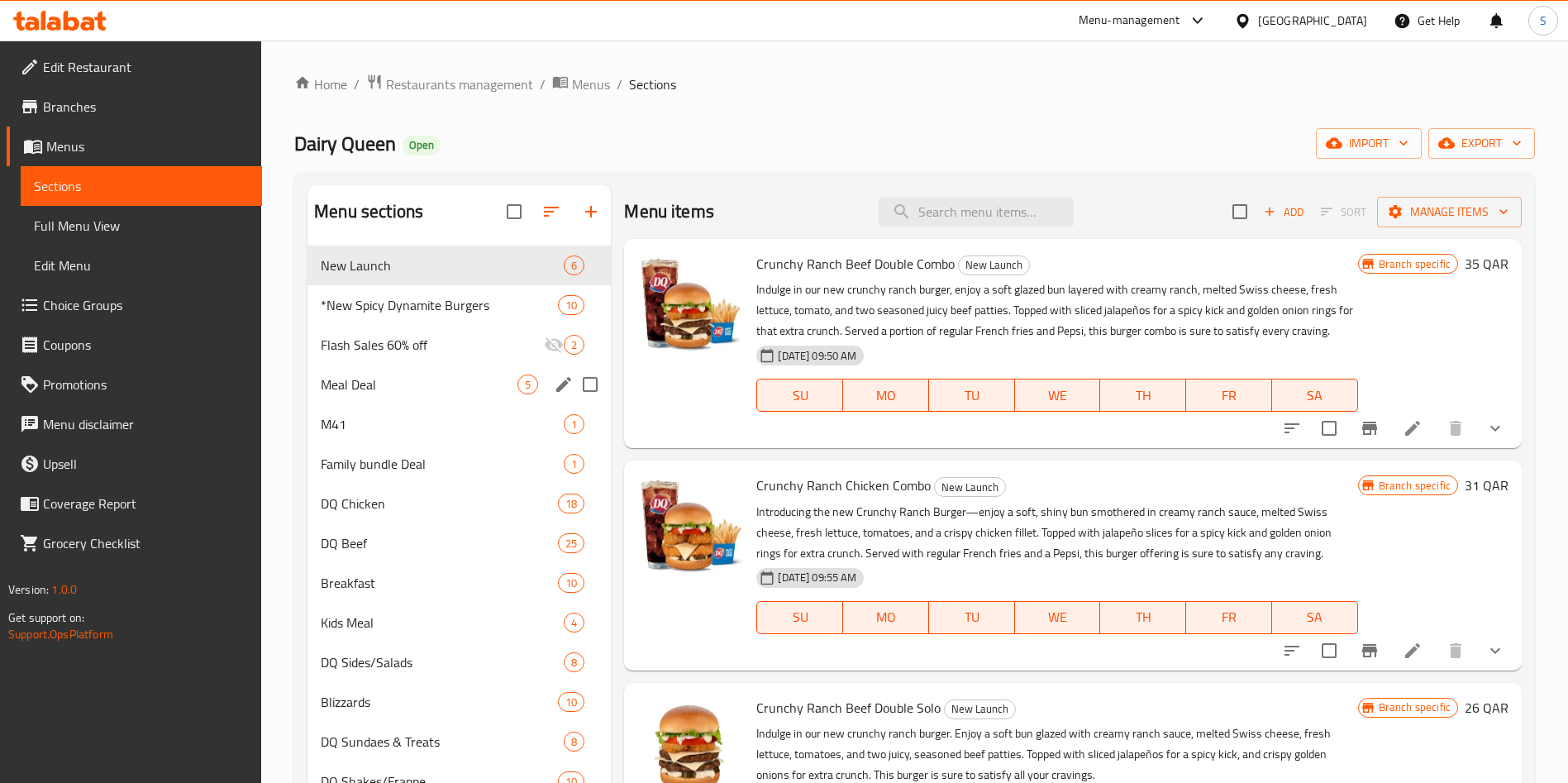
click at [413, 368] on div "Meal Deal 5" at bounding box center [458, 385] width 304 height 40
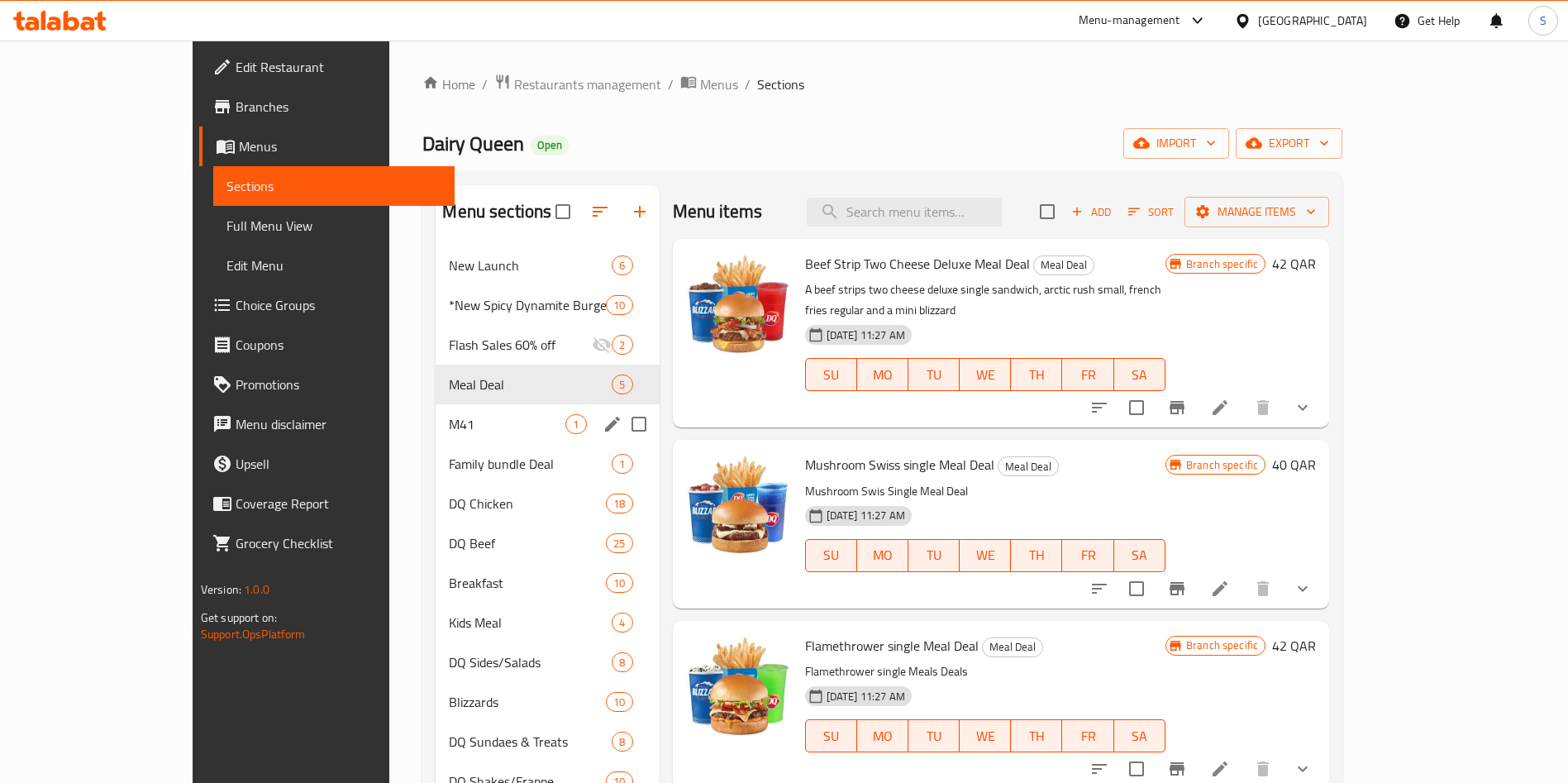
click at [436, 439] on div "M41 1" at bounding box center [548, 424] width 223 height 40
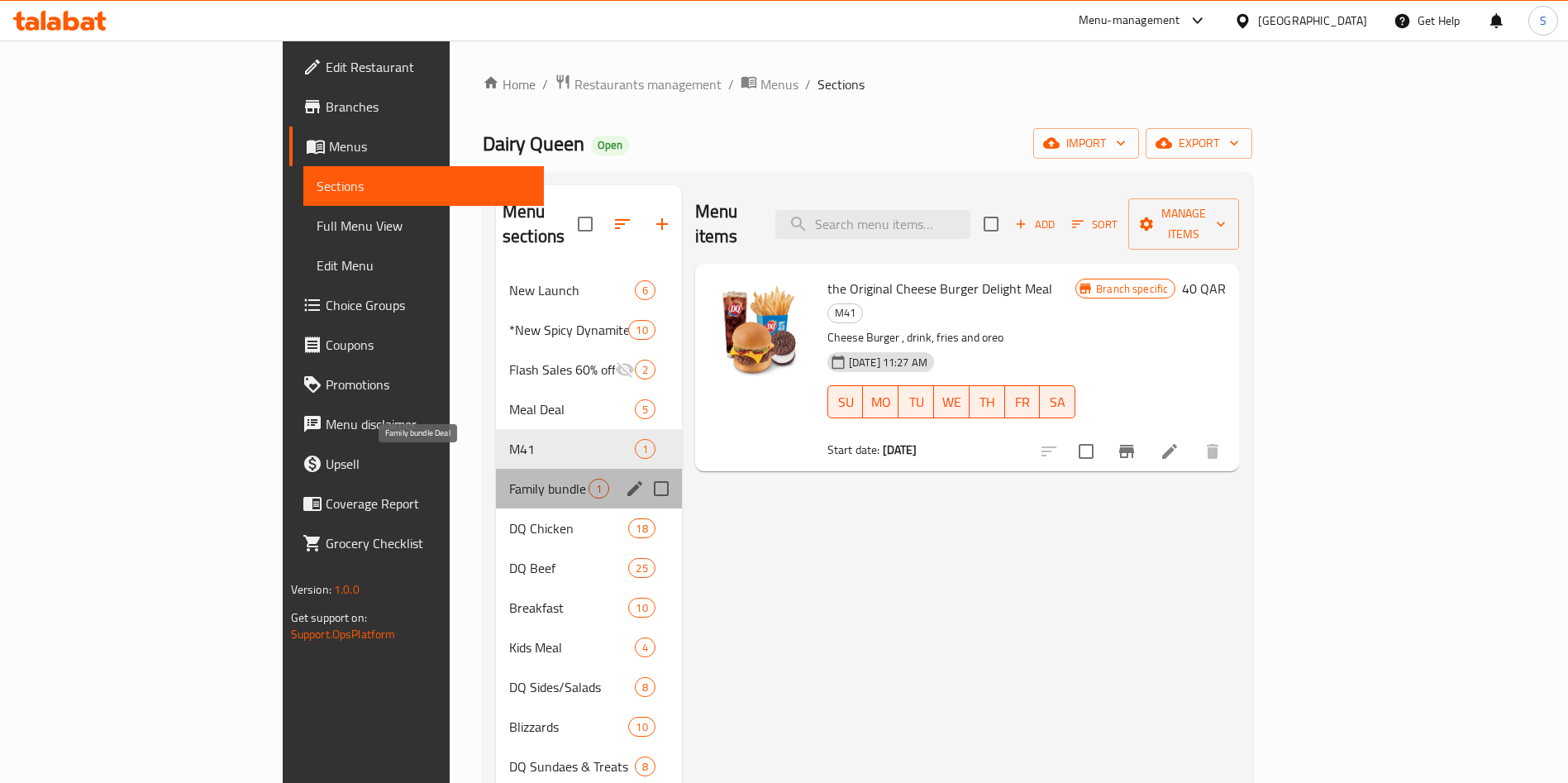
click at [509, 479] on span "Family bundle Deal" at bounding box center [548, 489] width 79 height 20
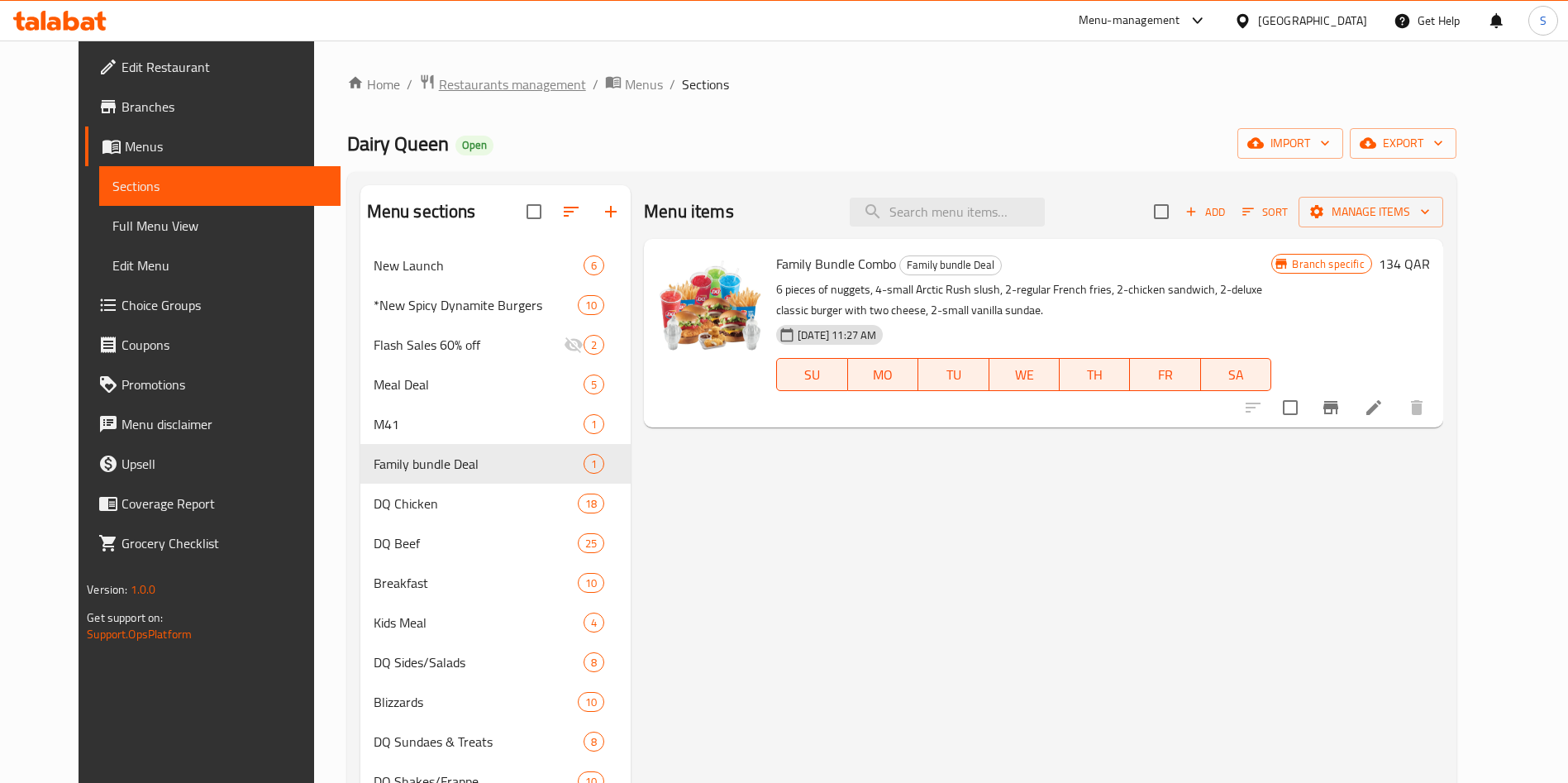
click at [495, 80] on span "Restaurants management" at bounding box center [512, 85] width 147 height 20
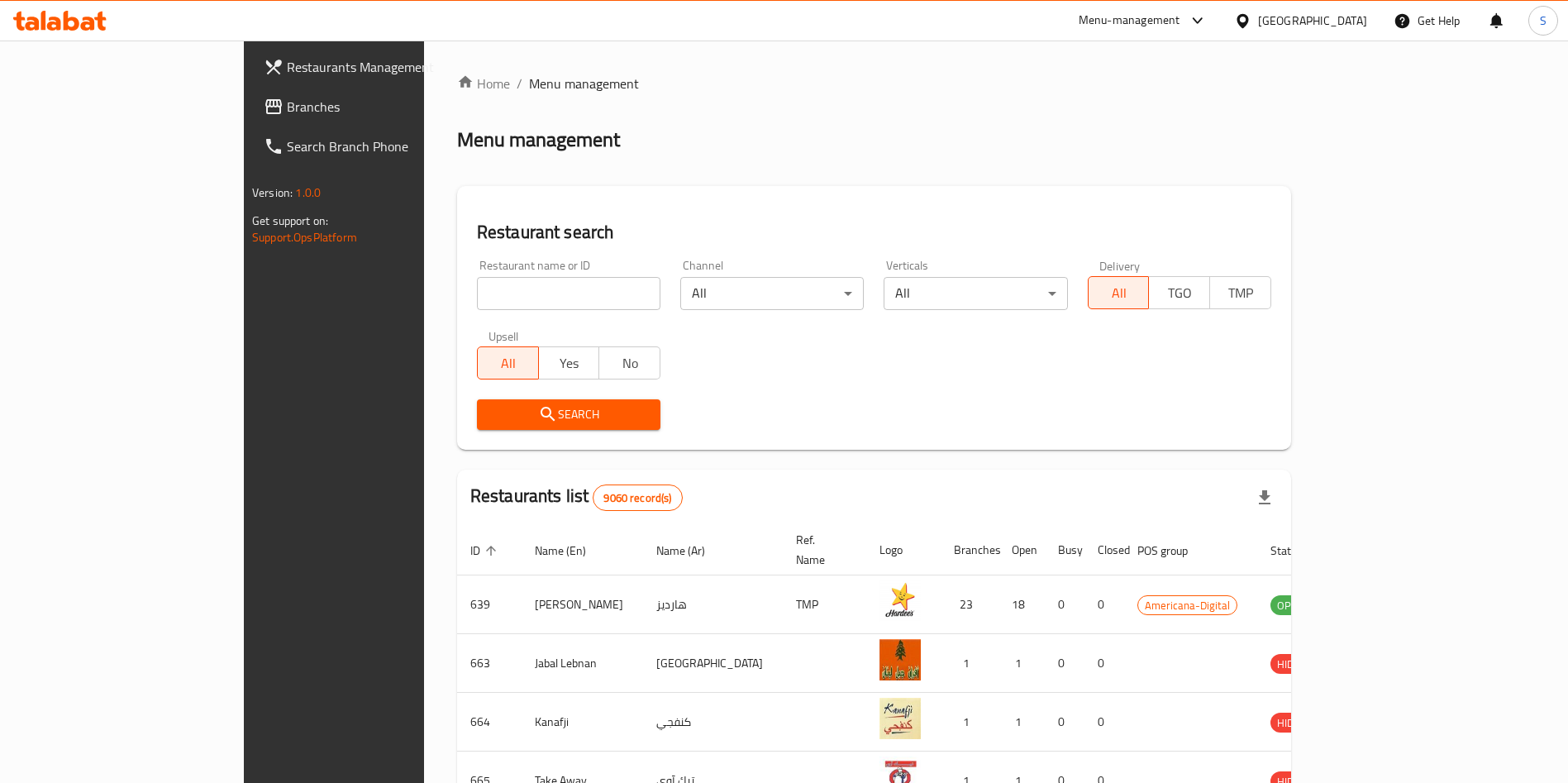
drag, startPoint x: 504, startPoint y: 311, endPoint x: 497, endPoint y: 279, distance: 32.8
click at [503, 307] on div "Restaurant name or ID Restaurant name or ID" at bounding box center [569, 285] width 204 height 70
click at [498, 279] on input "search" at bounding box center [569, 294] width 184 height 33
click at [500, 278] on input "search" at bounding box center [569, 294] width 184 height 33
type input "every"
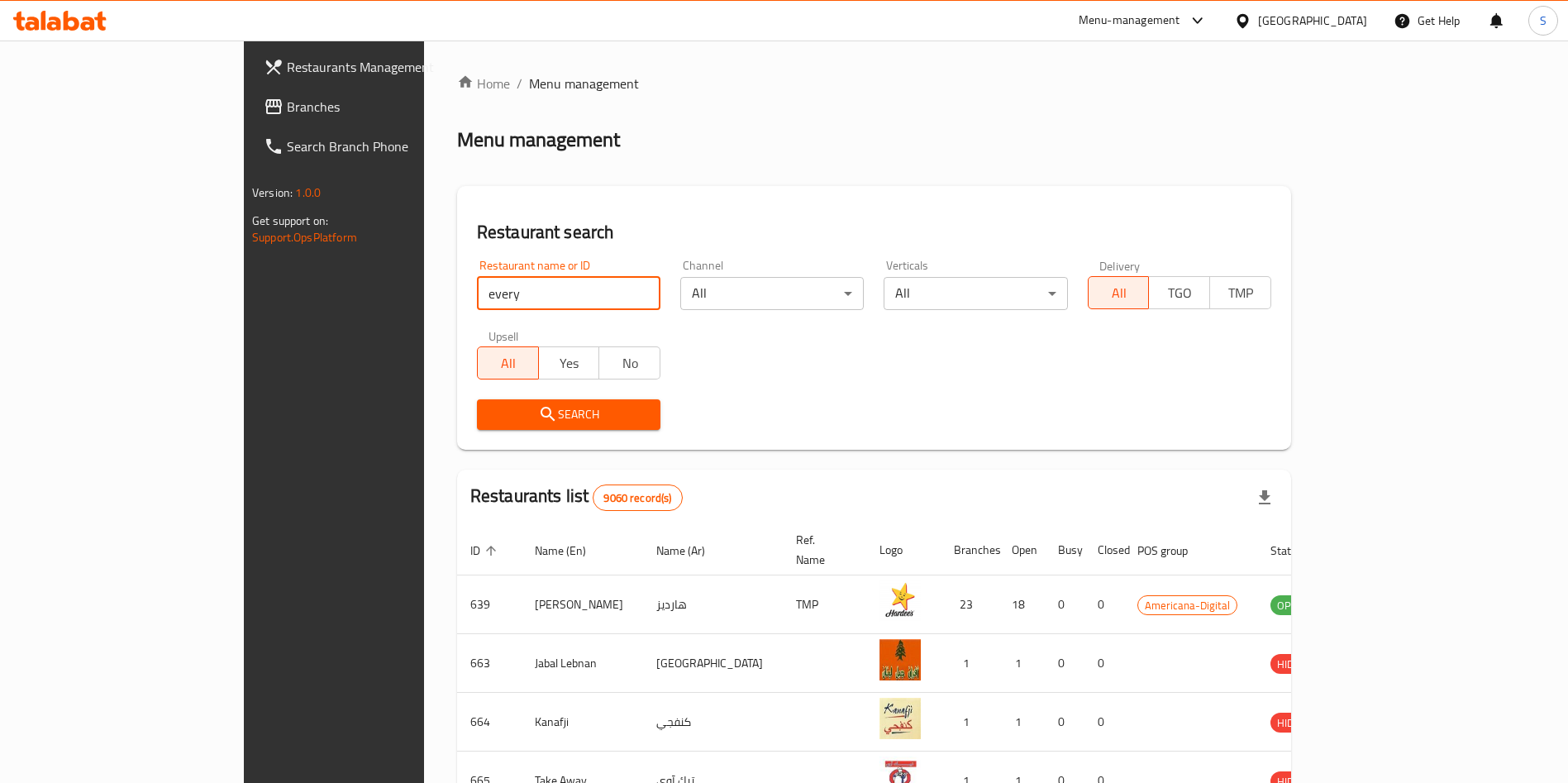
click button "Search" at bounding box center [569, 414] width 184 height 31
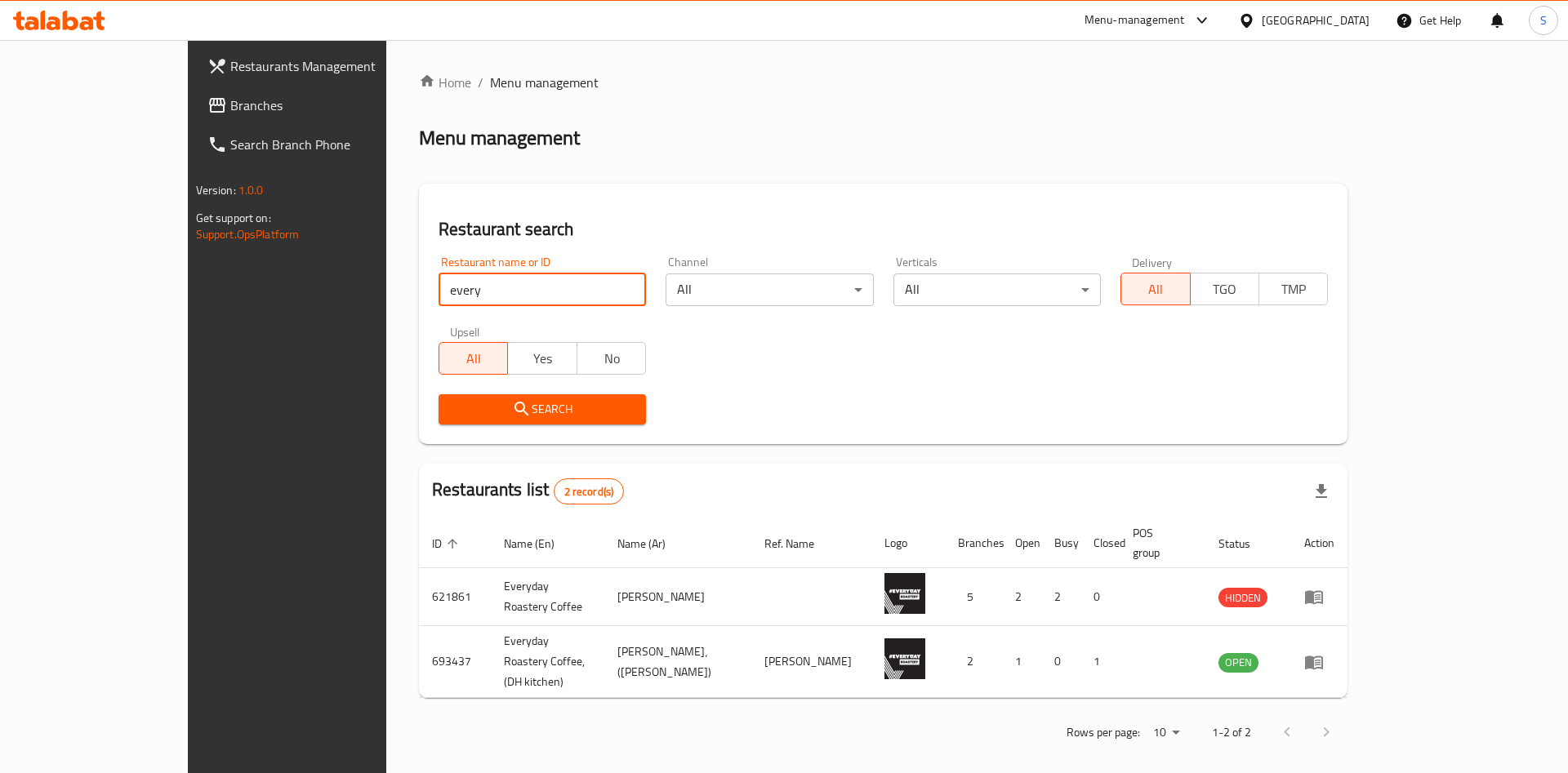
click at [903, 47] on div "Home / Menu management Menu management Restaurant search Restaurant name or ID …" at bounding box center [882, 413] width 993 height 746
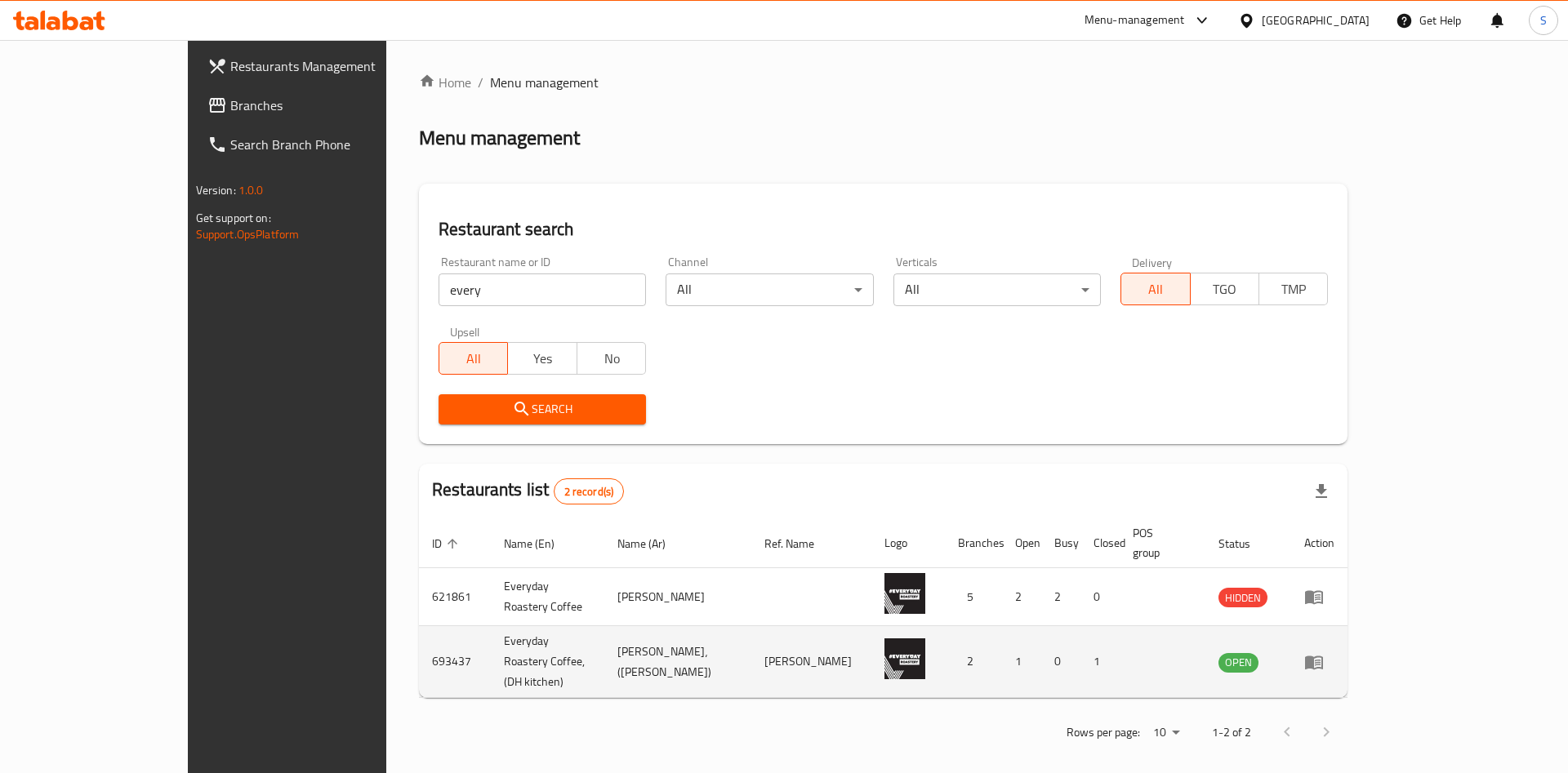
click at [419, 633] on td "693437" at bounding box center [454, 662] width 72 height 72
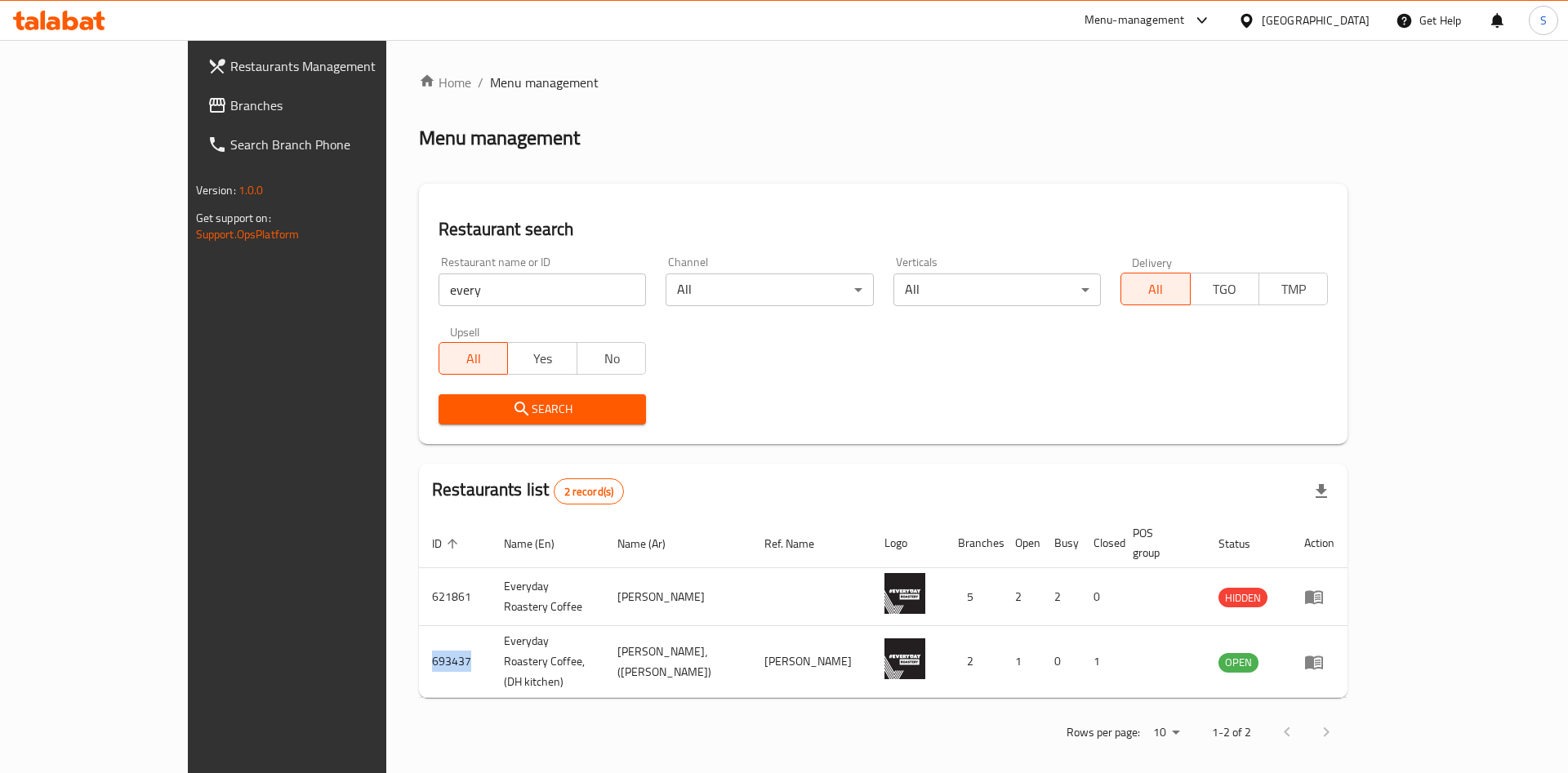
copy td "693437"
